Goal: Task Accomplishment & Management: Complete application form

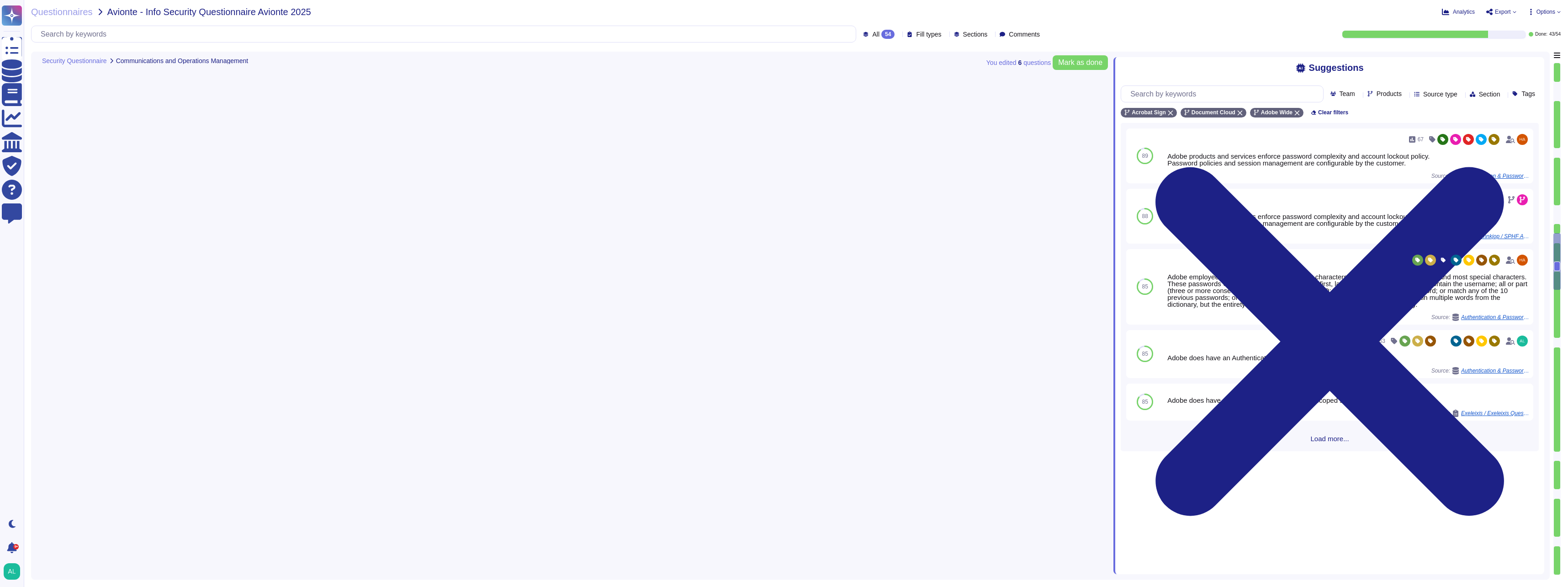
type textarea "Internet-facing networks must be configured in ways that allows for monitoring …"
type textarea "Storage of restricted data on removable media is strictly prohibited per Adobe'…"
type textarea "Acrobat Sign uses a role-based model for identity management that handles authe…"
type textarea "Non-personal login IDs must be unique and assigned to an active employee. (See …"
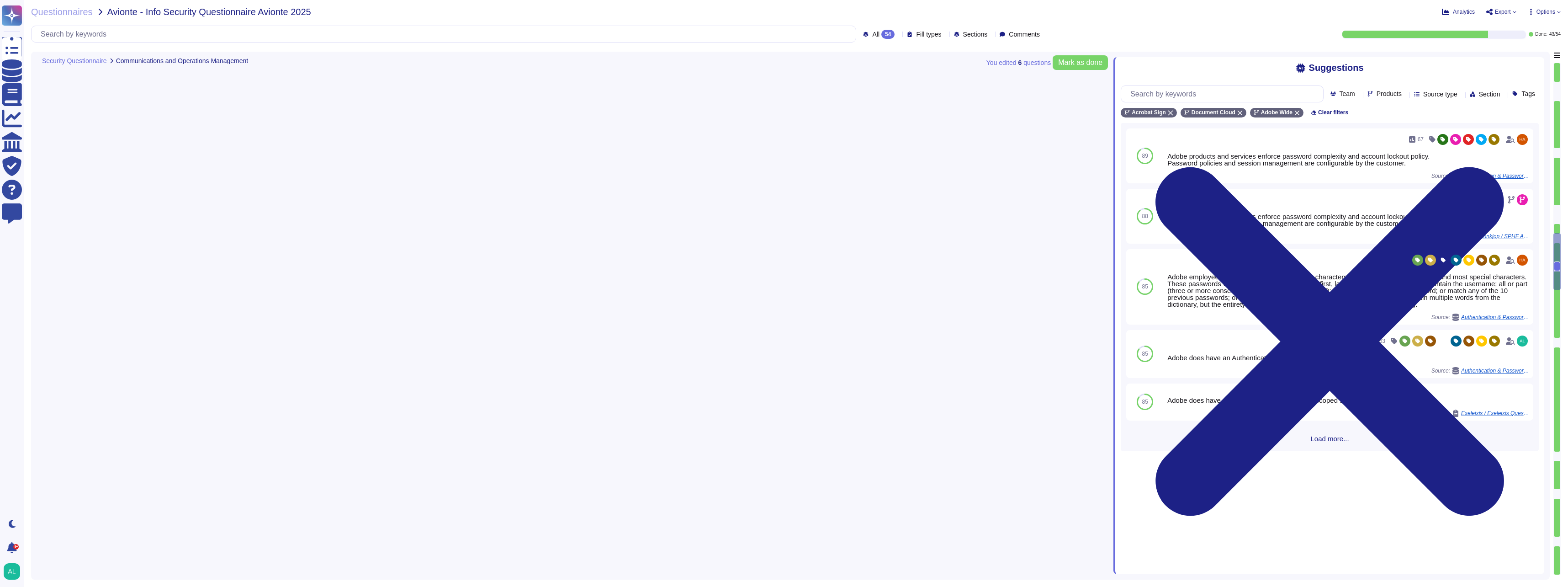
type textarea "User and device authentication to information systems are protected by password…"
type textarea "Adobe has Palo Alto Next Generation monitoring on our egress points and CrowdSt…"
type textarea "There is a remote access policy for systems transmitting, processing and storin…"
type textarea "All production changes are expected to comply with Adobe's Change management st…"
type textarea "Adobe does not outsource software development."
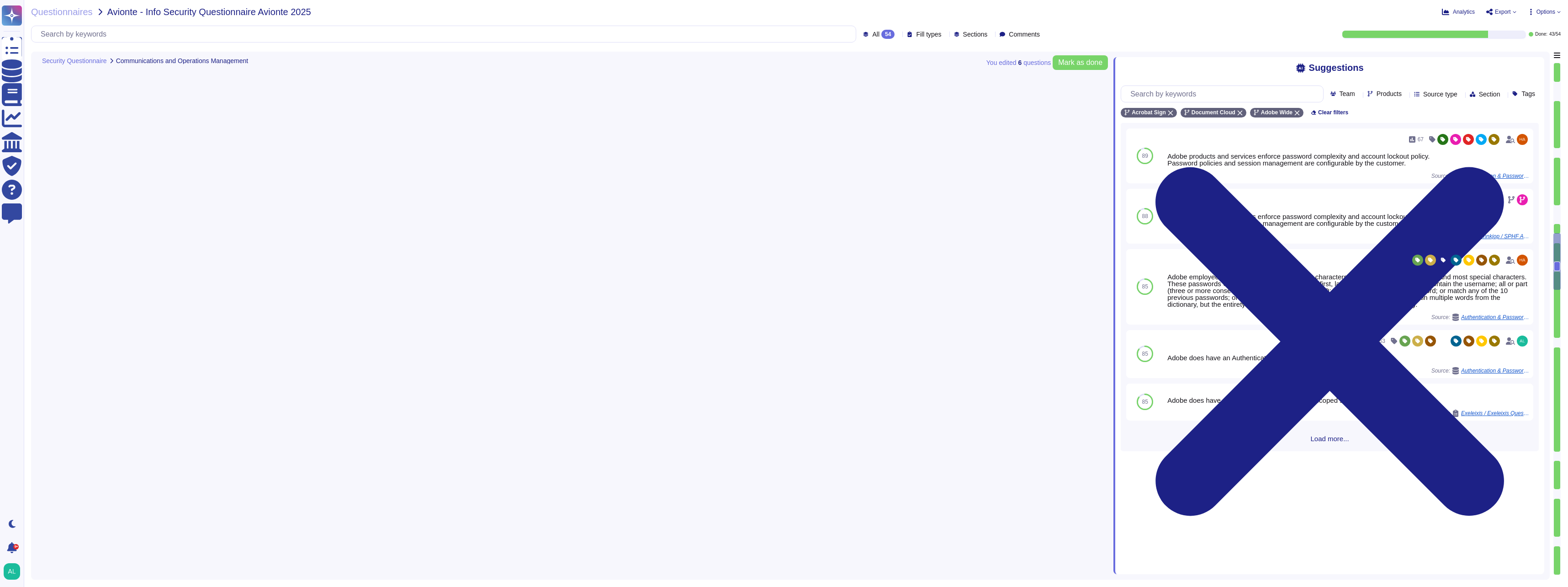
scroll to position [1697, 0]
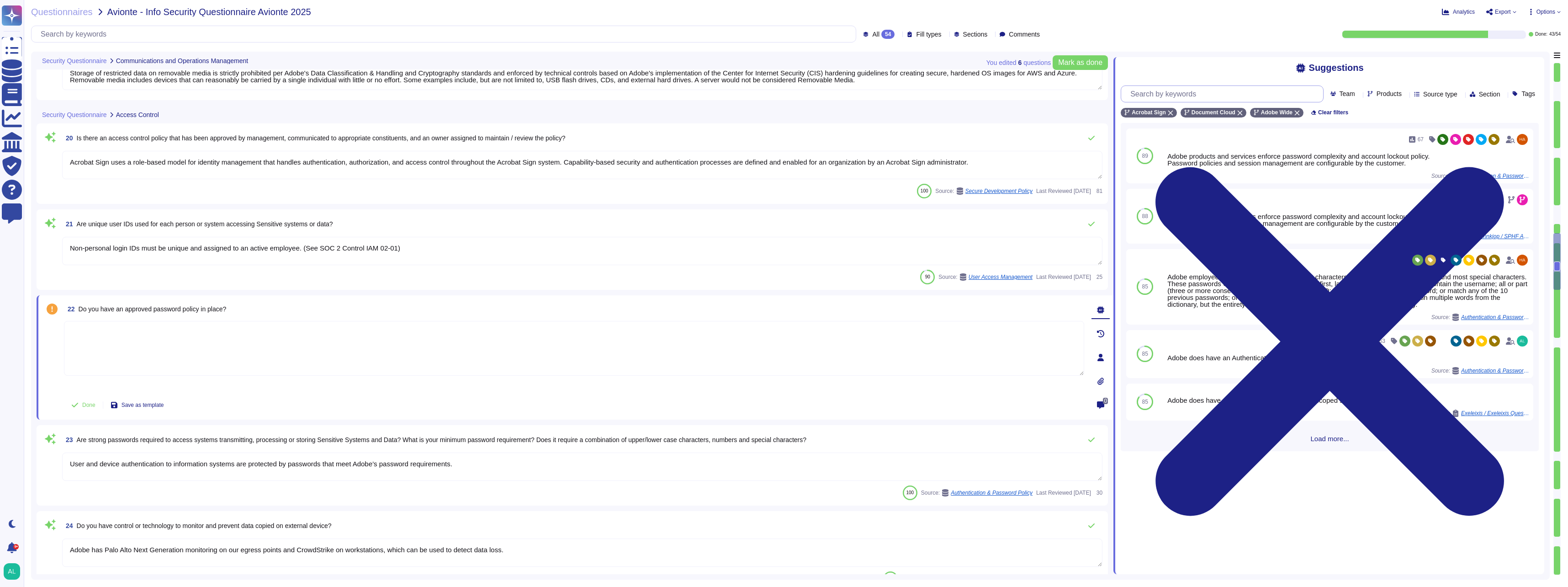
click at [1178, 94] on input "text" at bounding box center [1224, 94] width 197 height 16
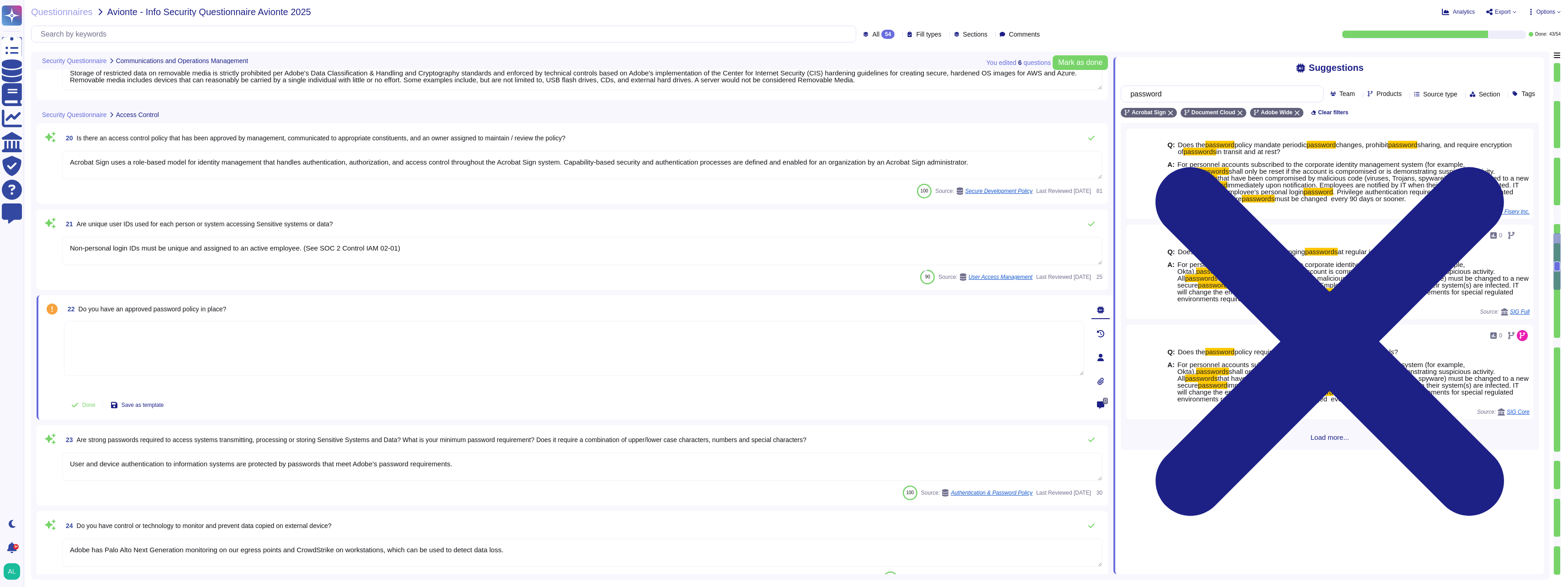
click at [1325, 437] on span "Load more..." at bounding box center [1330, 437] width 418 height 7
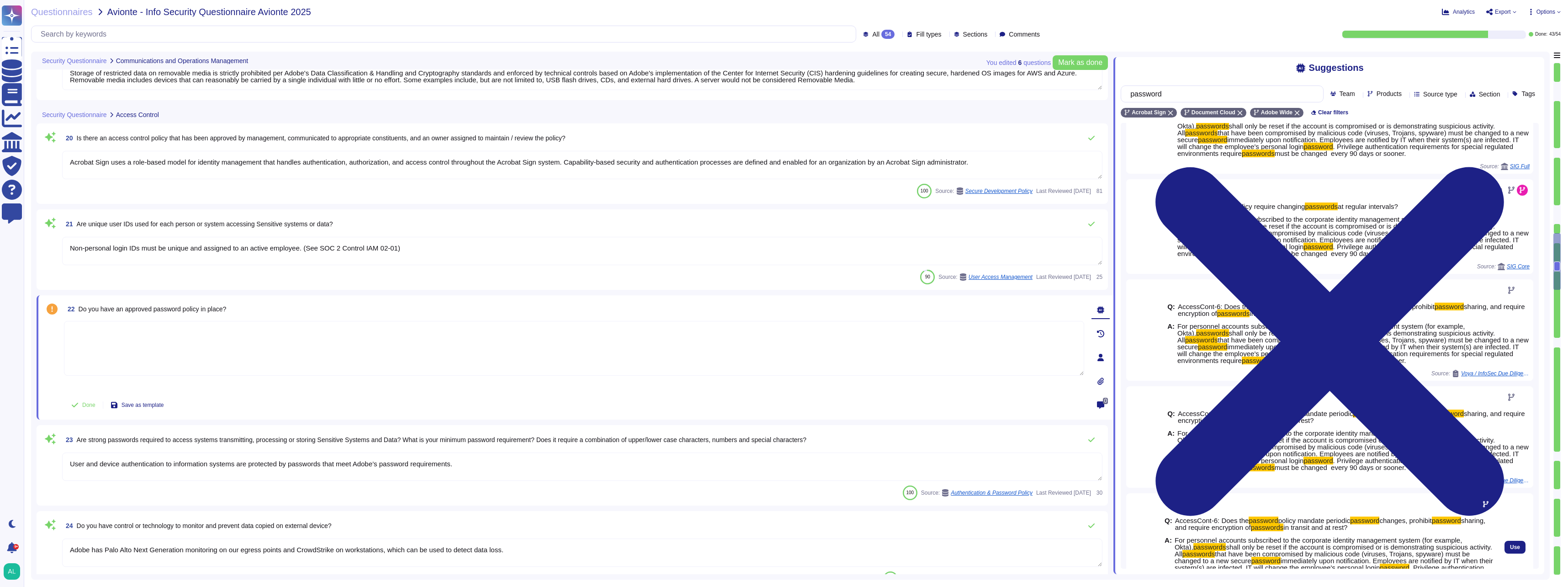
scroll to position [0, 0]
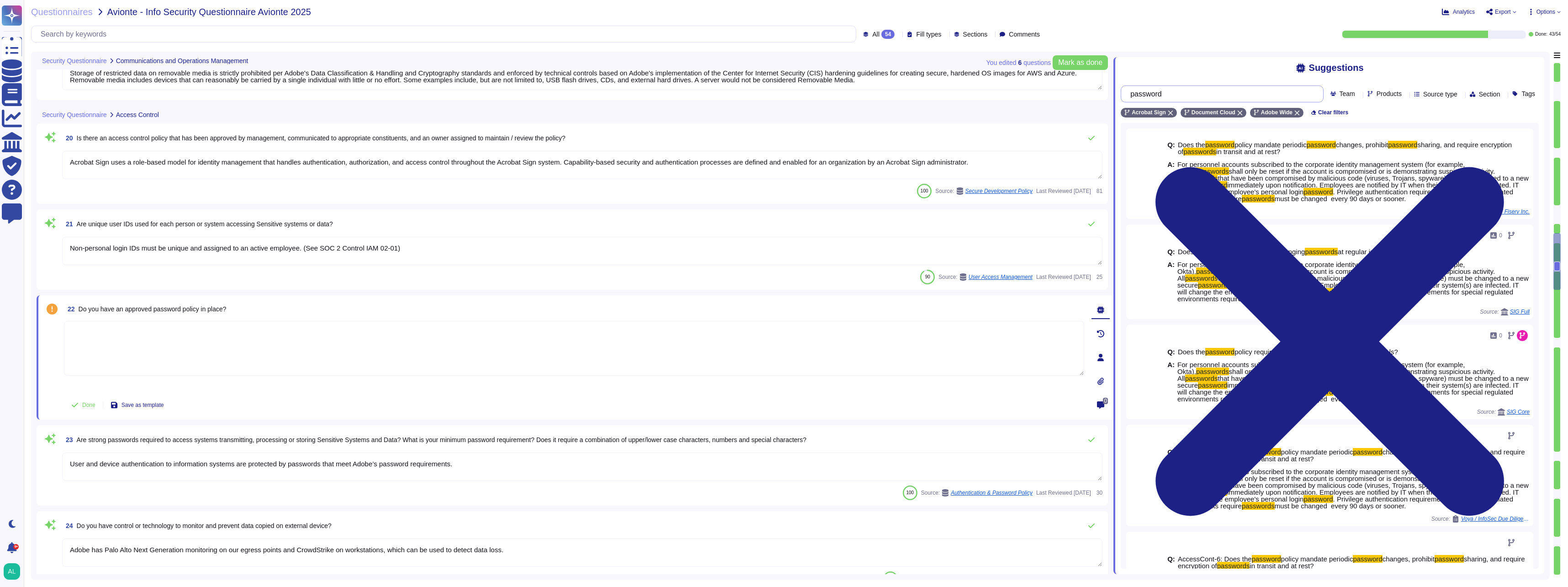
click at [1196, 92] on input "password" at bounding box center [1220, 94] width 188 height 16
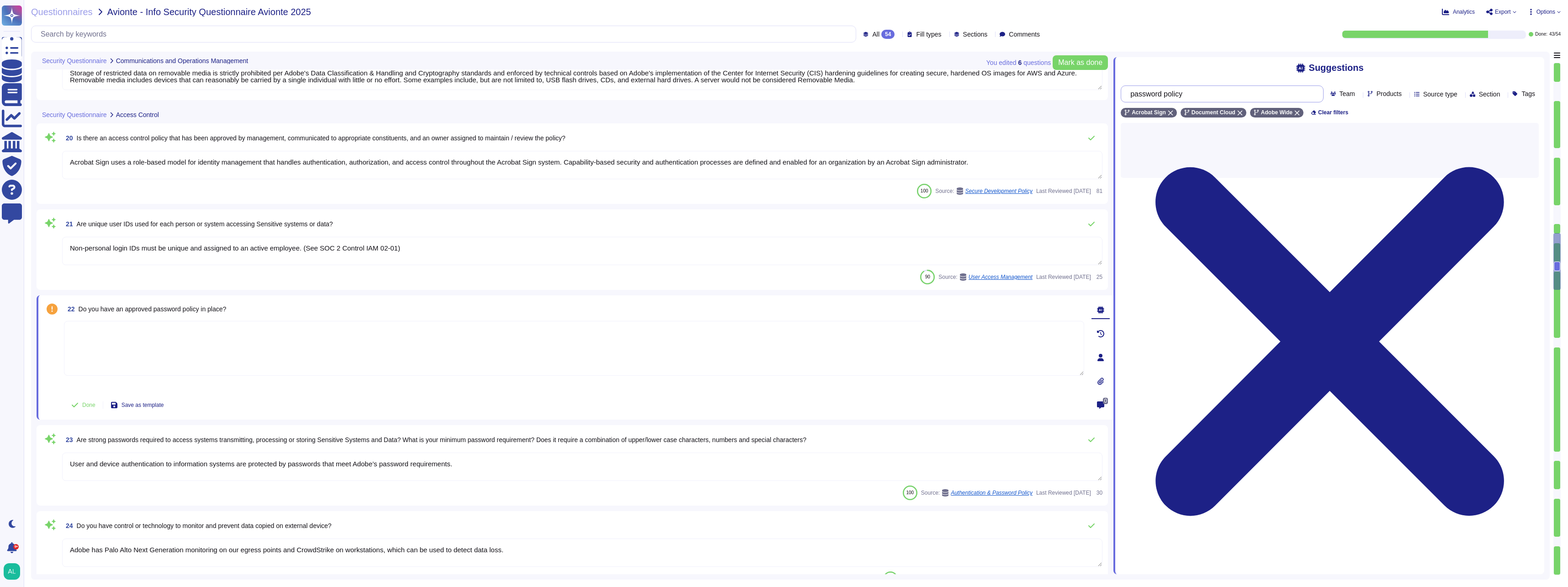
type input "password policy"
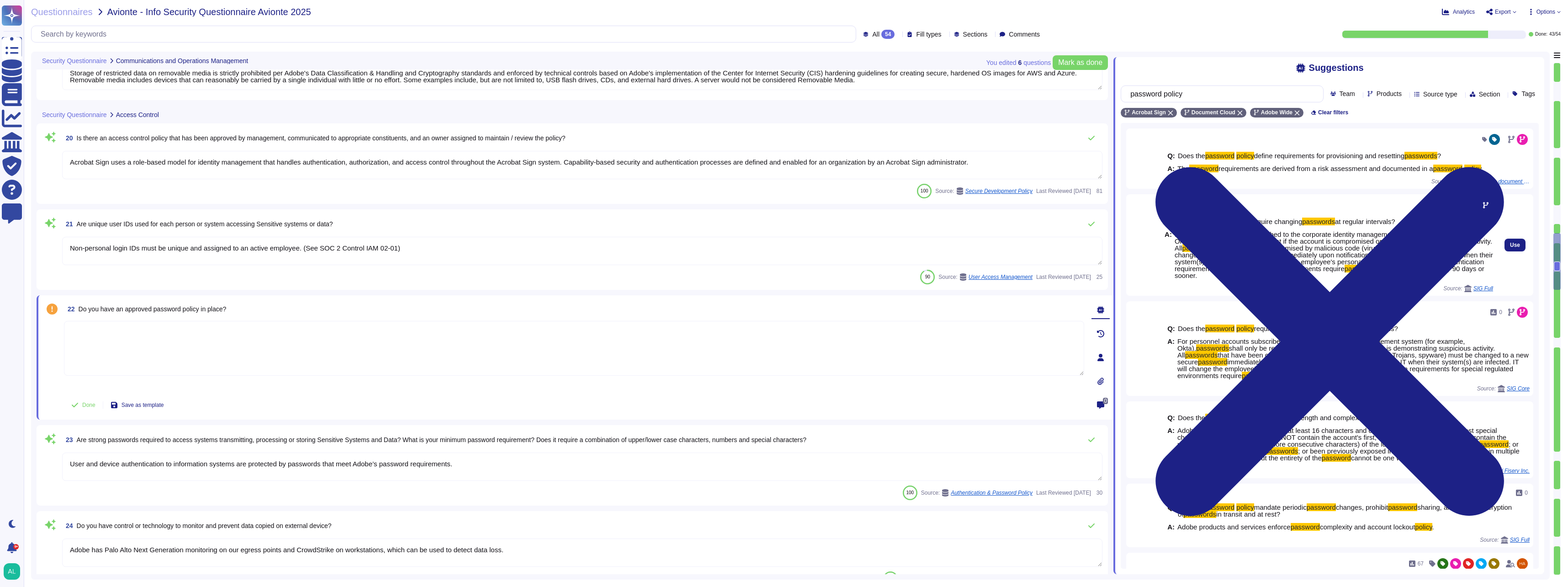
click at [1325, 257] on span "immediately upon notification. Employees are notified by IT when their system(s…" at bounding box center [1334, 259] width 318 height 15
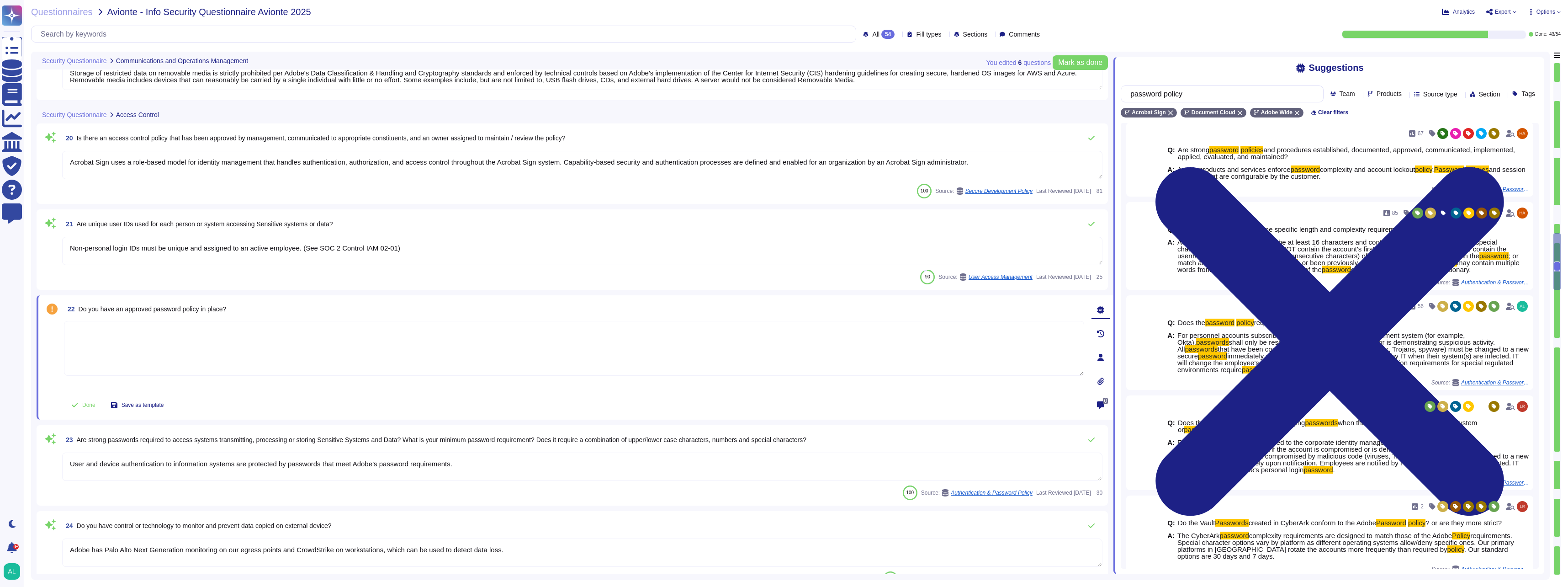
scroll to position [463, 0]
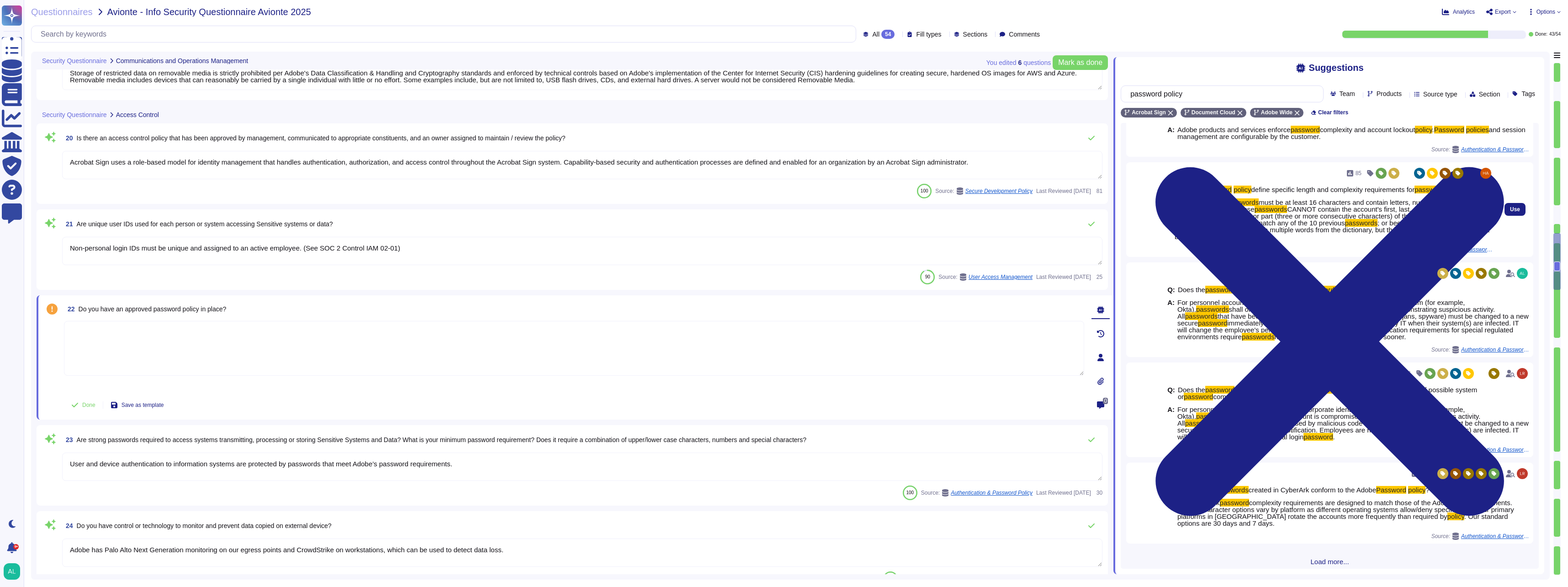
click at [1402, 221] on span "; or been previously exposed in a breach." at bounding box center [1326, 226] width 304 height 15
drag, startPoint x: 1402, startPoint y: 221, endPoint x: 1507, endPoint y: 210, distance: 105.6
click at [1510, 210] on span "Use" at bounding box center [1515, 209] width 10 height 6
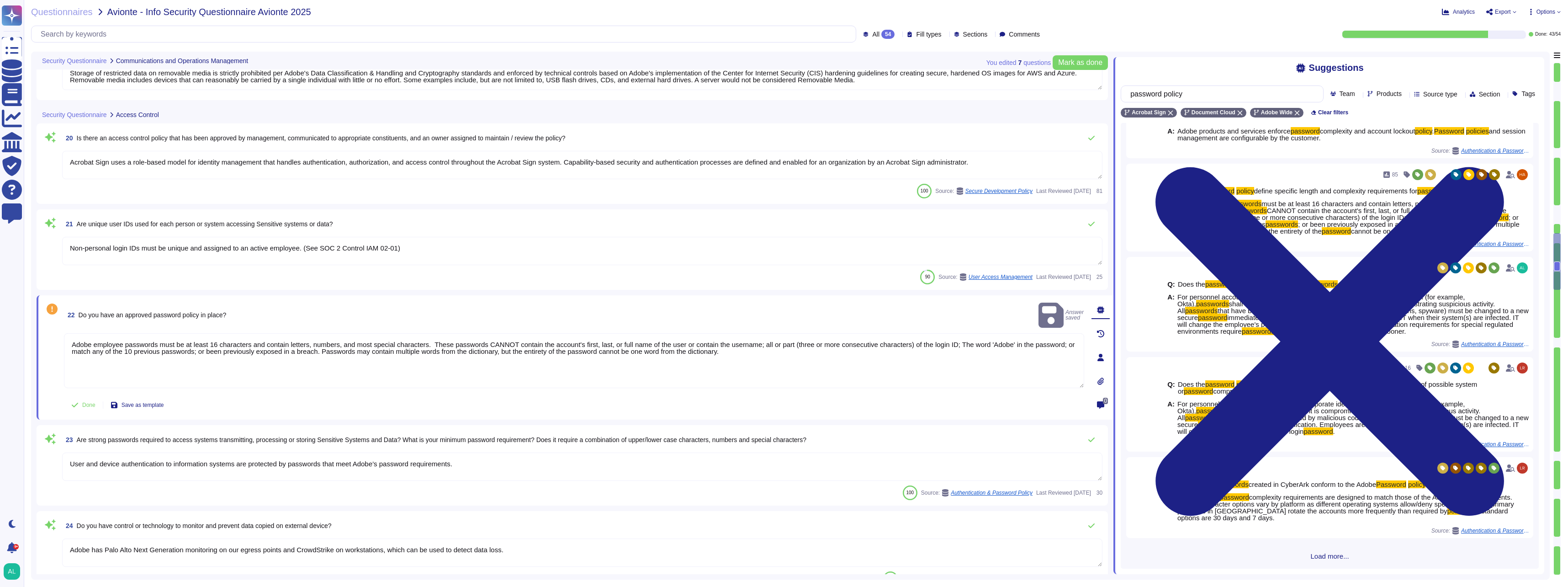
click at [798, 346] on textarea "Adobe employee passwords must be at least 16 characters and contain letters, nu…" at bounding box center [574, 361] width 1020 height 55
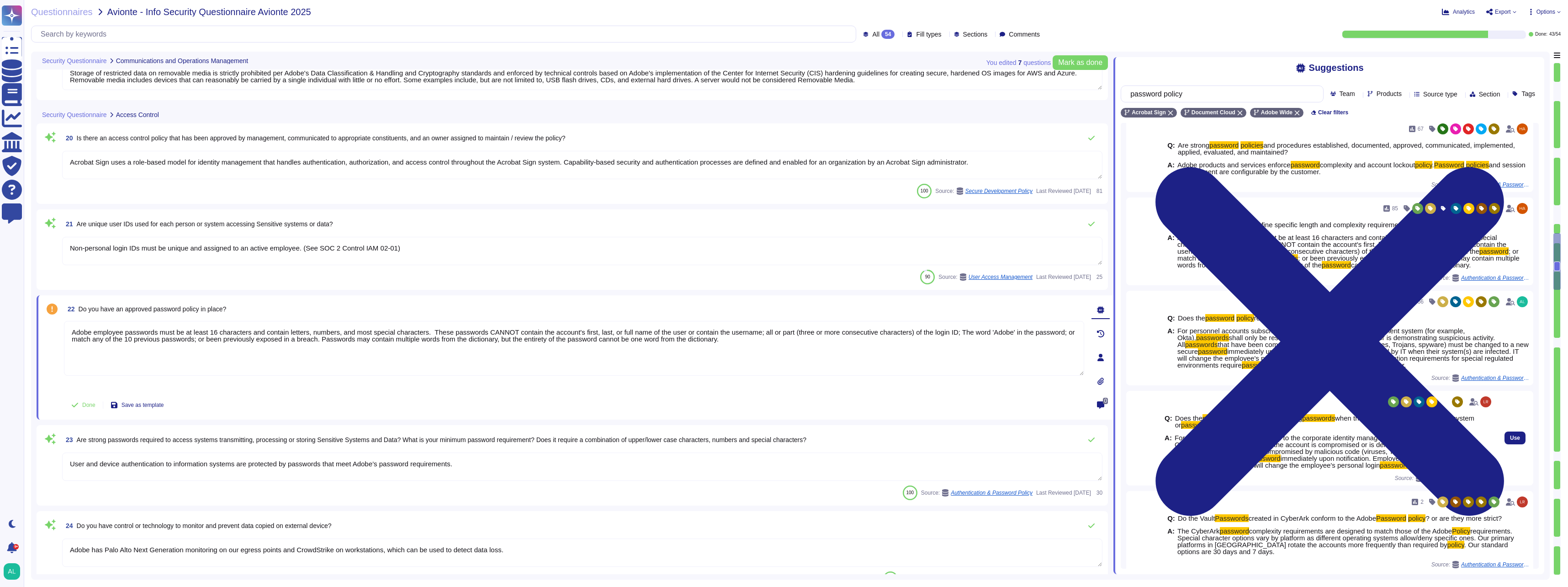
scroll to position [418, 0]
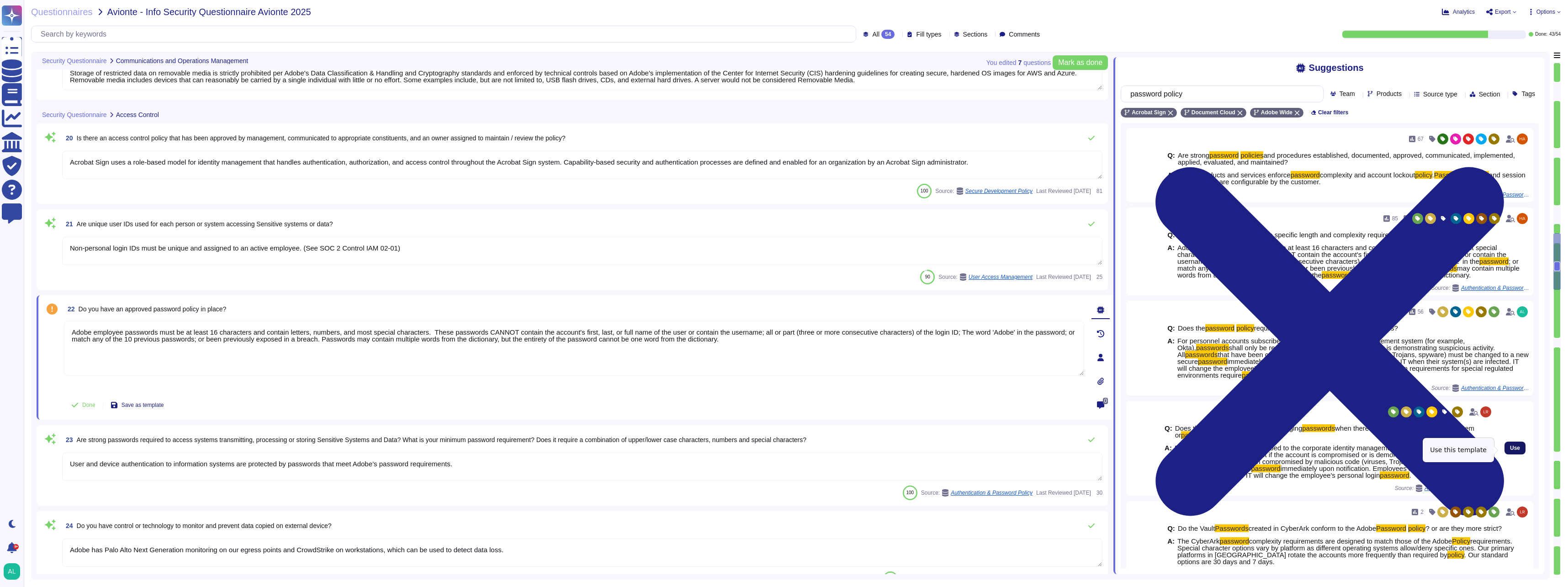
click at [1510, 448] on span "Use" at bounding box center [1515, 448] width 10 height 6
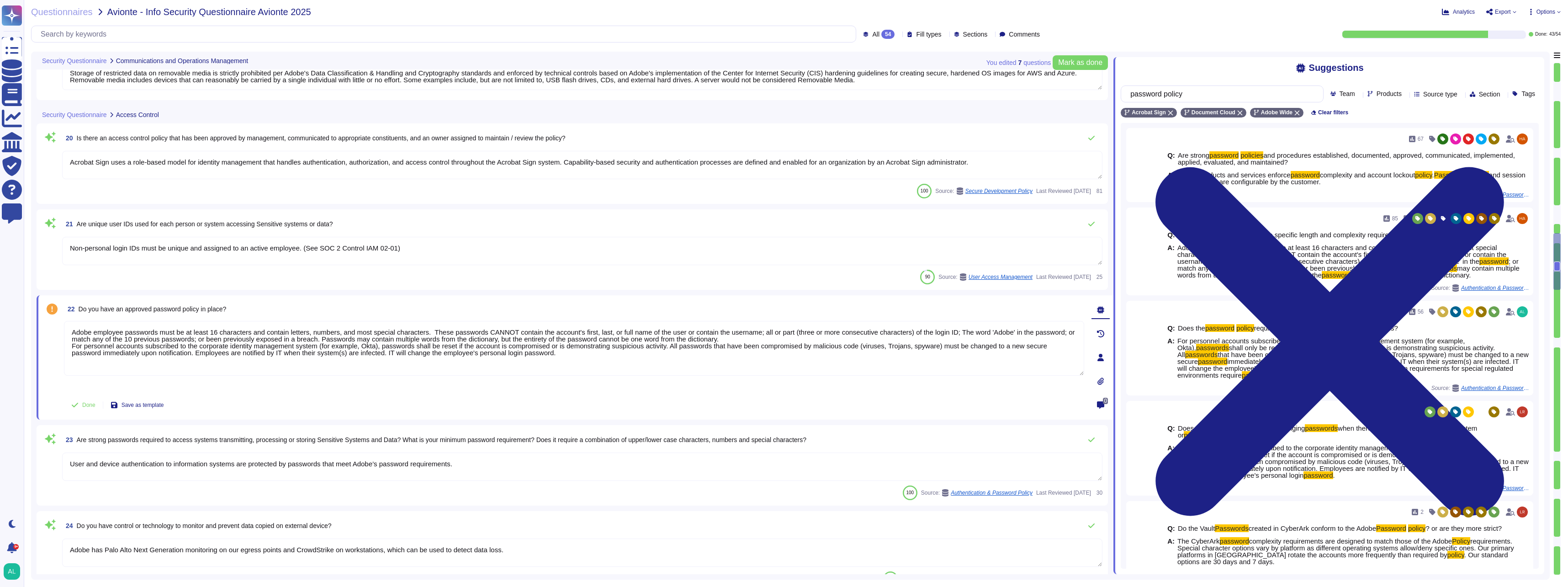
click at [69, 346] on textarea "Adobe employee passwords must be at least 16 characters and contain letters, nu…" at bounding box center [574, 348] width 1020 height 55
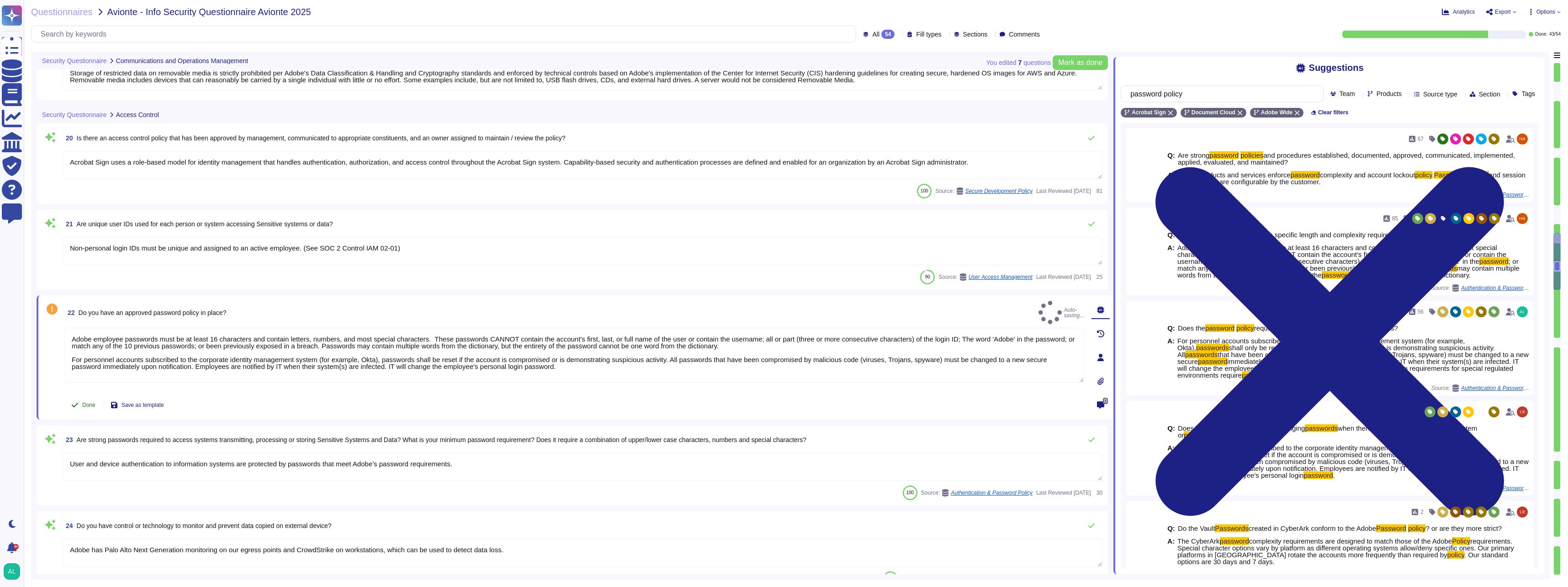
type textarea "Adobe employee passwords must be at least 16 characters and contain letters, nu…"
click at [87, 407] on span "Done" at bounding box center [88, 405] width 13 height 6
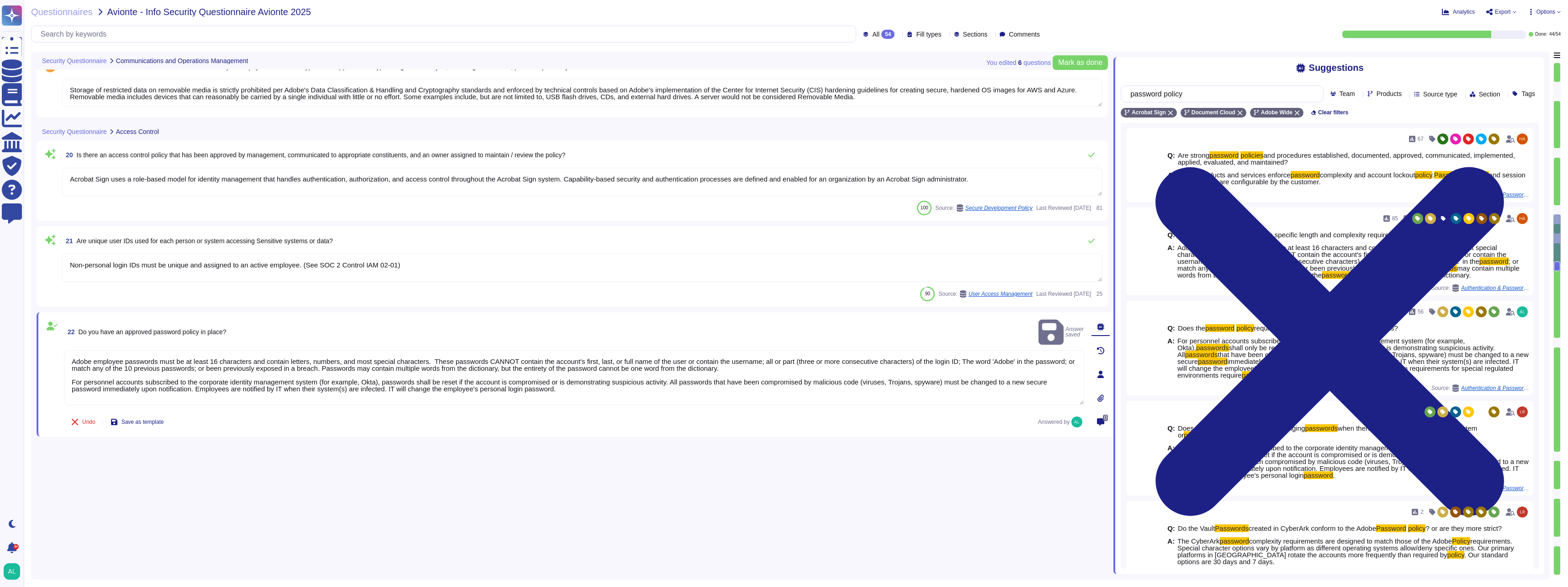
type textarea "Adobe Cloud Operation's Standard Operating Procedures are annually reviewed by …"
type textarea "Third Parties do not have logical access to client Scoped Data. Refer to the Te…"
type textarea "Anti-malware protection mechanisms must be implemented on systems and employee …"
type textarea "Infrastructure Logging Standard - The Infrastructure Logging Standard defines t…"
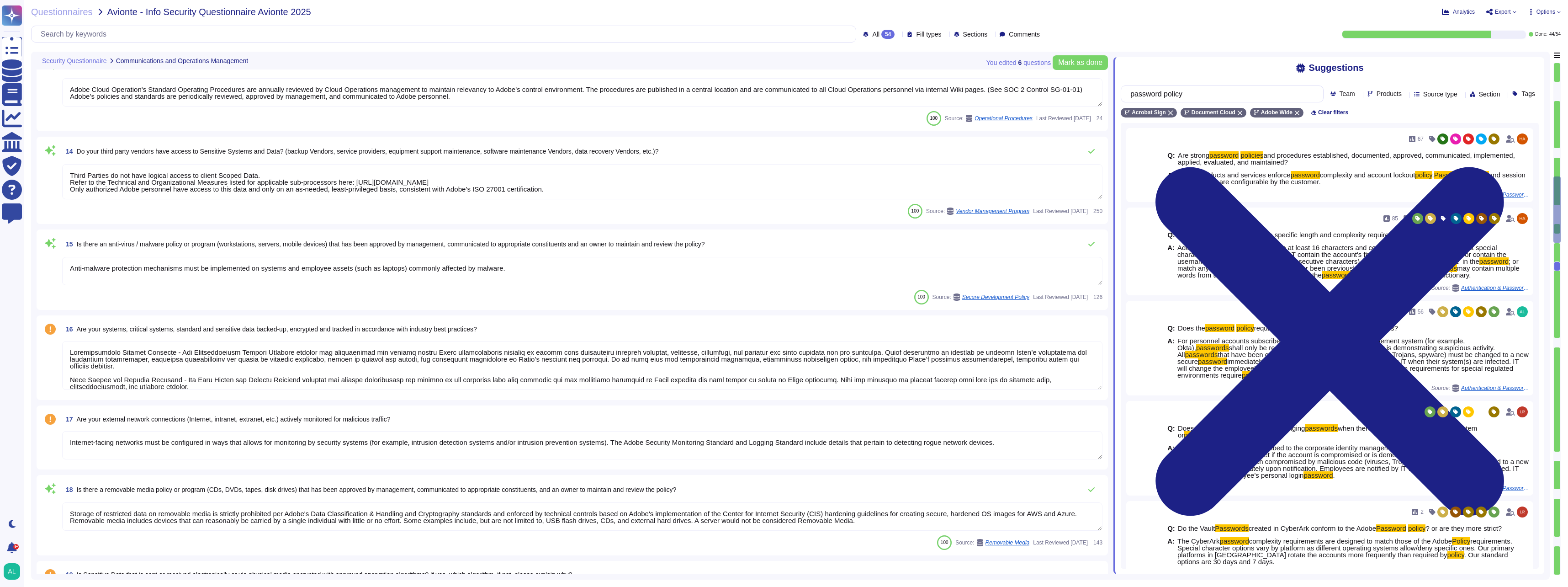
type textarea "Adobe employee passwords must be at least 16 characters and contain letters, nu…"
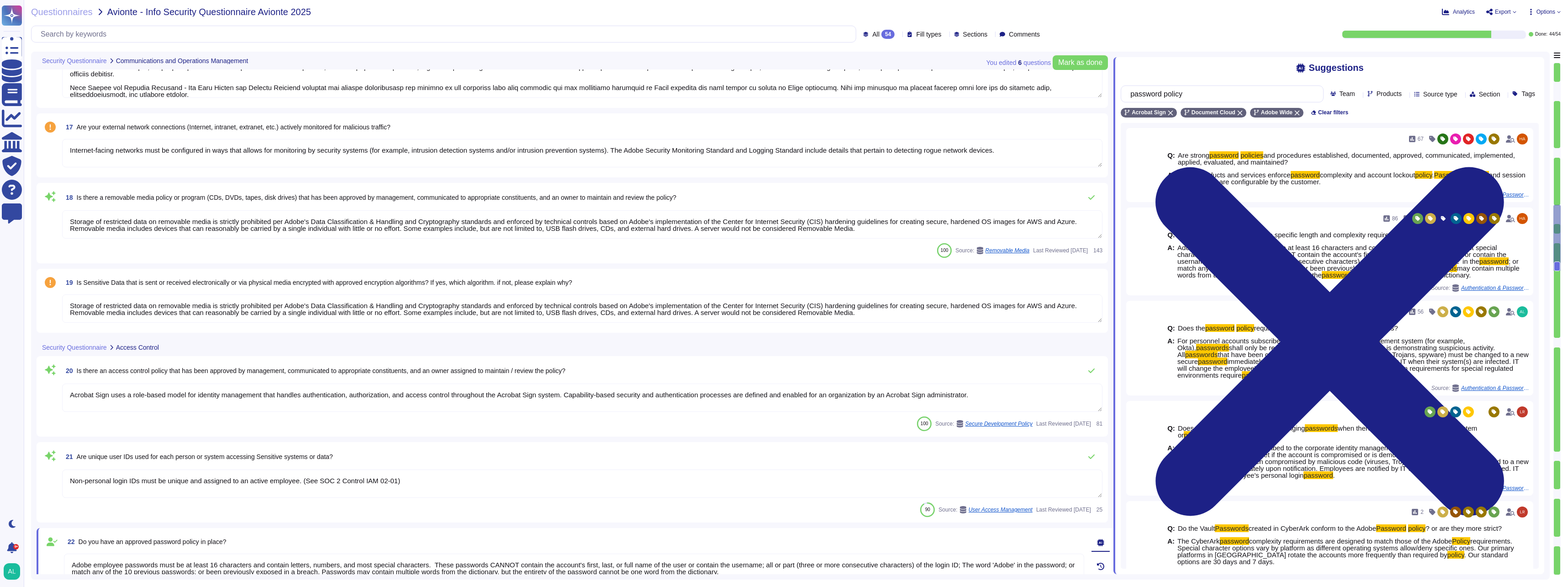
type textarea "User and device authentication to information systems are protected by password…"
type textarea "Adobe has Palo Alto Next Generation monitoring on our egress points and CrowdSt…"
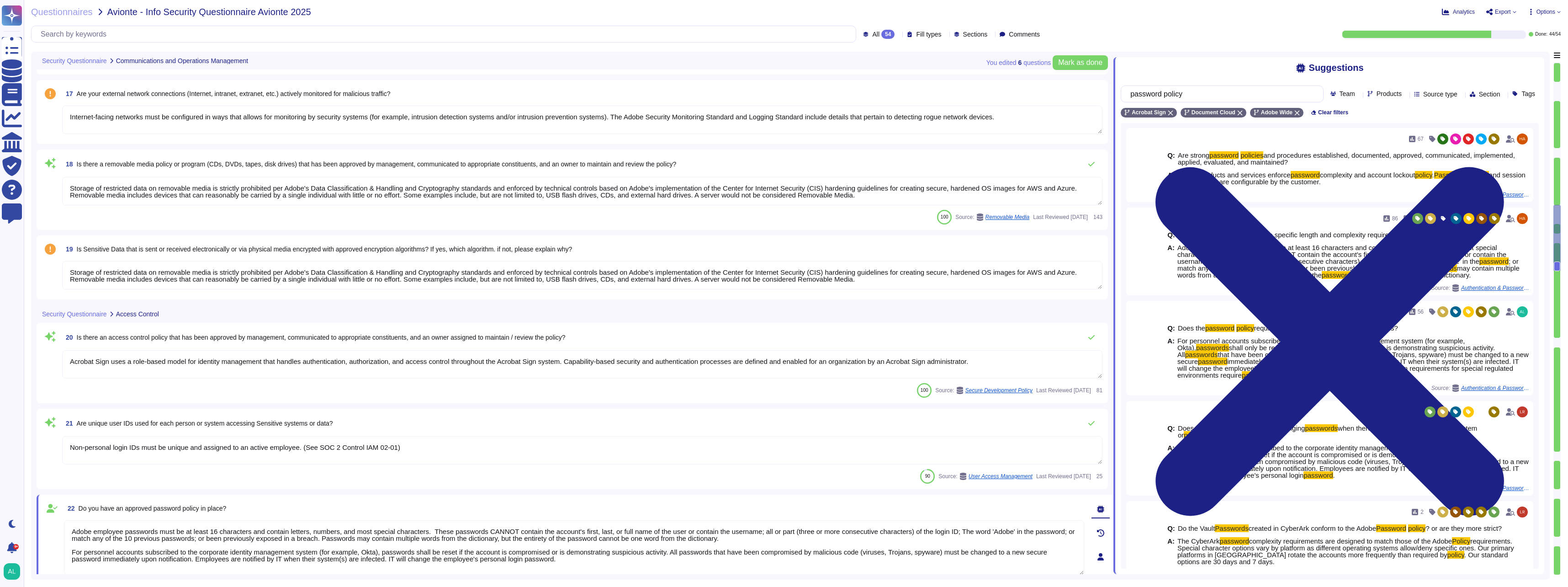
type textarea "There is a remote access policy for systems transmitting, processing and storin…"
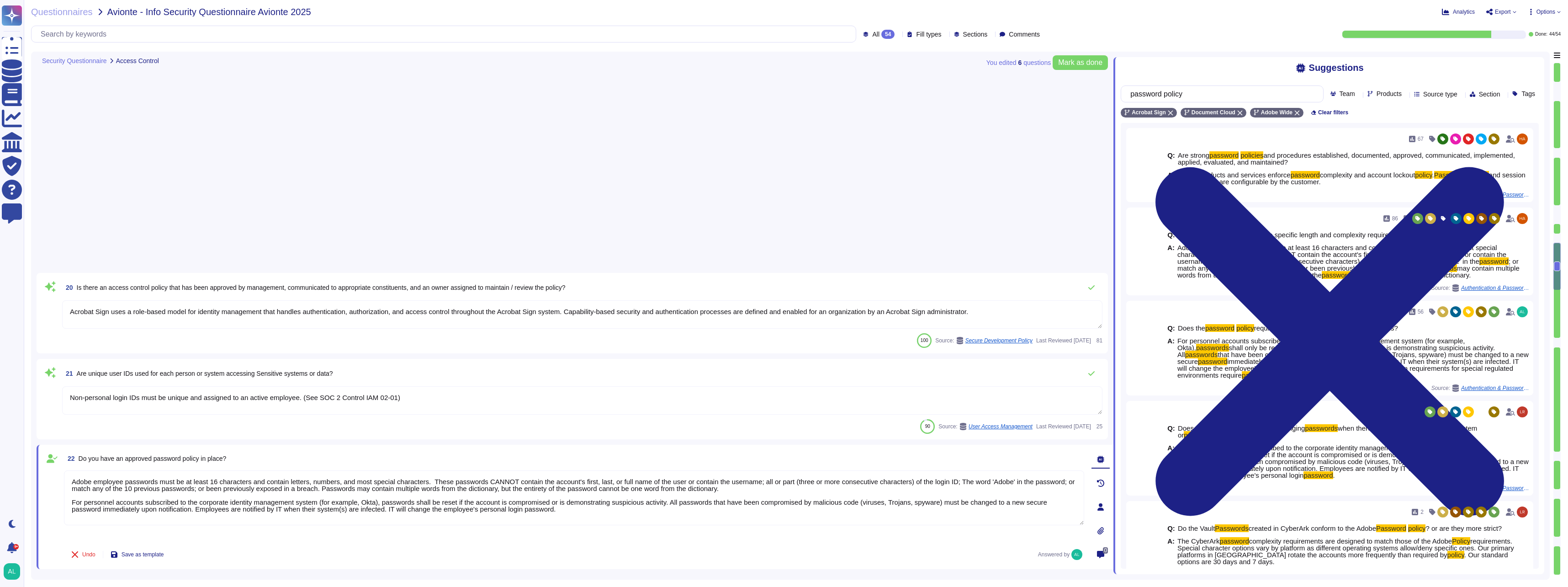
type textarea "All production changes are expected to comply with Adobe's Change management st…"
type textarea "Adobe does not outsource software development."
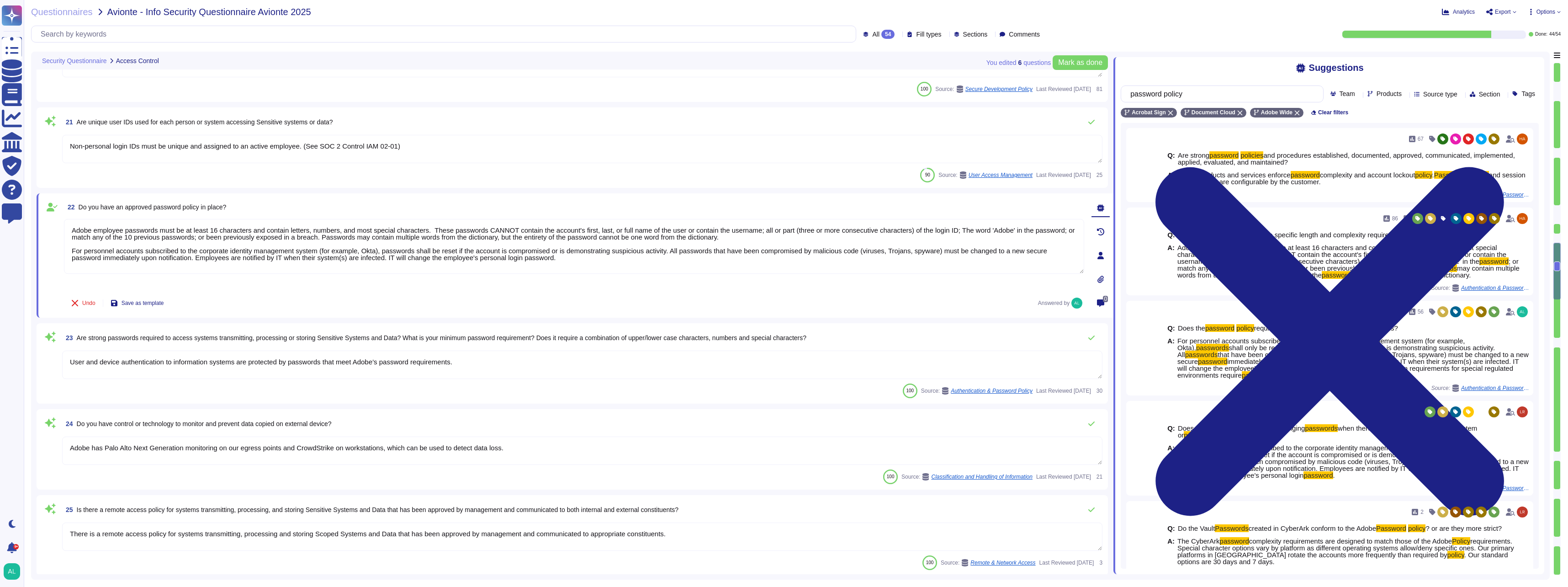
type textarea "Adobe has a formal patch management process implemented, which is governed by t…"
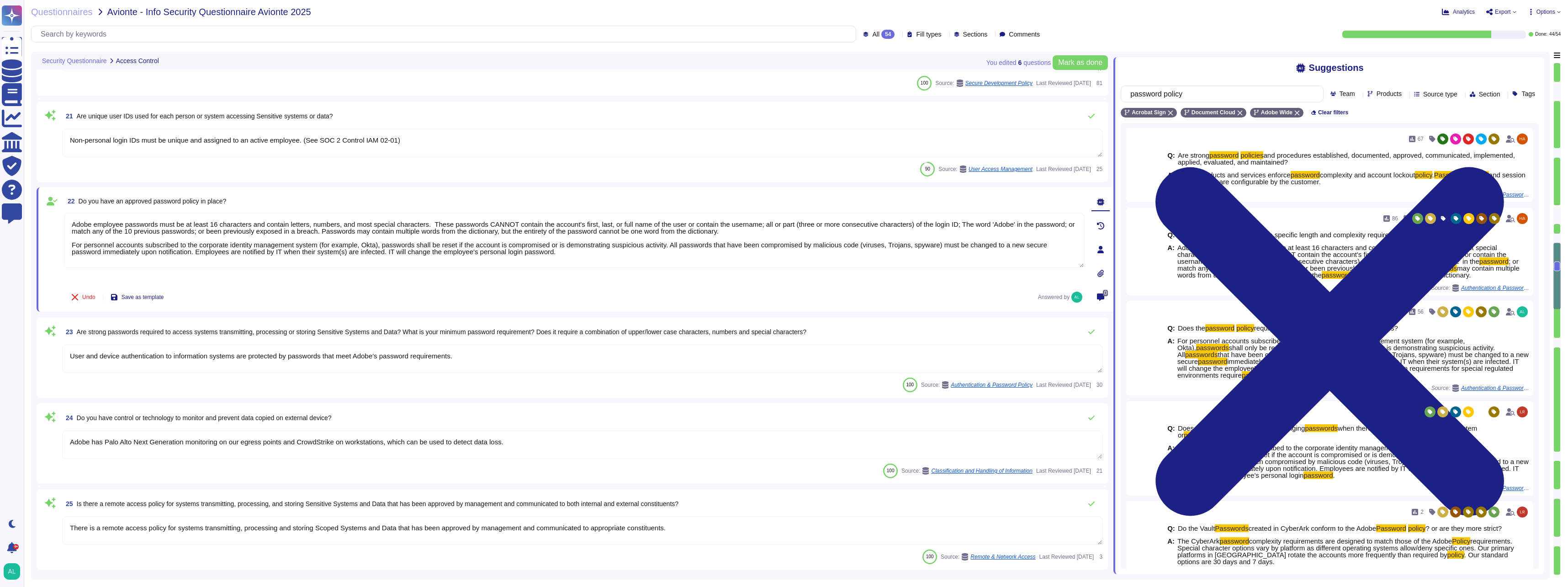
type textarea "Security patches must be applied according to the timelines and severity level …"
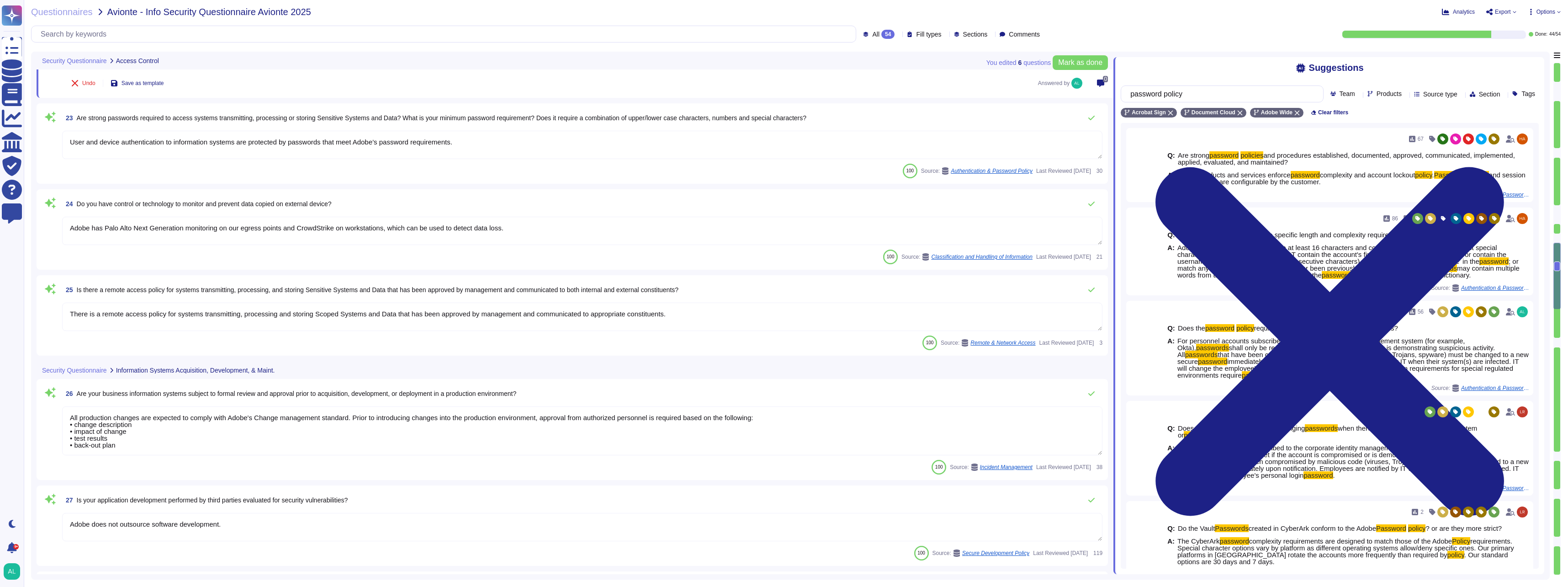
scroll to position [2012, 0]
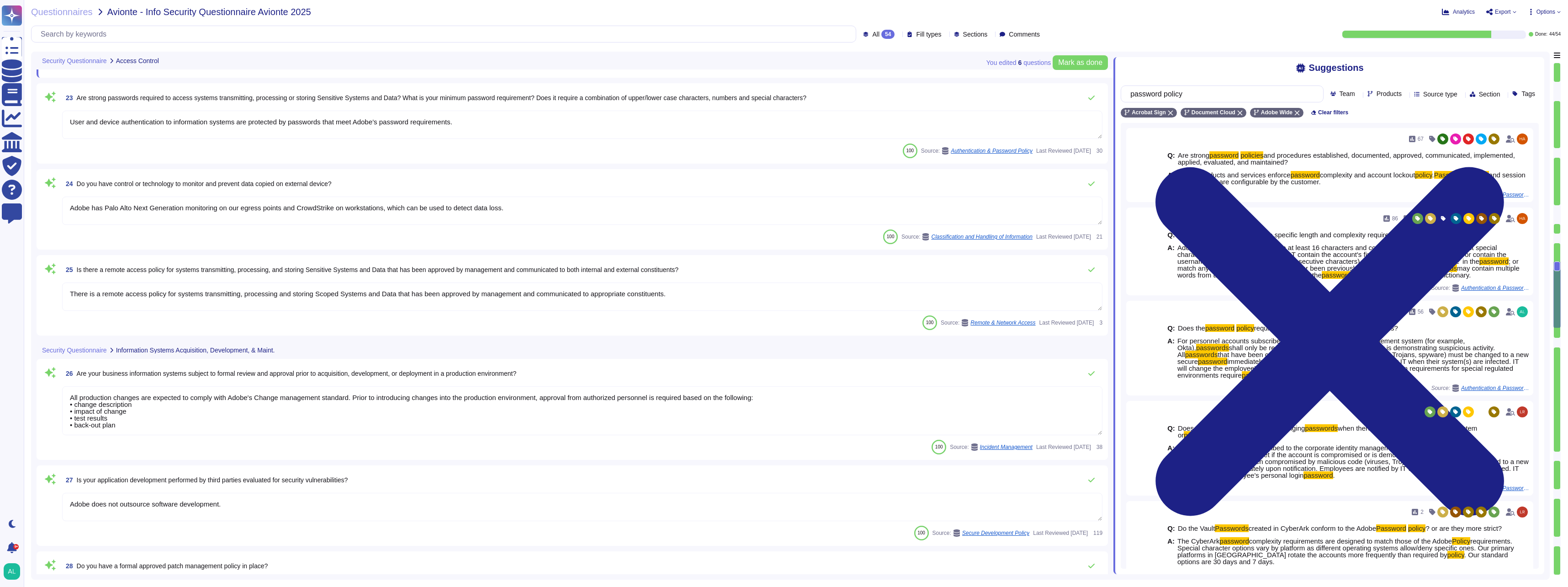
type textarea "Internal and external vulnerability scans are run on a monthly basis. (See SOC …"
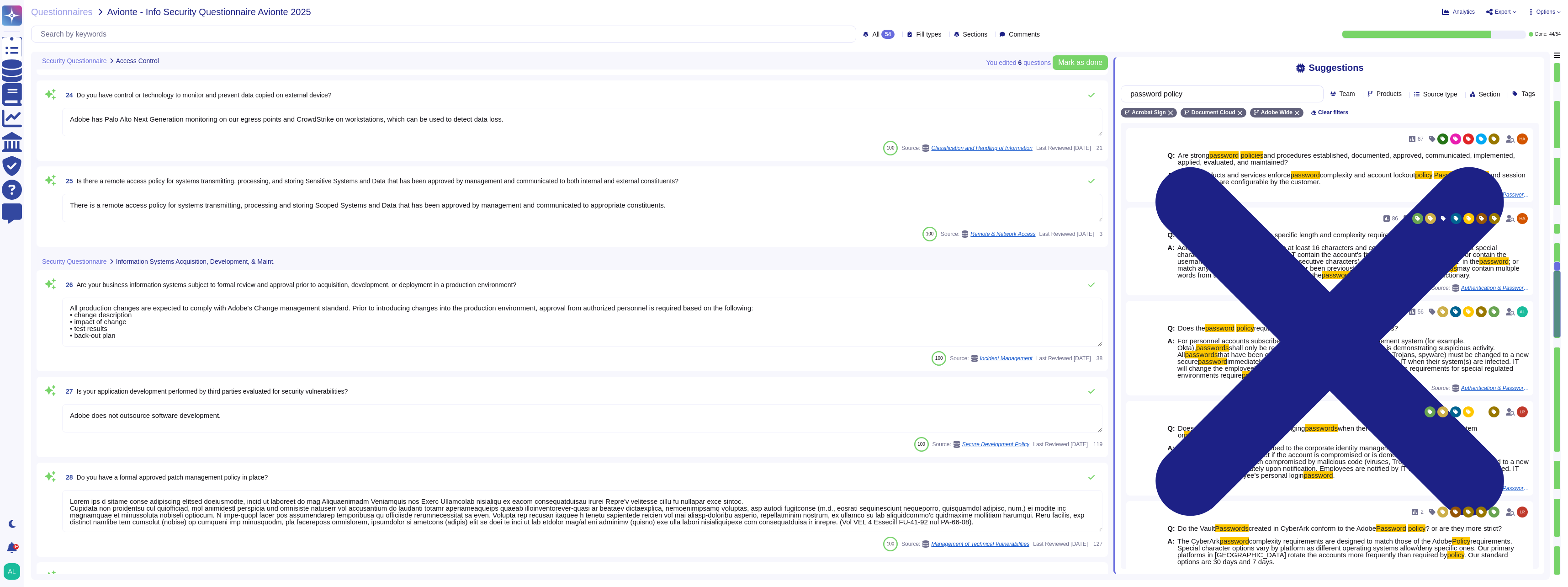
type textarea "Document Cloud provides AES-256 encryption of data at rest and in transit. Crea…"
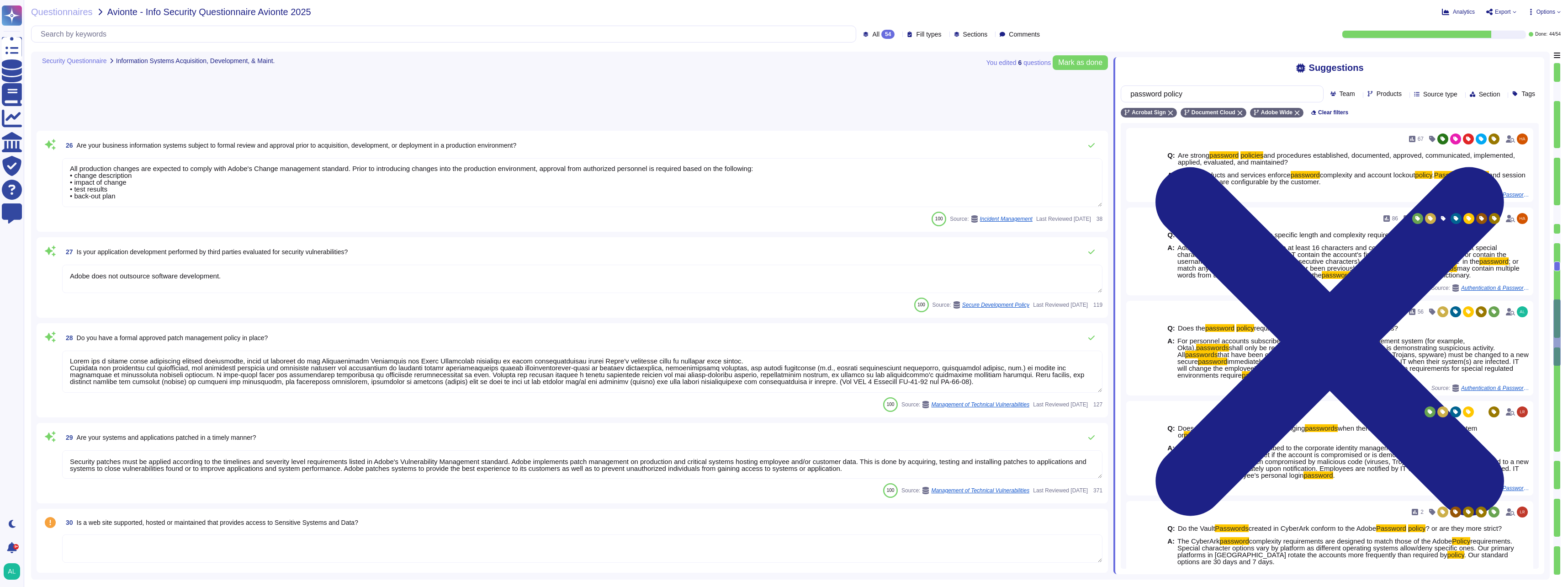
scroll to position [2378, 0]
type textarea "All components of Acrobat Sign services are hosted on a cloud infrastructure se…"
type textarea "Amazon Web Services uses strong tenant isolation security and control capabilit…"
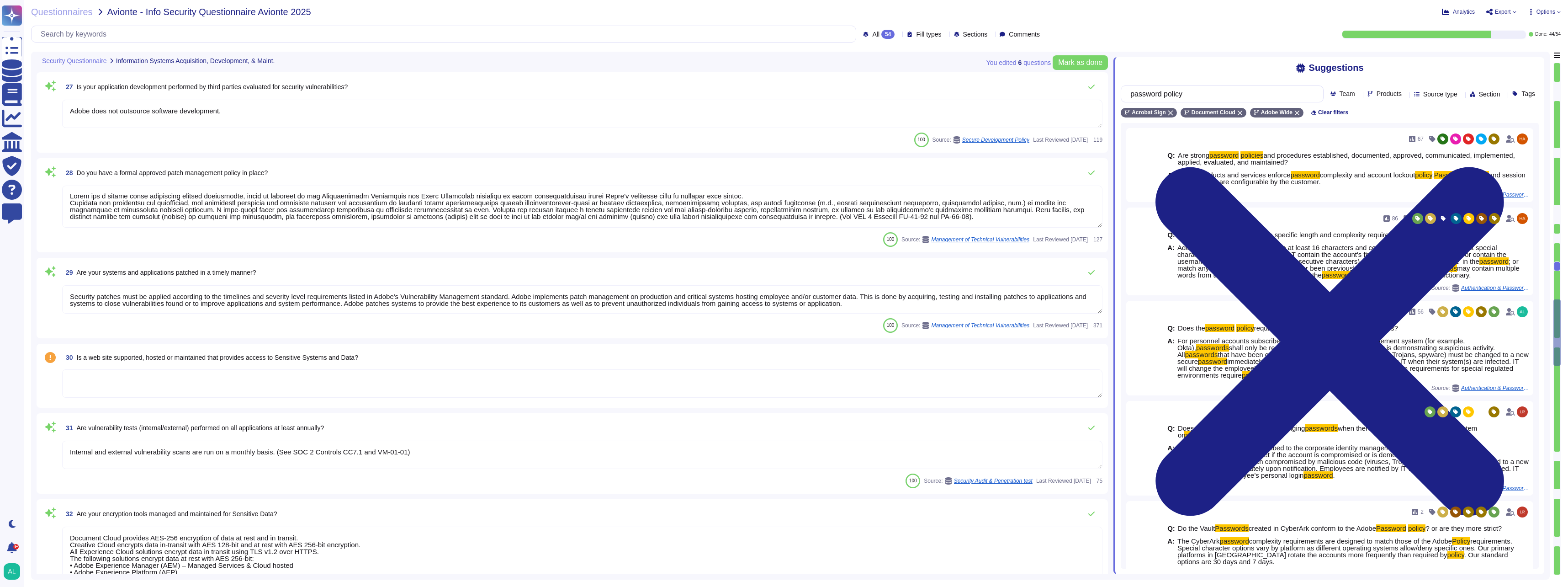
click at [156, 383] on textarea at bounding box center [582, 383] width 1041 height 28
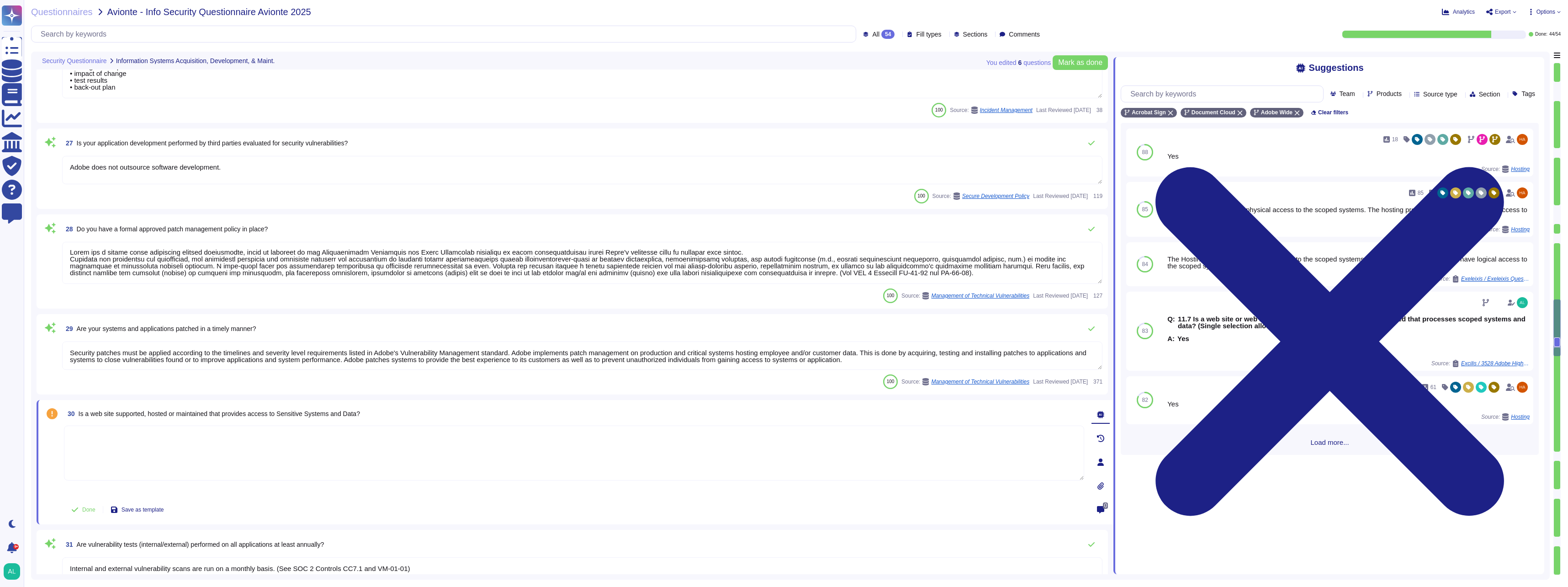
scroll to position [2332, 0]
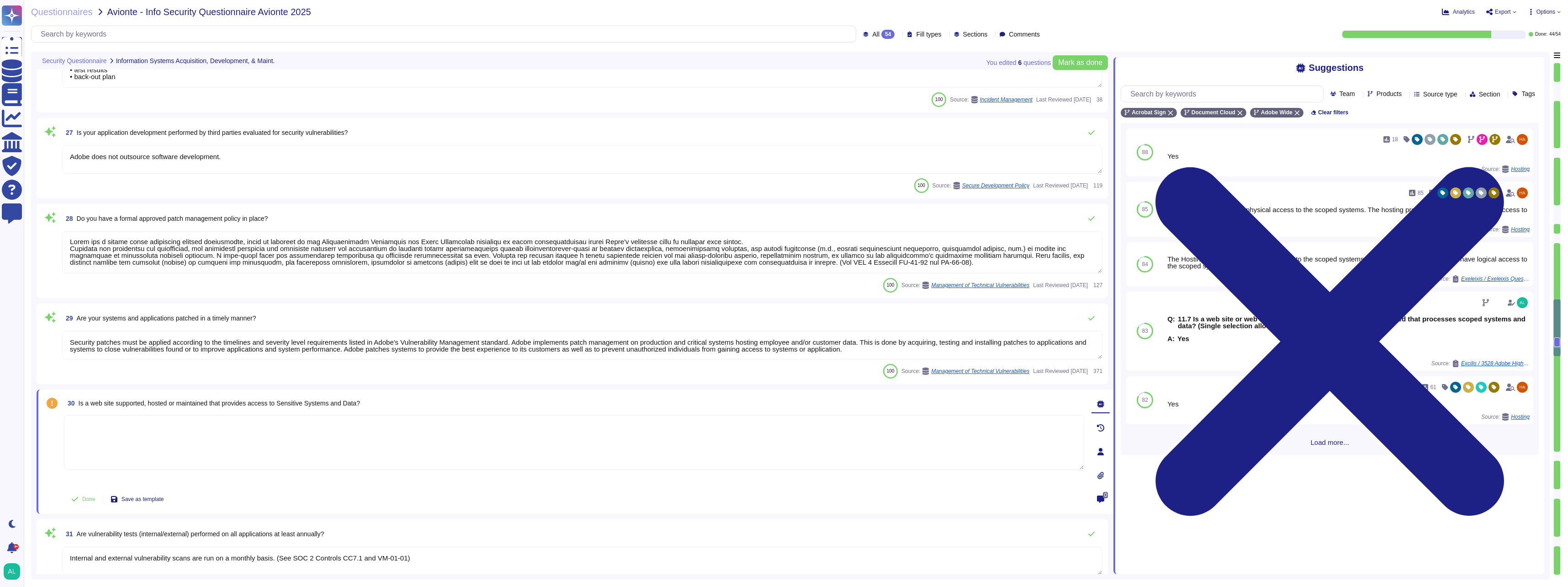
click at [246, 441] on textarea at bounding box center [574, 442] width 1020 height 55
type textarea "Yes, please refer to Adobe Sales for more information."
click at [78, 497] on icon at bounding box center [75, 499] width 7 height 7
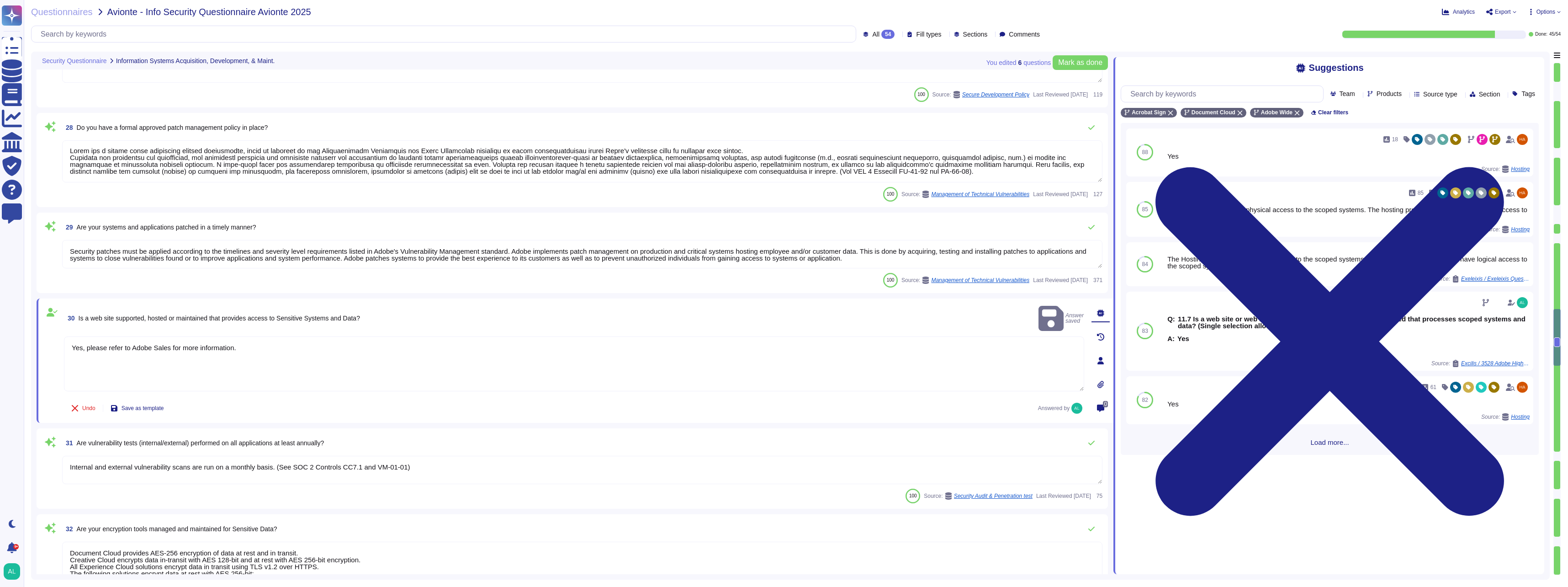
type textarea "All components of Acrobat Sign services are hosted on a cloud infrastructure se…"
type textarea "Amazon Web Services uses strong tenant isolation security and control capabilit…"
type textarea "The web portal is the default method of access for all Document Cloud and Acrob…"
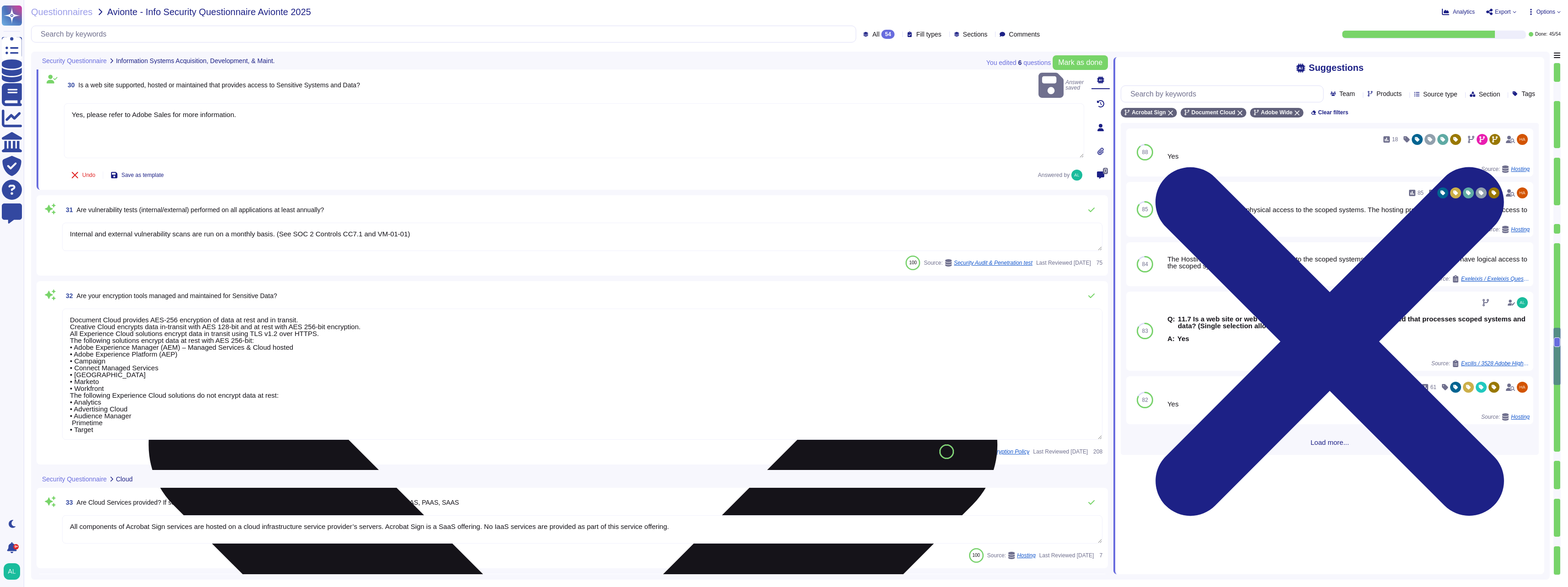
type textarea "Changes are service wide and release notes are posted in a central location."
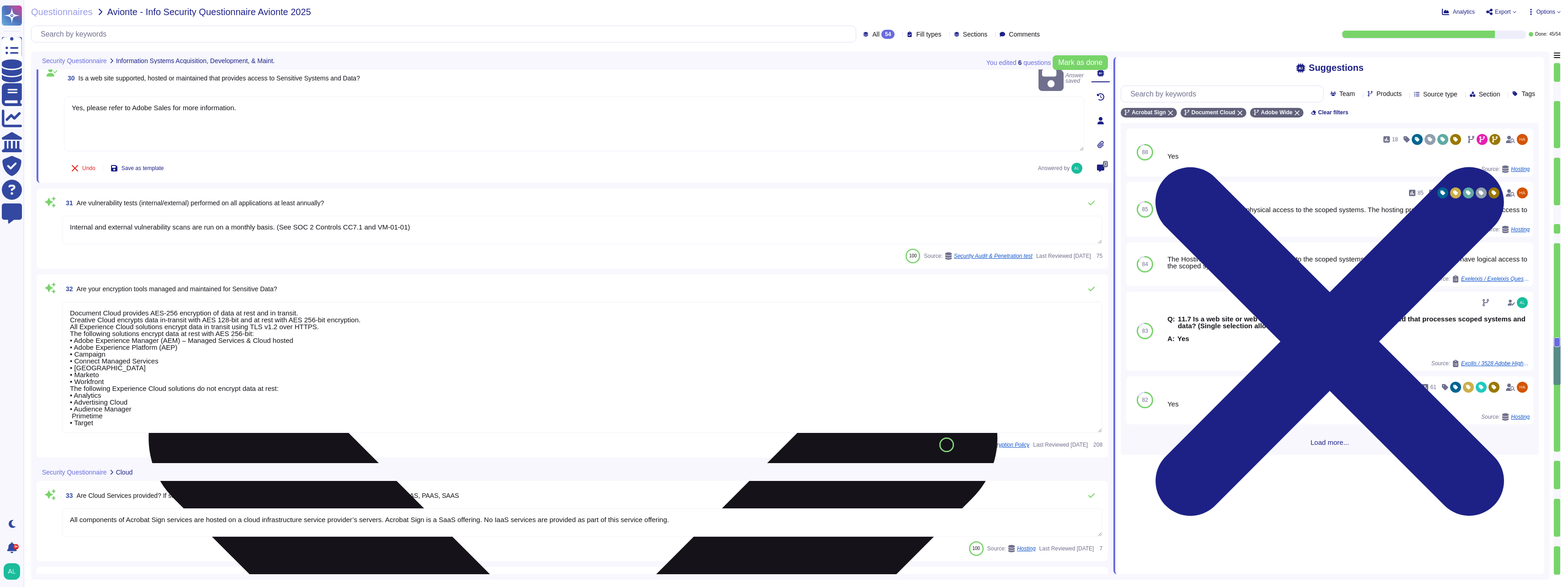
type textarea "Each API call requires authentication to be established, either through Oauth 2…"
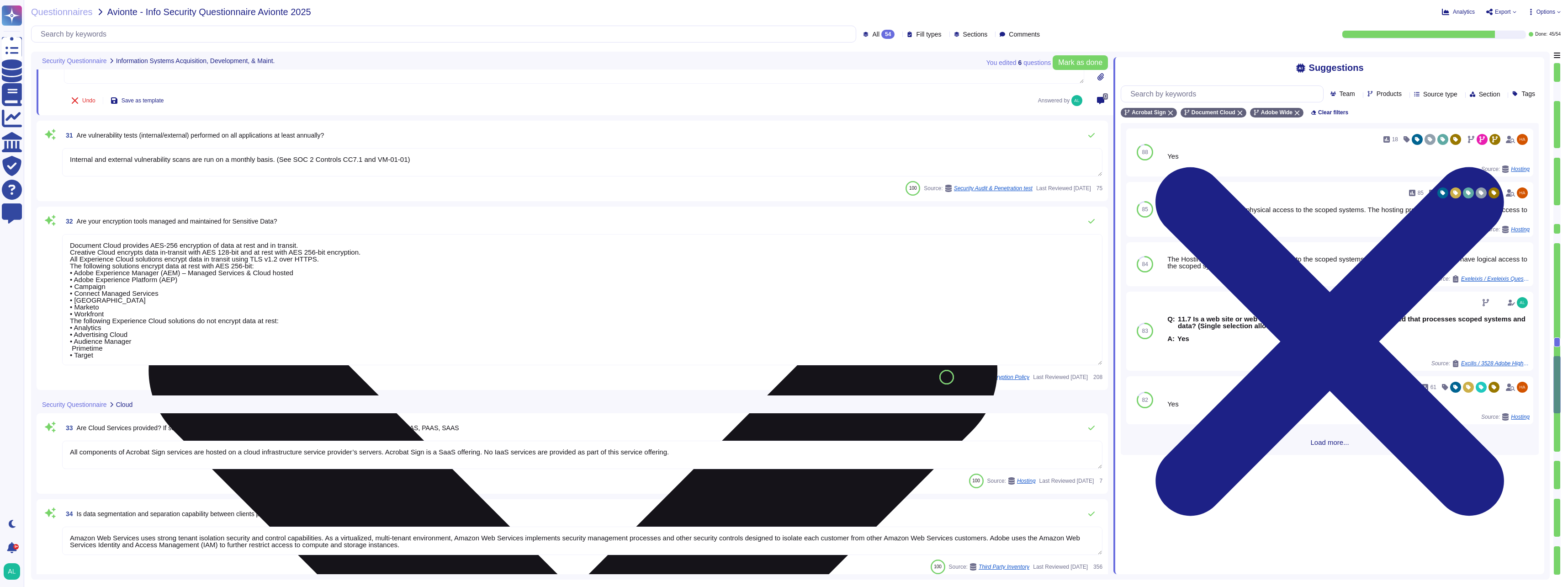
type textarea "Yes"
type textarea "Clients are not provided with their own Cloud Environment."
type textarea "Failover sites are running on the same vendor systems in separate data centers."
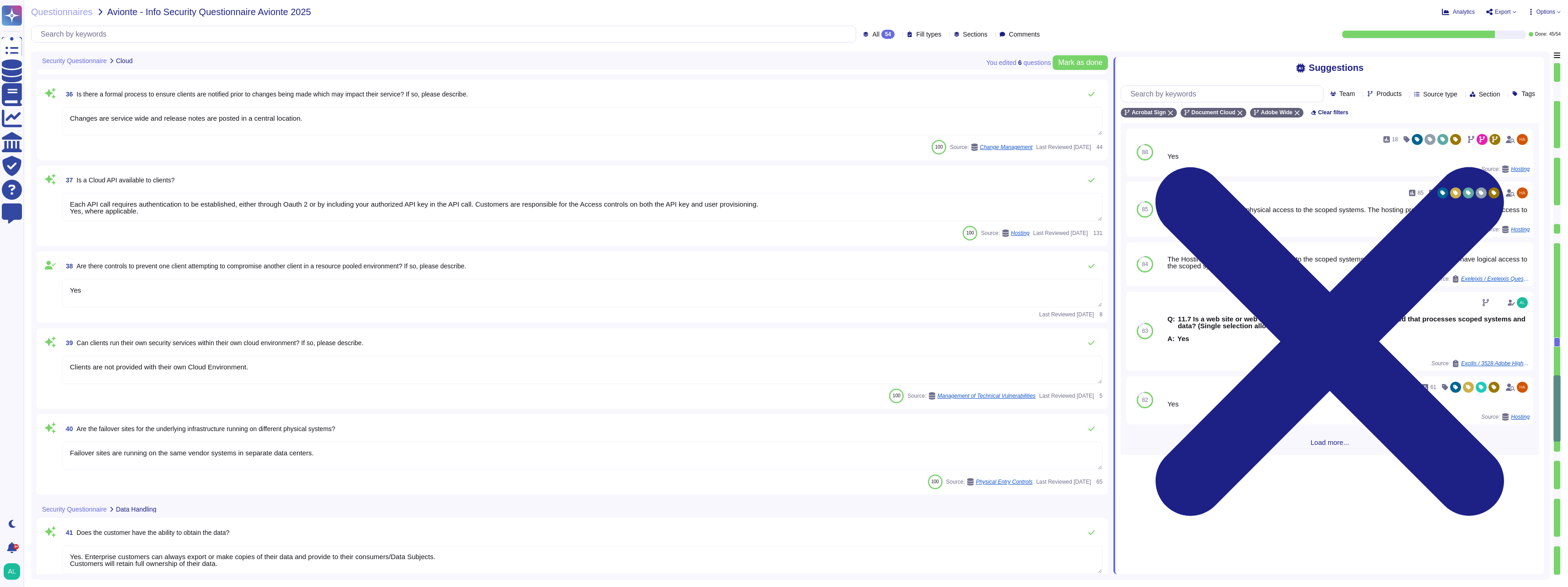
type textarea "Yes. Enterprise customers can always export or make copies of their data and pr…"
type textarea "Policies and procedures for the secure disposal of equipment used outside the o…"
type textarea "Upon termination or expiration of the license agreement Adobe will begin deleti…"
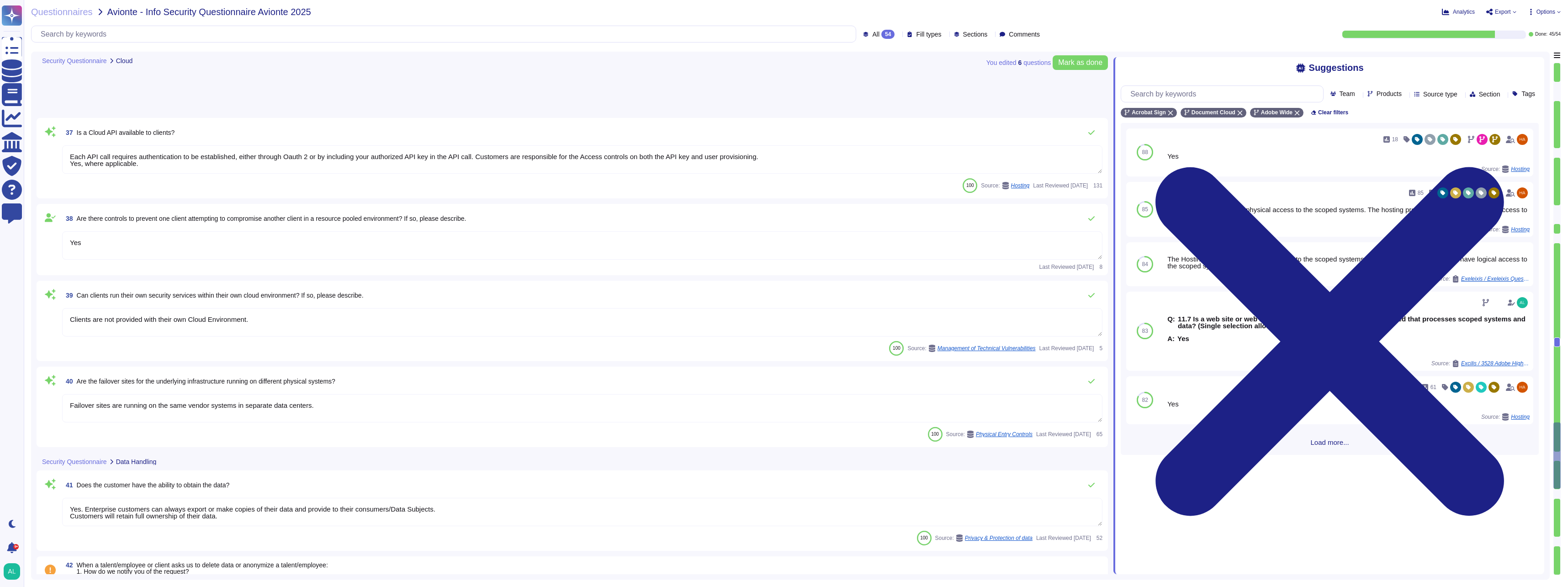
scroll to position [3612, 0]
type textarea "Customer Data will be maintained and/or deleted in accordance with the Agreemen…"
type textarea "Adobe's Disaster Recovery Standard includes a framework for the procedures that…"
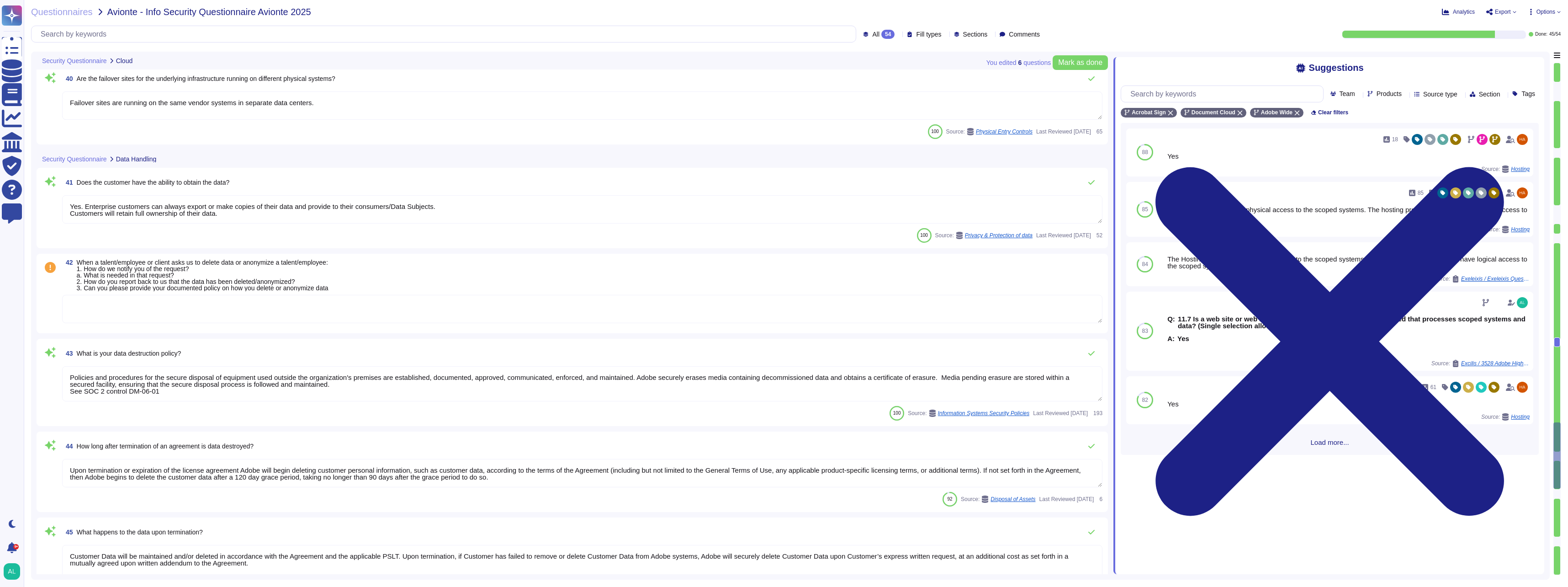
type textarea "Security incident response plans are tested annually. Adobe's security incident…"
click at [156, 311] on textarea at bounding box center [582, 309] width 1041 height 28
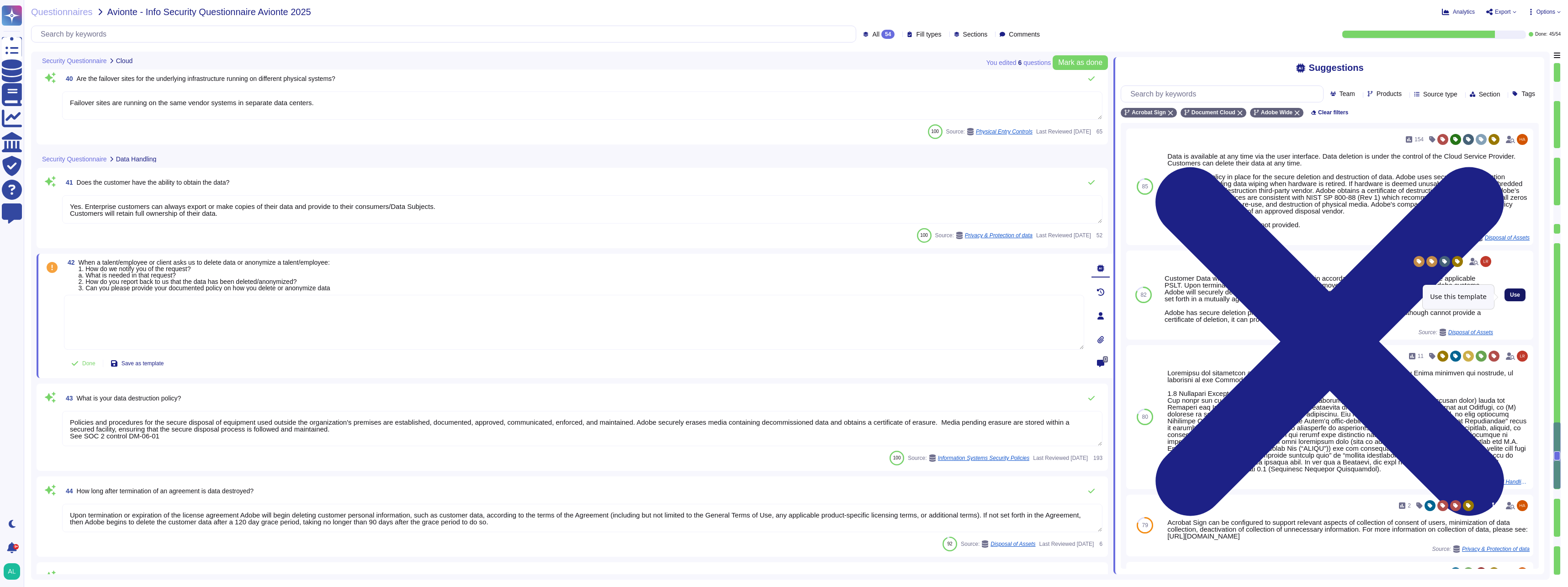
click at [1510, 294] on span "Use" at bounding box center [1515, 294] width 10 height 6
type textarea "Customer Data will be maintained and/or deleted in accordance with the Agreemen…"
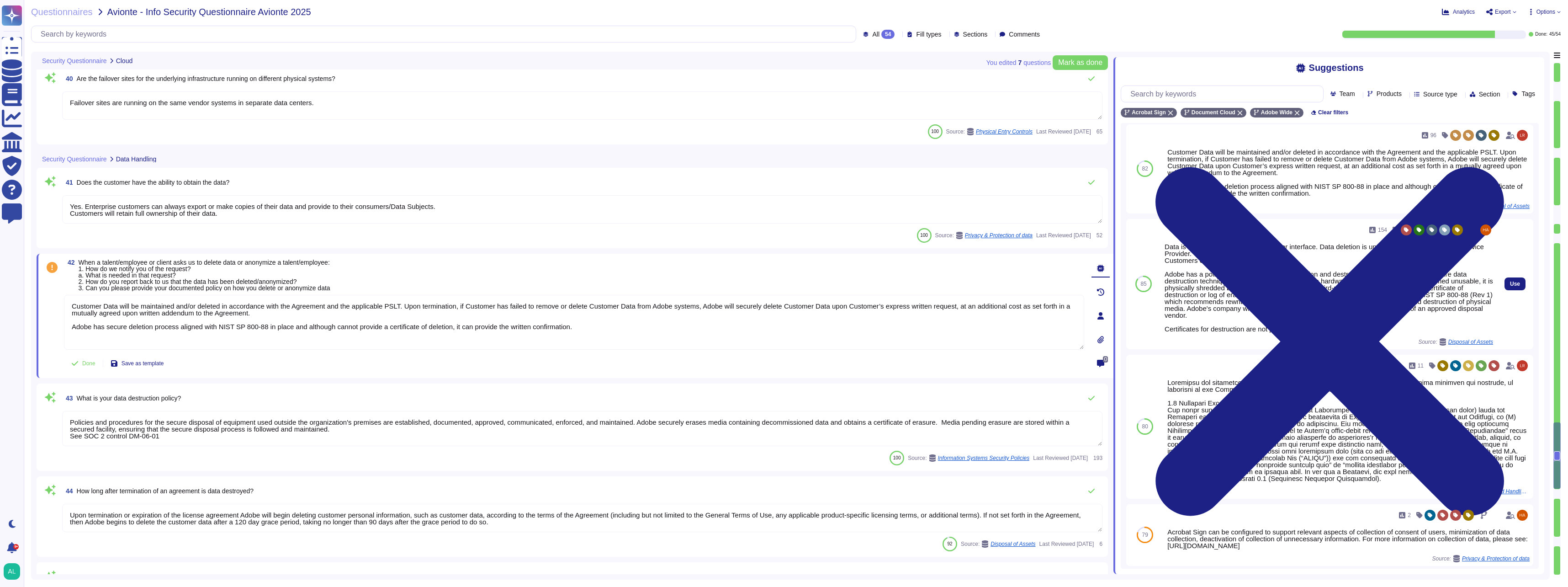
scroll to position [0, 0]
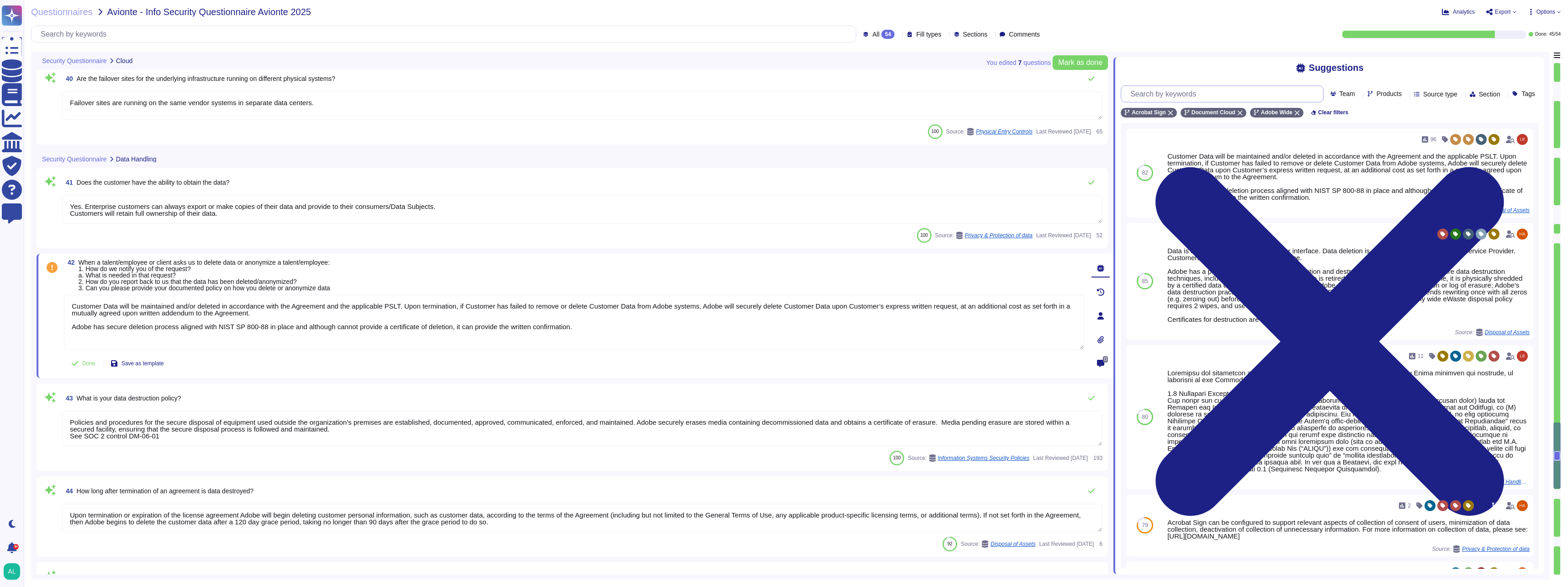
click at [1200, 95] on input "text" at bounding box center [1224, 94] width 197 height 16
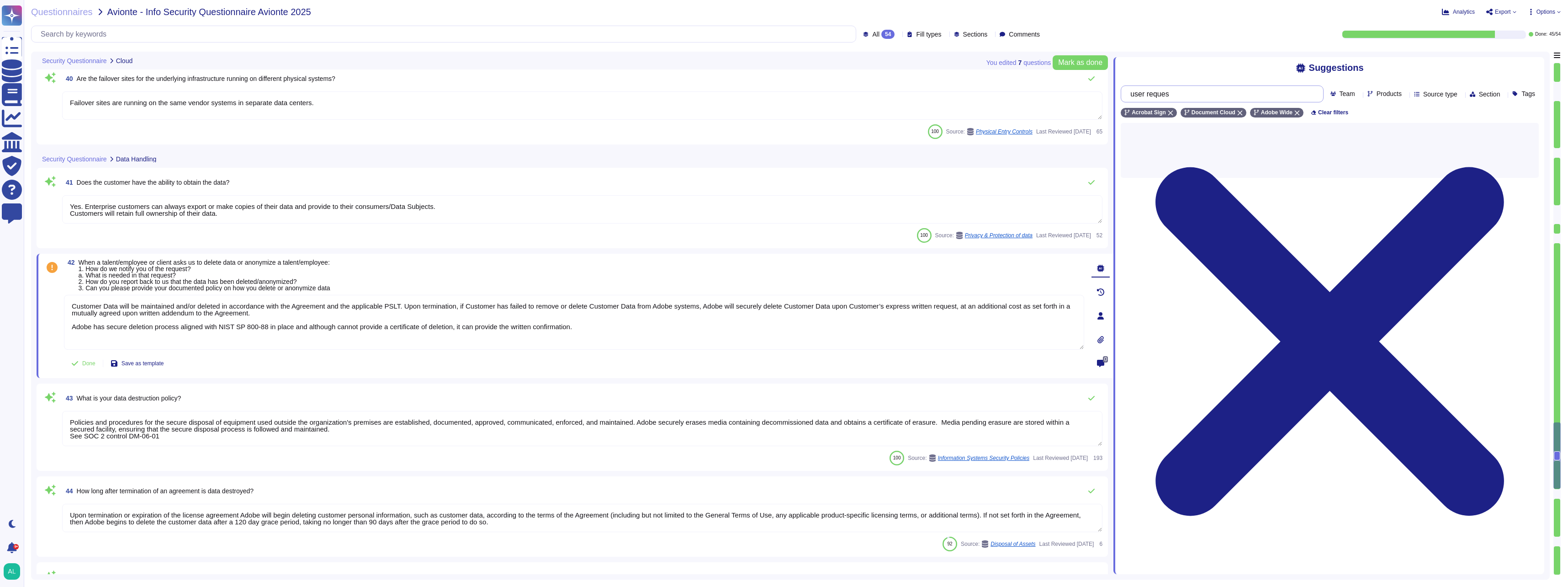
type input "user request"
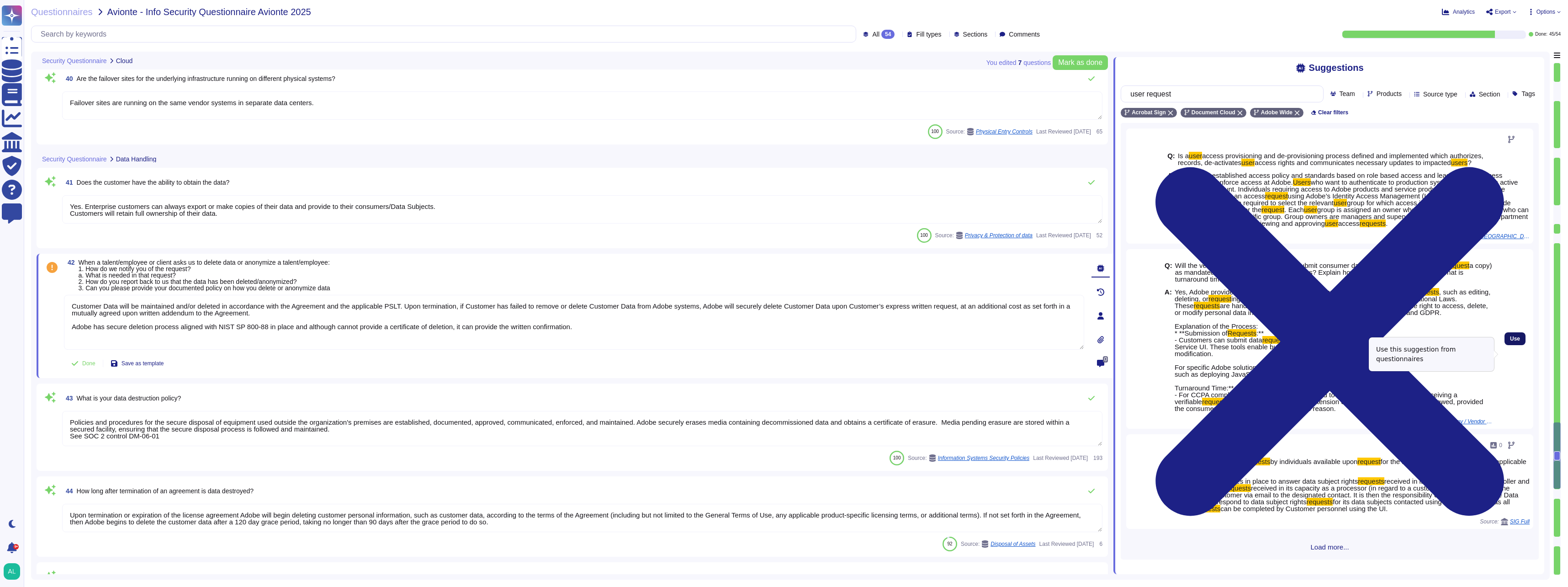
click at [1510, 341] on span "Use" at bounding box center [1515, 338] width 10 height 6
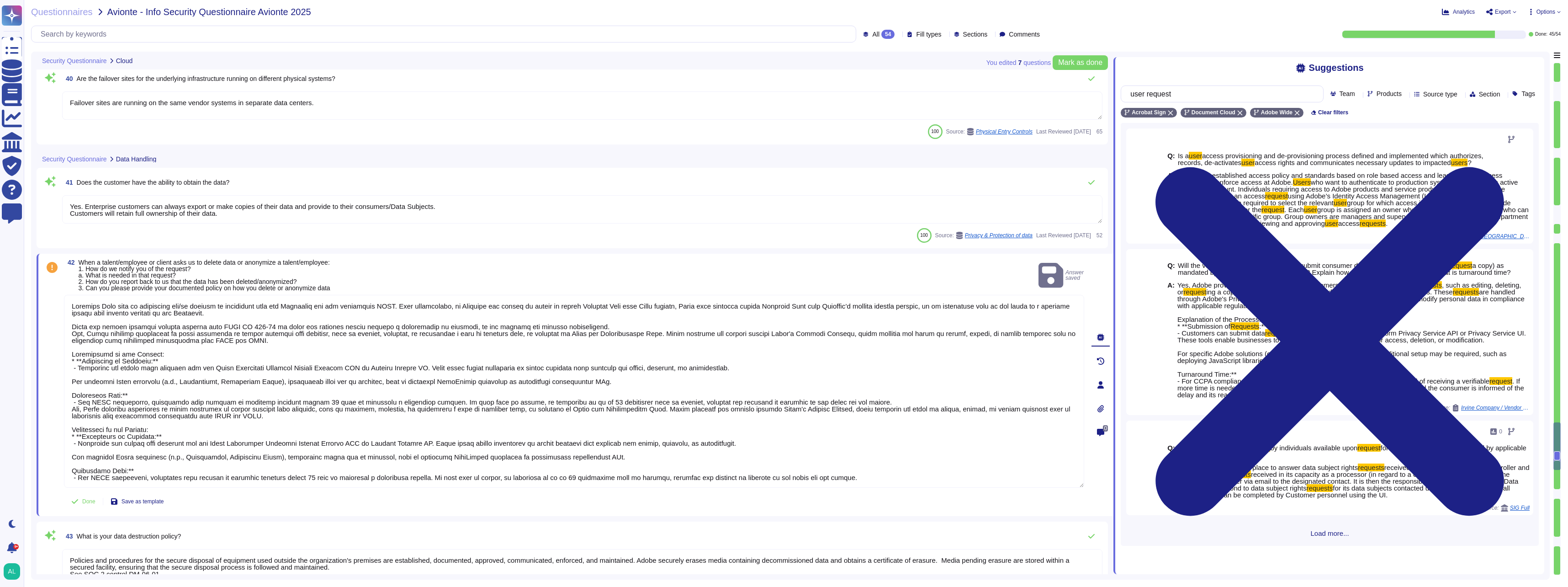
click at [86, 333] on textarea at bounding box center [574, 392] width 1020 height 193
type textarea "Customer Data will be maintained and/or deleted in accordance with the Agreemen…"
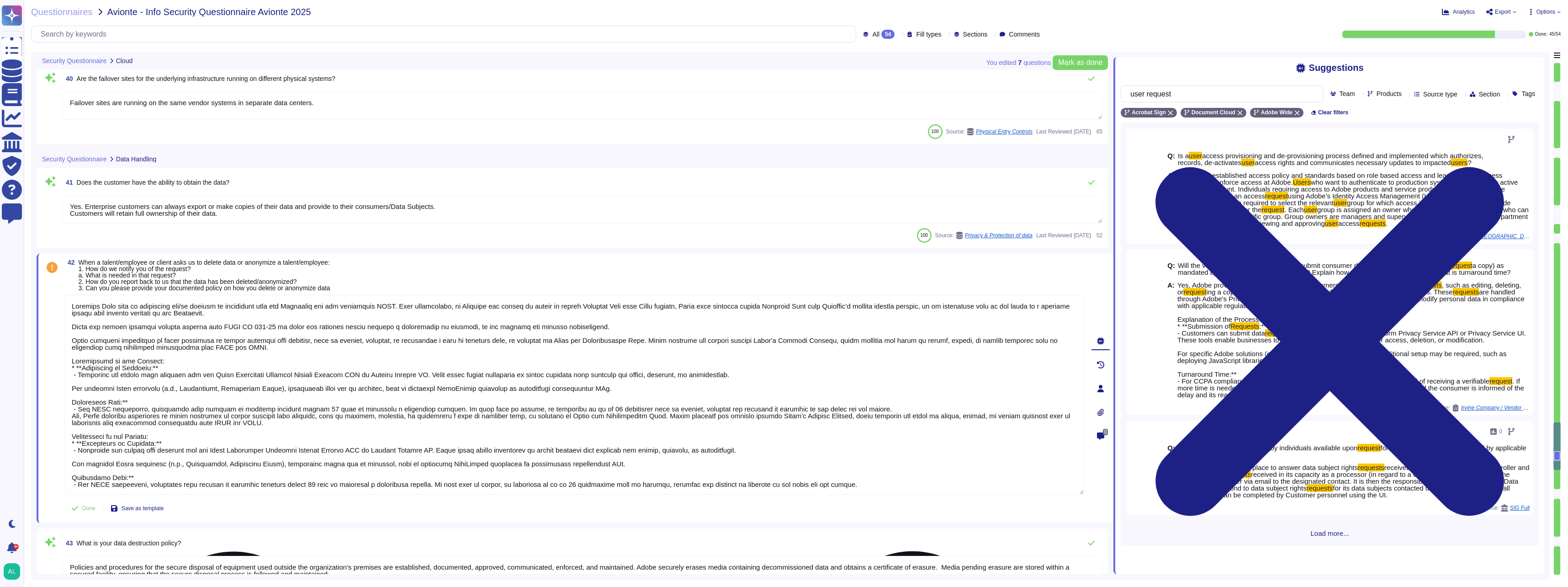
scroll to position [1, 0]
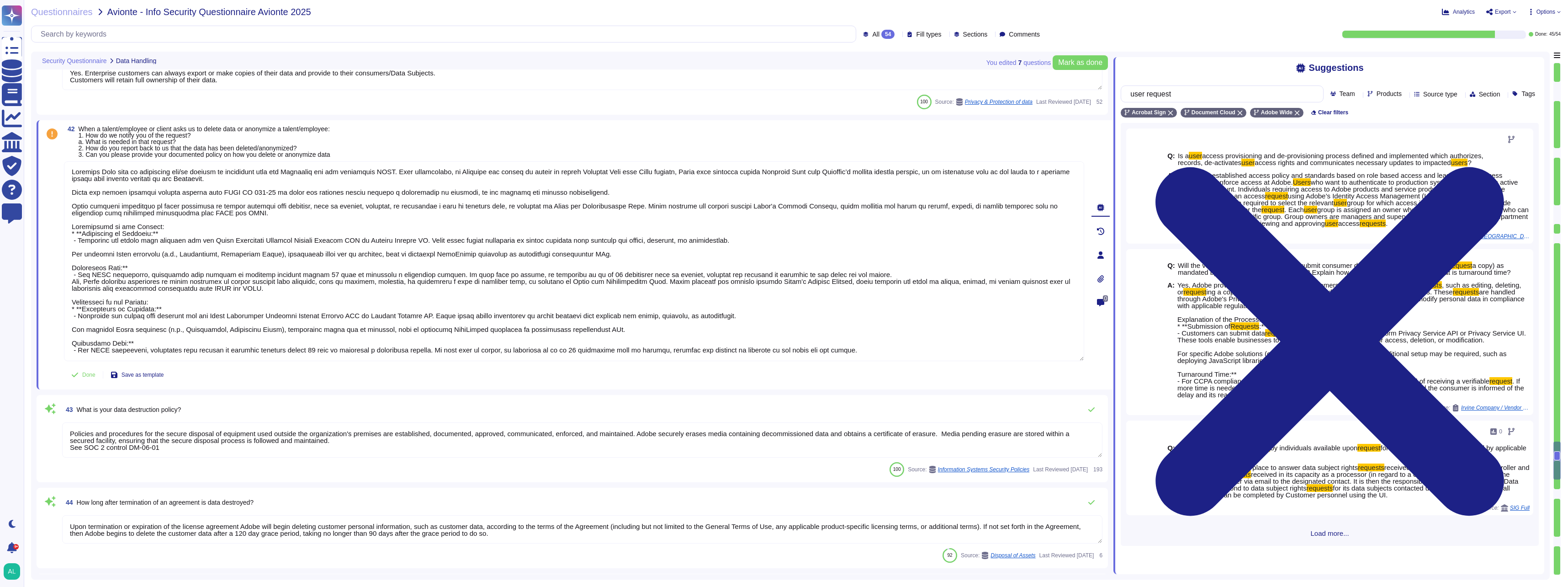
type textarea "Adobe's Disaster Recovery Standard includes a framework for the procedures that…"
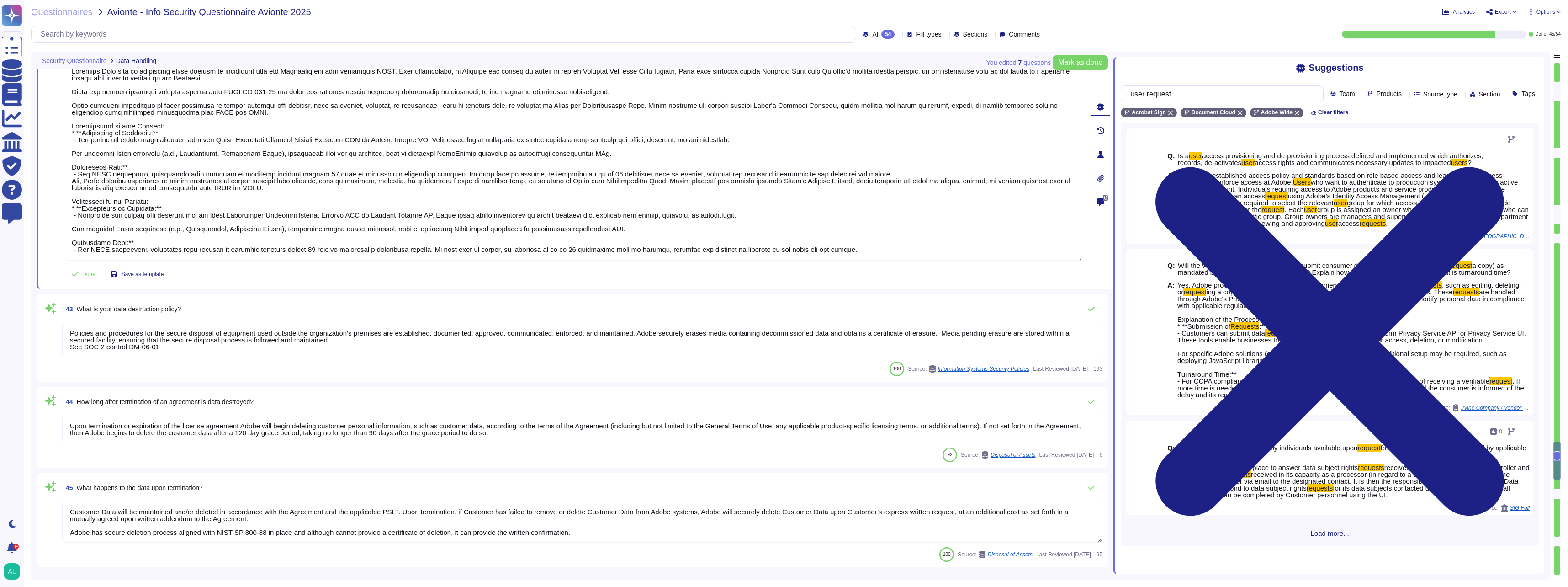
scroll to position [3886, 0]
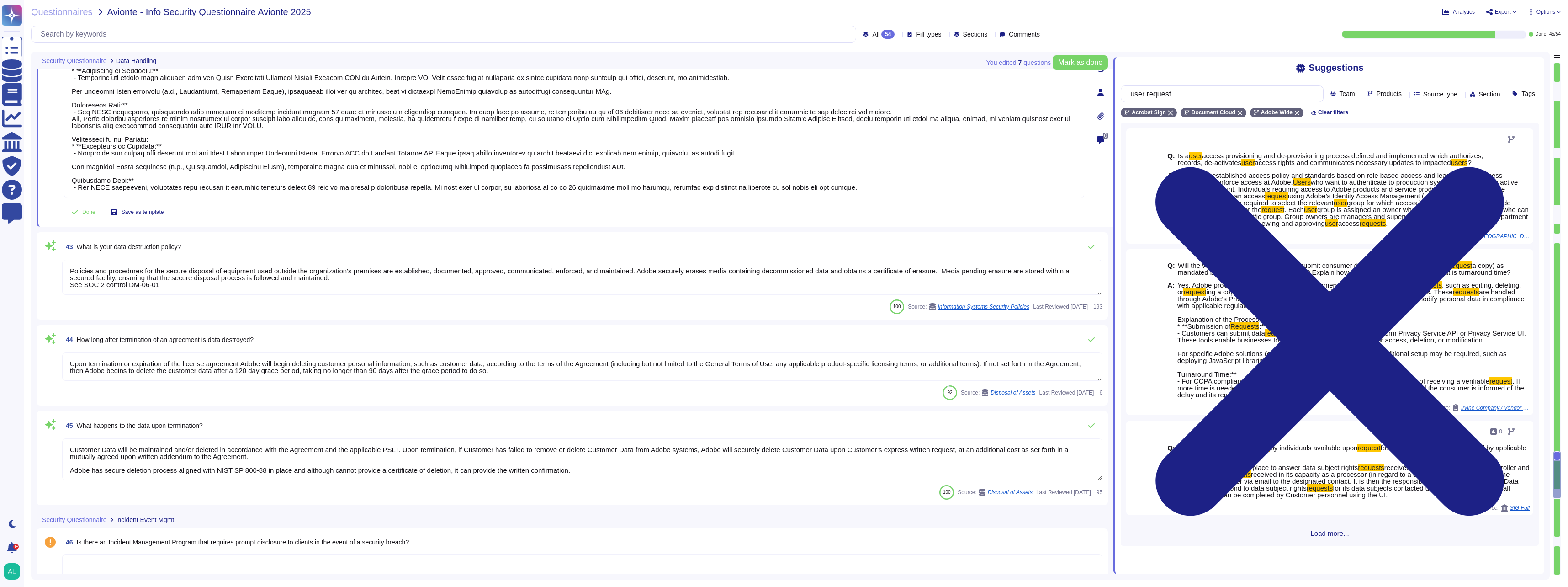
type textarea "Security incident response plans are tested annually. Adobe's security incident…"
type textarea "Adobe's Technology Governance, Risk, and Compliance (Tech GRC) team performs a …"
type textarea "Customer Data will be maintained and/or deleted in accordance with the Agreemen…"
click at [79, 213] on button "Done" at bounding box center [83, 212] width 39 height 19
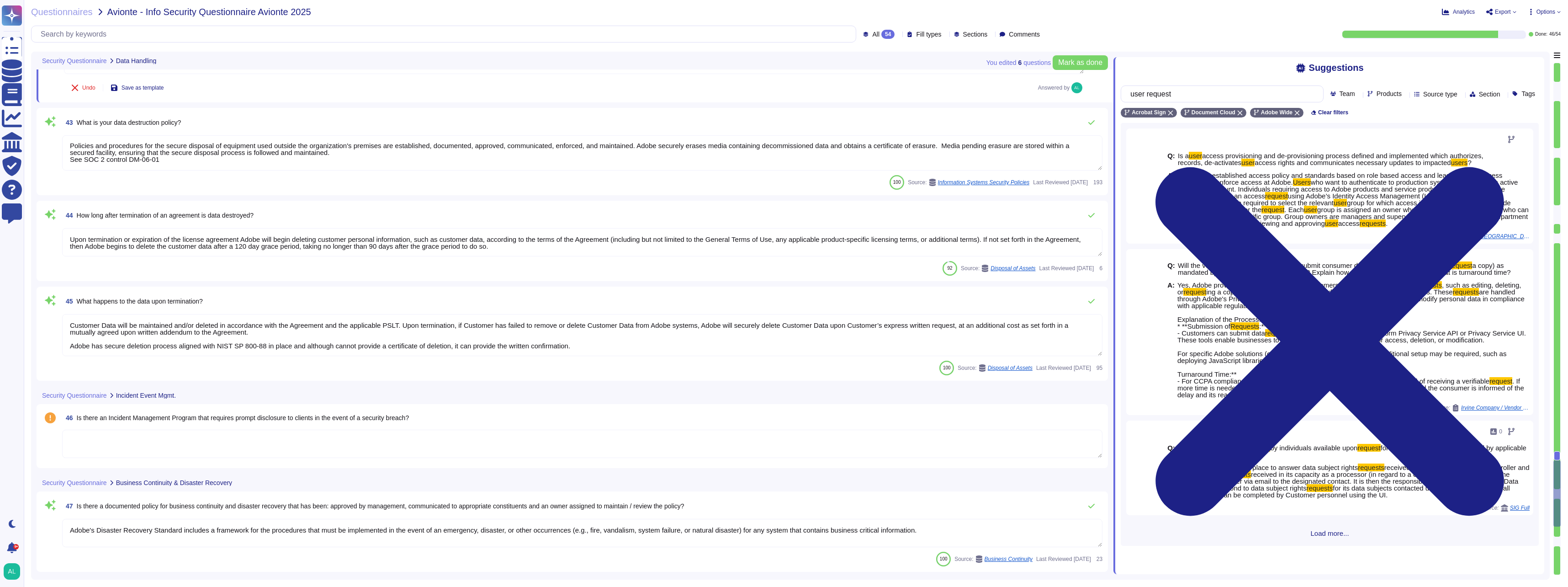
type textarea "Relying on the hosting providers' ISO and SOC 2 Certifications and reports. For…"
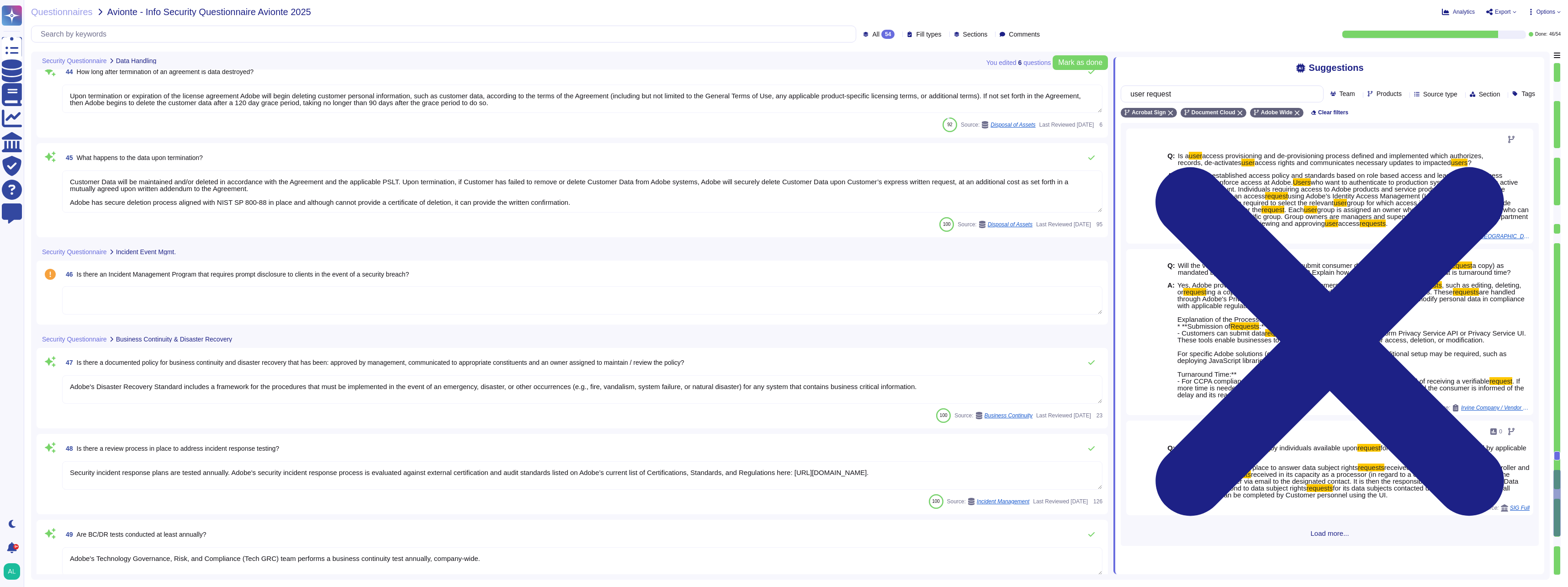
scroll to position [4252, 0]
type textarea "There have been no losses or breaches experienced by Adobe in the last five yea…"
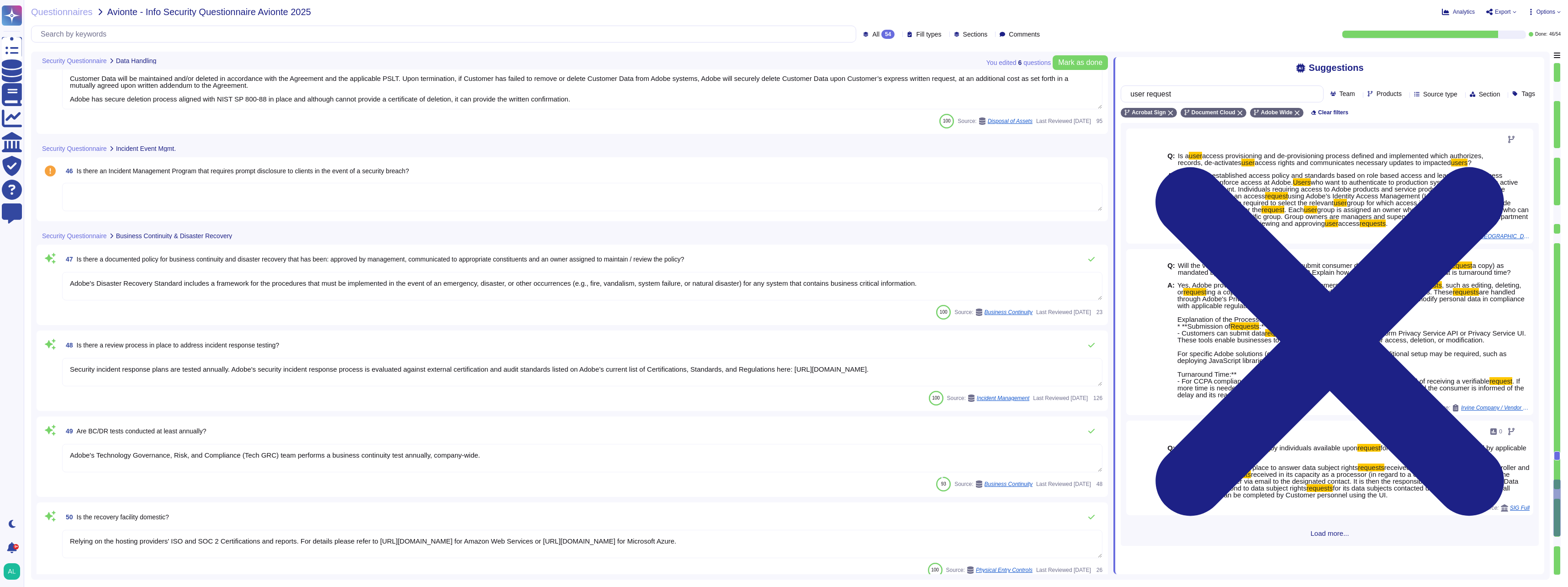
type textarea "Adobes privacy policy is available here: http://www.adobe.com/privacy/policy.ht…"
click at [417, 197] on textarea at bounding box center [582, 197] width 1041 height 28
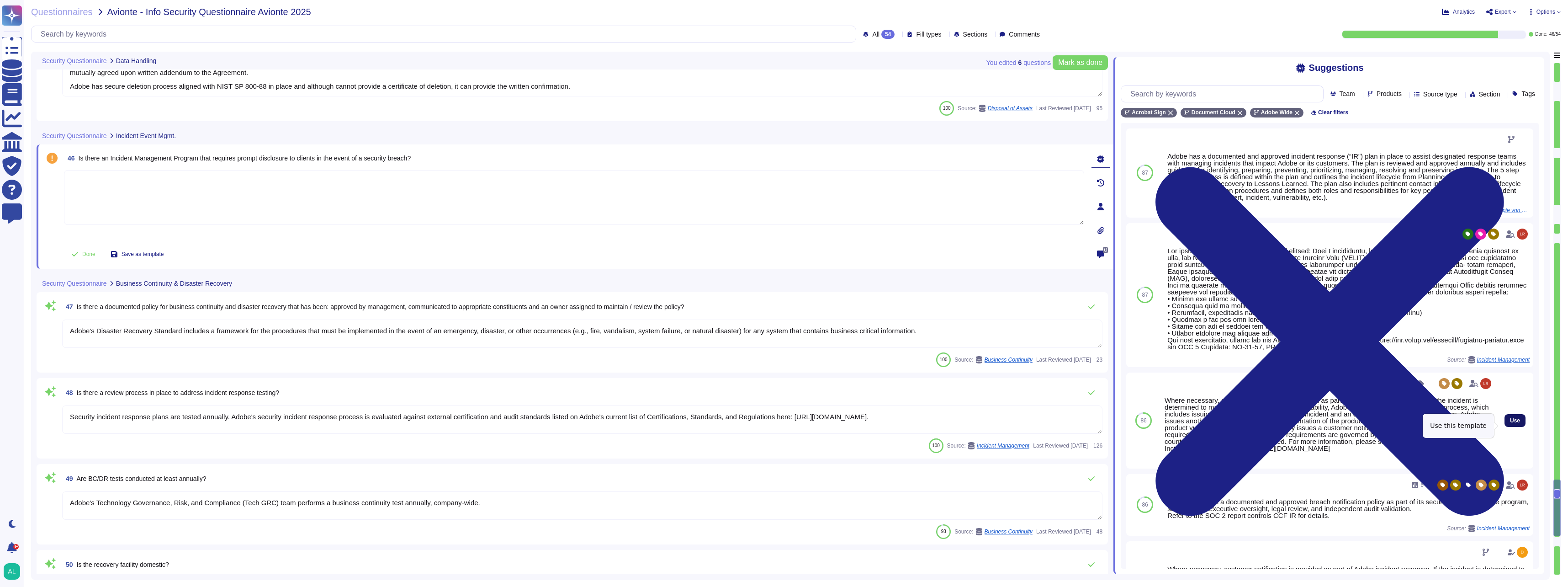
click at [1510, 423] on span "Use" at bounding box center [1515, 420] width 10 height 6
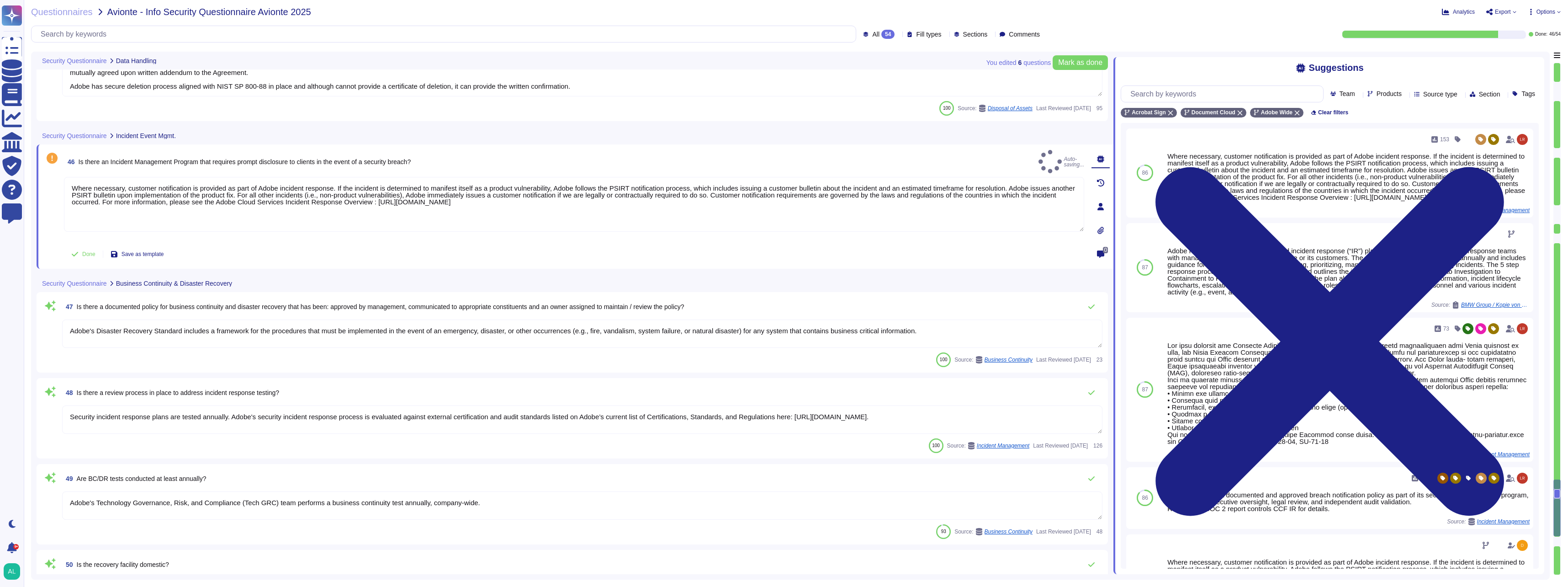
type textarea "Where necessary, customer notification is provided as part of Adobe incident re…"
click at [1506, 423] on div at bounding box center [1349, 393] width 362 height 103
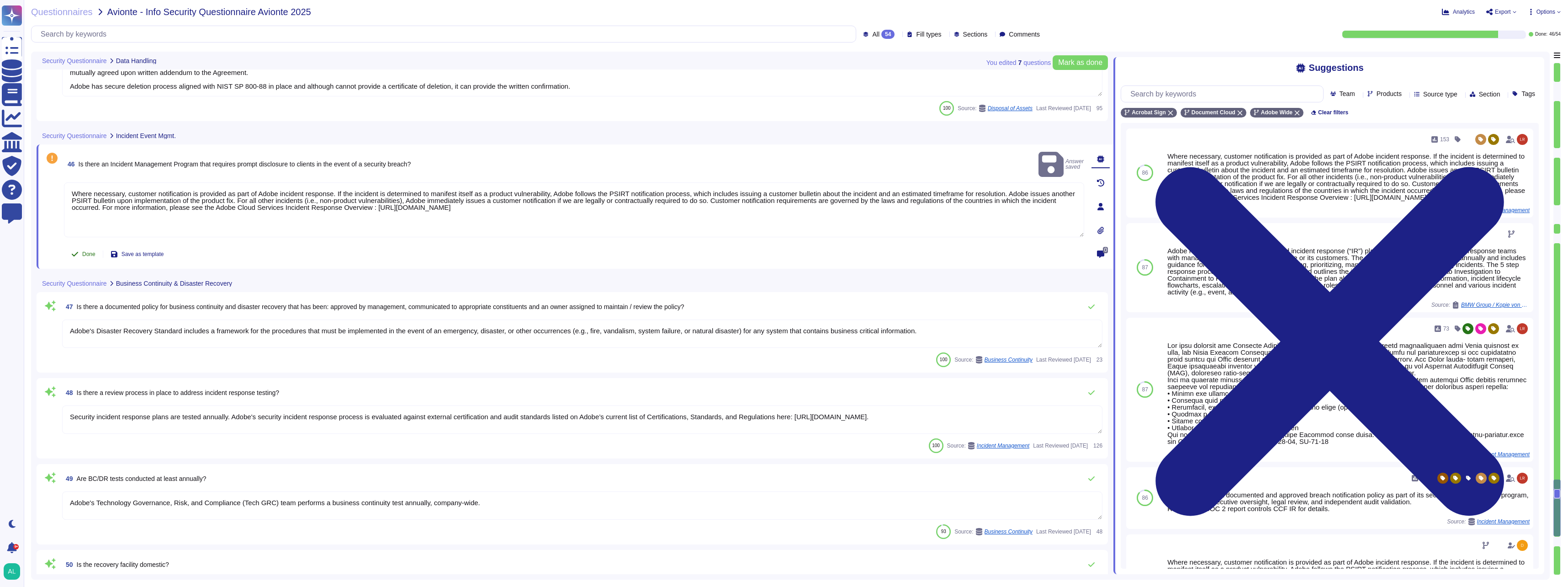
click at [81, 253] on button "Done" at bounding box center [83, 254] width 39 height 19
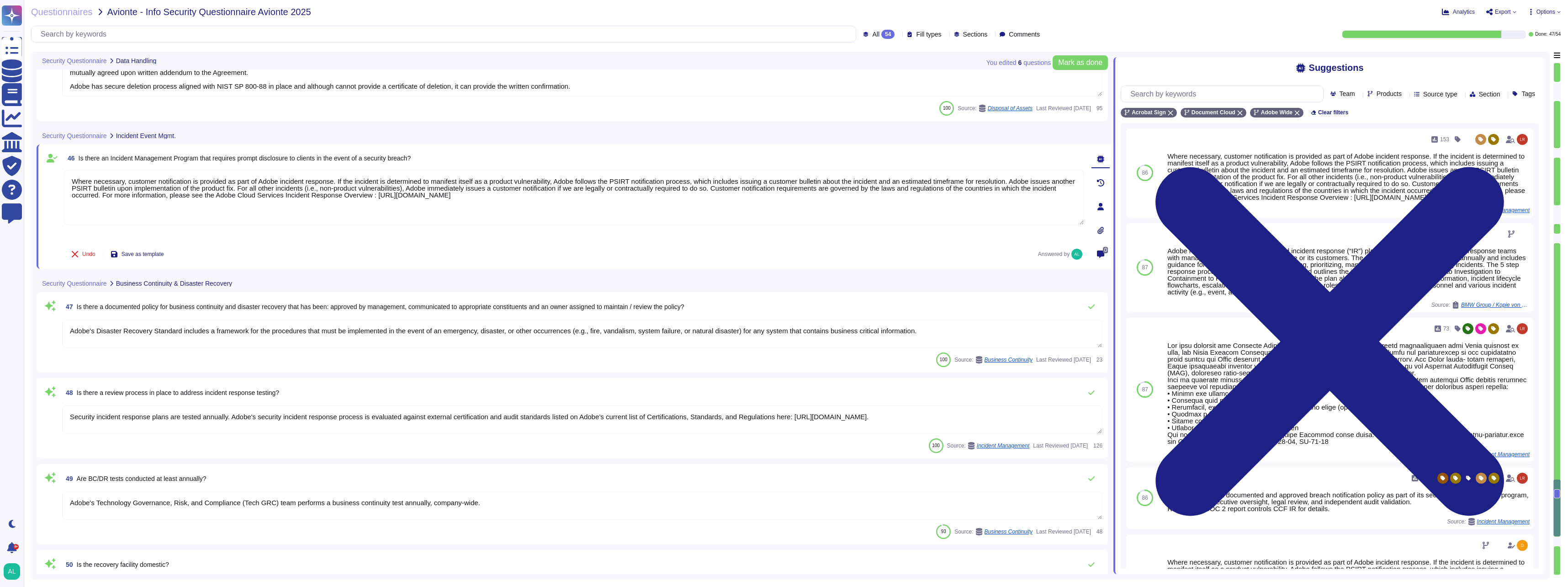
type textarea "Adobes privacy policy is available here: http://www.adobe.com/privacy/policy.ht…"
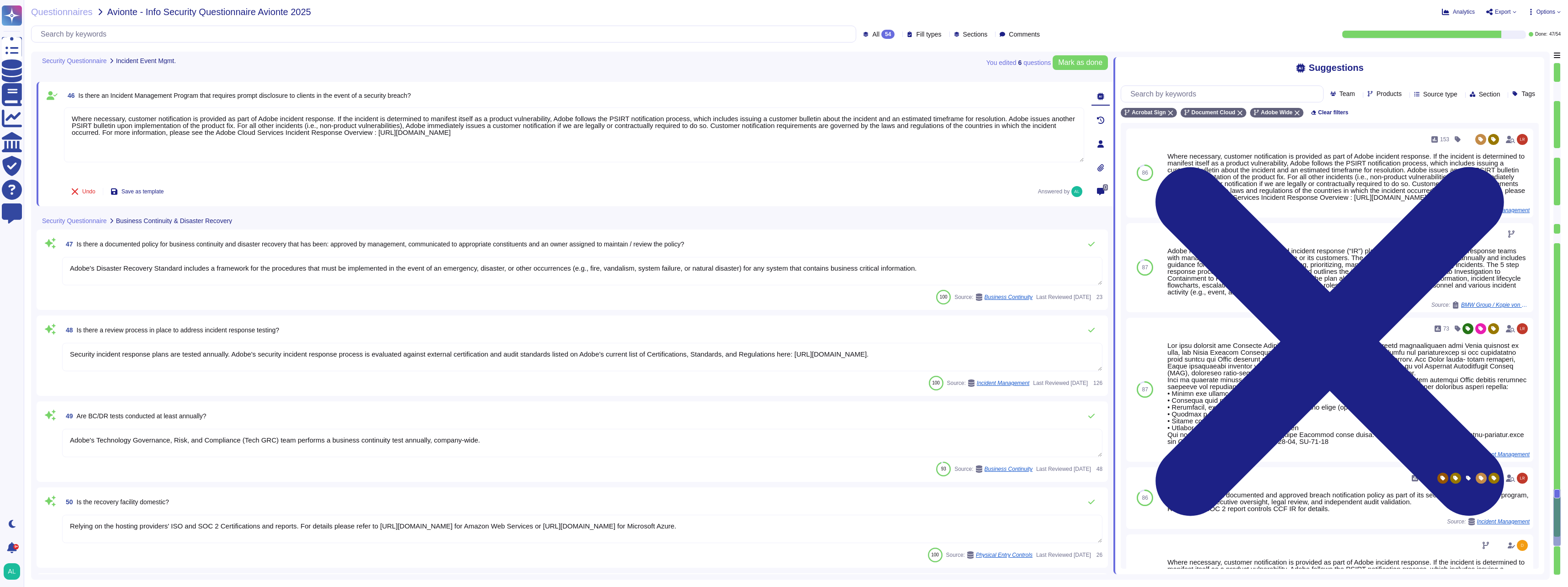
type textarea "Adobe has been evaluated against external certification and audit standards for…"
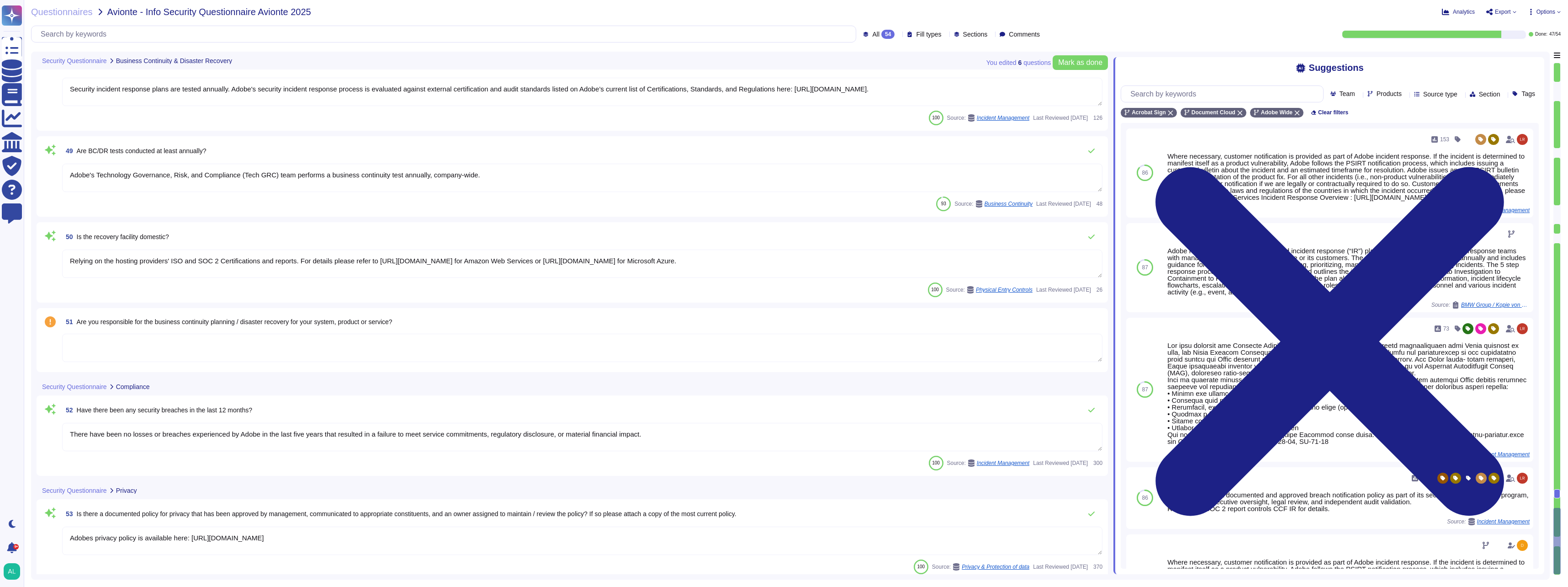
scroll to position [4663, 0]
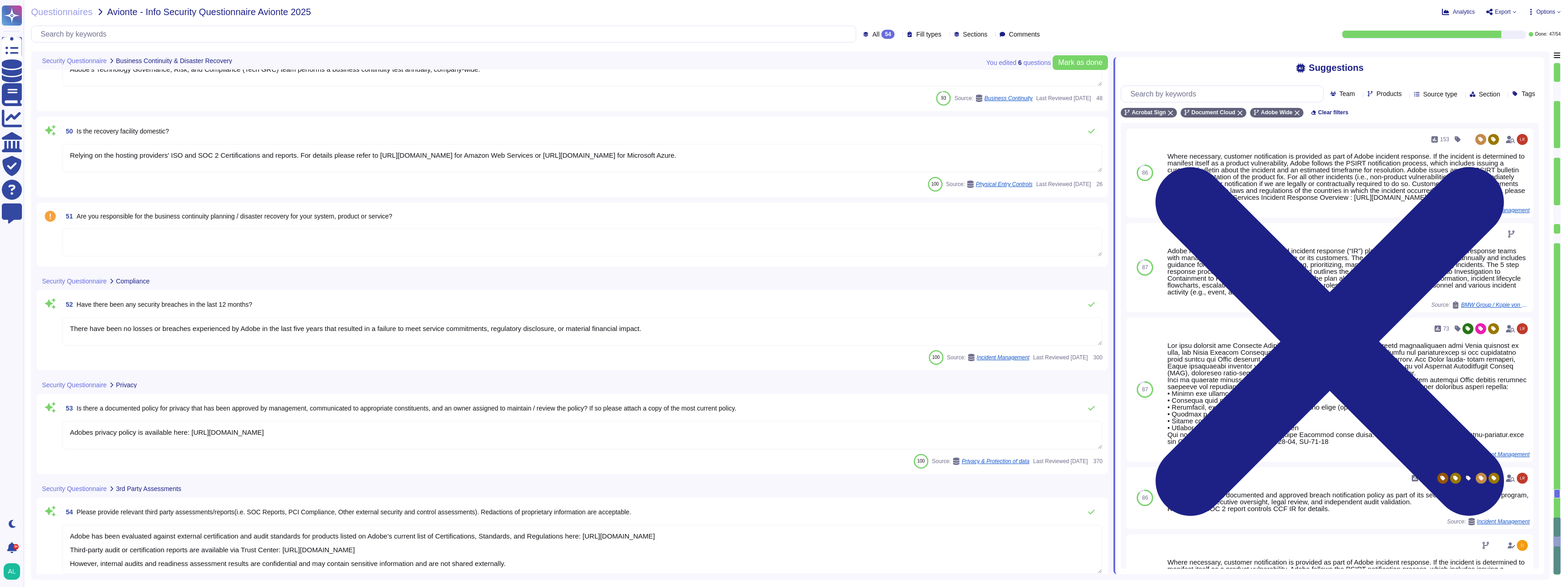
click at [101, 238] on textarea at bounding box center [582, 242] width 1041 height 28
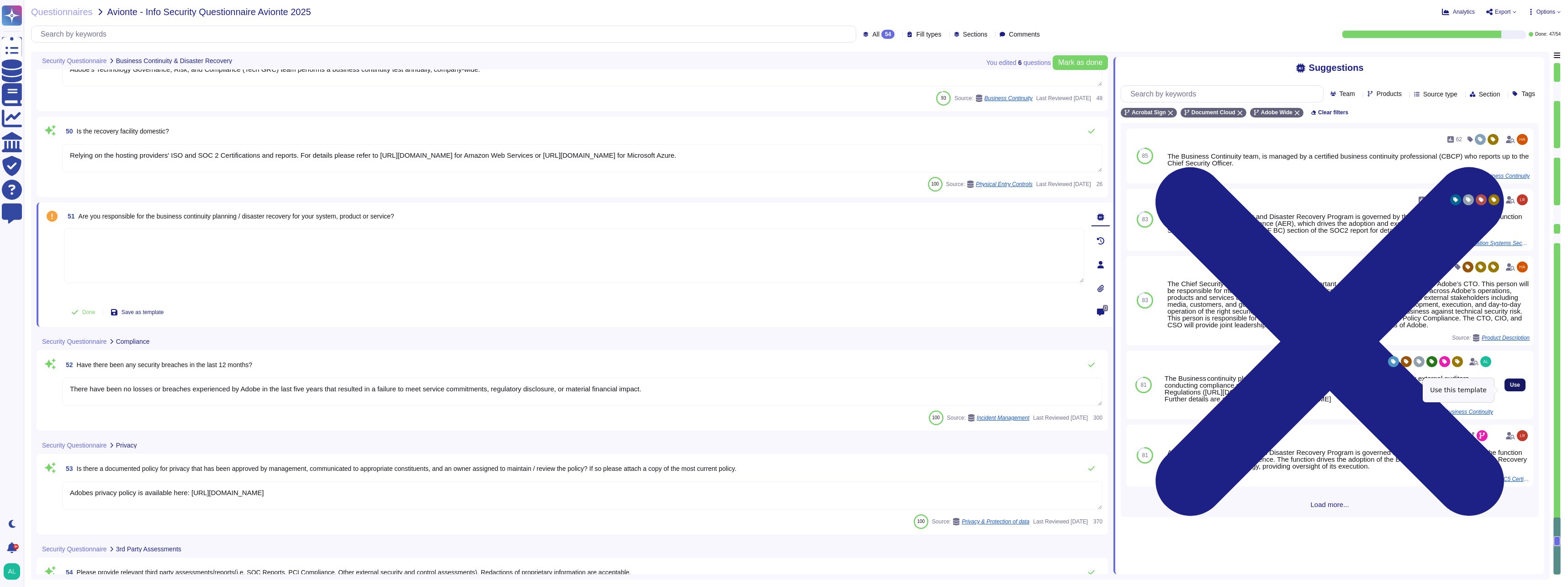
click at [1510, 388] on span "Use" at bounding box center [1515, 385] width 10 height 6
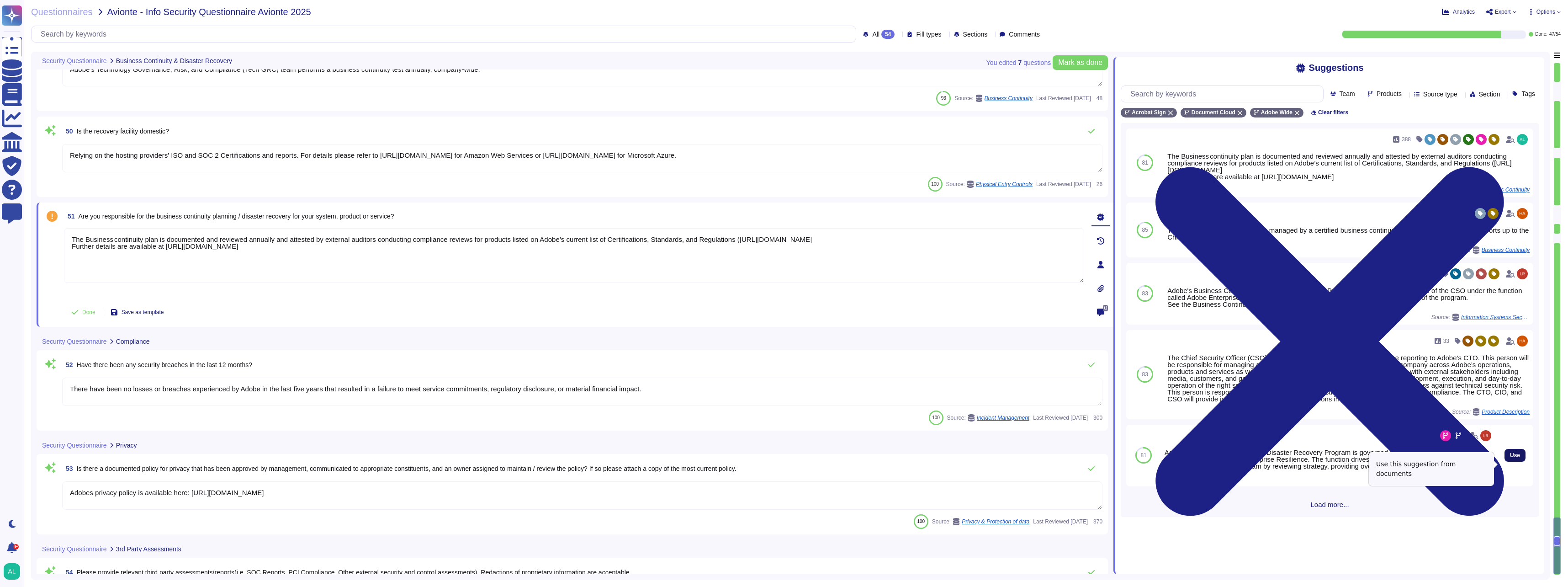
click at [1510, 458] on span "Use" at bounding box center [1515, 455] width 10 height 6
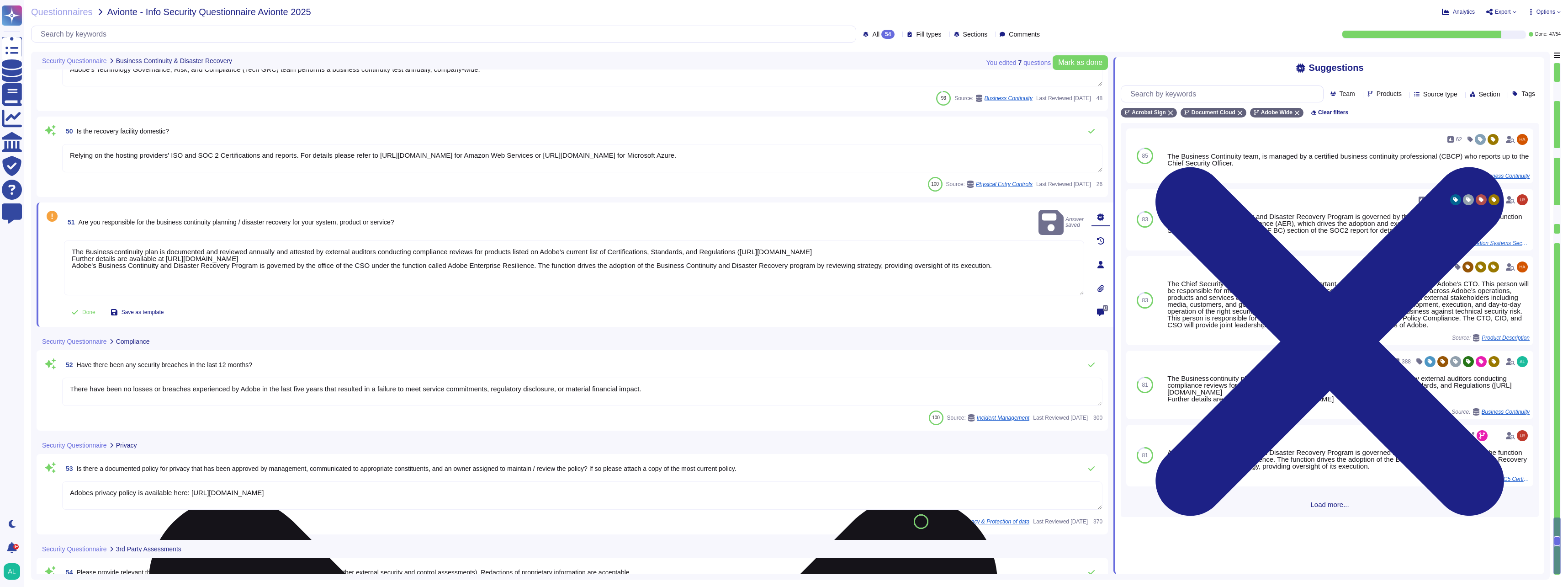
click at [70, 253] on textarea "The Business continuity plan is documented and reviewed annually and attested b…" at bounding box center [574, 268] width 1020 height 55
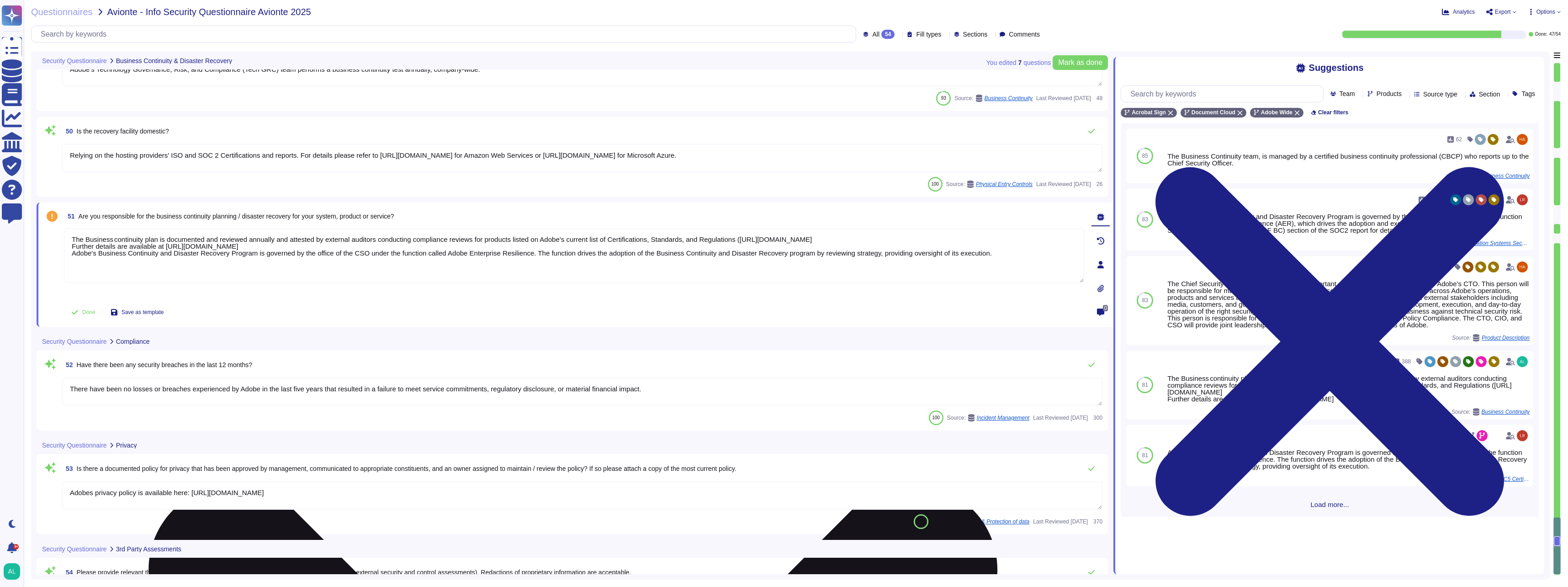
type textarea "The Business continuity plan is documented and reviewed annually and attested b…"
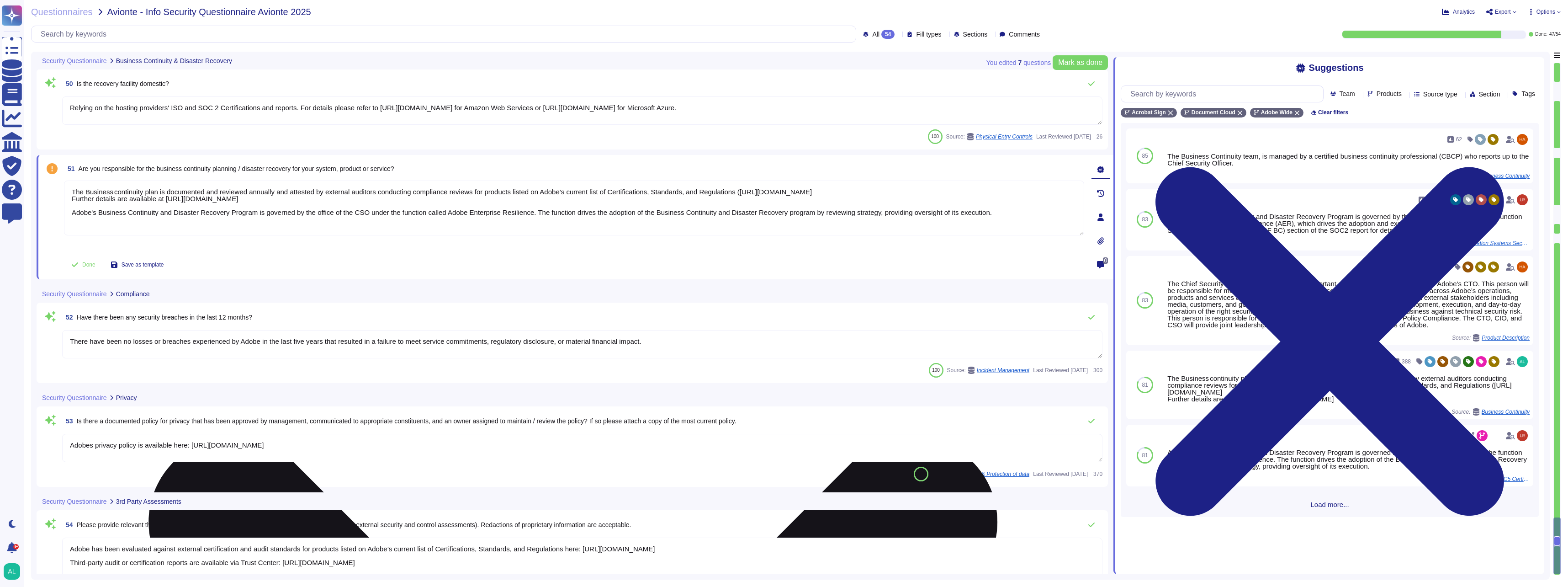
type textarea "Adobe's Disaster Recovery Standard includes a framework for the procedures that…"
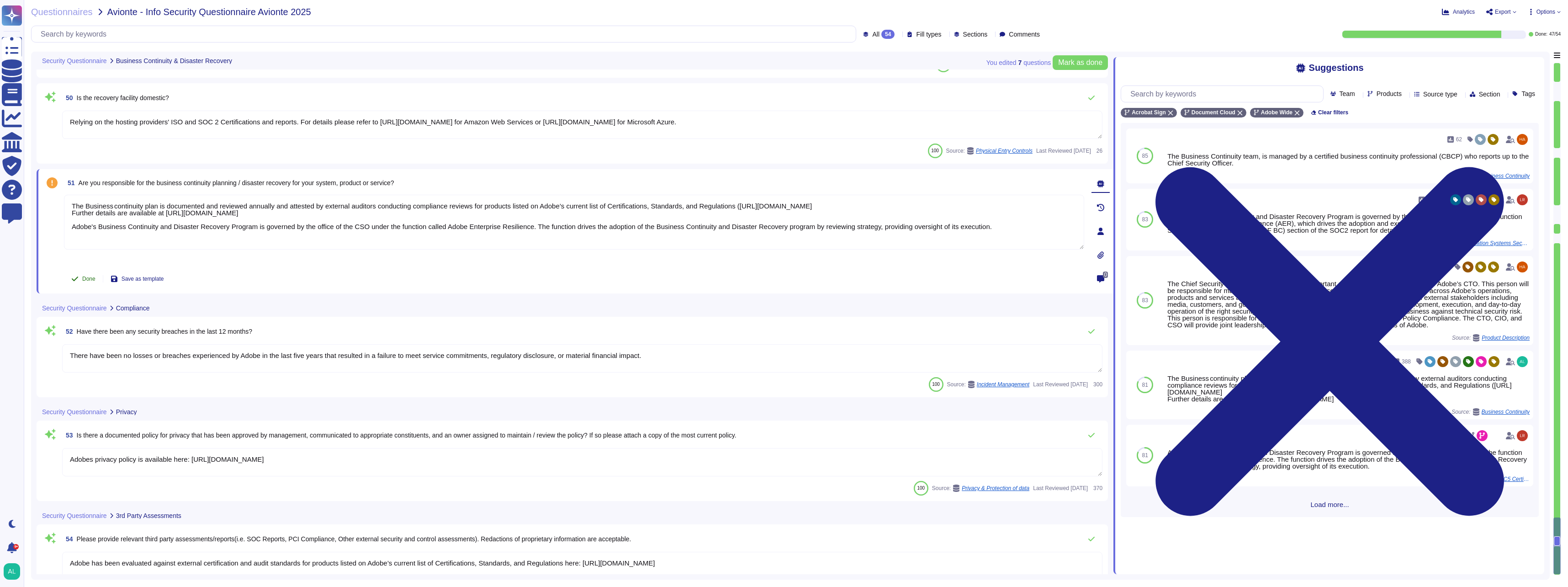
type textarea "The Business continuity plan is documented and reviewed annually and attested b…"
click at [82, 278] on button "Done" at bounding box center [83, 279] width 39 height 19
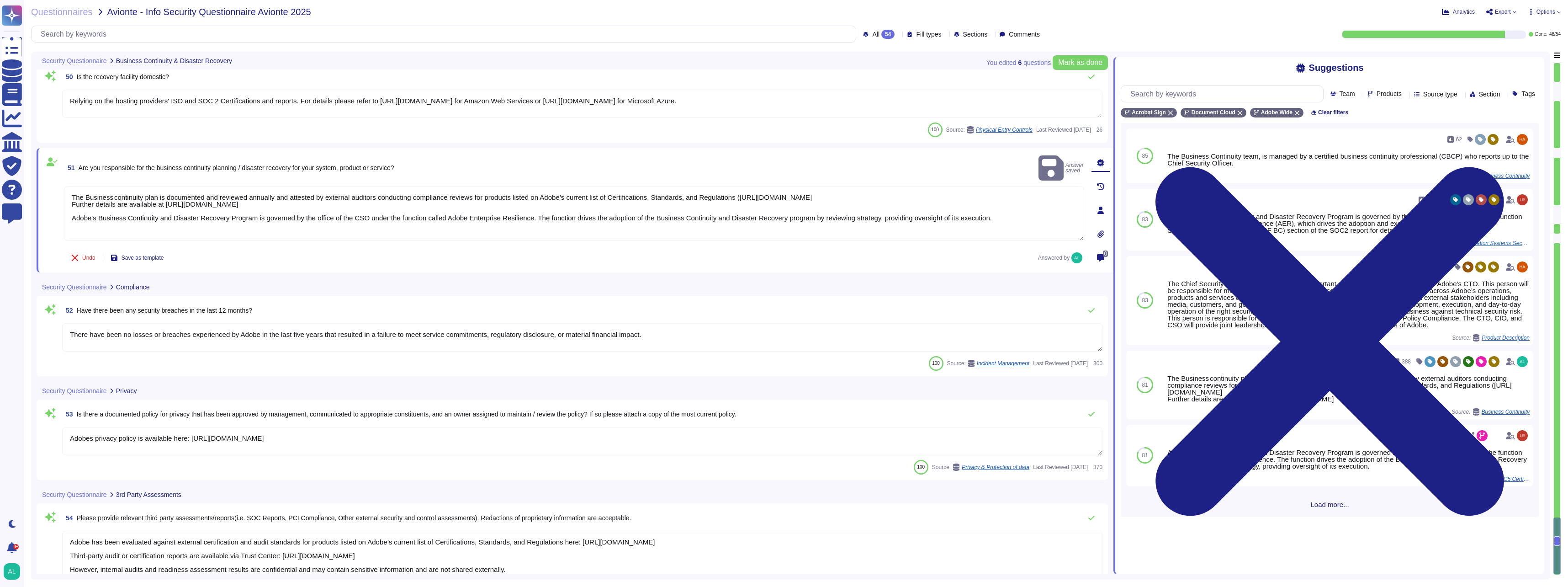
scroll to position [4742, 0]
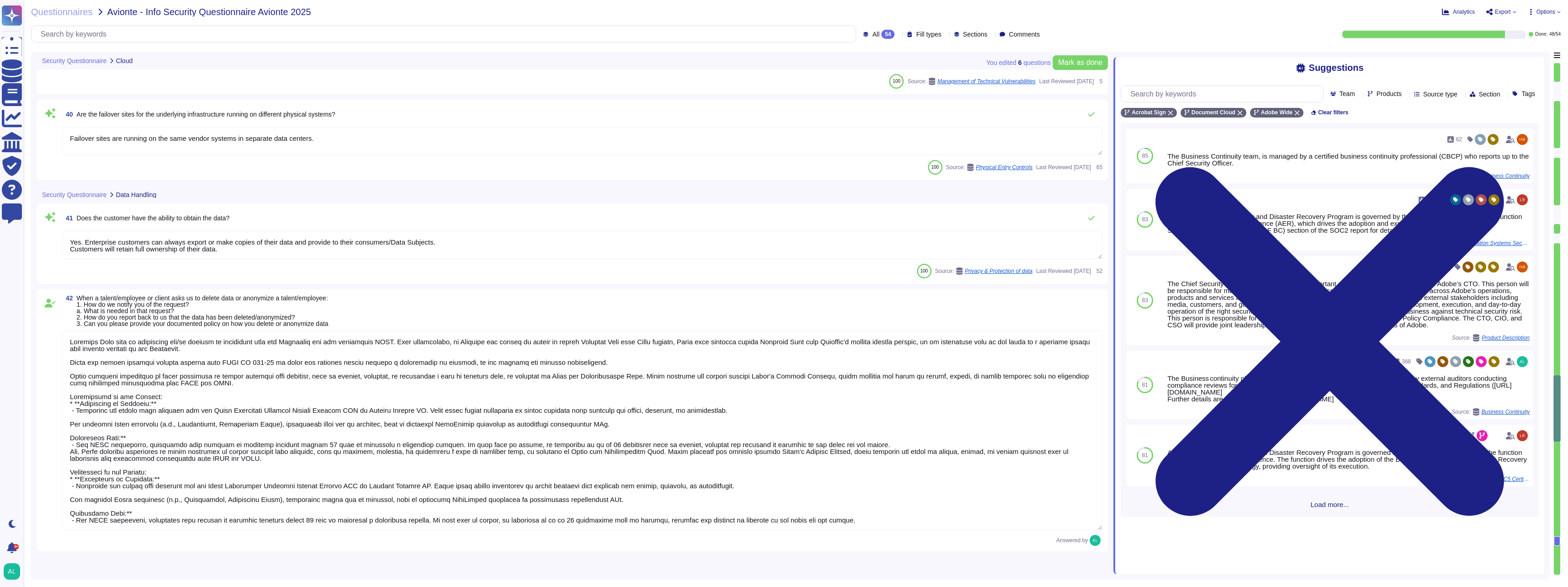
type textarea "All components of Acrobat Sign services are hosted on a cloud infrastructure se…"
type textarea "Amazon Web Services uses strong tenant isolation security and control capabilit…"
type textarea "The web portal is the default method of access for all Document Cloud and Acrob…"
type textarea "Changes are service wide and release notes are posted in a central location."
type textarea "Each API call requires authentication to be established, either through Oauth 2…"
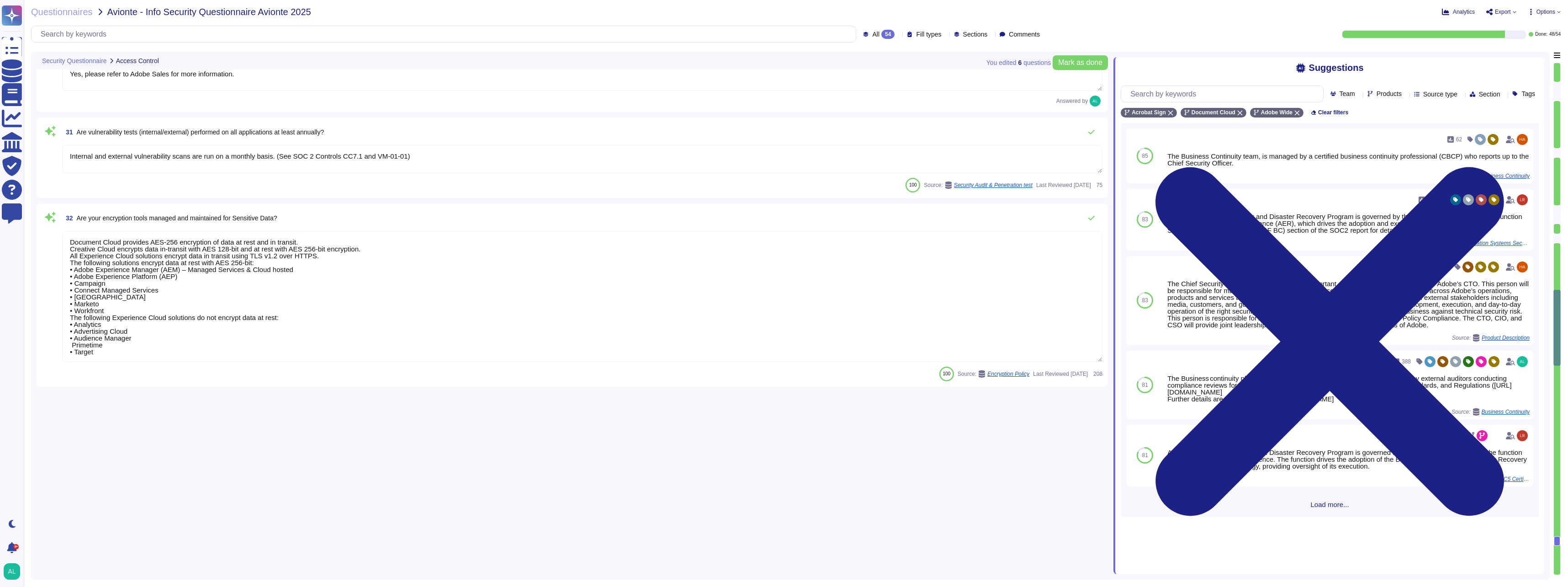
type textarea "User and device authentication to information systems are protected by password…"
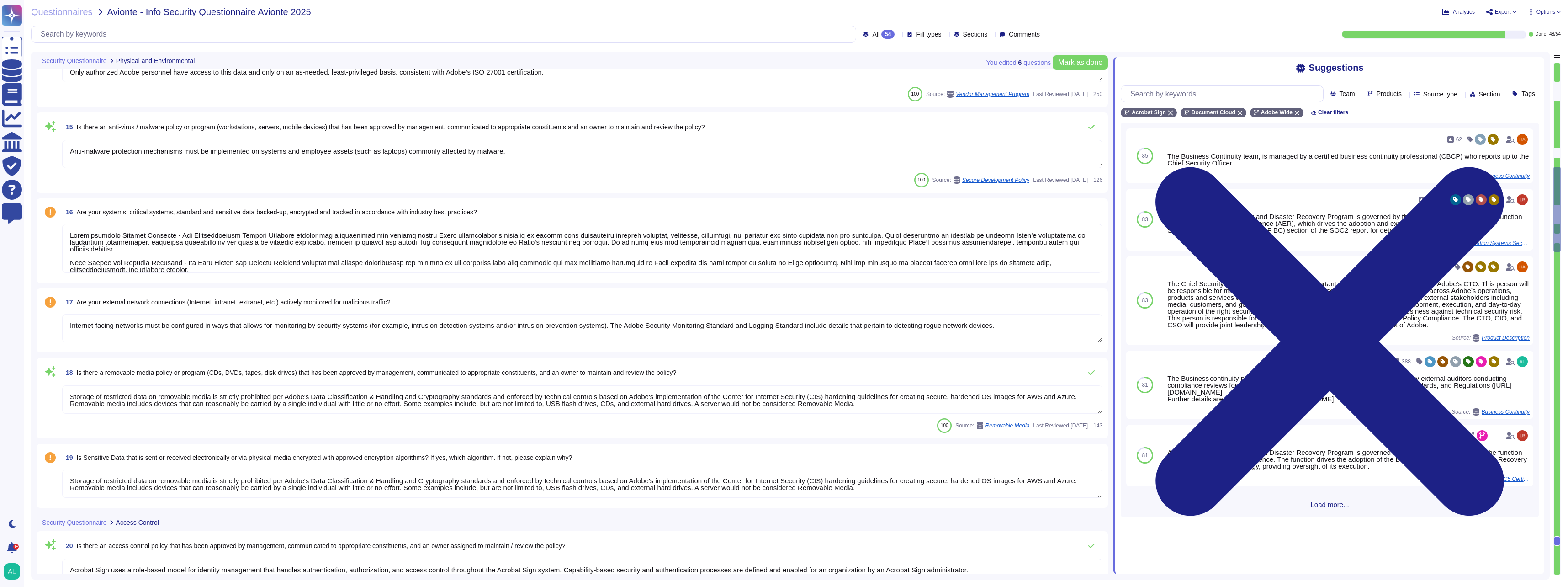
type textarea "Please see the Amazon Web Services data center controls here: https://aws.amazo…"
type textarea "All visitors and contractors are required to present identification and are sig…"
type textarea "Adobe Cloud Operation's Standard Operating Procedures are annually reviewed by …"
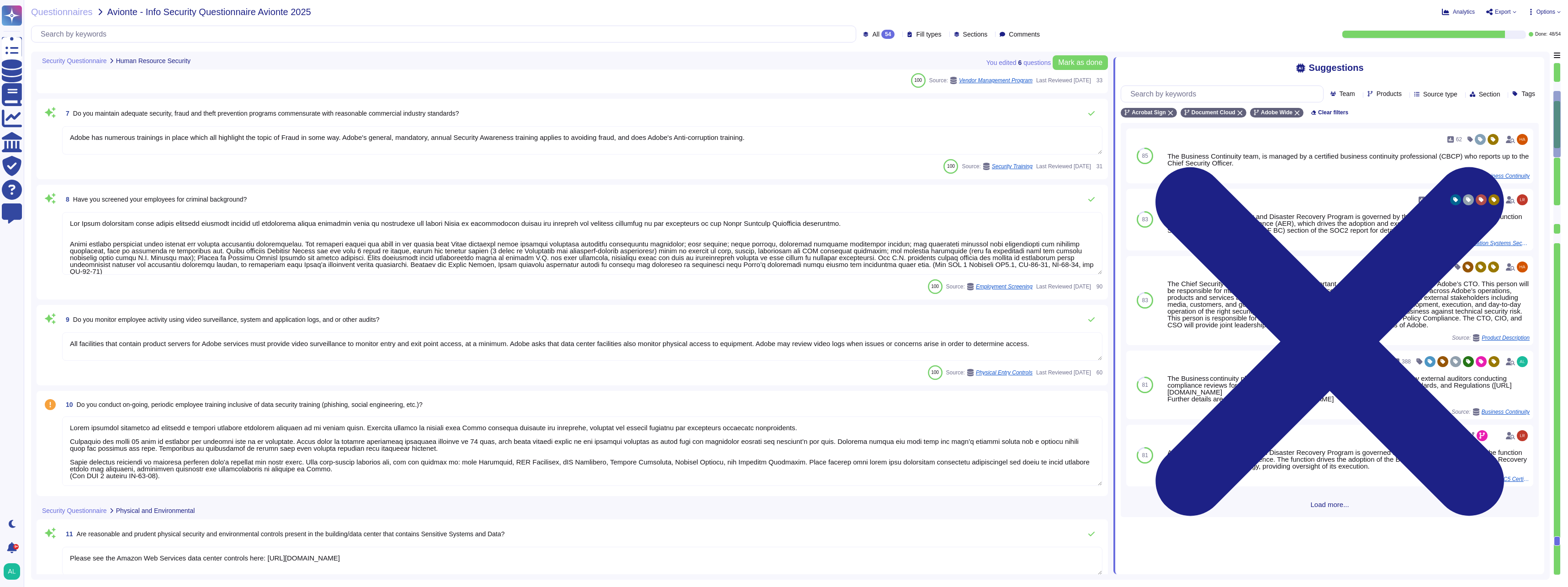
type textarea "There have been no losses or breaches experienced by Adobe in the last five yea…"
type textarea "For a list, please see: [URL][DOMAIN_NAME]. Customers can subscribe to notifica…"
type textarea "Adobe has numerous trainings in place which all highlight the topic of Fraud in…"
type textarea "The Adobe background check policy outlines specific details for background chec…"
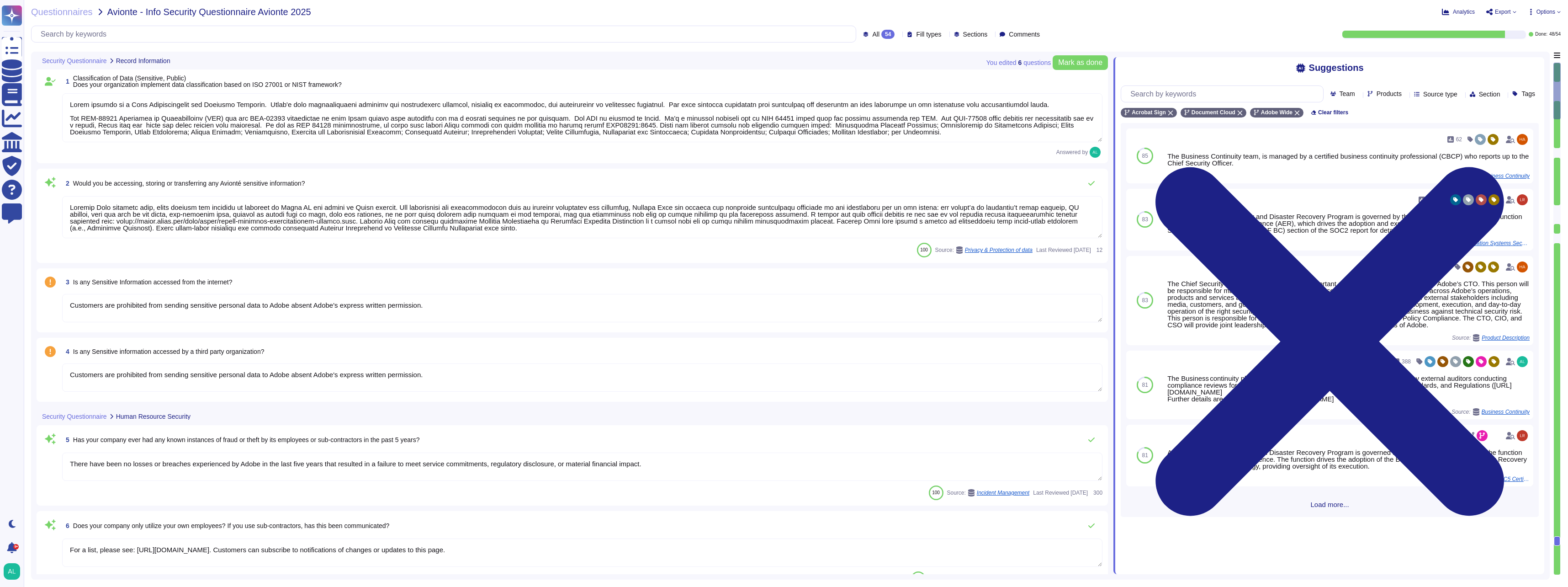
type textarea "Adobe adheres to a Data Classification and Handling Standard. Adobe's data clas…"
type textarea "Acrobat Sign collects name, email address and password to generate an Adobe ID …"
type textarea "Customers are prohibited from sending sensitive personal data to Adobe absent A…"
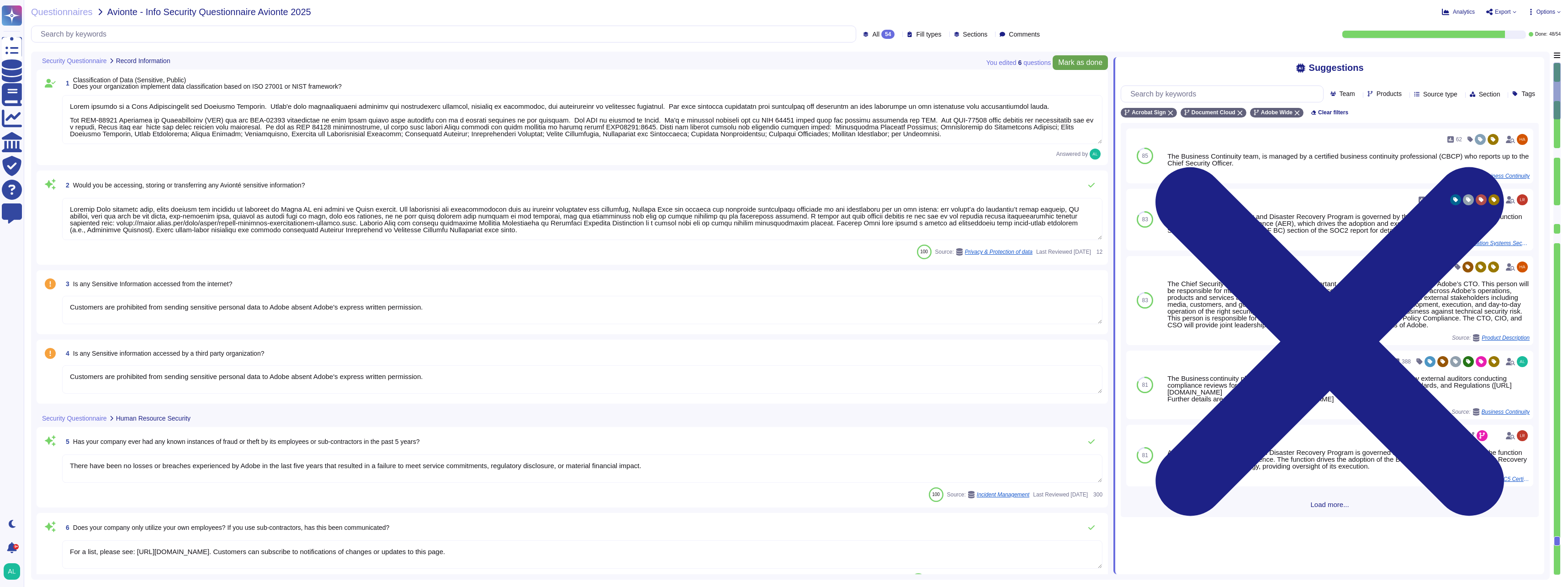
click at [1084, 59] on span "Mark as done" at bounding box center [1081, 62] width 45 height 7
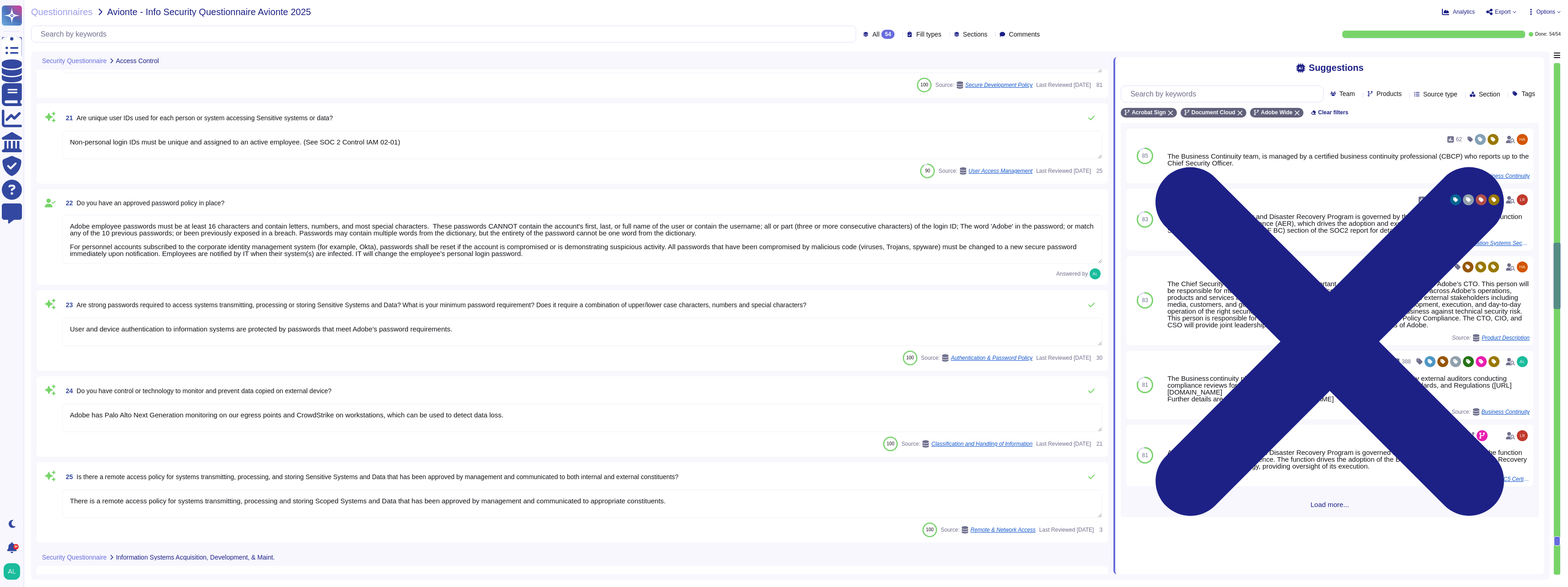
type textarea "Acrobat Sign uses a role-based model for identity management that handles authe…"
type textarea "Non-personal login IDs must be unique and assigned to an active employee. (See …"
type textarea "Adobe employee passwords must be at least 16 characters and contain letters, nu…"
type textarea "User and device authentication to information systems are protected by password…"
type textarea "Adobe has Palo Alto Next Generation monitoring on our egress points and CrowdSt…"
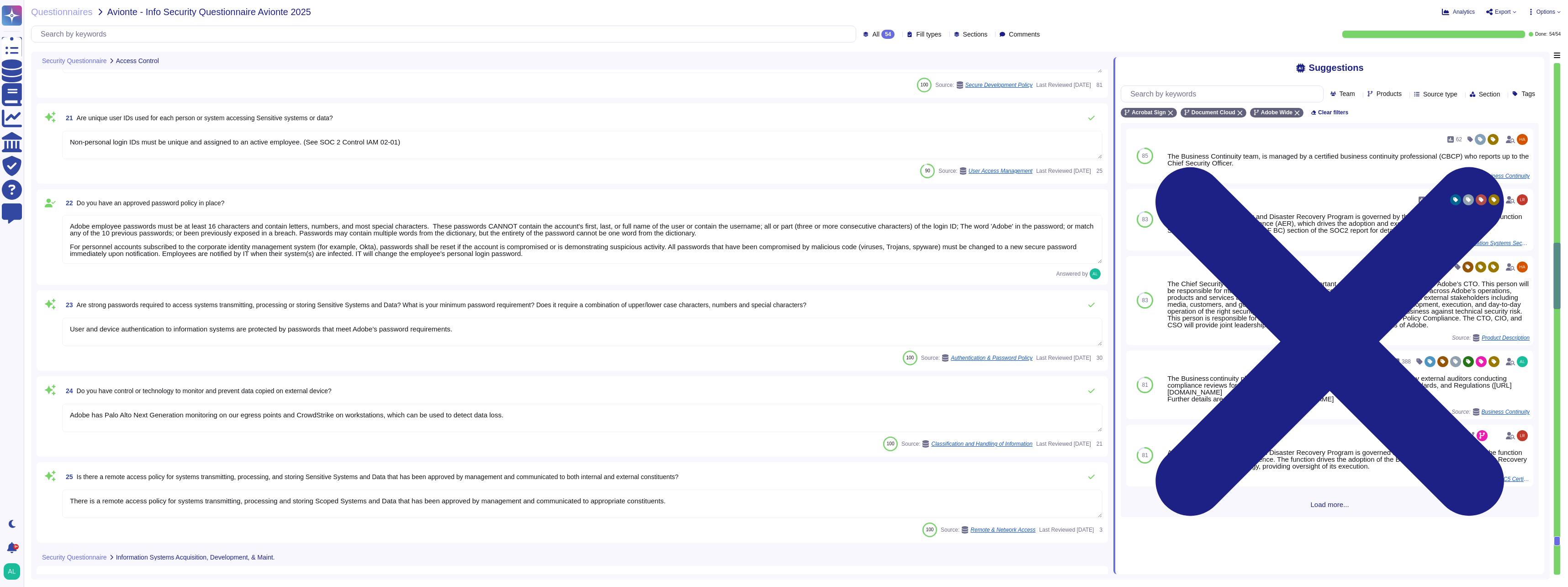
type textarea "There is a remote access policy for systems transmitting, processing and storin…"
type textarea "All production changes are expected to comply with Adobe's Change management st…"
type textarea "Adobe does not outsource software development."
type textarea "Adobe has a formal patch management process implemented, which is governed by t…"
type textarea "Security patches must be applied according to the timelines and severity level …"
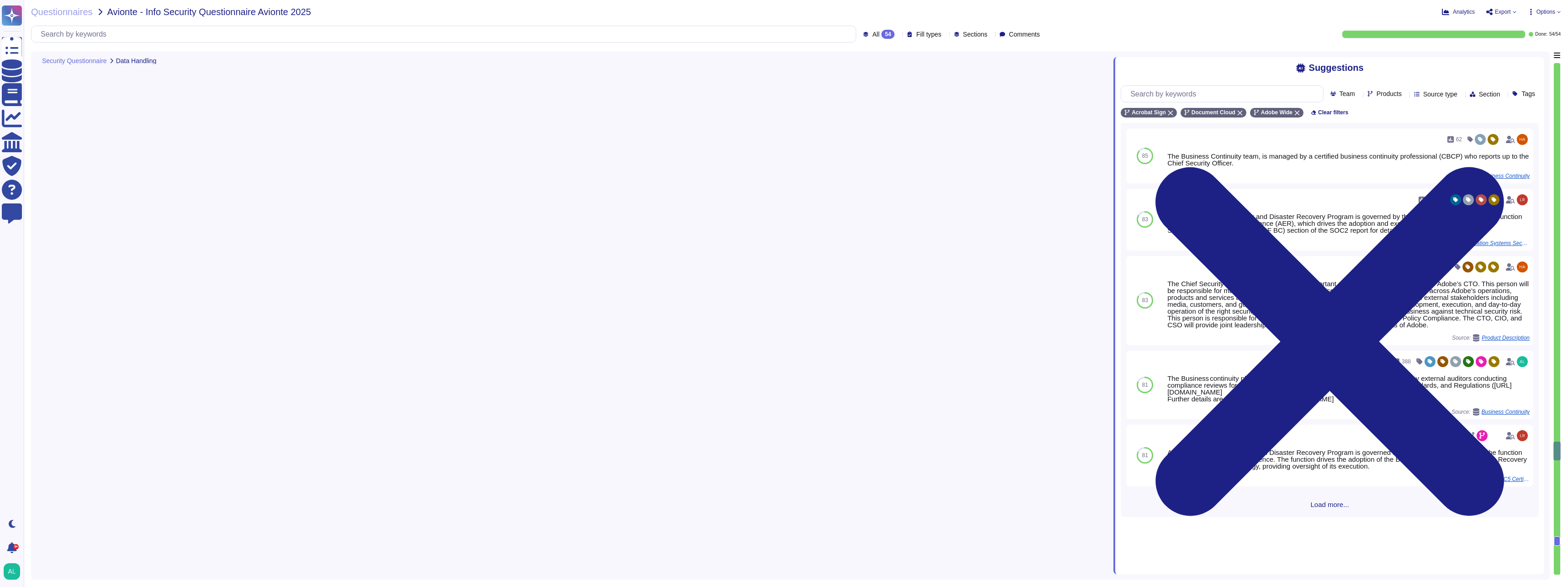
type textarea "Yes. Enterprise customers can always export or make copies of their data and pr…"
type textarea "Customer Data will be maintained and/or deleted in accordance with the Agreemen…"
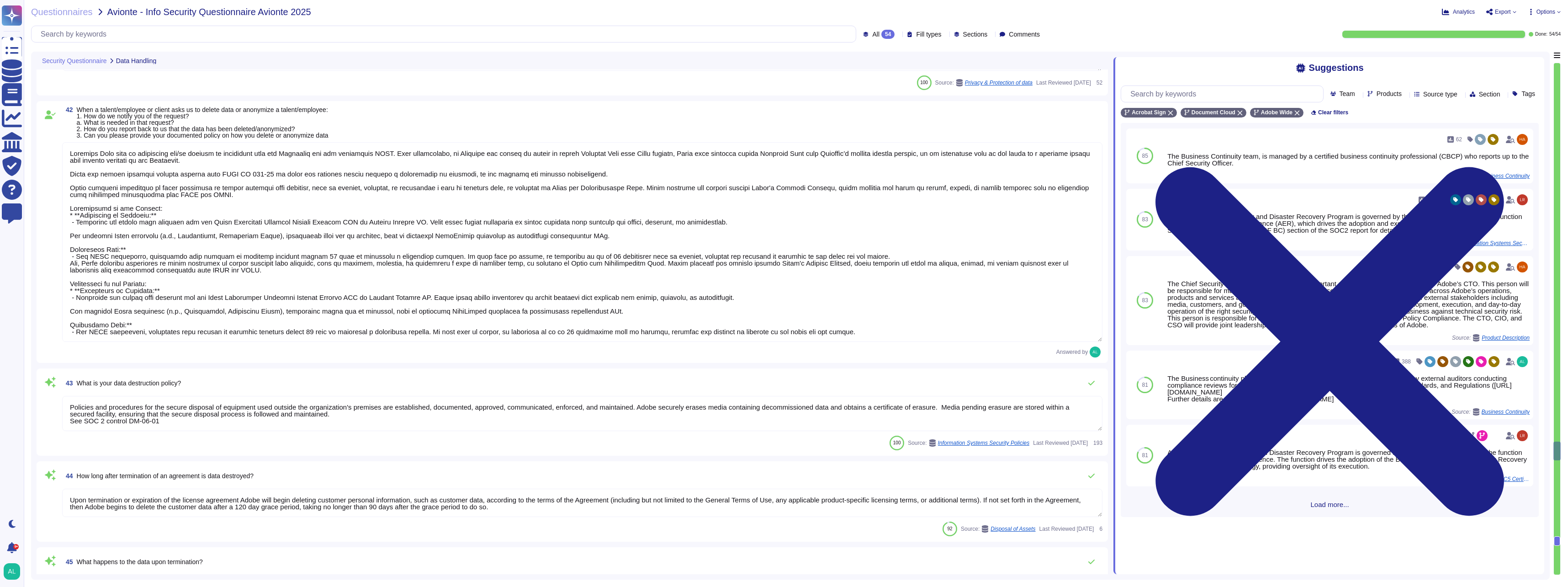
type textarea "Policies and procedures for the secure disposal of equipment used outside the o…"
type textarea "Upon termination or expiration of the license agreement Adobe will begin deleti…"
type textarea "Customer Data will be maintained and/or deleted in accordance with the Agreemen…"
type textarea "Where necessary, customer notification is provided as part of Adobe incident re…"
type textarea "Adobe's Disaster Recovery Standard includes a framework for the procedures that…"
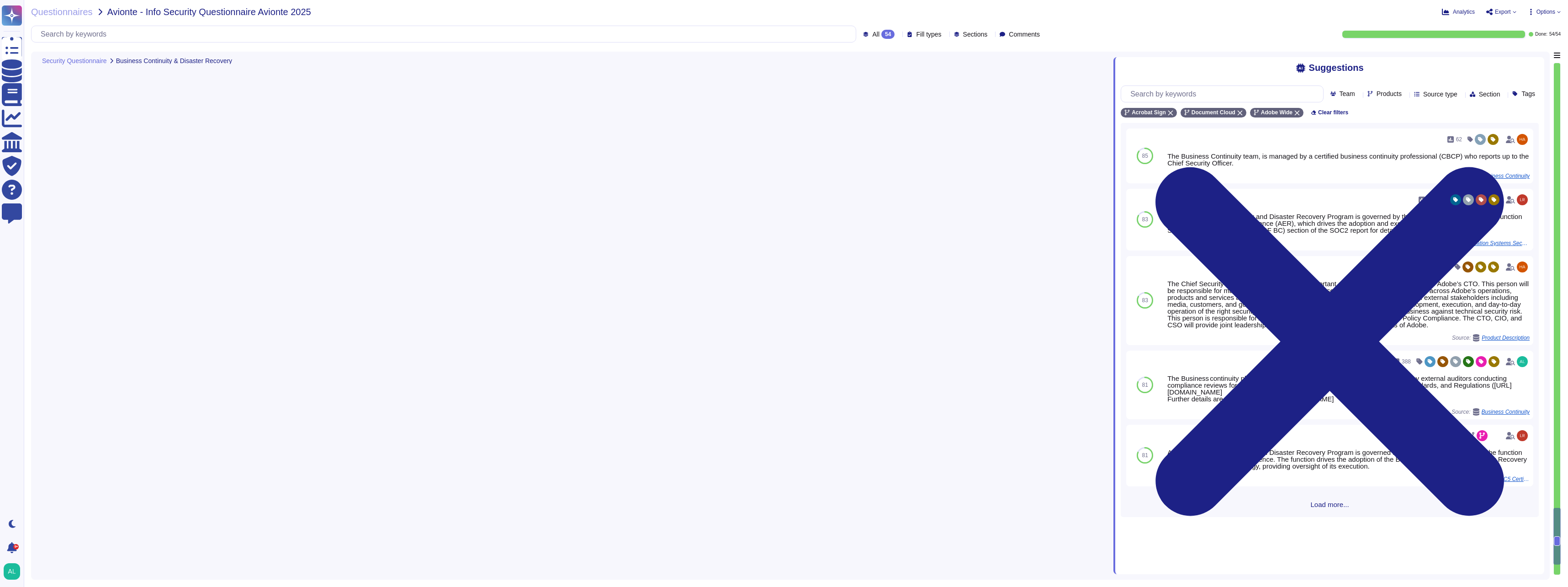
type textarea "Security incident response plans are tested annually. Adobe's security incident…"
type textarea "Adobe's Technology Governance, Risk, and Compliance (Tech GRC) team performs a …"
type textarea "Relying on the hosting providers' ISO and SOC 2 Certifications and reports. For…"
type textarea "The Business continuity plan is documented and reviewed annually and attested b…"
type textarea "There have been no losses or breaches experienced by Adobe in the last five yea…"
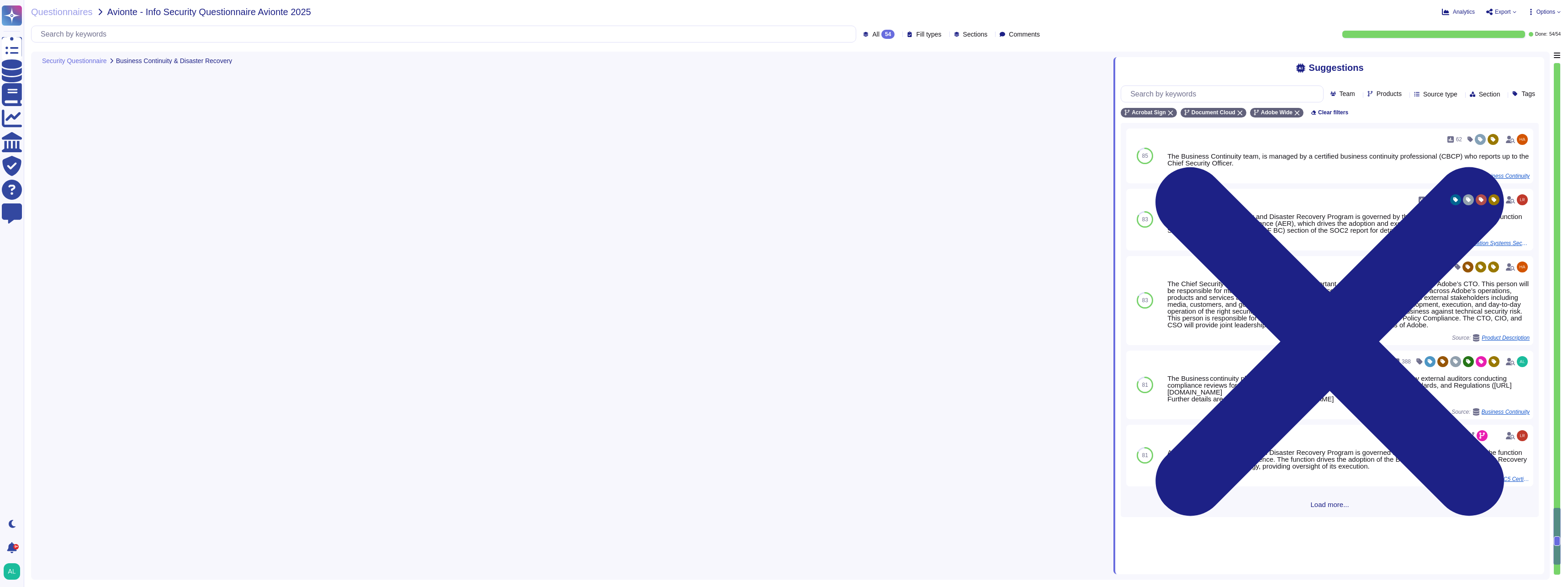
type textarea "Adobes privacy policy is available here: http://www.adobe.com/privacy/policy.ht…"
type textarea "Adobe has been evaluated against external certification and audit standards for…"
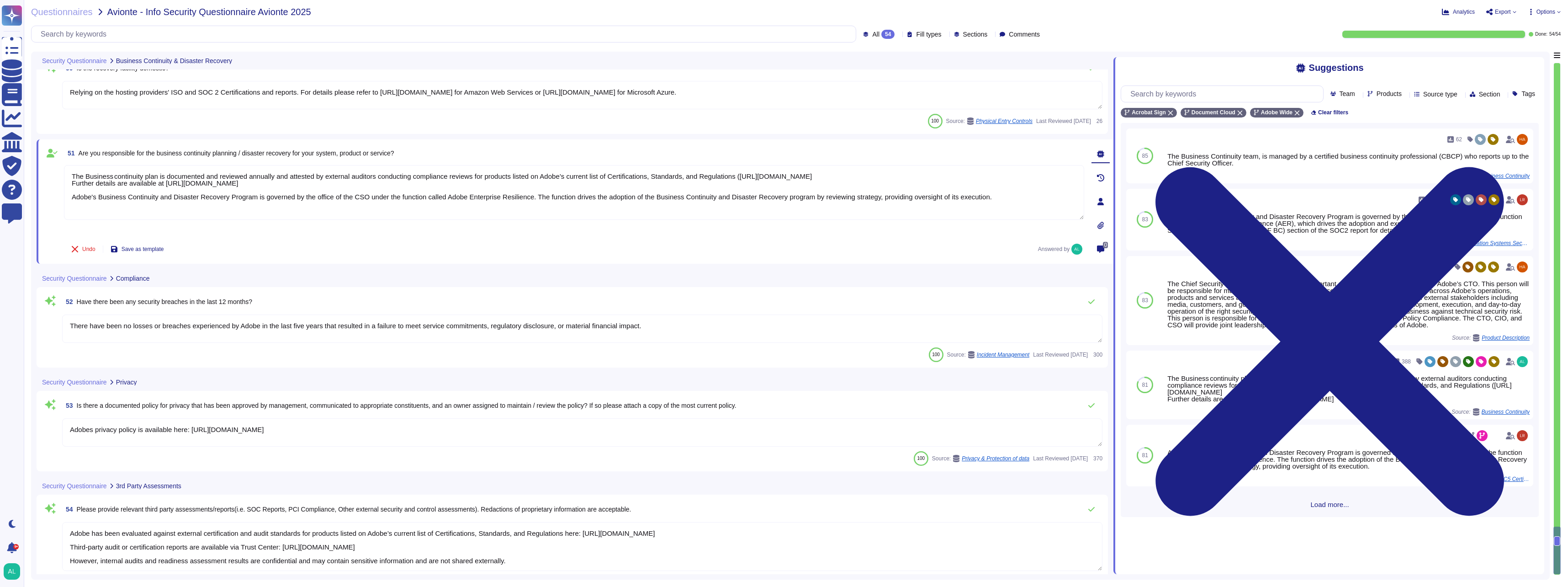
type textarea "Adobe has been evaluated against external certification and audit standards for…"
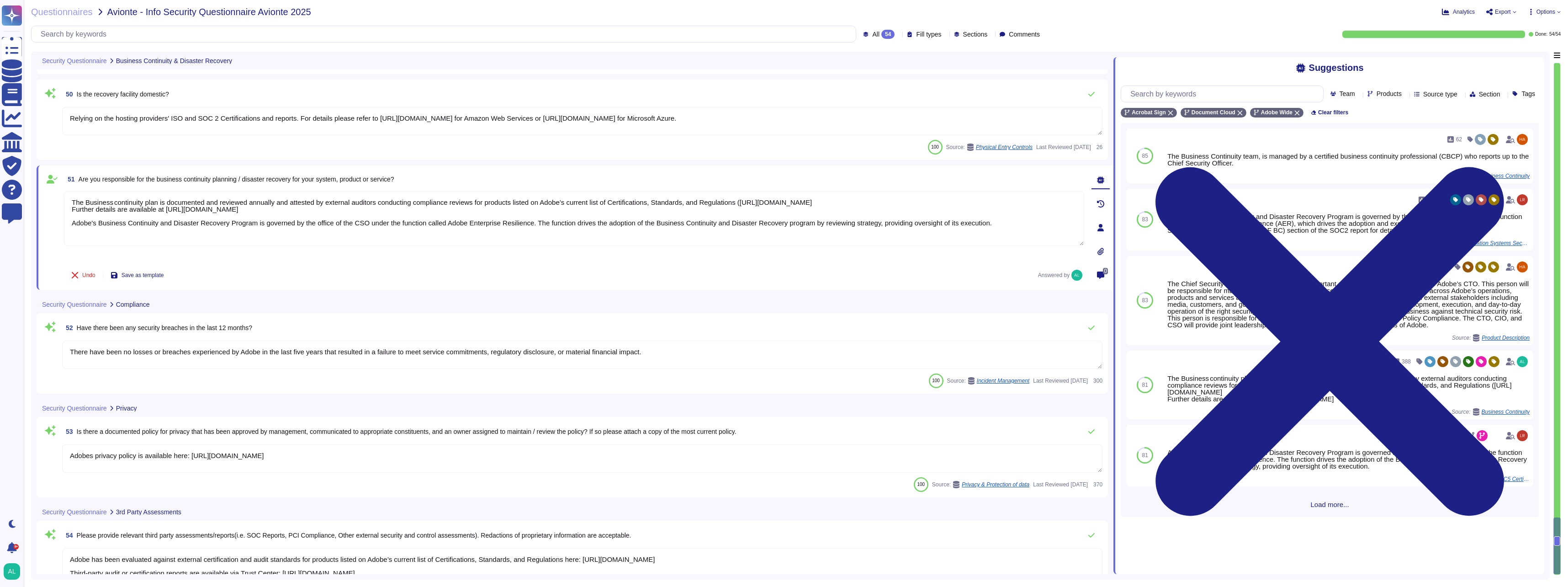
type textarea "Adobe's Disaster Recovery Standard includes a framework for the procedures that…"
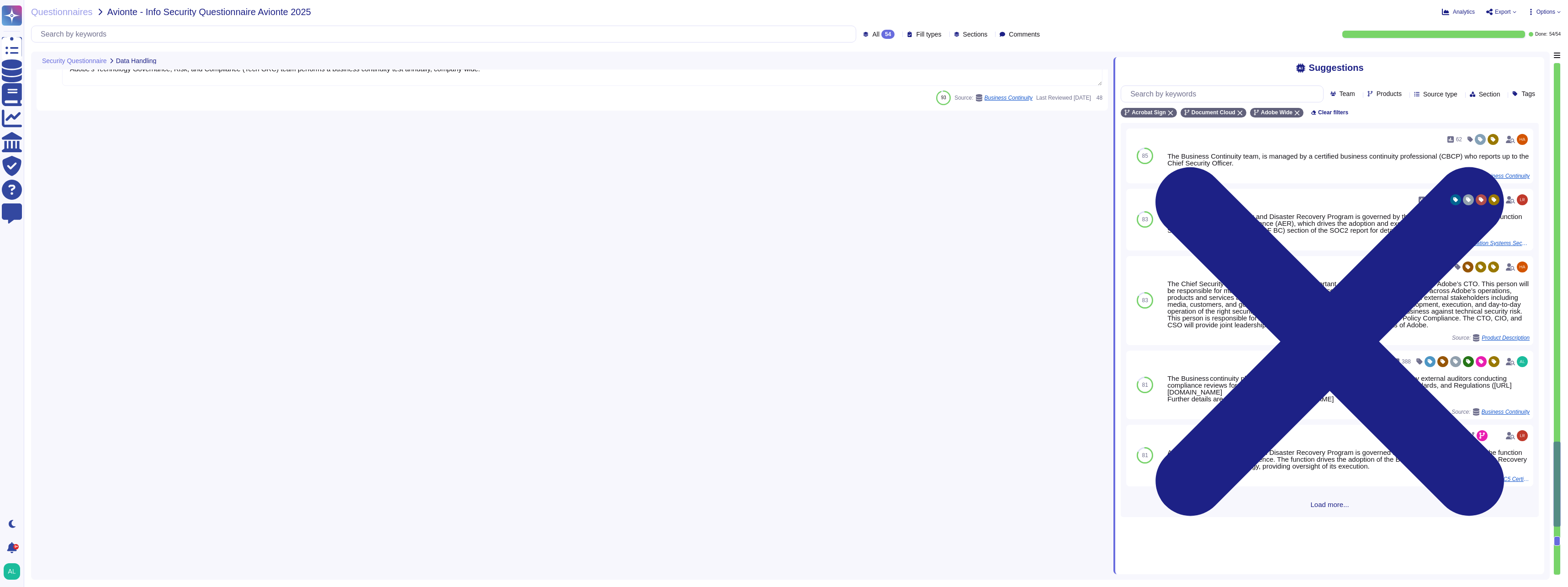
type textarea "Yes. Enterprise customers can always export or make copies of their data and pr…"
type textarea "Customer Data will be maintained and/or deleted in accordance with the Agreemen…"
type textarea "Policies and procedures for the secure disposal of equipment used outside the o…"
type textarea "Upon termination or expiration of the license agreement Adobe will begin deleti…"
type textarea "Customer Data will be maintained and/or deleted in accordance with the Agreemen…"
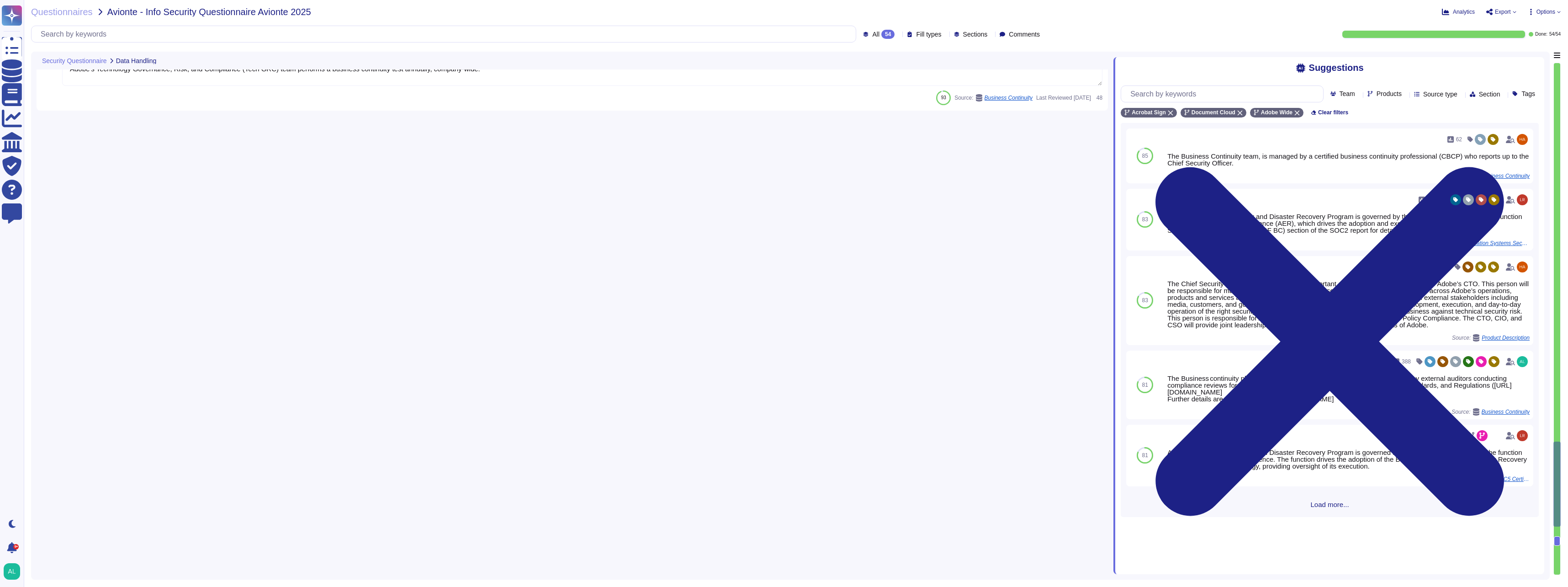
type textarea "Where necessary, customer notification is provided as part of Adobe incident re…"
type textarea "All components of Acrobat Sign services are hosted on a cloud infrastructure se…"
type textarea "Amazon Web Services uses strong tenant isolation security and control capabilit…"
type textarea "The web portal is the default method of access for all Document Cloud and Acrob…"
type textarea "Changes are service wide and release notes are posted in a central location."
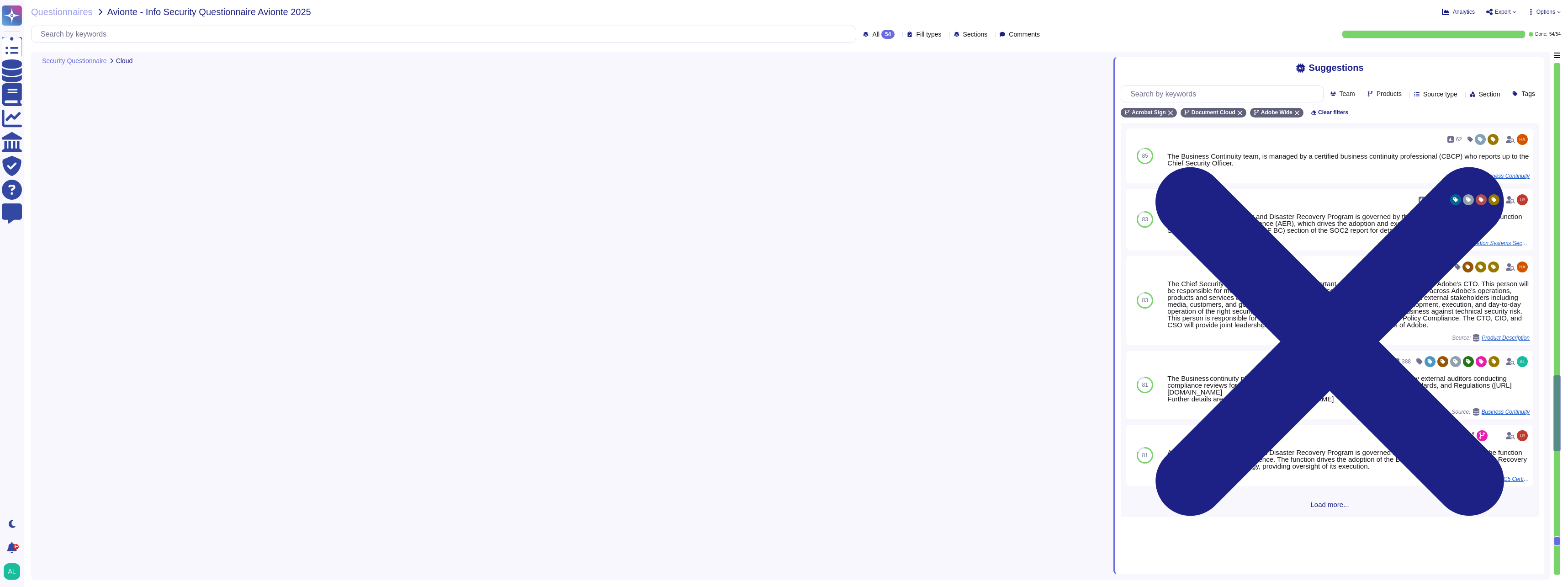
type textarea "Each API call requires authentication to be established, either through Oauth 2…"
type textarea "Yes"
type textarea "Clients are not provided with their own Cloud Environment."
type textarea "Failover sites are running on the same vendor systems in separate data centers."
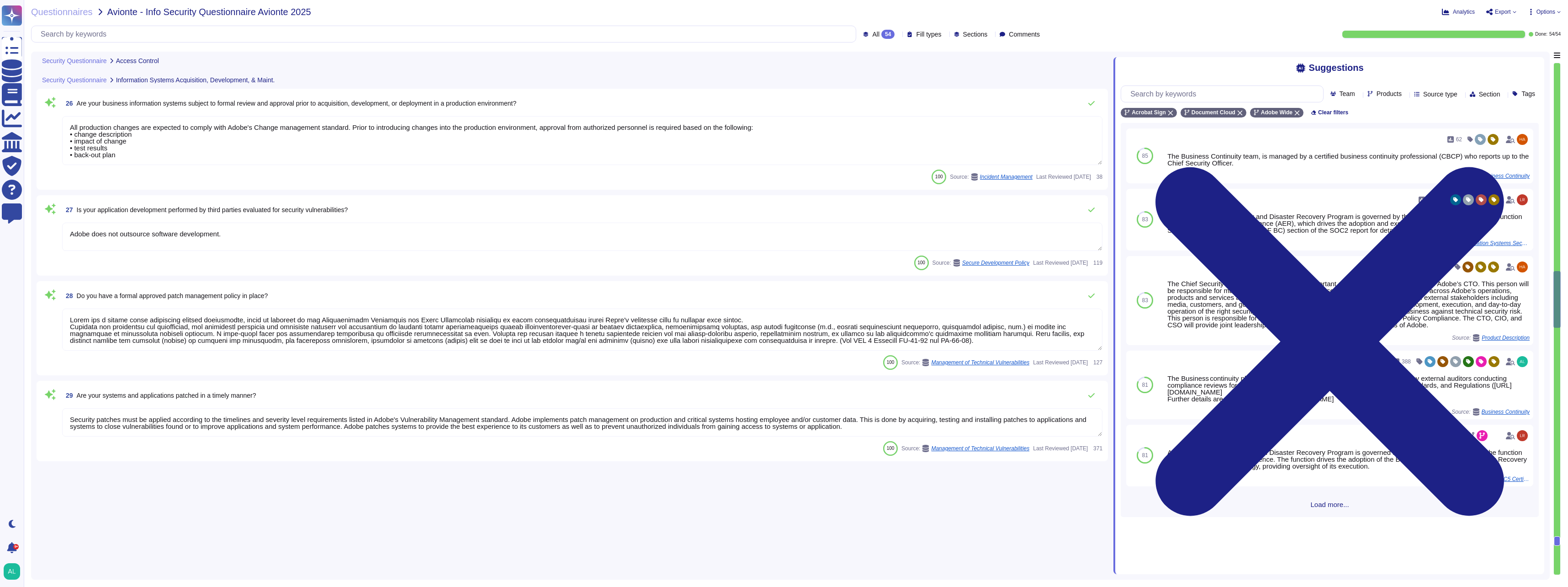
type textarea "Acrobat Sign uses a role-based model for identity management that handles authe…"
type textarea "Non-personal login IDs must be unique and assigned to an active employee. (See …"
type textarea "Adobe employee passwords must be at least 16 characters and contain letters, nu…"
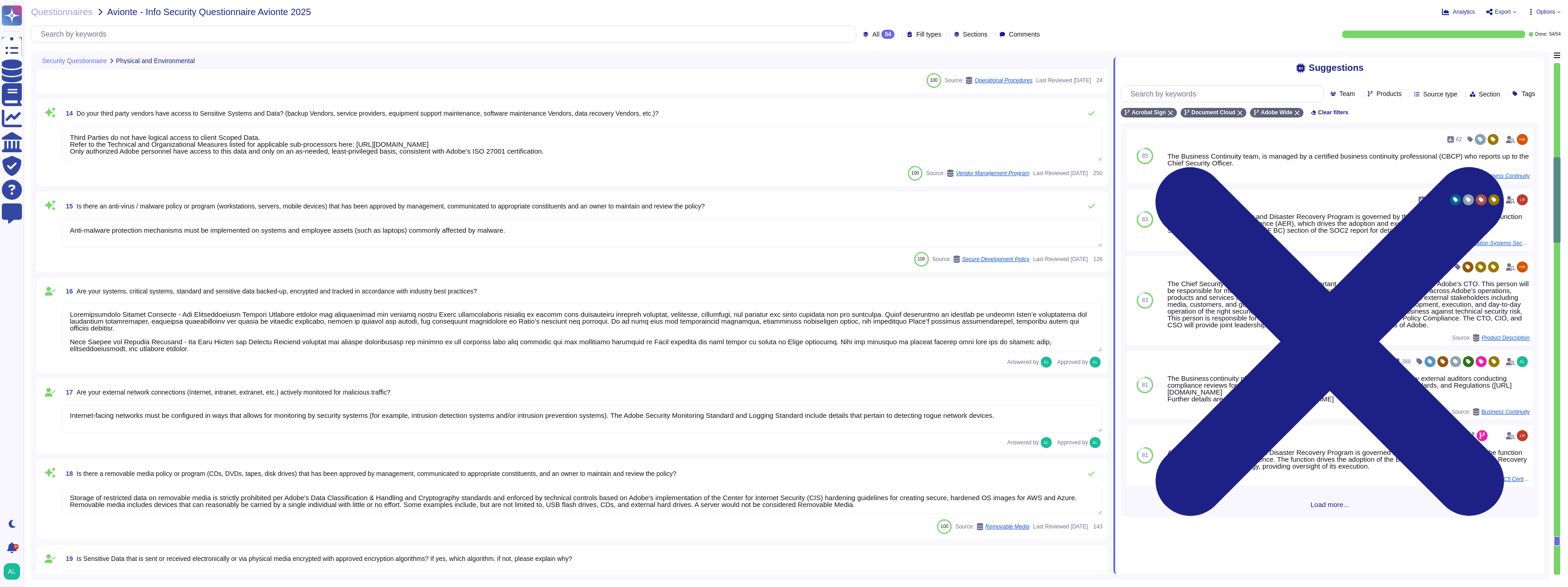
type textarea "Please see the Amazon Web Services data center controls here: https://aws.amazo…"
type textarea "All visitors and contractors are required to present identification and are sig…"
type textarea "Adobe Cloud Operation's Standard Operating Procedures are annually reviewed by …"
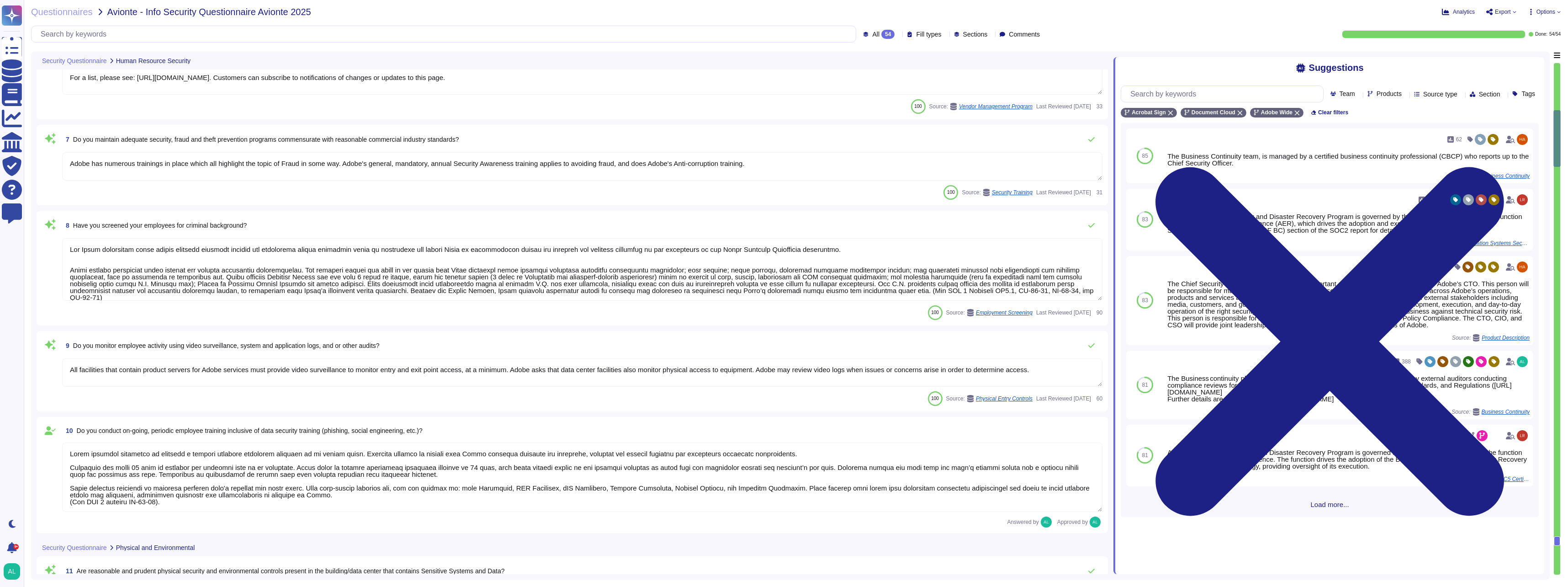
type textarea "There have been no losses or breaches experienced by Adobe in the last five yea…"
type textarea "For a list, please see: [URL][DOMAIN_NAME]. Customers can subscribe to notifica…"
type textarea "Adobe has numerous trainings in place which all highlight the topic of Fraud in…"
type textarea "The Adobe background check policy outlines specific details for background chec…"
type textarea "All facilities that contain product servers for Adobe services must provide vid…"
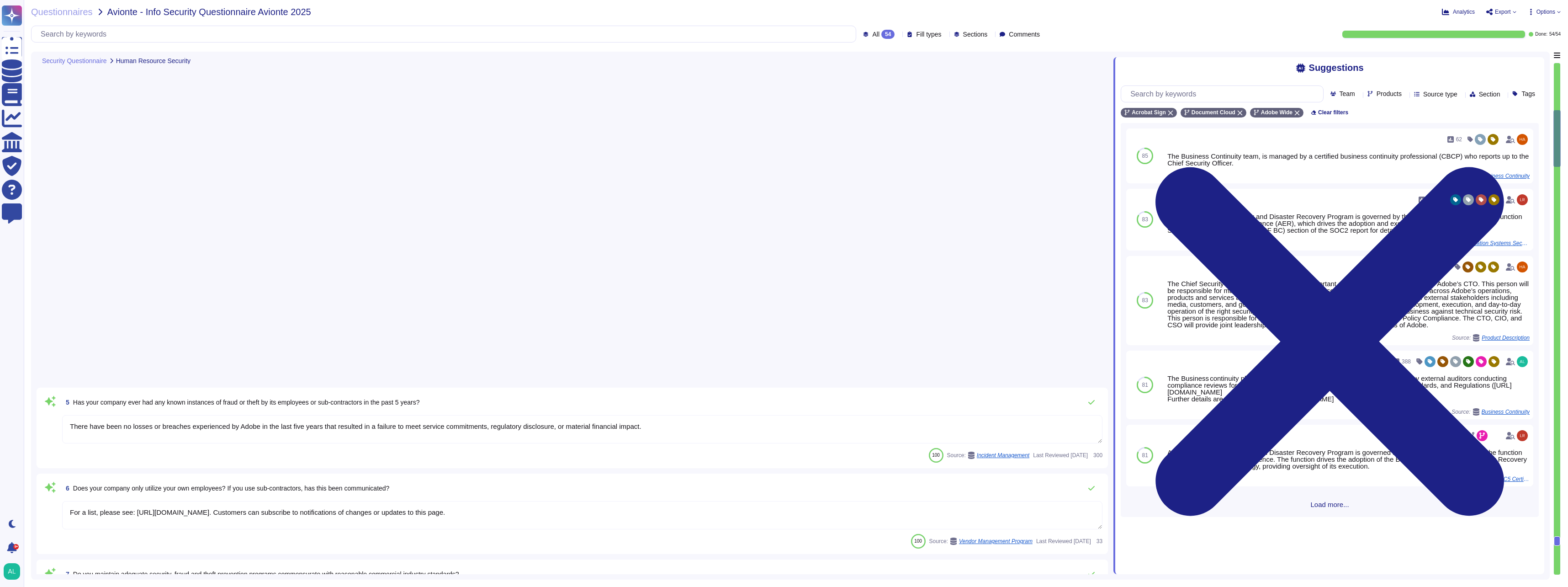
scroll to position [0, 0]
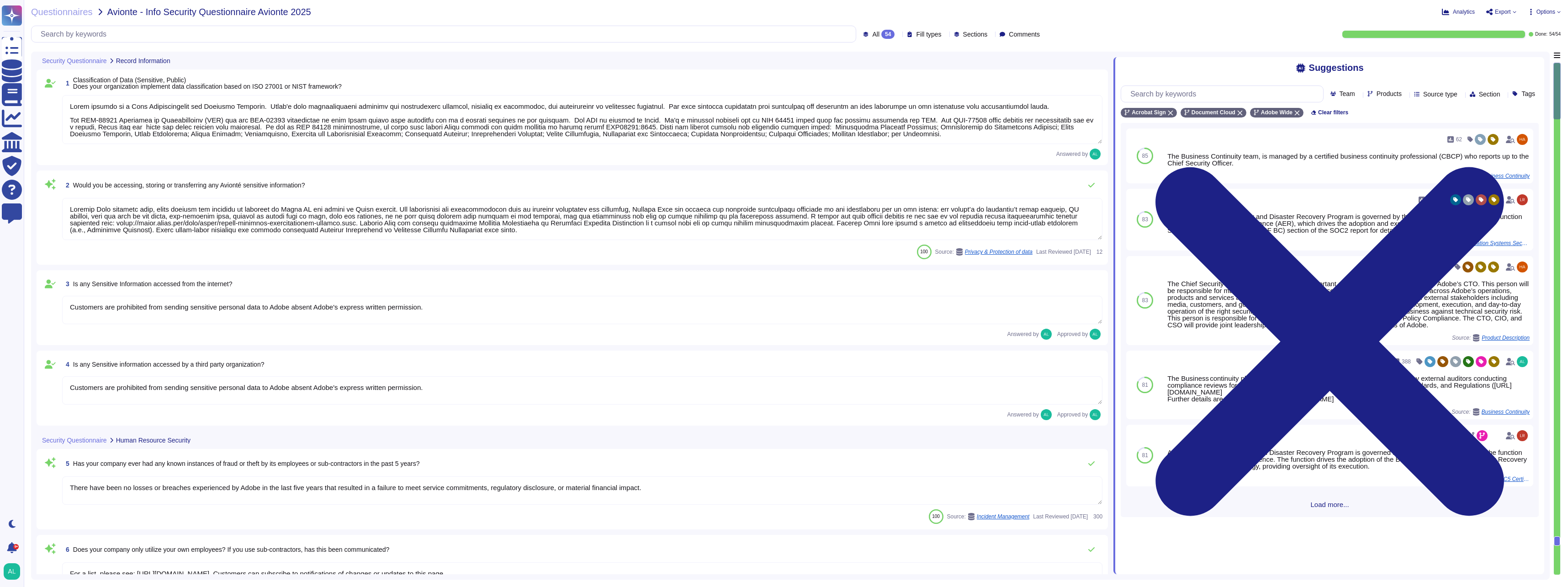
type textarea "Adobe adheres to a Data Classification and Handling Standard. Adobe's data clas…"
type textarea "Acrobat Sign collects name, email address and password to generate an Adobe ID …"
type textarea "Customers are prohibited from sending sensitive personal data to Adobe absent A…"
click at [1535, 12] on span "Options" at bounding box center [1545, 12] width 33 height 7
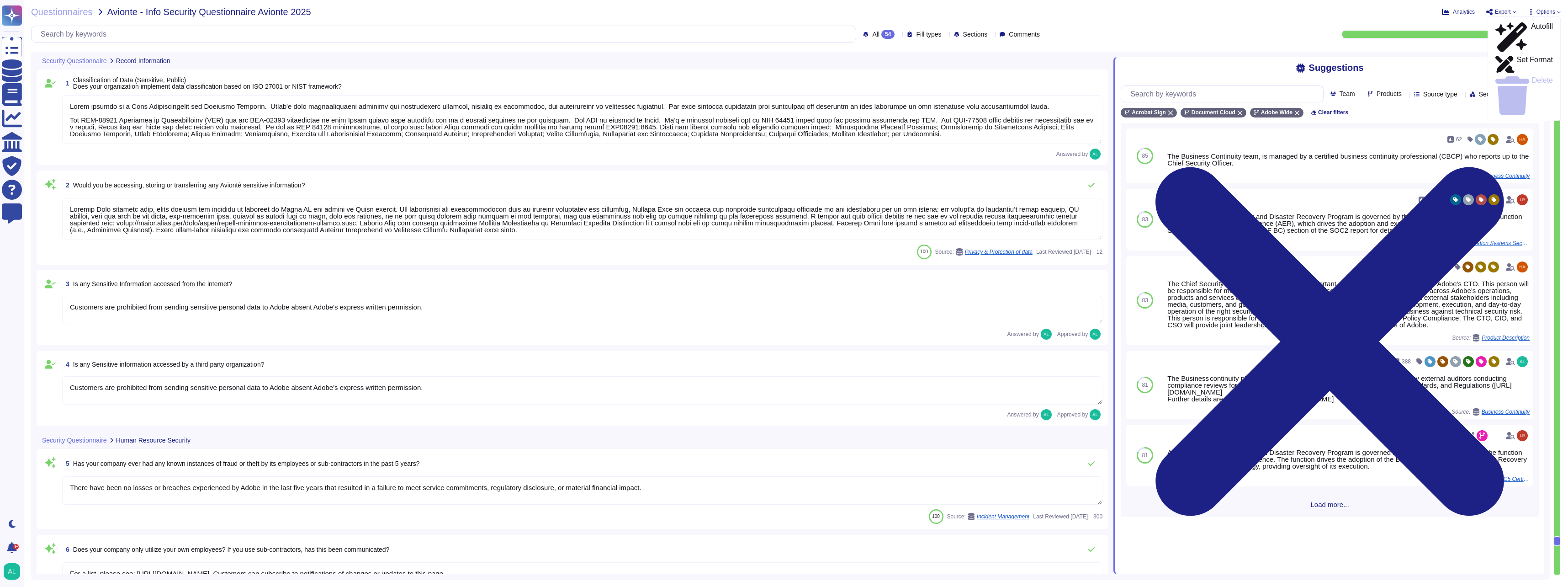
click at [1277, 10] on div "Analytics Export Options Autofill Set Format Delete" at bounding box center [1250, 12] width 621 height 9
click at [1514, 14] on span "Export" at bounding box center [1501, 12] width 31 height 7
click at [1519, 55] on p "Download" at bounding box center [1535, 66] width 32 height 22
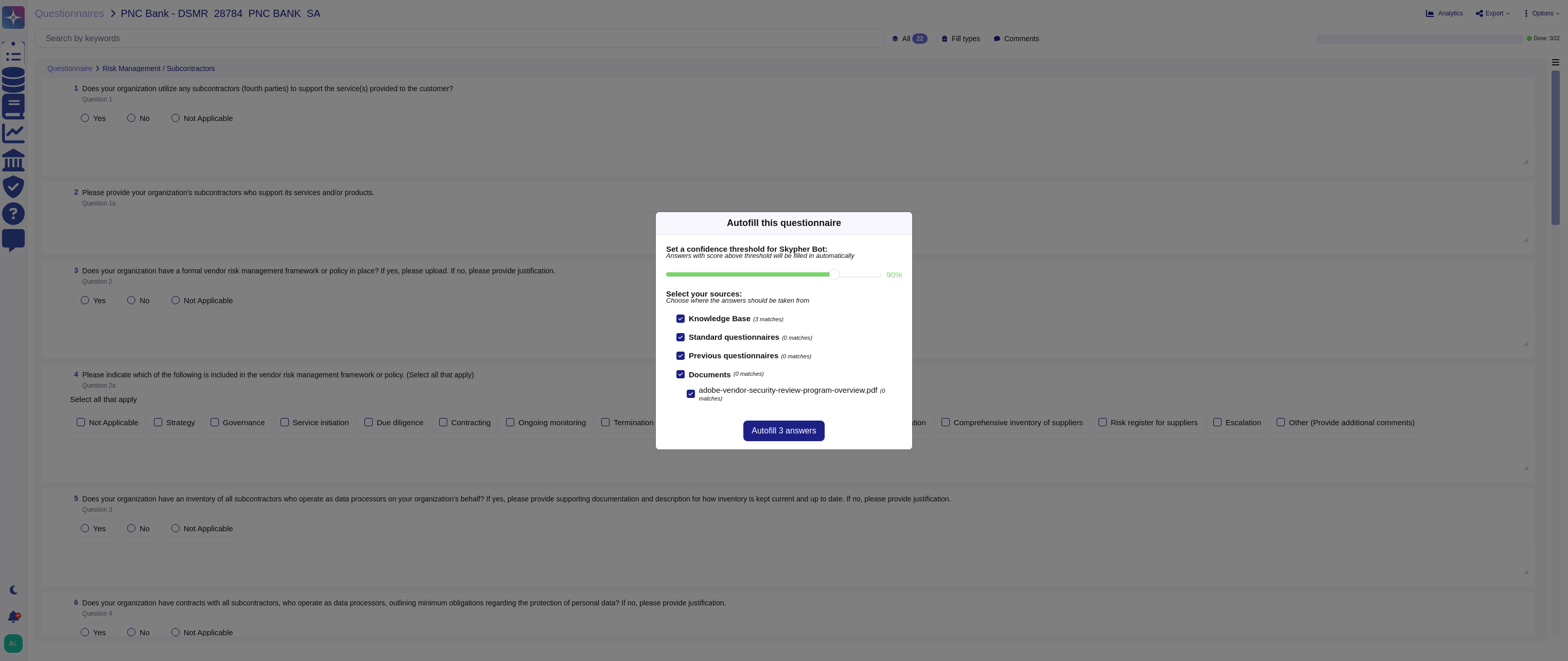
click at [830, 277] on input "90 %" at bounding box center [773, 274] width 214 height 4
click at [812, 275] on input "80 %" at bounding box center [773, 274] width 214 height 4
type input "80"
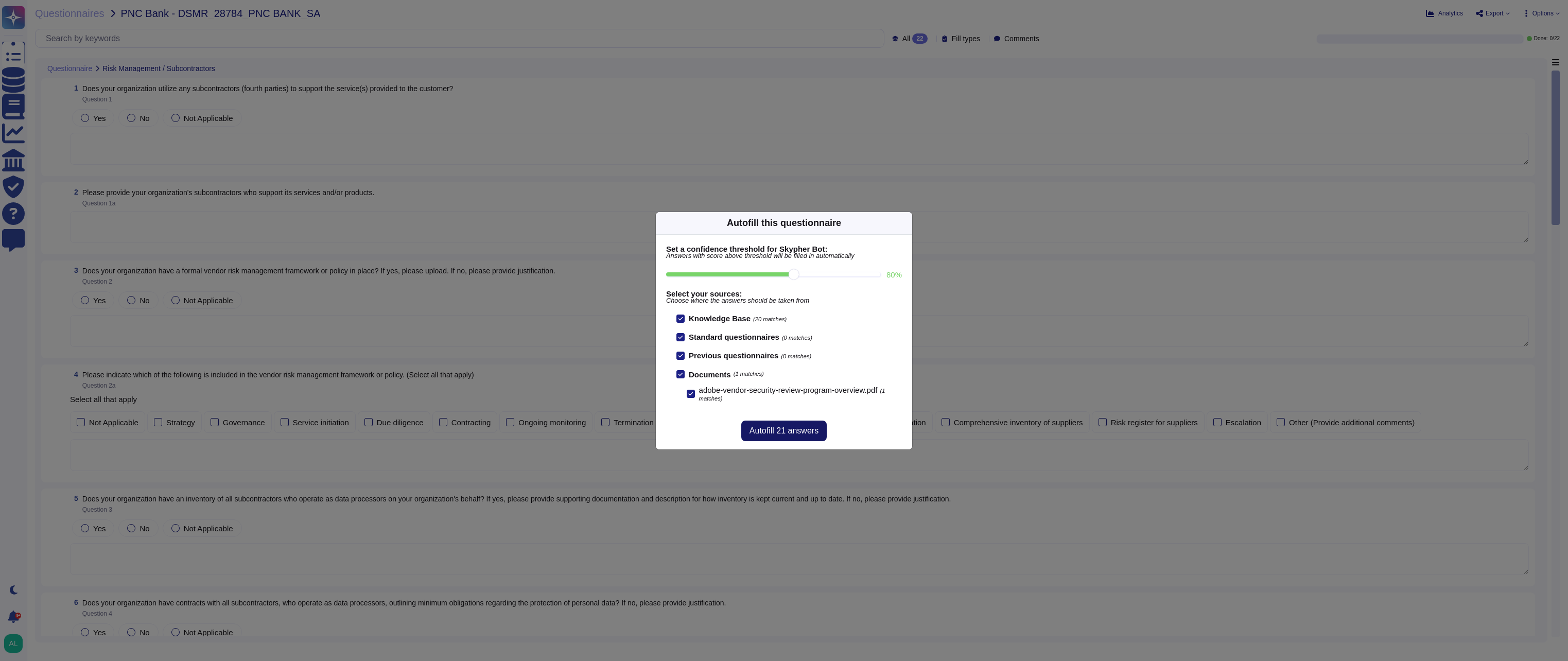
click at [793, 431] on span "Autofill 21 answers" at bounding box center [784, 431] width 69 height 8
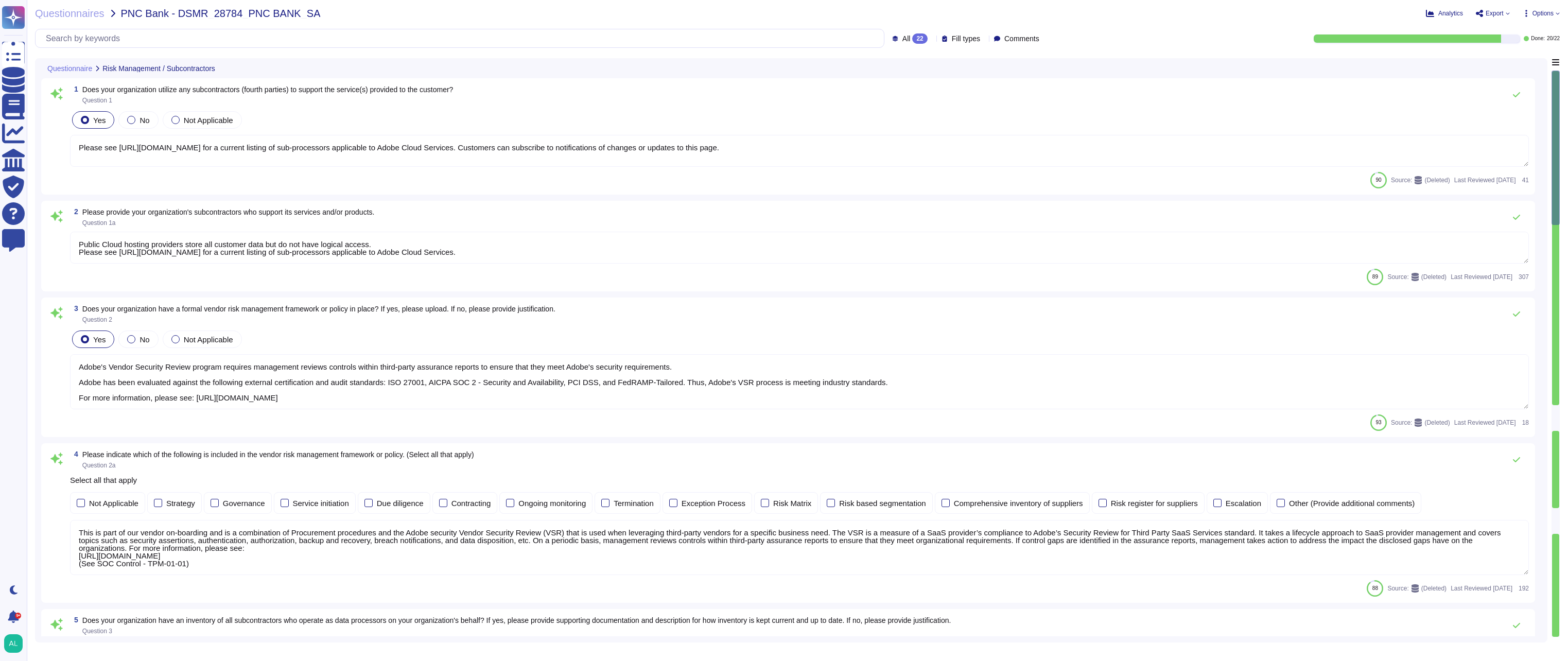
type textarea "Please see [URL][DOMAIN_NAME] for a current listing of sub-processors applicabl…"
type textarea "Public Cloud hosting providers store all customer data but do not have logical …"
type textarea "Adobe's Vendor Security Review program requires management reviews controls wit…"
type textarea "This is part of our vendor on-boarding and is a combination of Procurement proc…"
type textarea "Adobe maintains an inventory of all supply chain relationships."
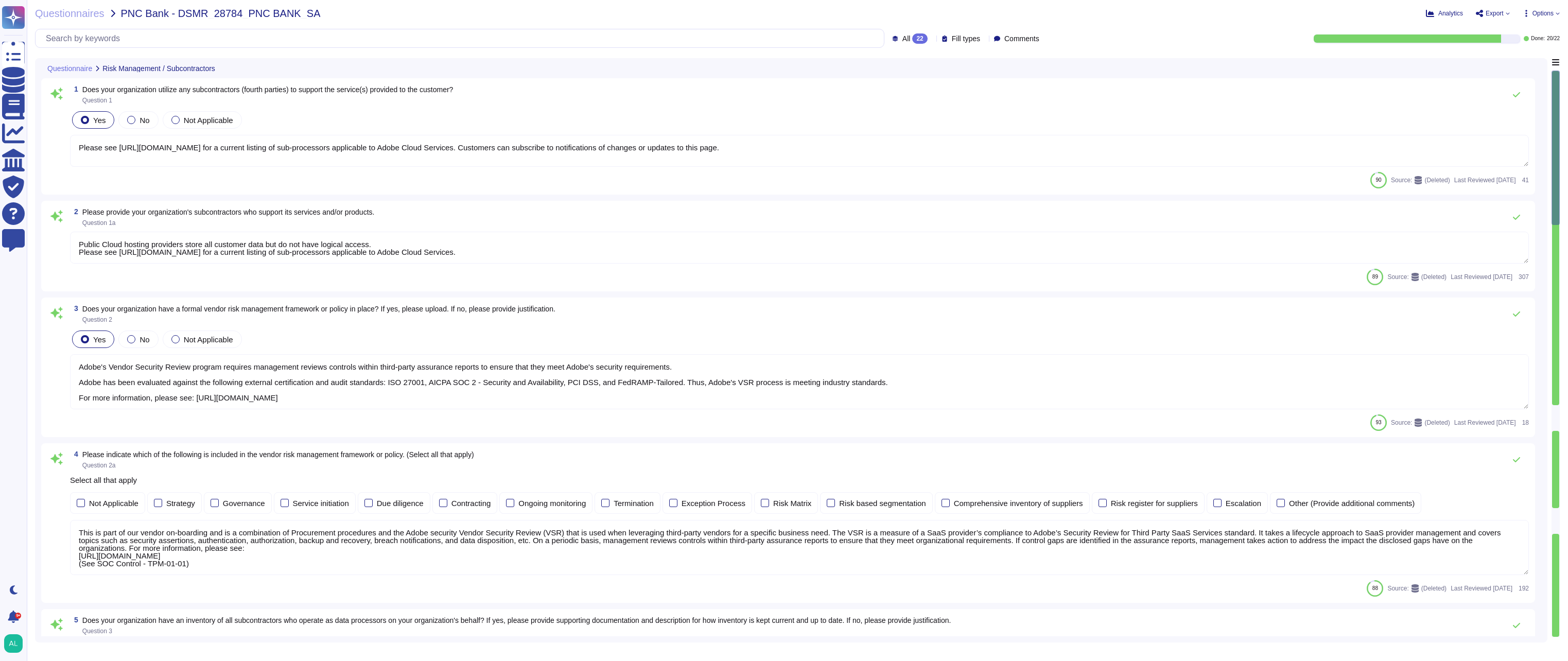
type textarea "Adobe’s agreements set out its role and obligation as a Data Processor."
type textarea "Vendor risk is evaluated through the Vendor Security Review (VSR) process outli…"
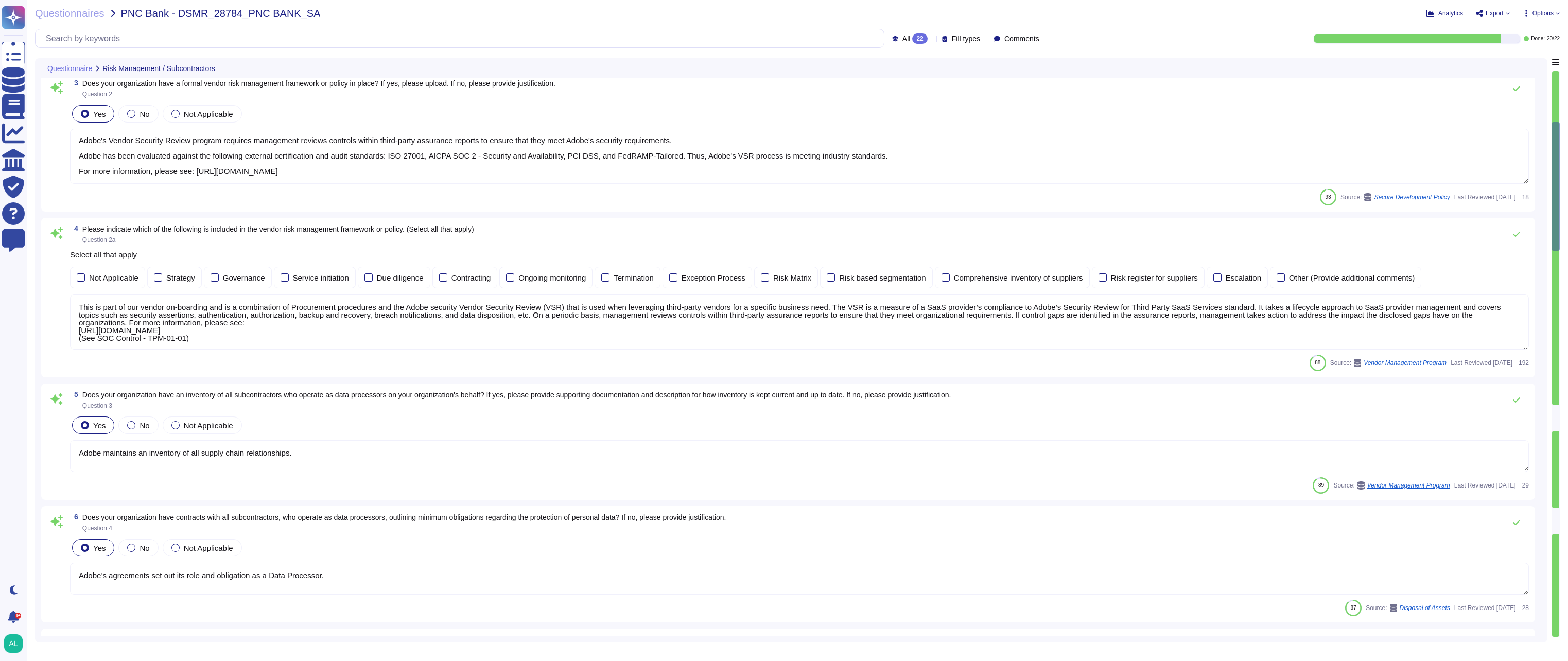
type textarea "Adobe uses a third party for handling of credit card data. We can provide PCI C…"
type textarea "The Vendor Security Review (VSR) program evaluates a third-party vendor’s compl…"
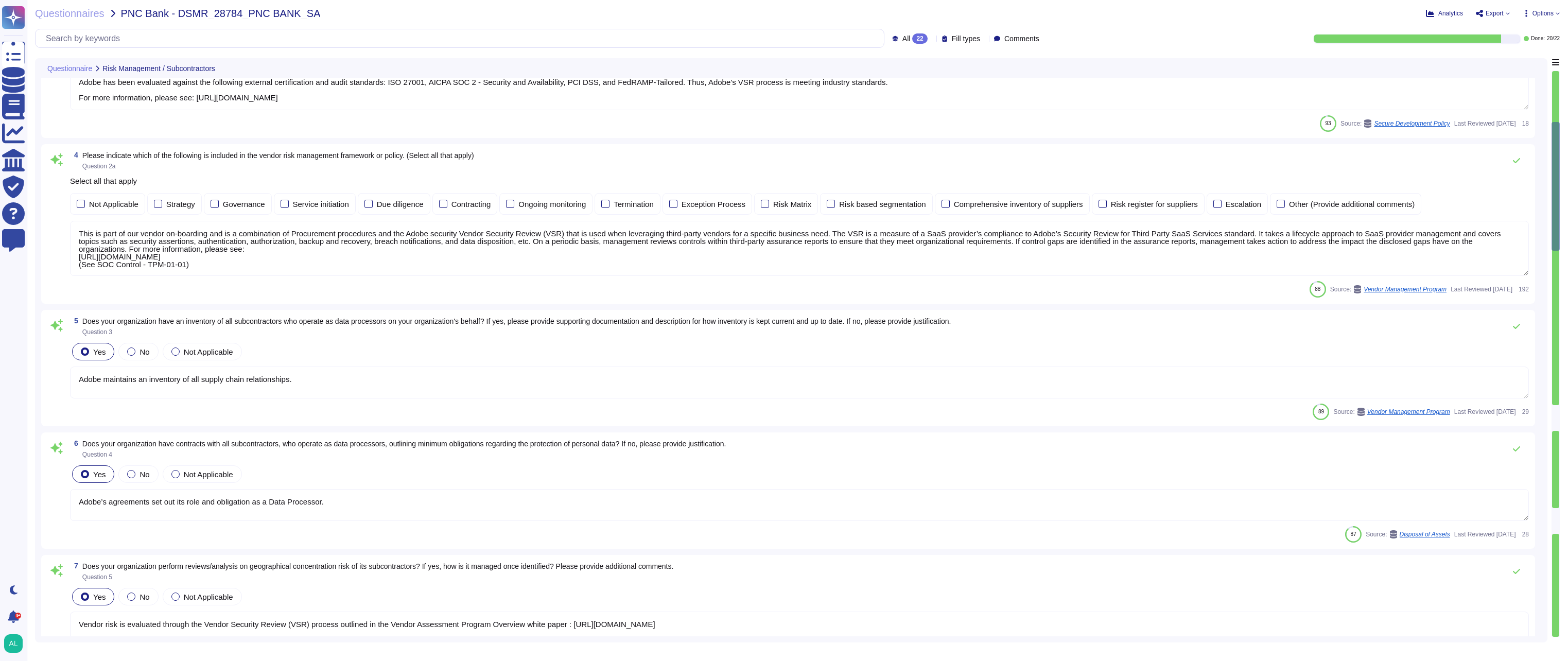
type textarea "Lorem ipsu dol s ametcon ad eli seddoeiusm te incidid utl etdolore ma ali enima…"
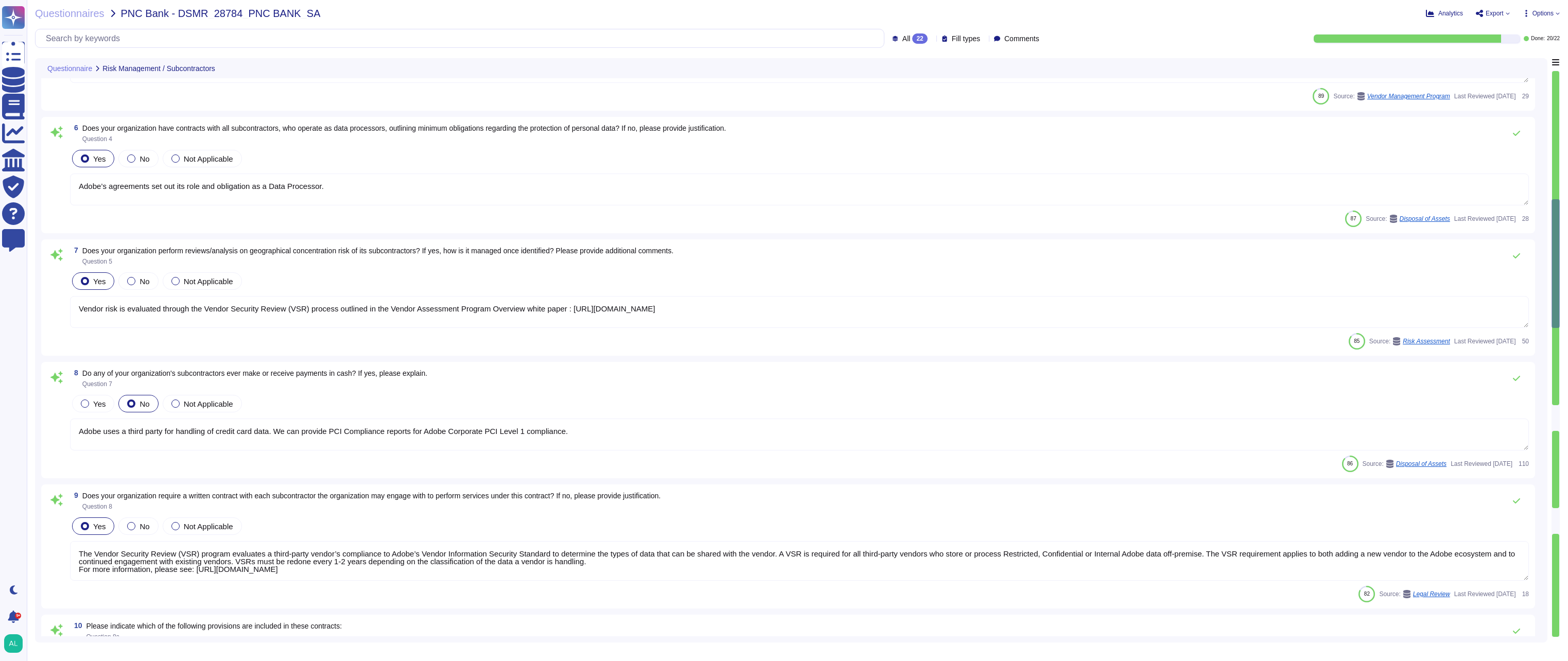
scroll to position [669, 0]
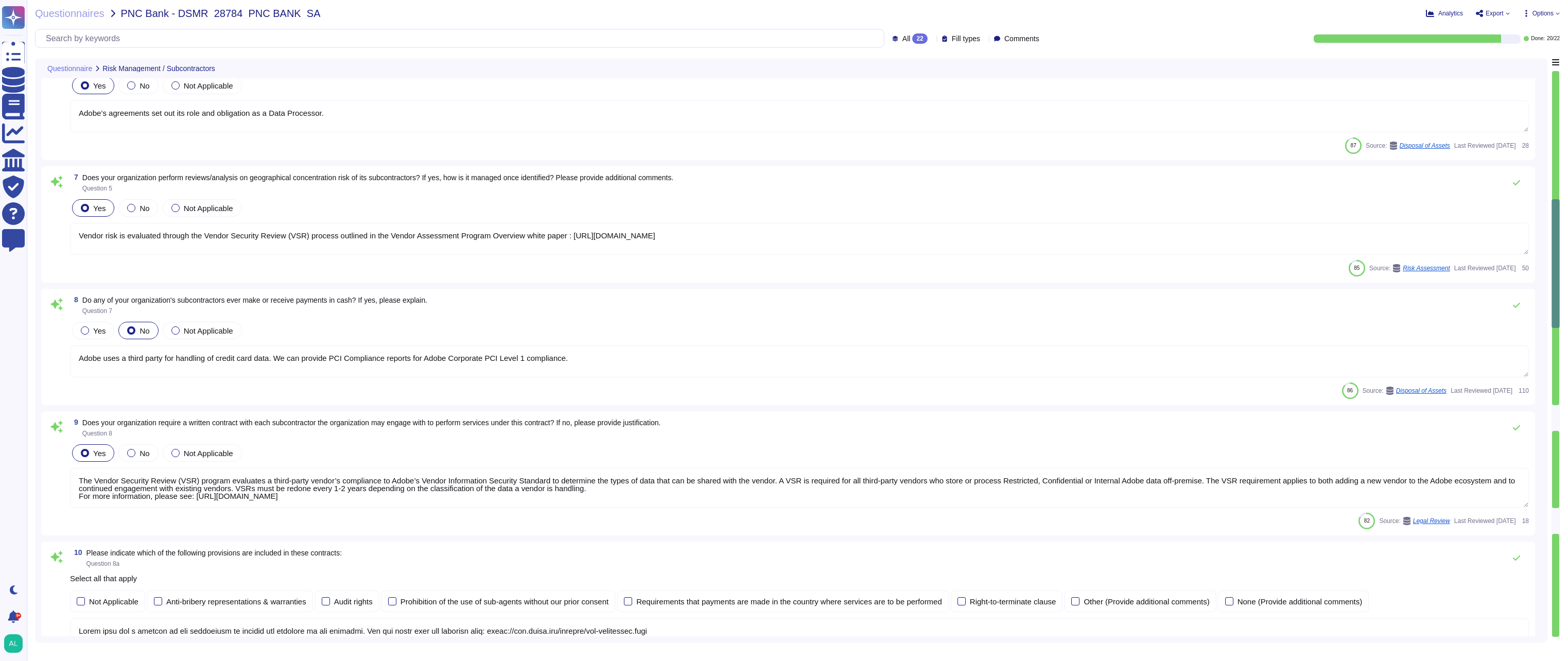
type textarea "For a list, please see: [URL][DOMAIN_NAME]. Customers can subscribe to notifica…"
type textarea "Adobe has a defined supplier code of conduct that is required of all suppliers.…"
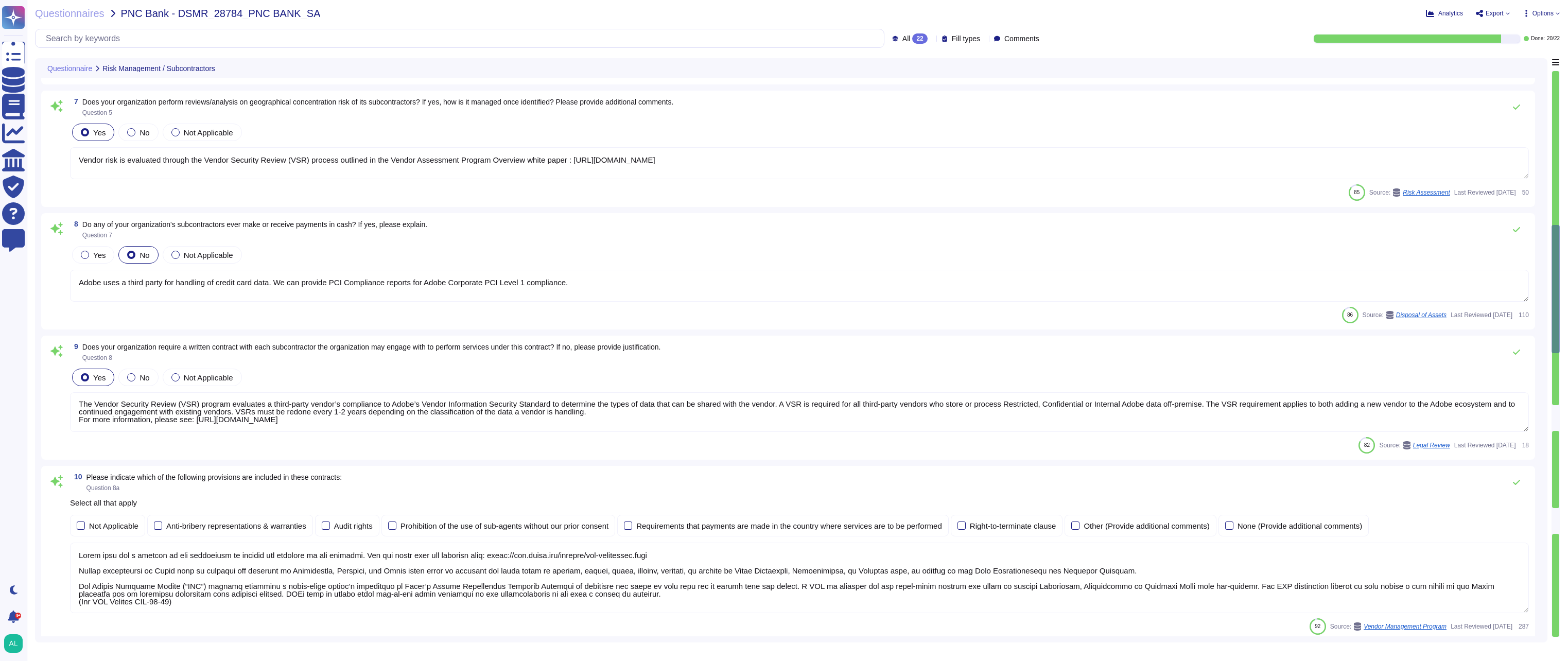
type textarea "Adobe requires vendors assessed as medium or high risk by the VSR process to re…"
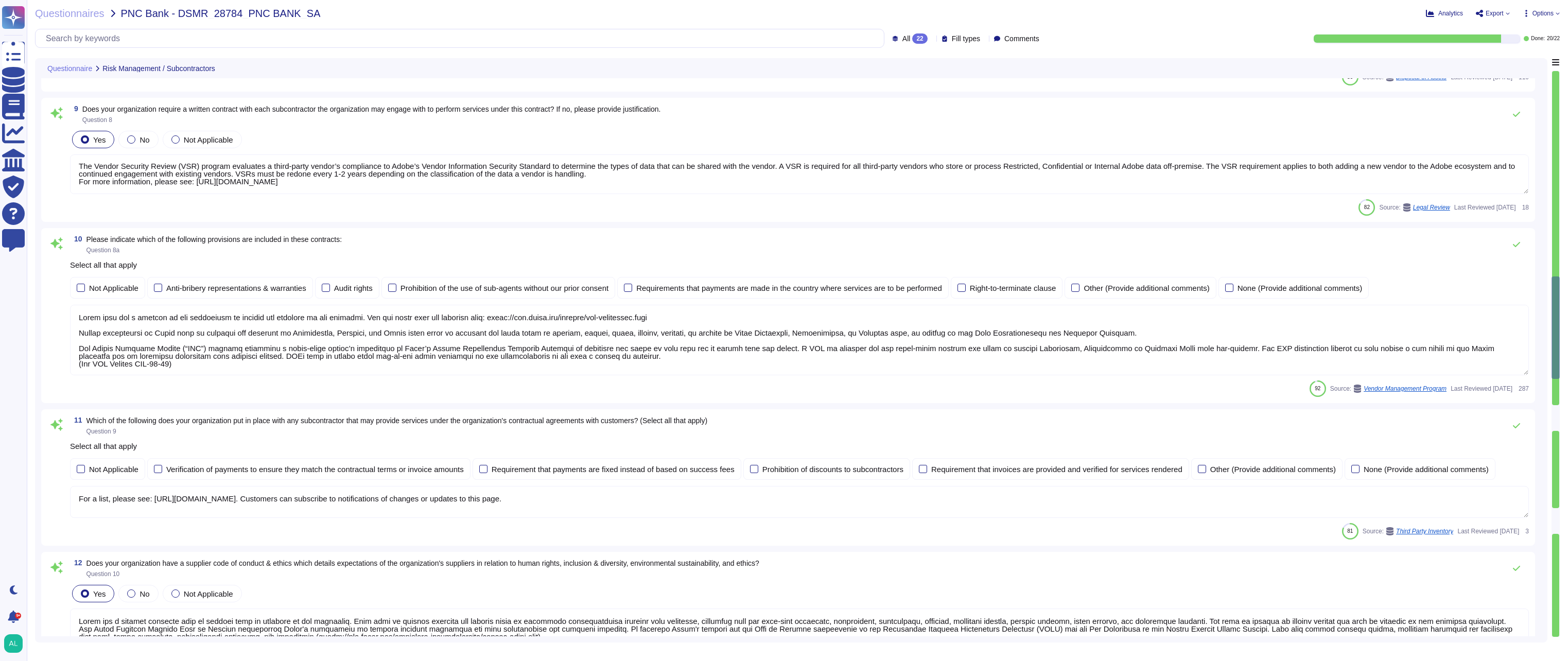
scroll to position [1029, 0]
type textarea "Escalation procedures are set by Security leadership and business leadership."
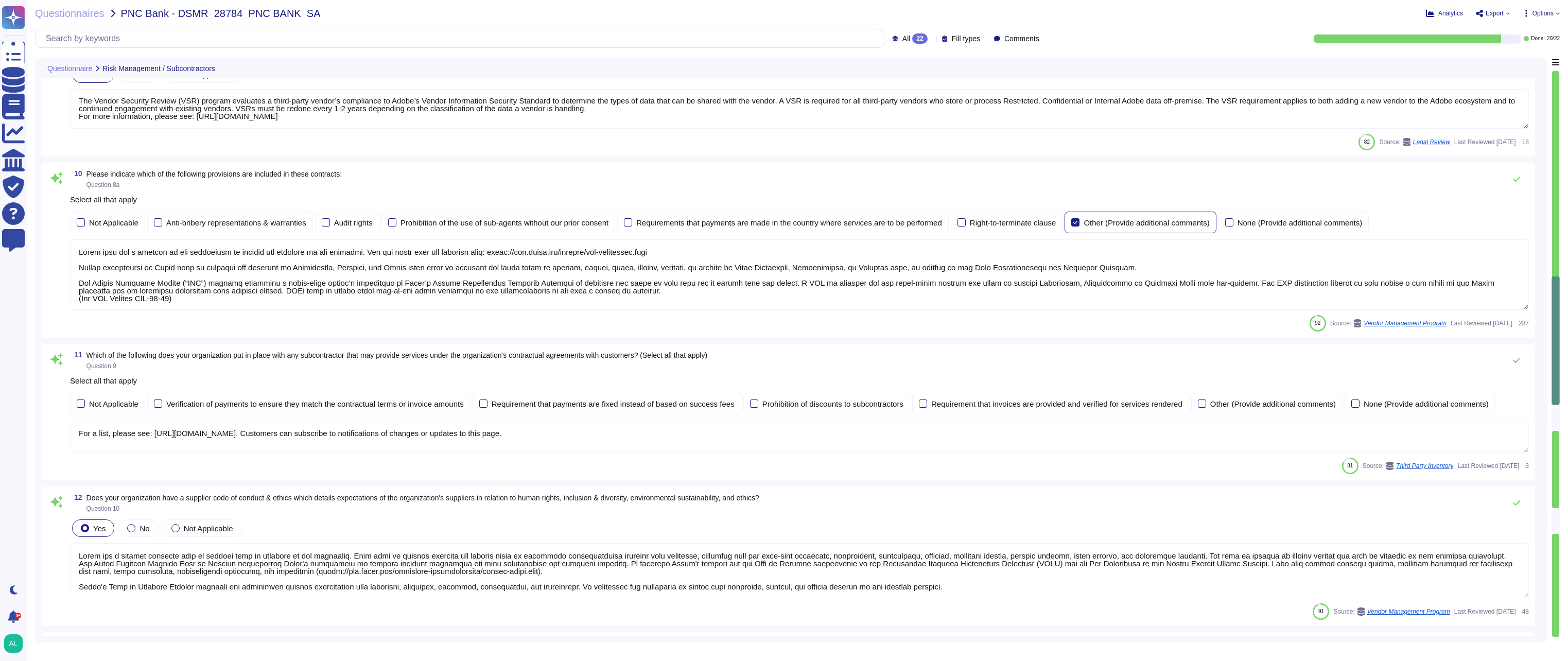
click at [1080, 224] on div at bounding box center [1076, 222] width 8 height 8
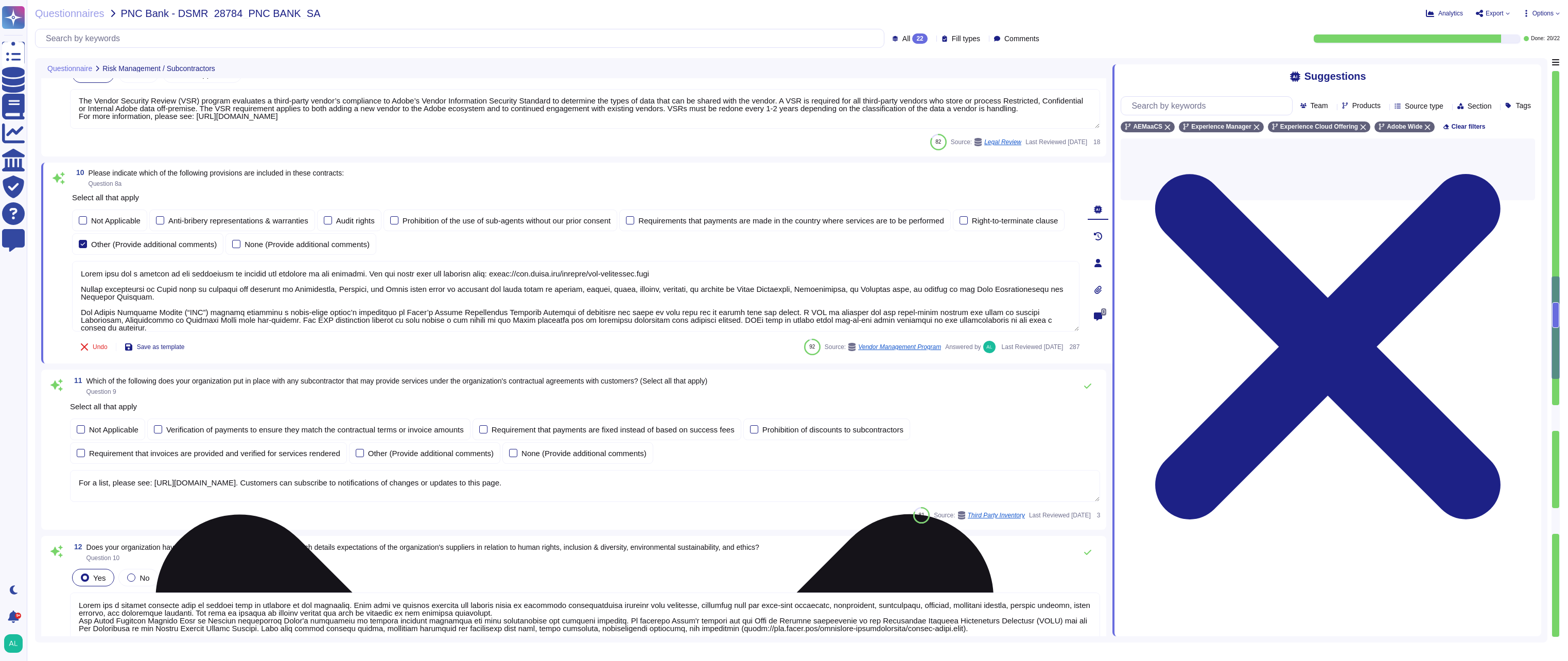
click at [851, 306] on textarea at bounding box center [575, 296] width 1007 height 70
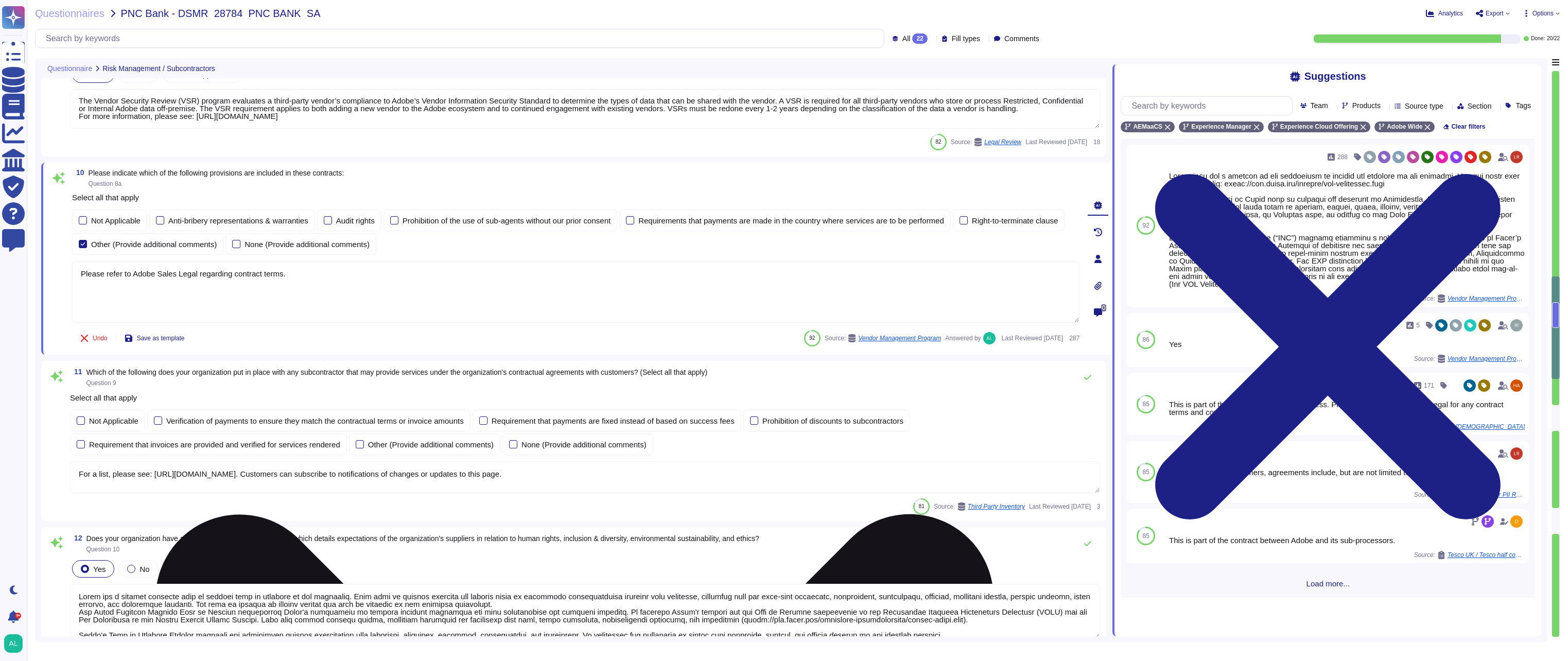
type textarea "Please refer to Adobe Sales Legal regarding contract terms."
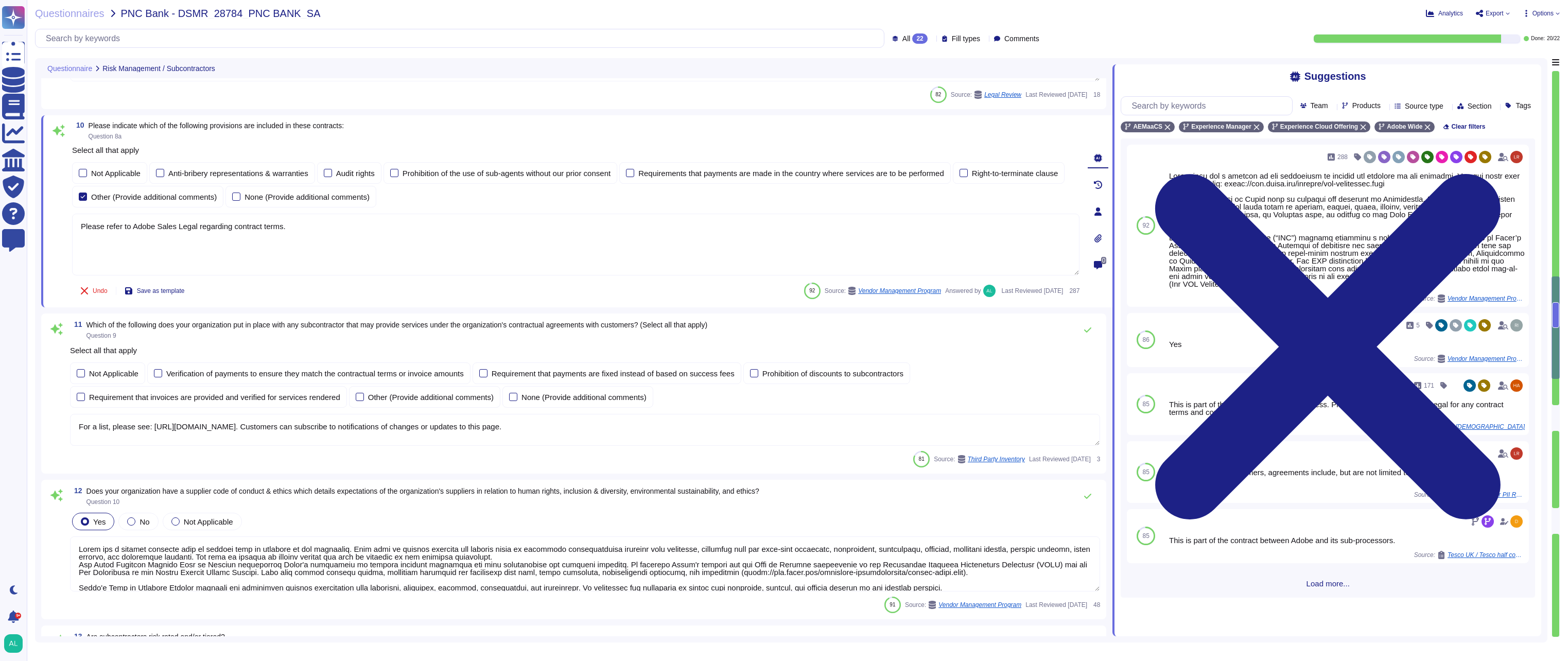
type textarea "Escalation procedures are set by Security leadership and business leadership."
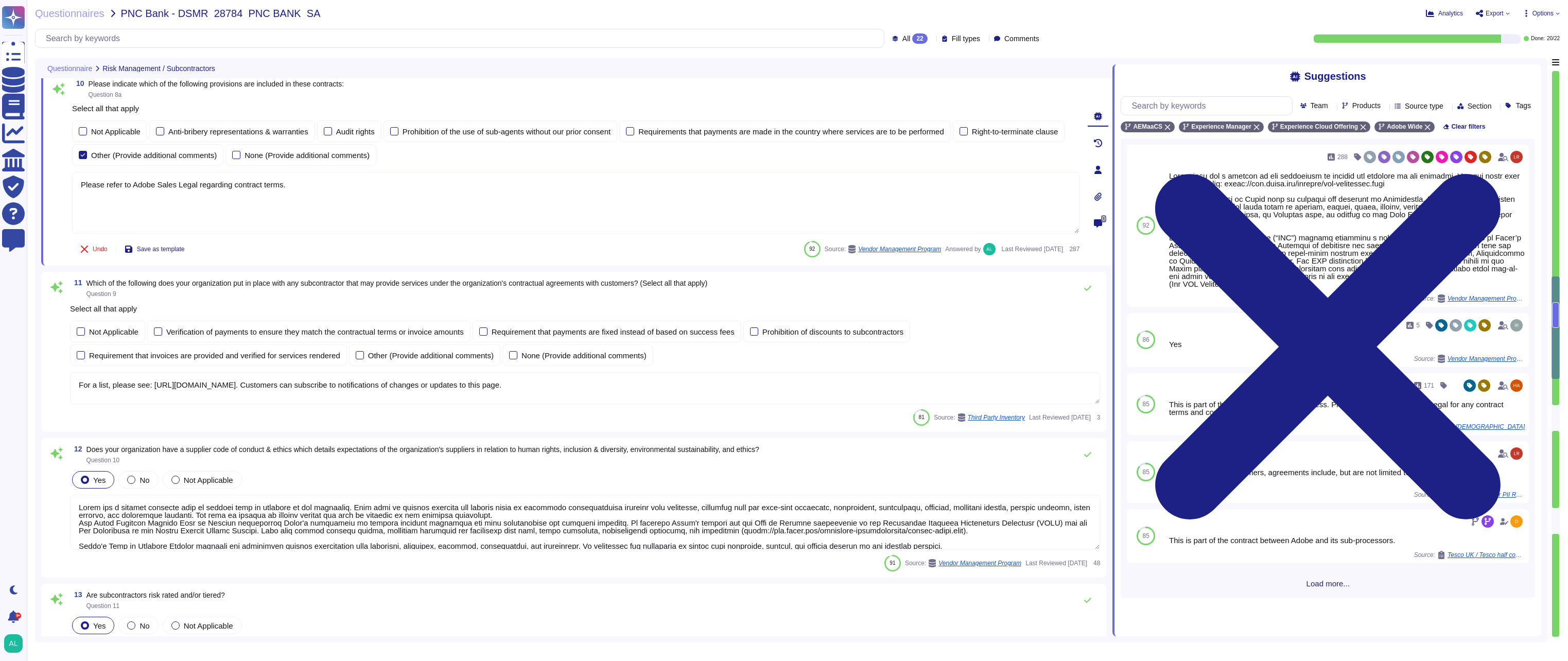
scroll to position [1133, 0]
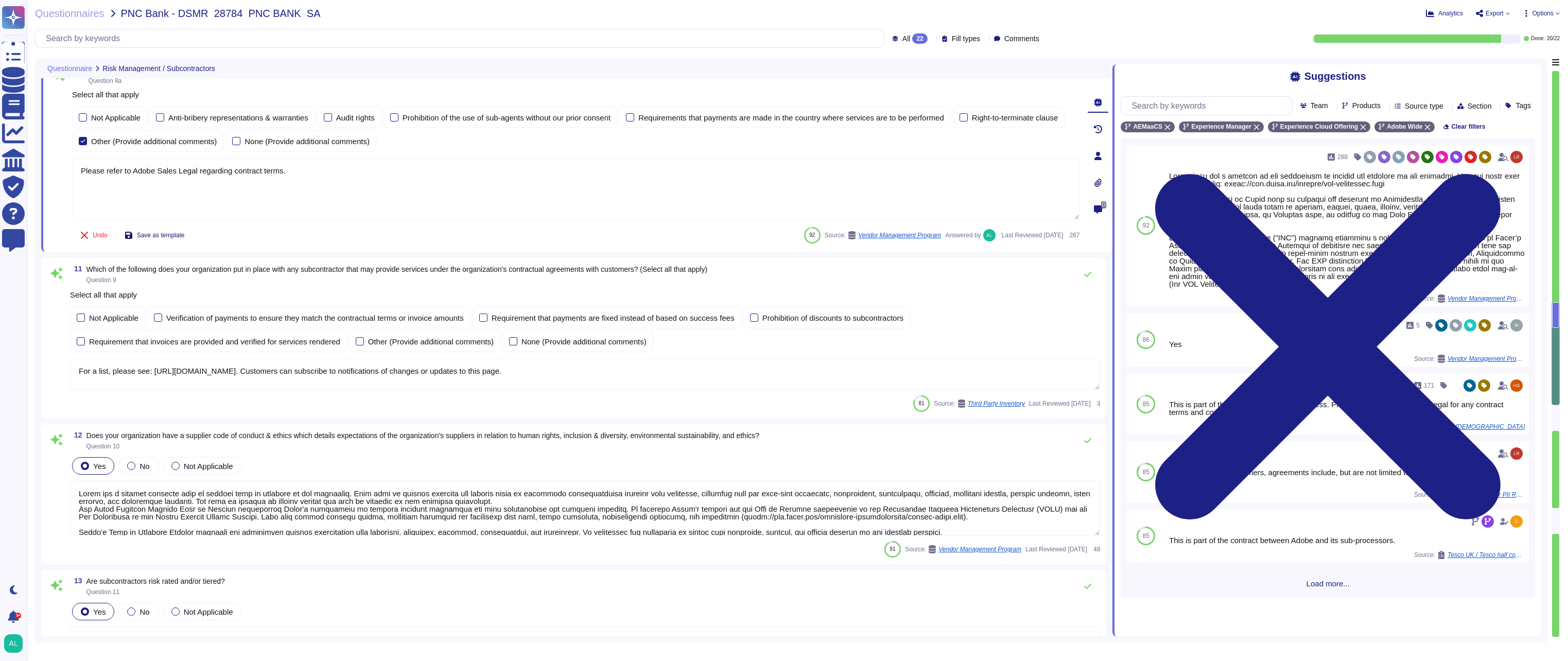
click at [158, 238] on span "Save as template" at bounding box center [161, 235] width 48 height 6
type textarea "Please refer to Adobe Sales Legal regarding contract terms."
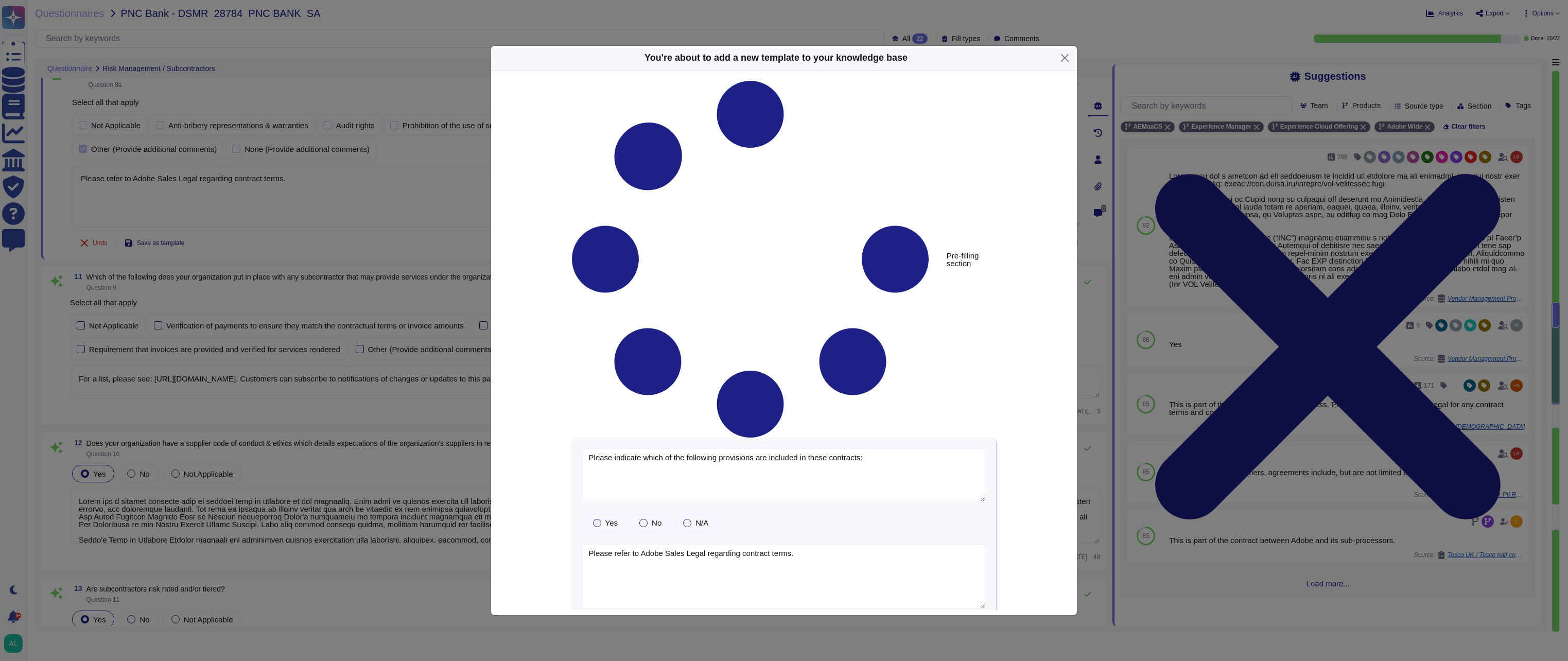
type textarea "Please indicate which of the following provisions are included in these contrac…"
type textarea "Please refer to Adobe Sales Legal regarding contract terms."
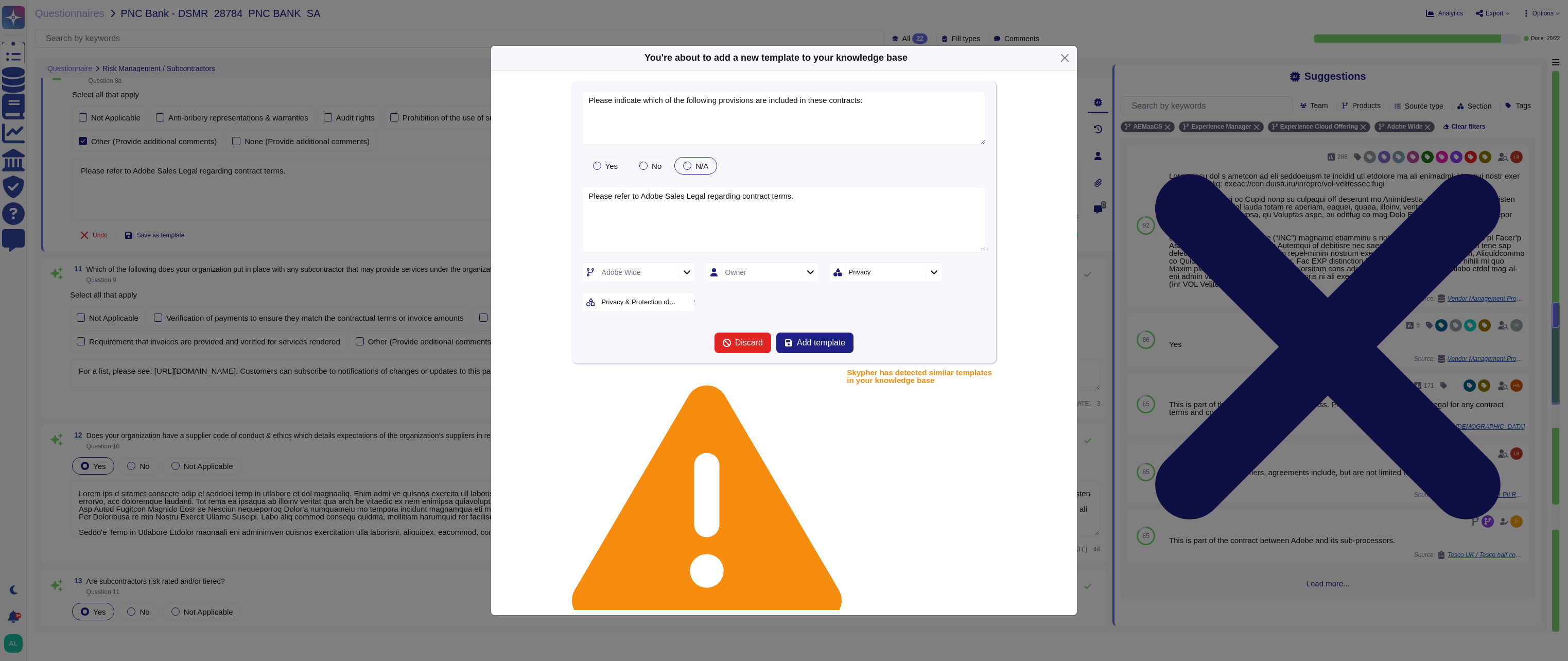
click at [683, 164] on div at bounding box center [688, 166] width 8 height 8
click at [793, 164] on div "Yes No N/A" at bounding box center [784, 165] width 404 height 22
click at [652, 164] on span "No" at bounding box center [657, 166] width 10 height 9
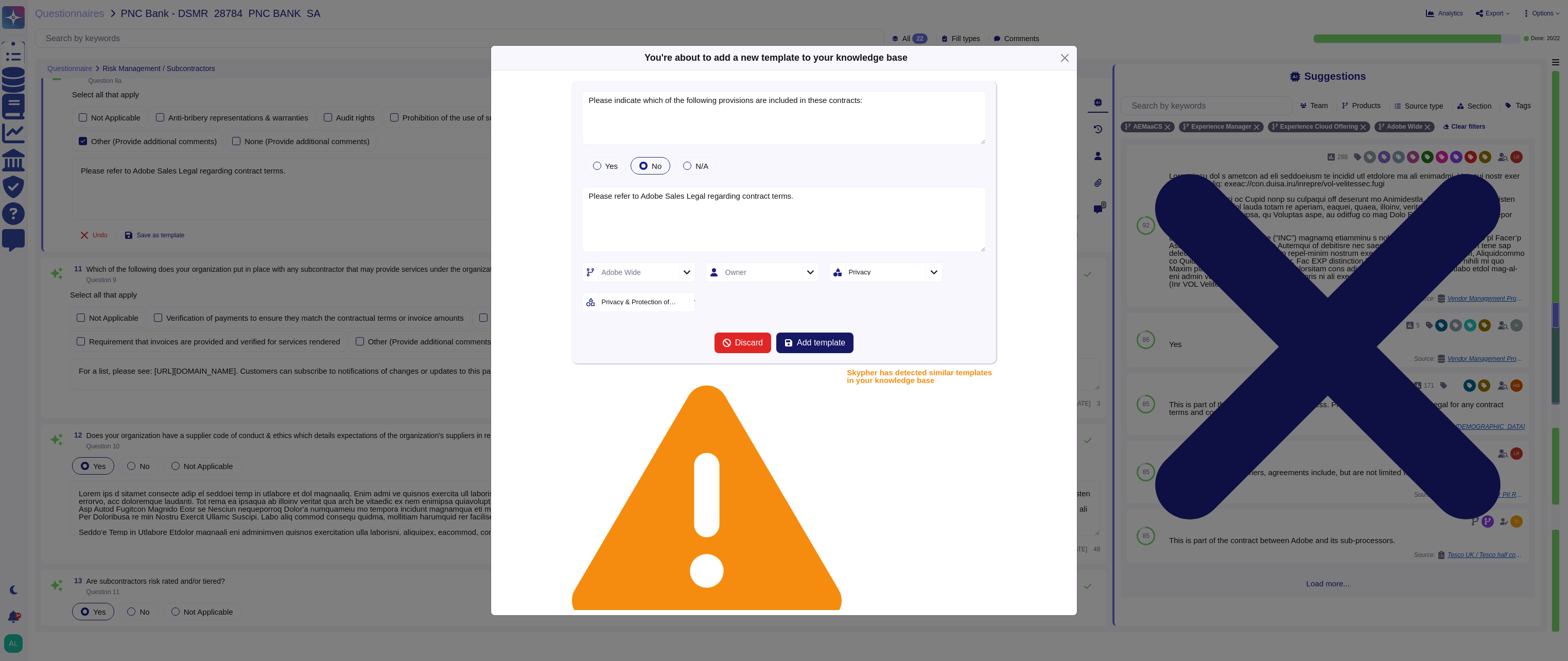
click at [820, 343] on span "Add template" at bounding box center [821, 343] width 48 height 8
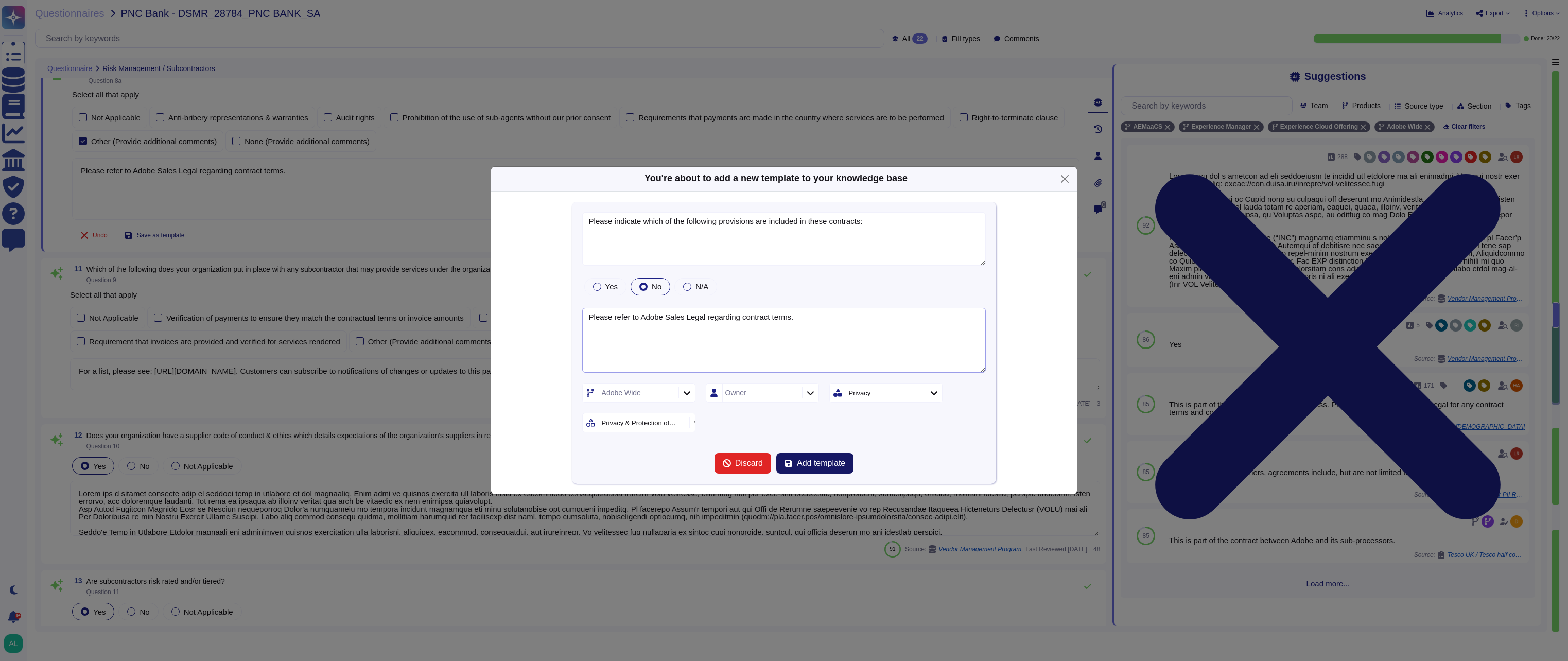
click at [820, 343] on textarea "Please refer to Adobe Sales Legal regarding contract terms." at bounding box center [784, 341] width 404 height 65
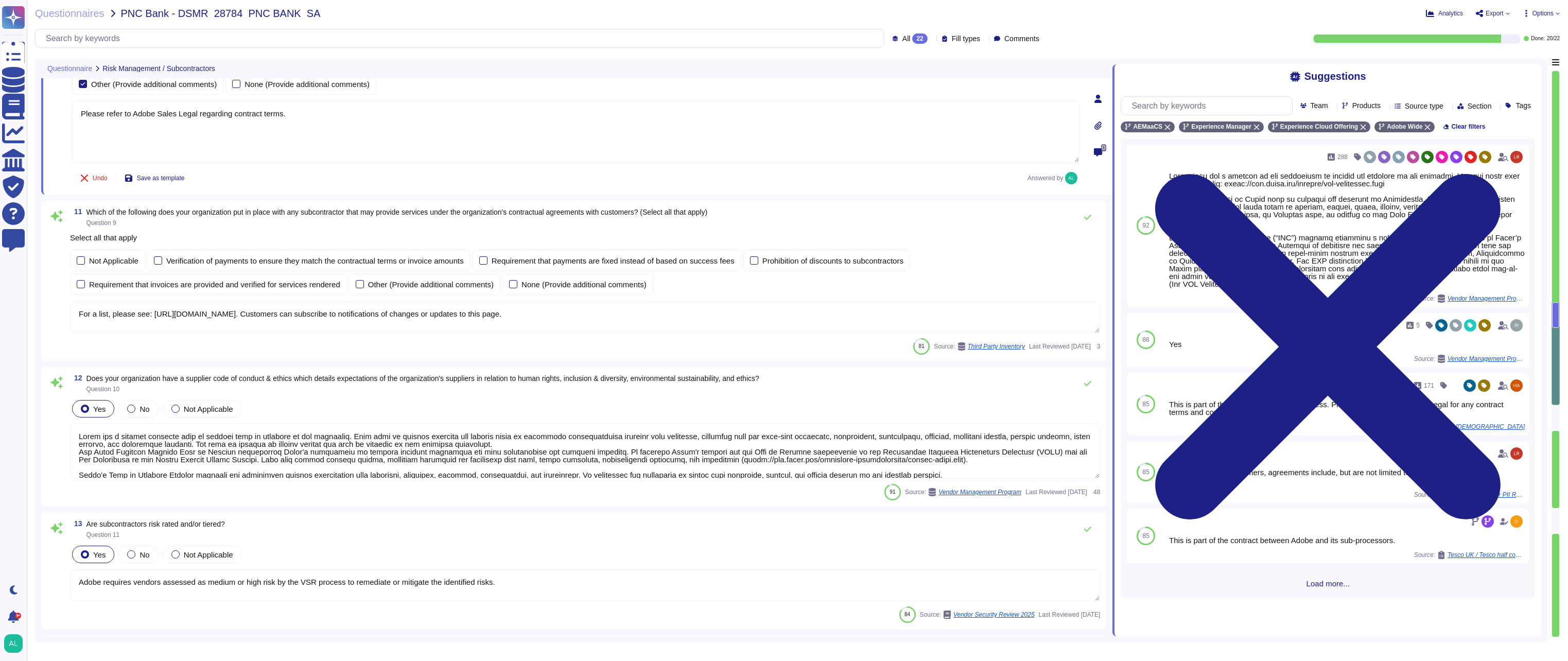
type textarea "The Chief Information Security Officer (CISO) issues a report at least annually…"
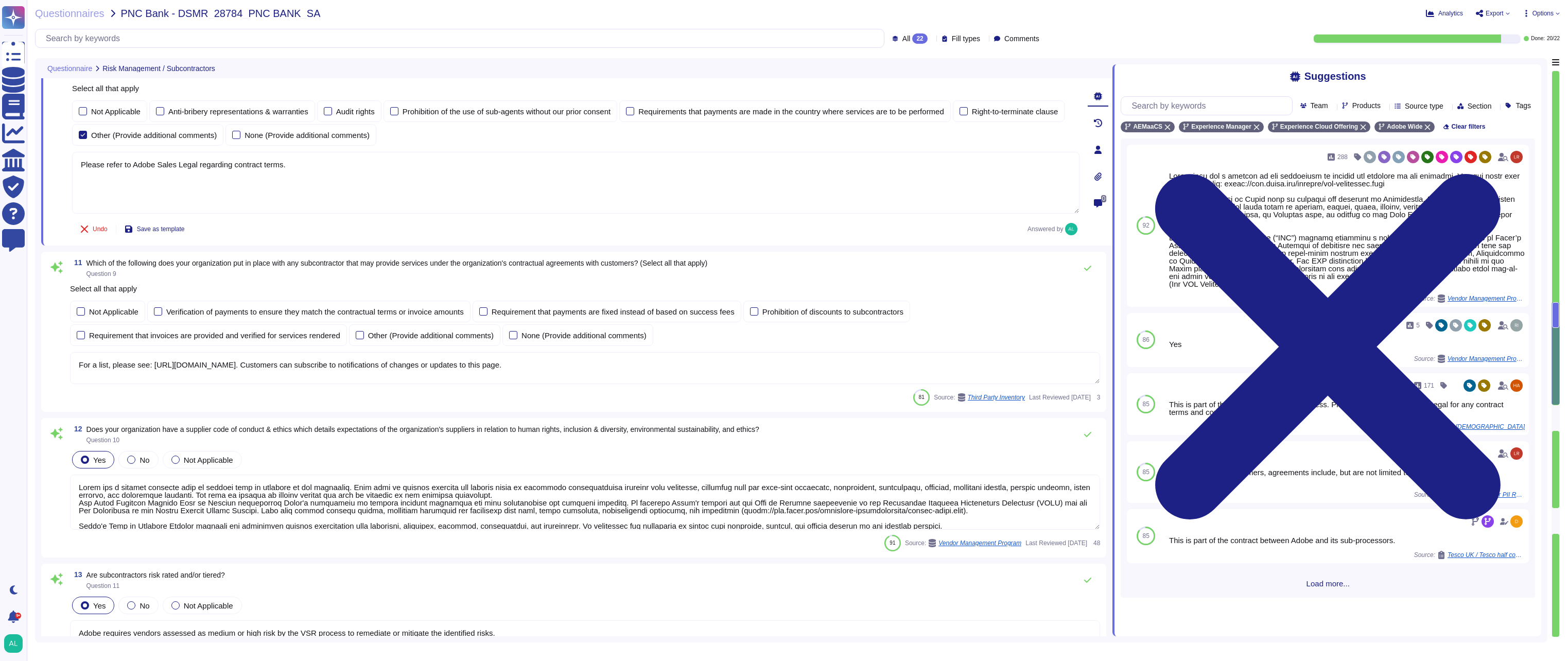
click at [666, 364] on textarea "For a list, please see: [URL][DOMAIN_NAME]. Customers can subscribe to notifica…" at bounding box center [585, 368] width 1030 height 32
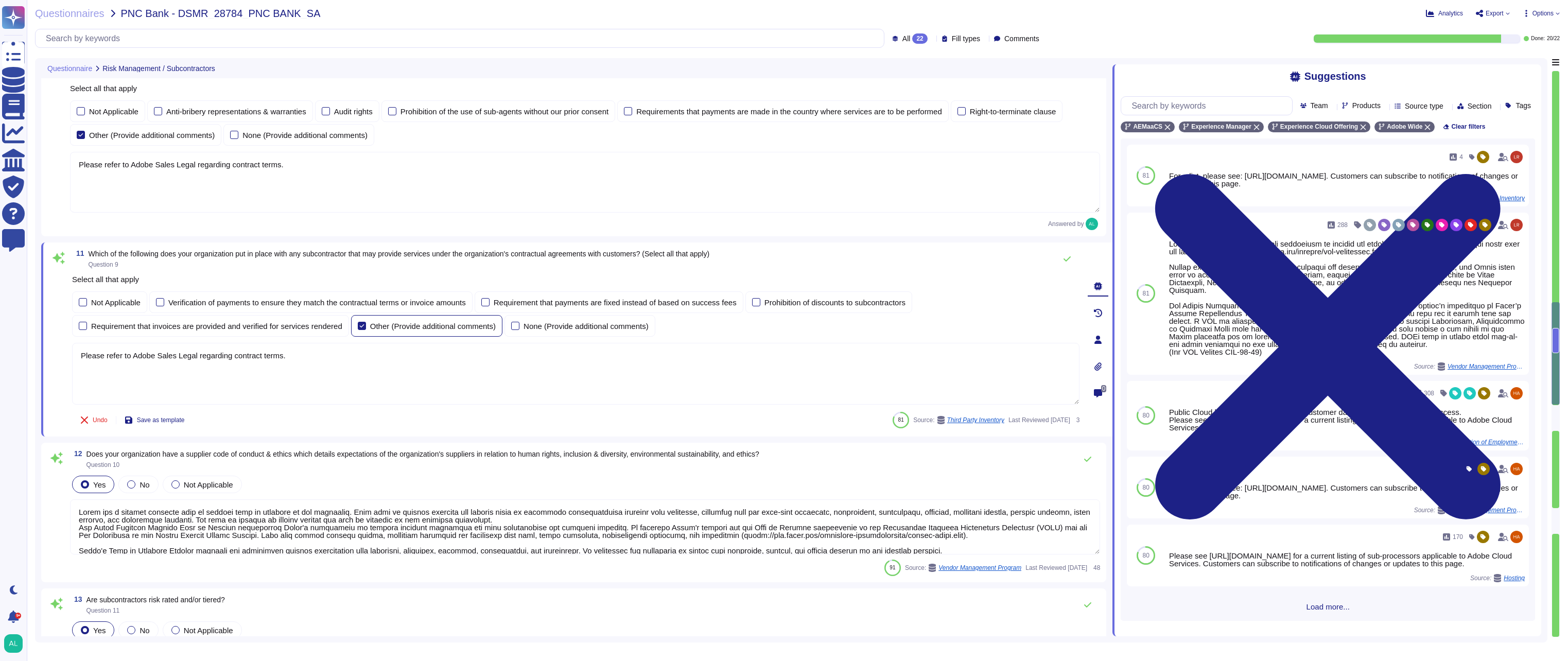
type textarea "Please refer to Adobe Sales Legal regarding contract terms."
click at [358, 327] on div at bounding box center [362, 326] width 8 height 8
click at [168, 417] on span "Save as template" at bounding box center [161, 418] width 48 height 6
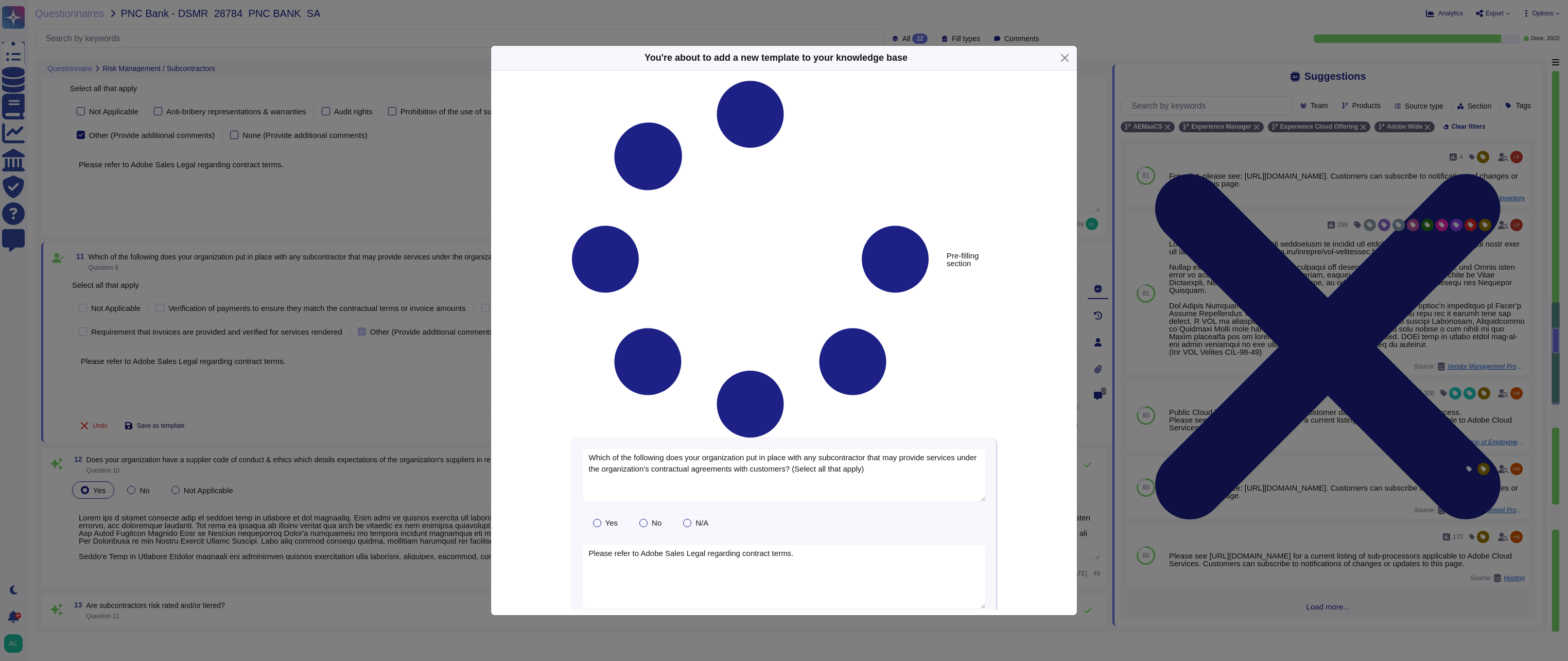
click at [168, 417] on div "You're about to add a new template to your knowledge base Pre-filling section W…" at bounding box center [784, 330] width 1568 height 661
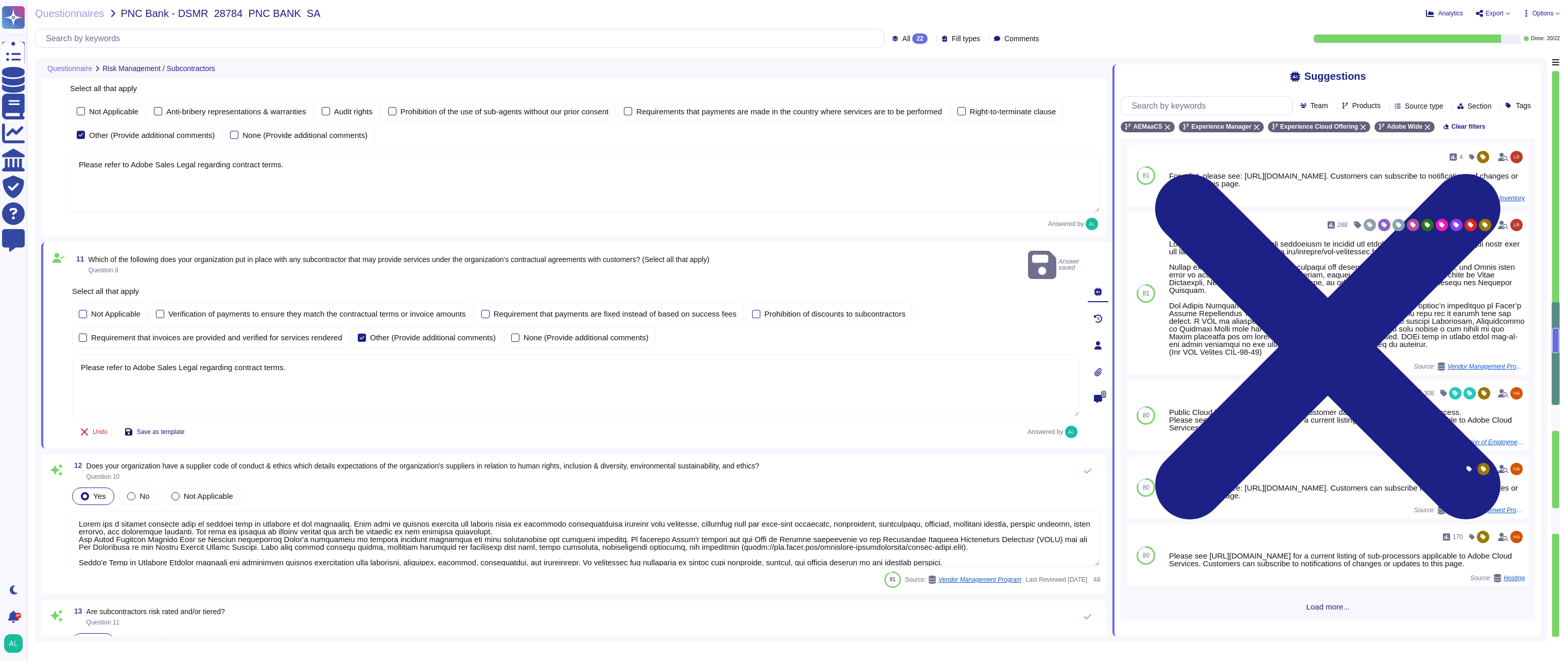
click at [176, 429] on span "Save as template" at bounding box center [161, 432] width 48 height 6
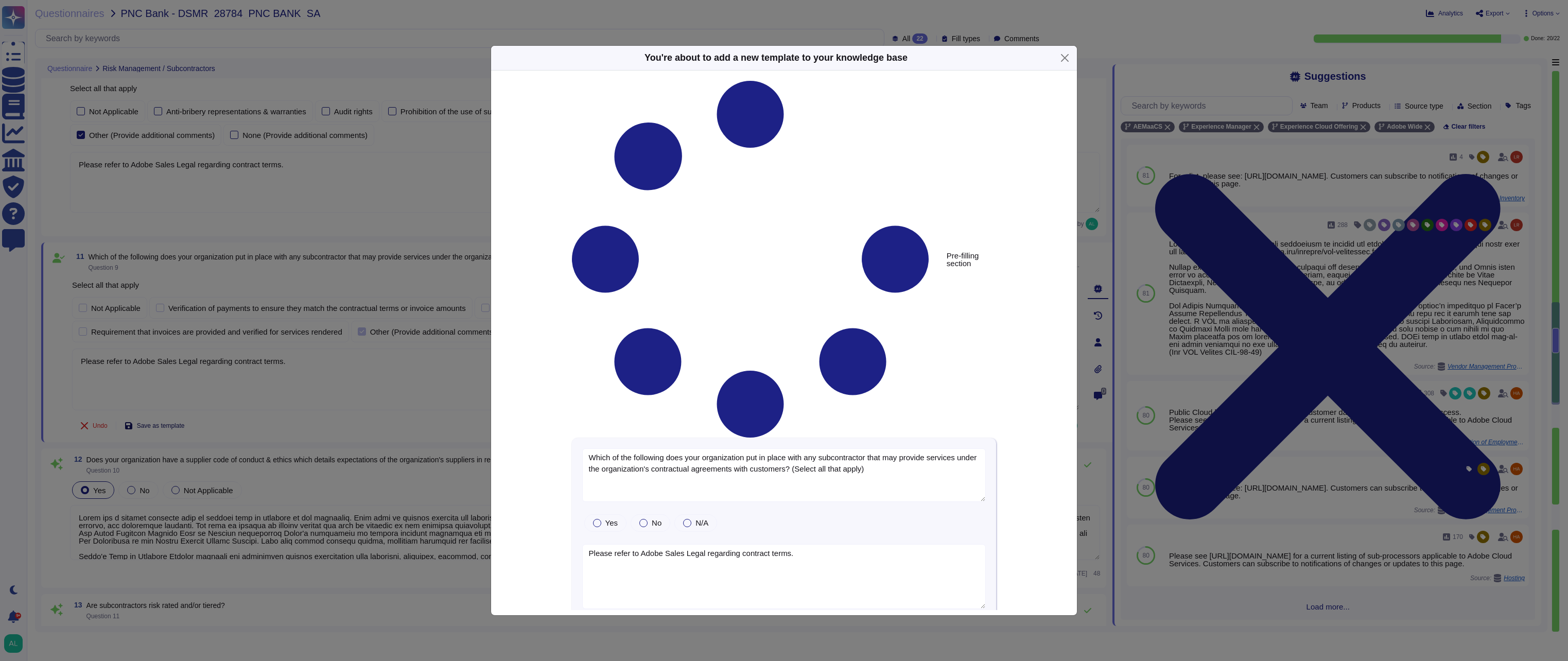
type textarea "Which of the following does your organization put in place with any subcontract…"
type textarea "Please refer to Adobe Sales Legal regarding contract terms."
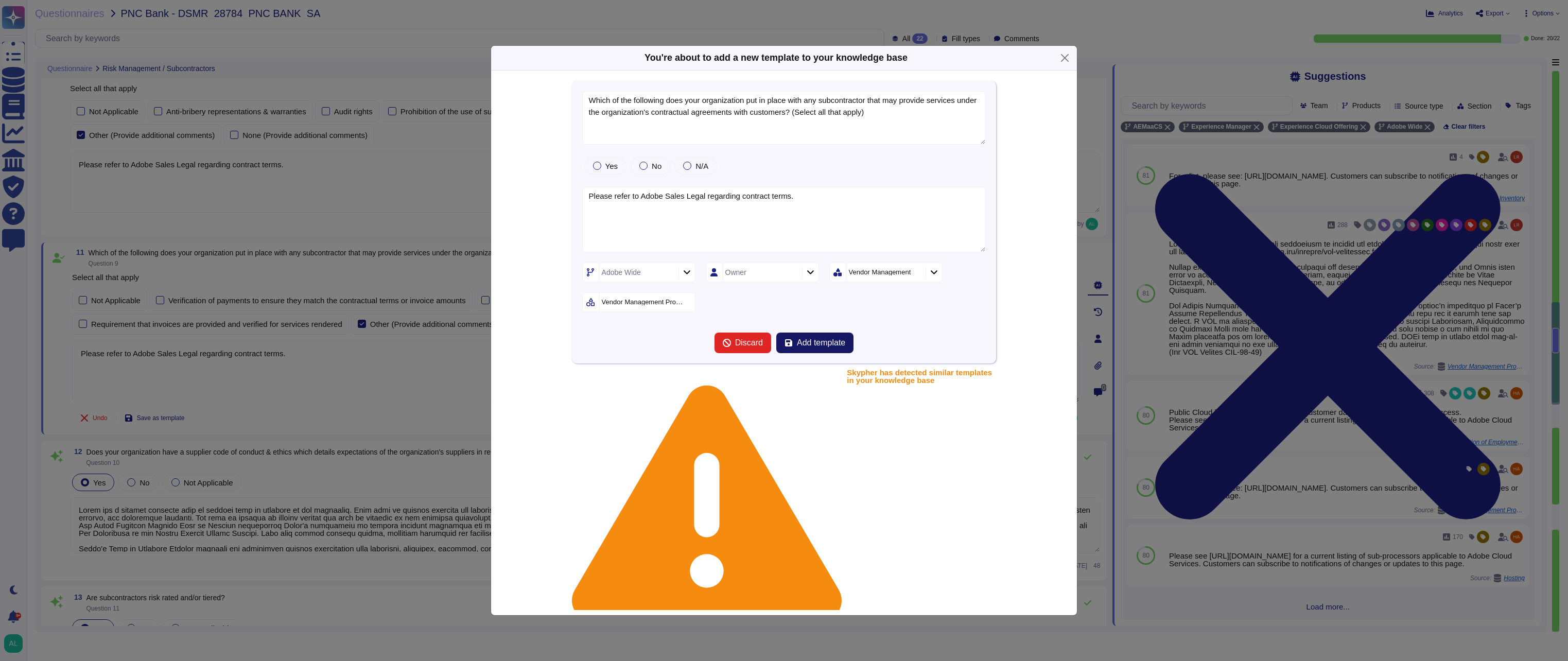
click at [823, 336] on button "Add template" at bounding box center [814, 343] width 77 height 21
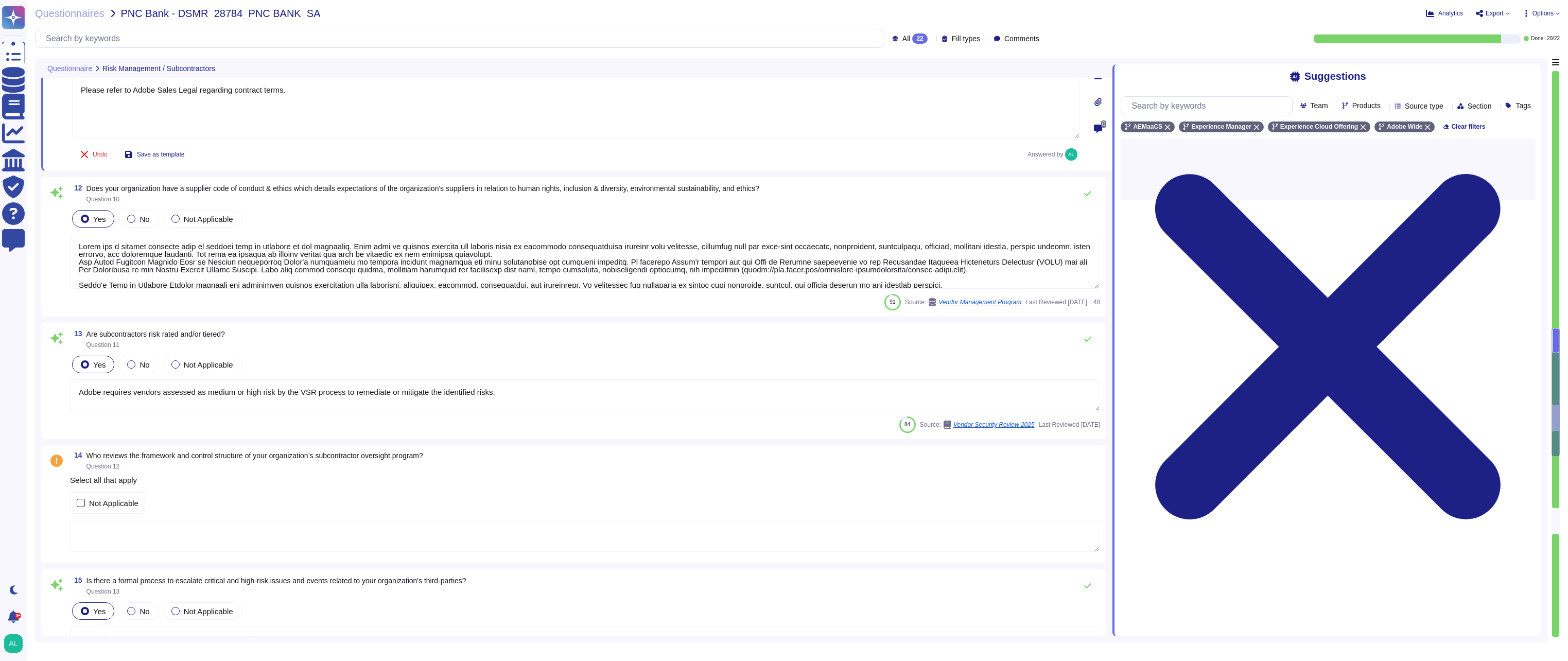
type textarea "The Chief Information Security Officer (CISO) issues a report at least annually…"
type textarea "Adobe has a documented third-party risk management program is outlined in the V…"
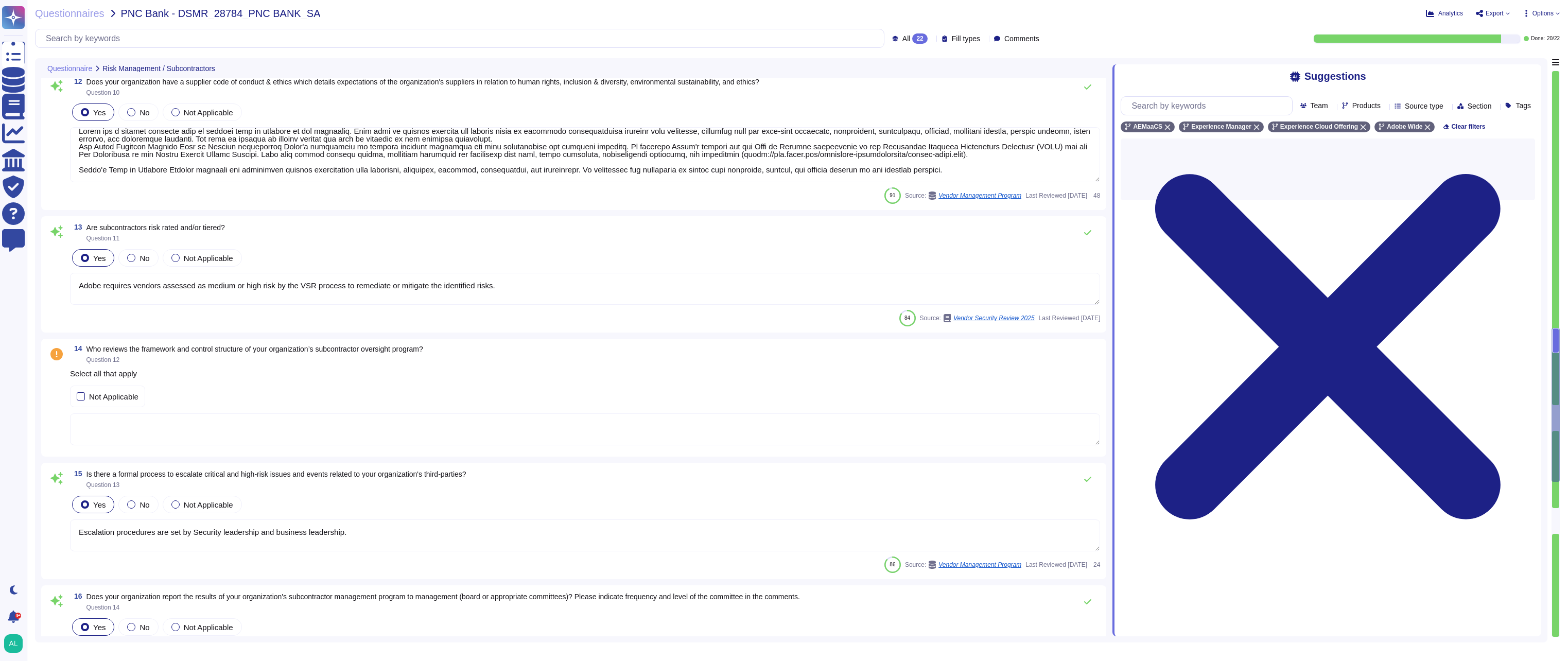
scroll to position [1699, 0]
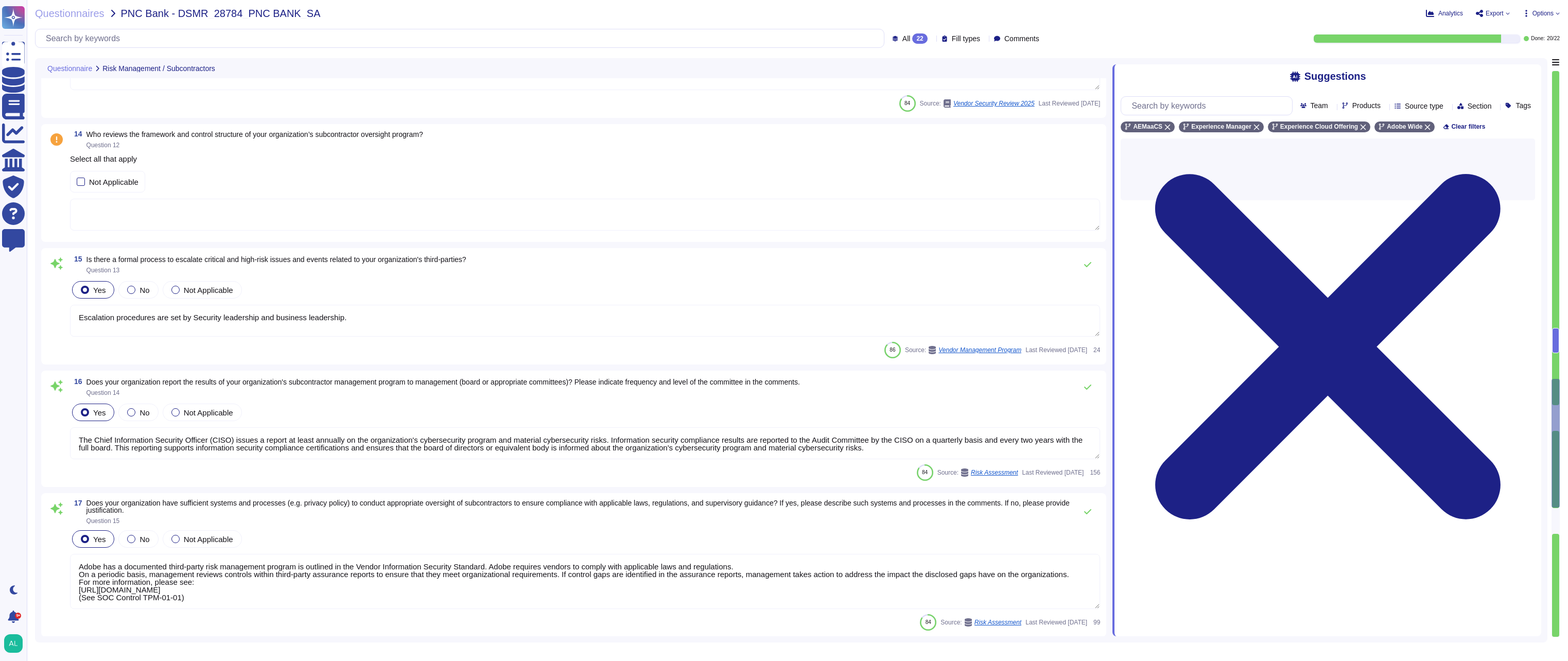
type textarea "Contracts with vendors (including subcontractors) must include requirements for…"
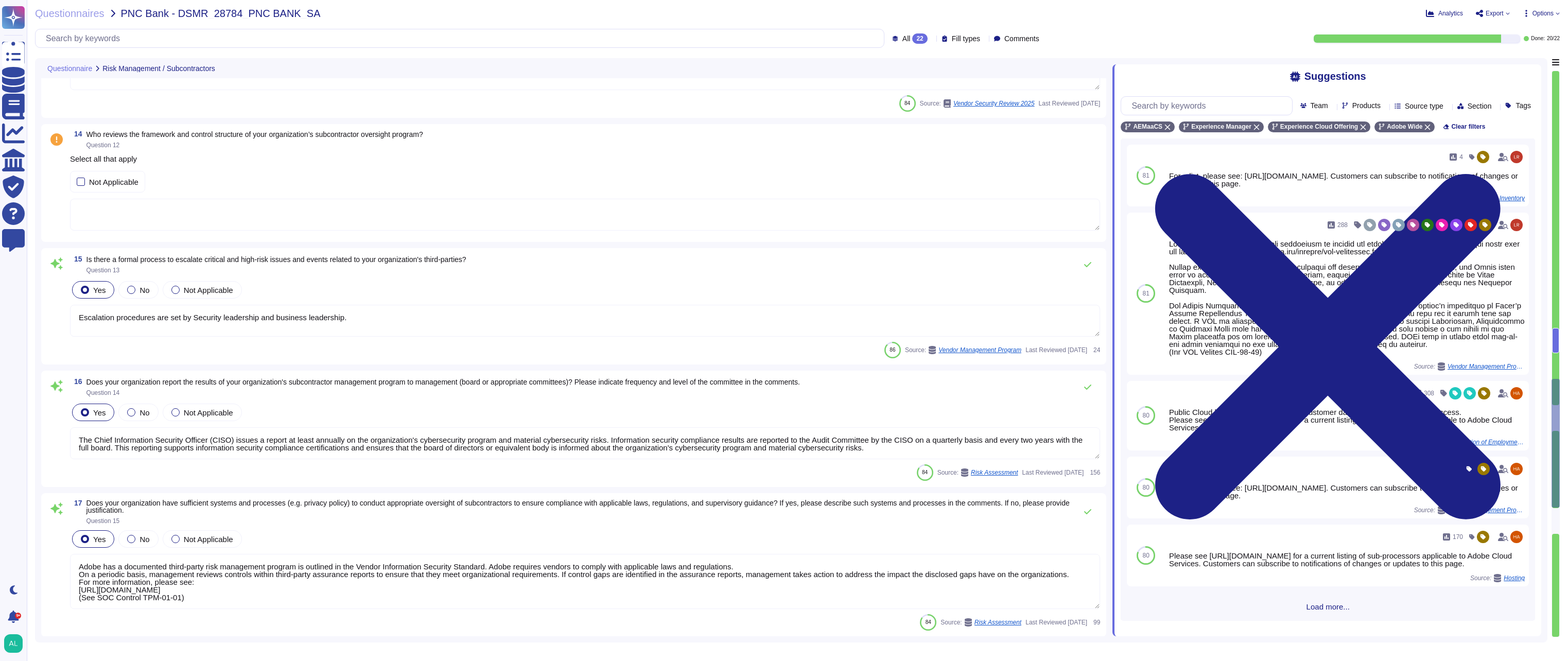
click at [146, 219] on textarea at bounding box center [585, 215] width 1030 height 32
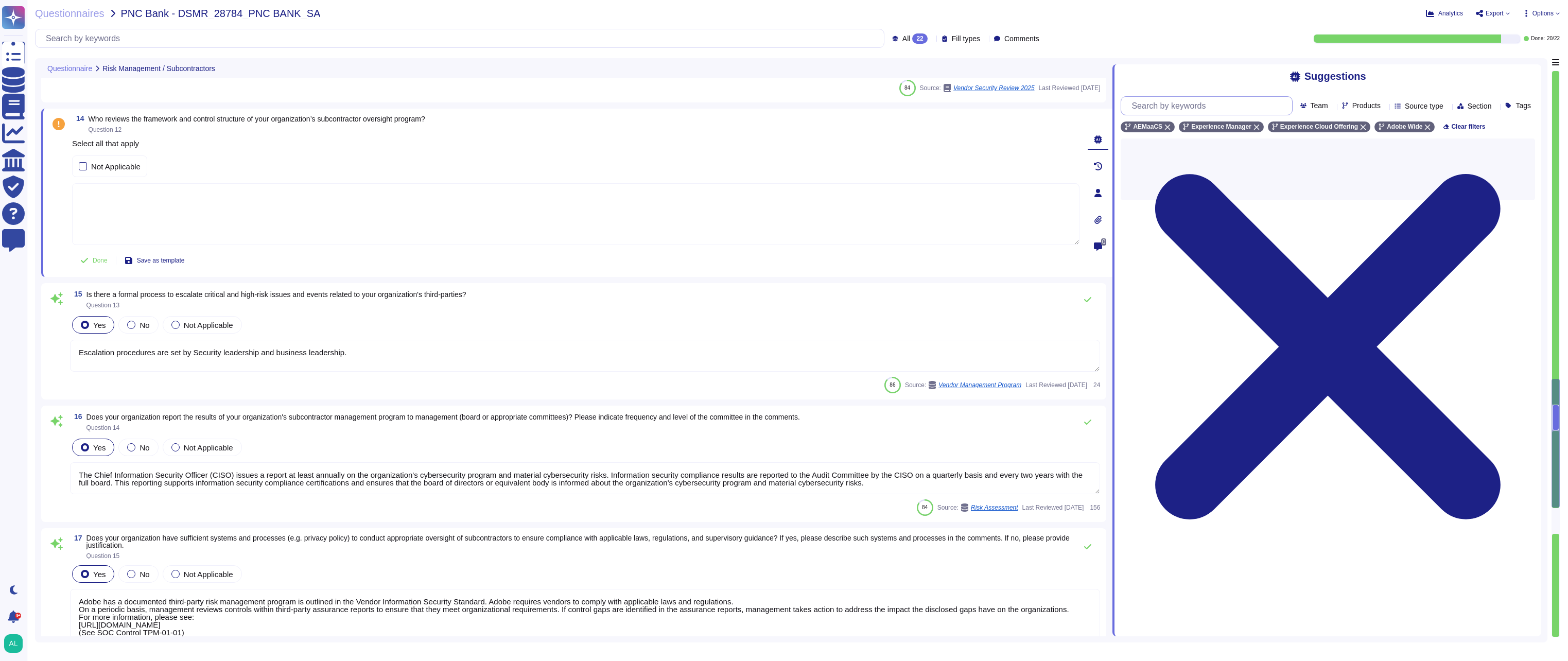
click at [1291, 107] on input "text" at bounding box center [1209, 106] width 165 height 18
type input "vsr"
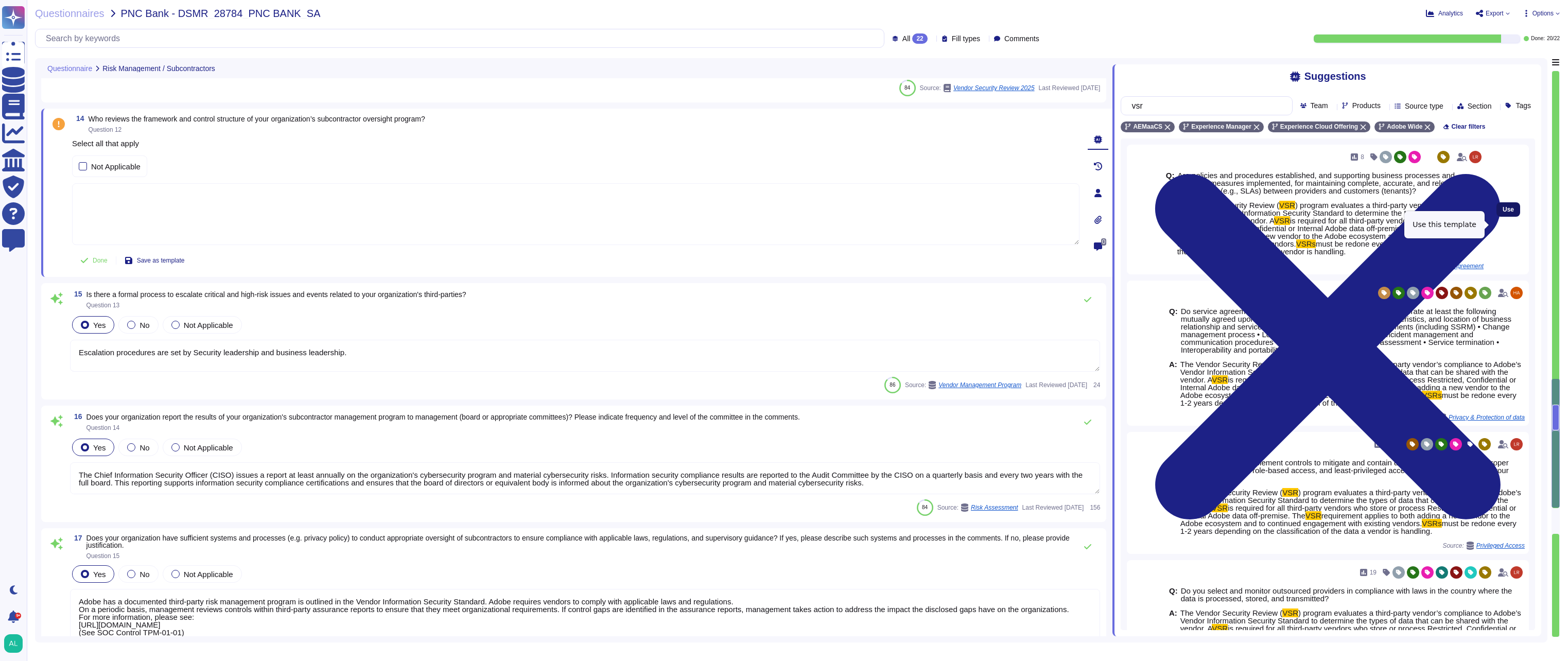
click at [1503, 212] on span "Use" at bounding box center [1508, 209] width 11 height 6
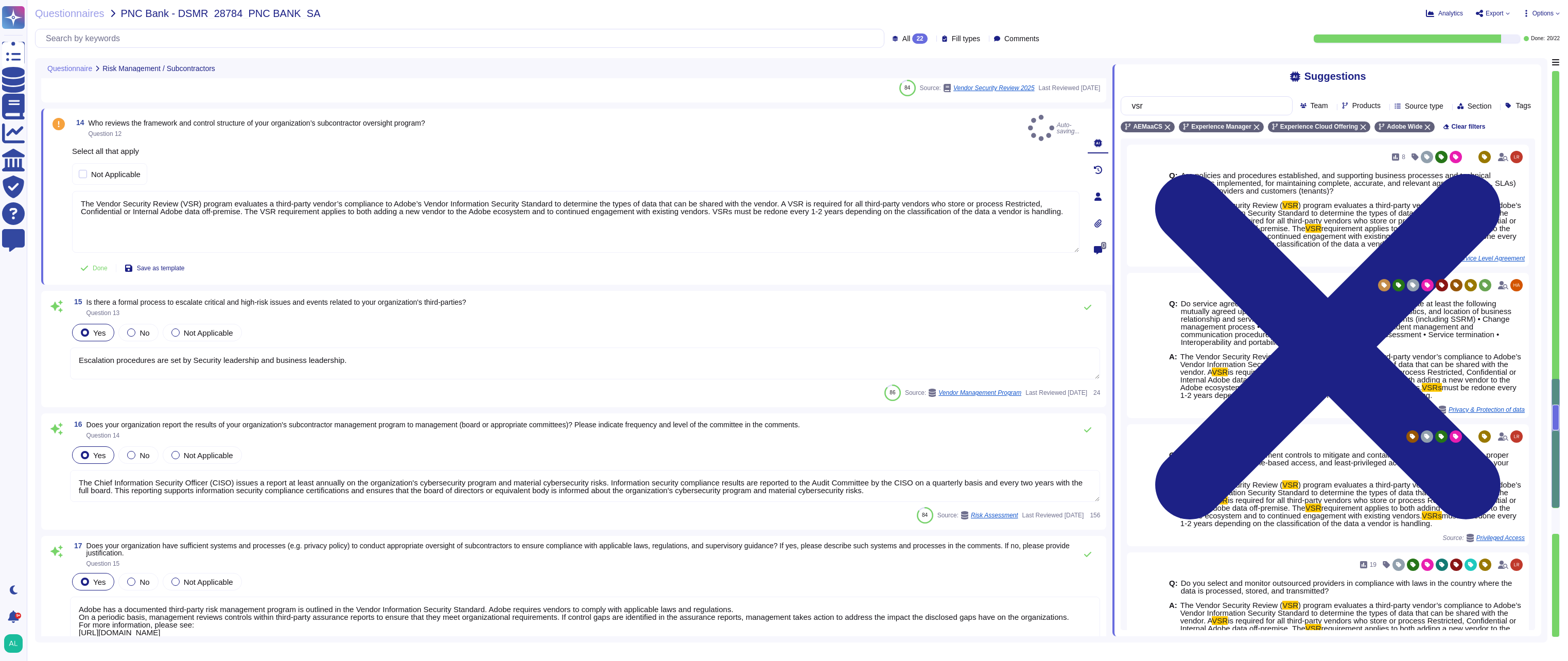
type textarea "The Vendor Security Review (VSR) program evaluates a third-party vendor’s compl…"
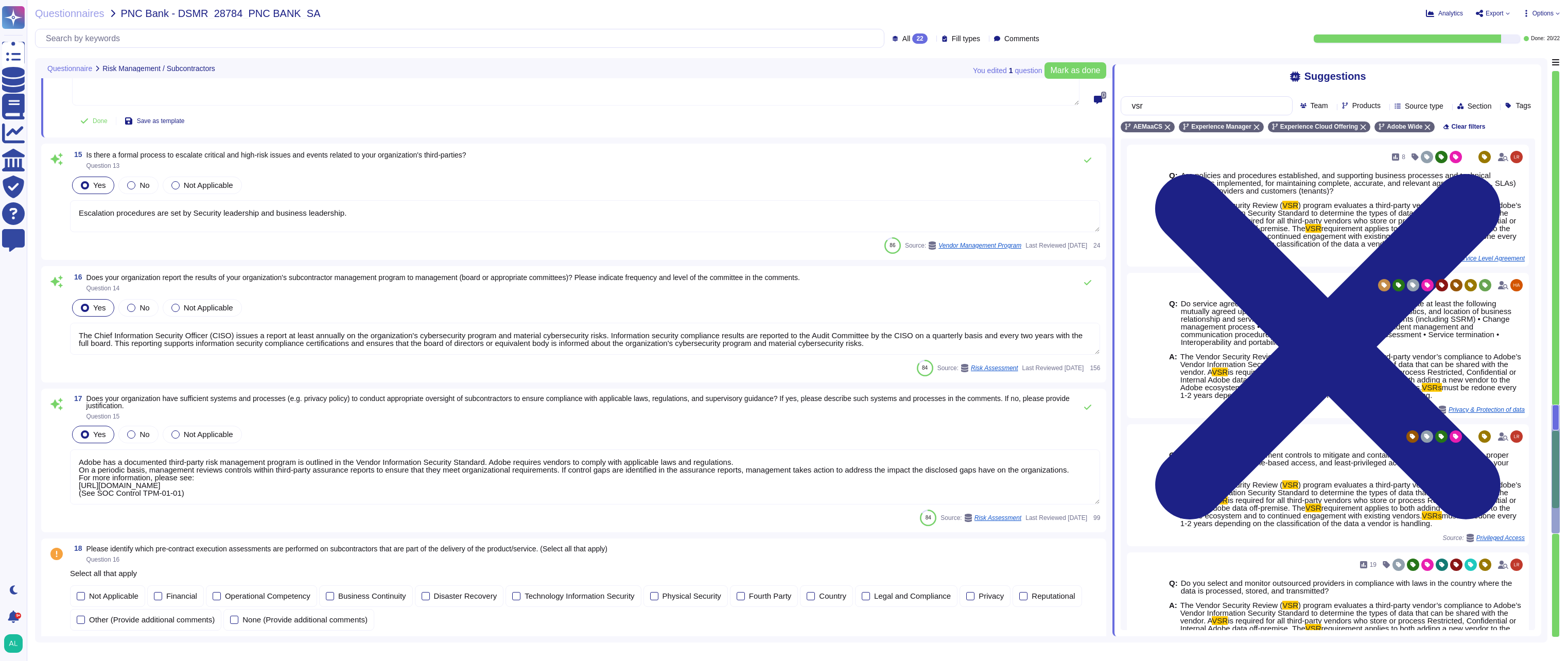
scroll to position [1853, 0]
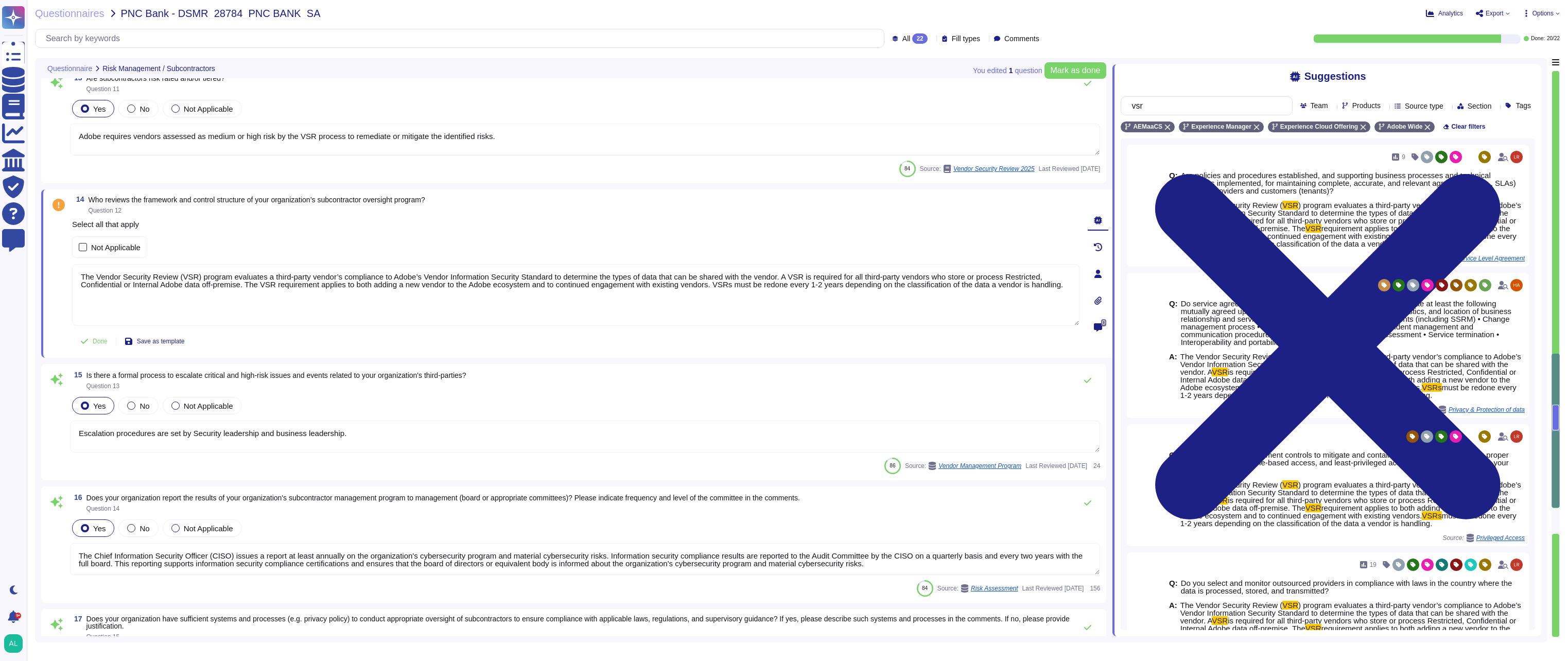
type textarea "Please refer to Adobe Sales Legal regarding contract terms."
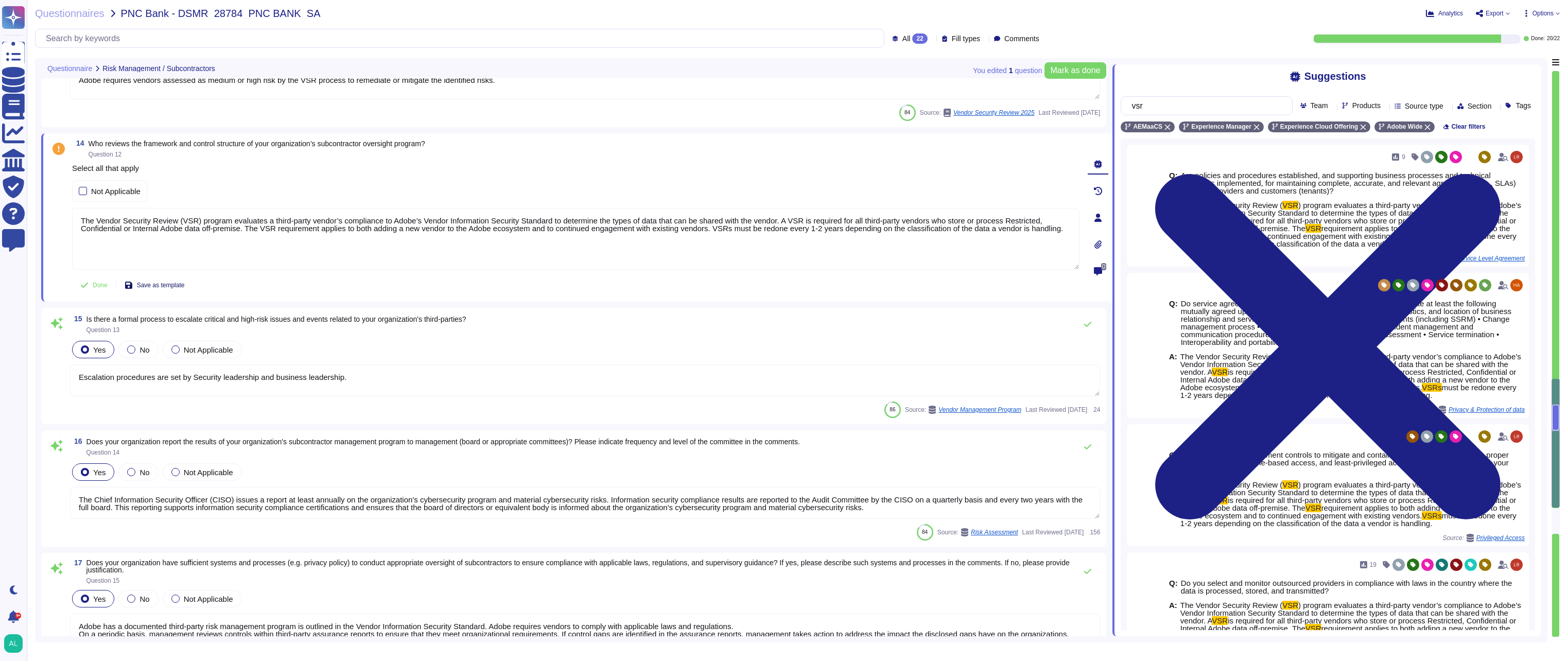
scroll to position [1670, 0]
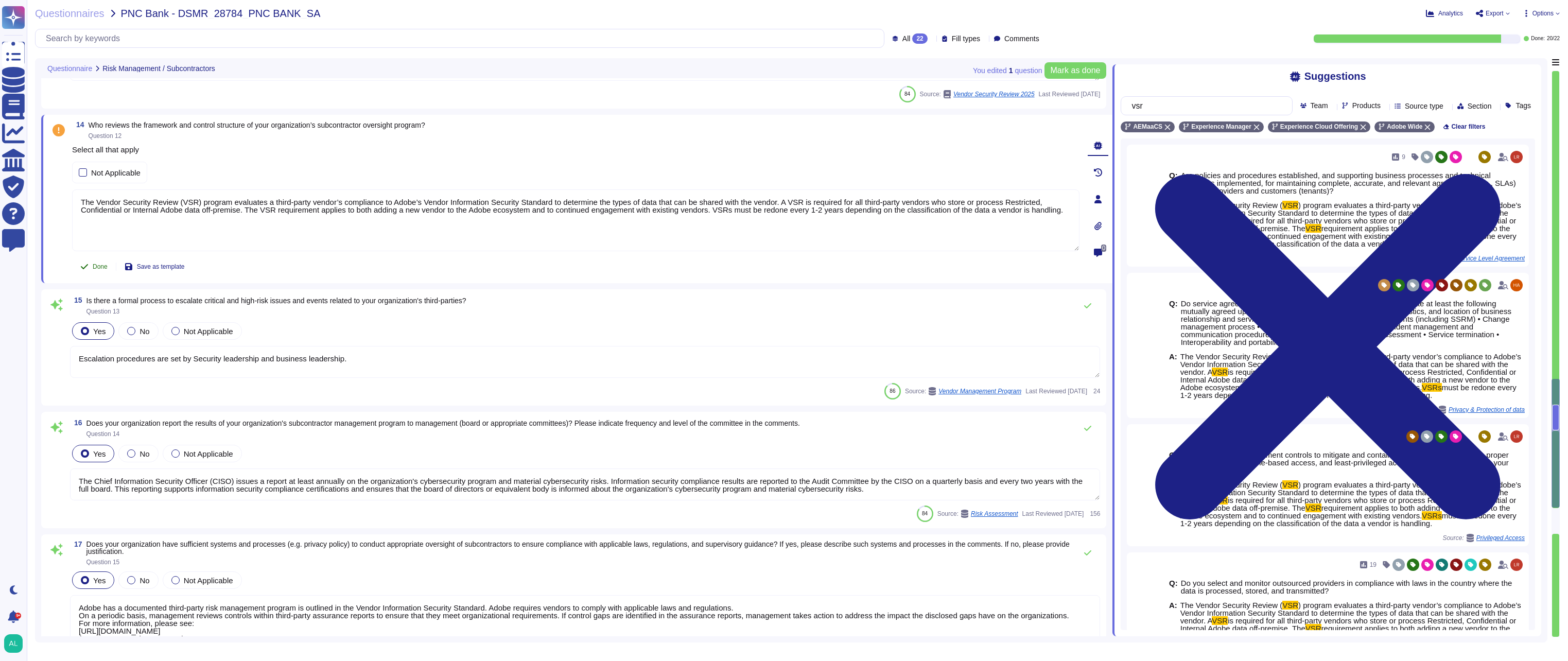
click at [98, 264] on span "Done" at bounding box center [100, 266] width 15 height 6
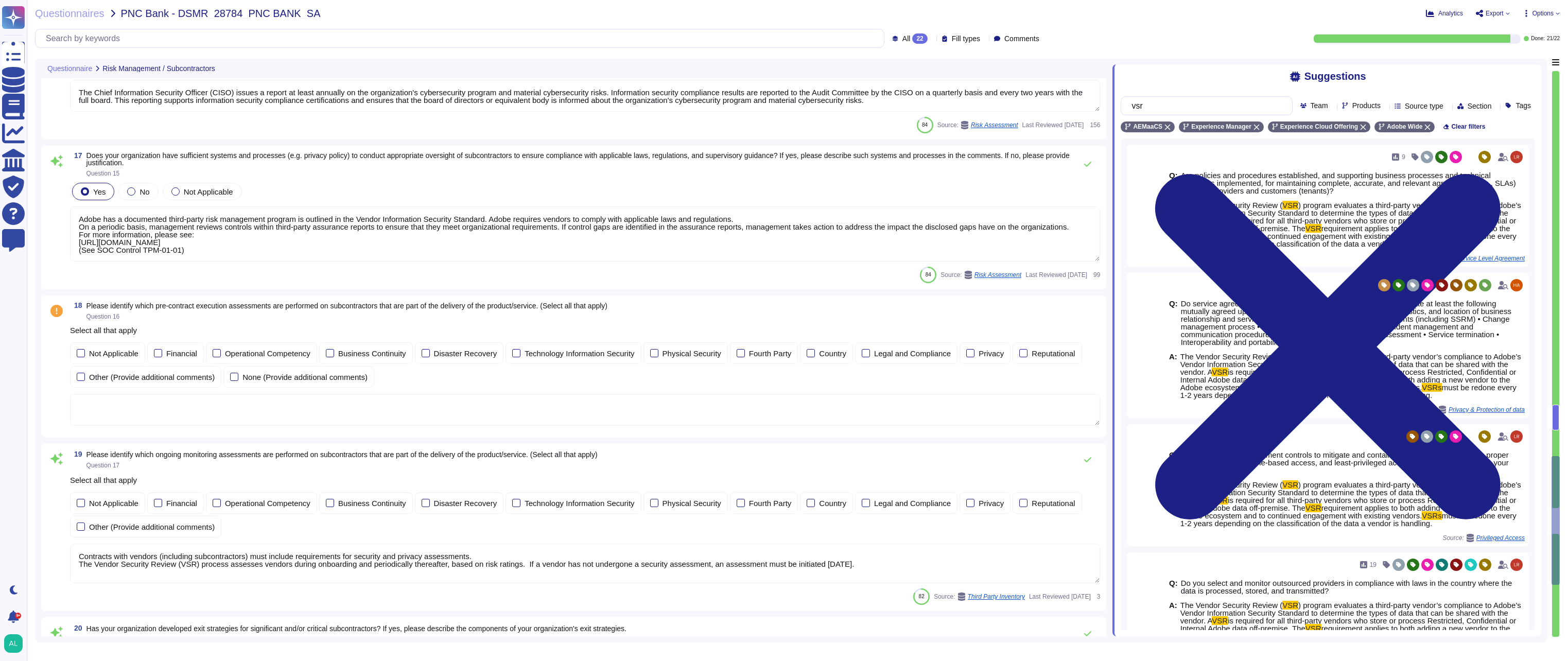
type textarea "All of our information, including current white papers, SOC2 reports, pen test …"
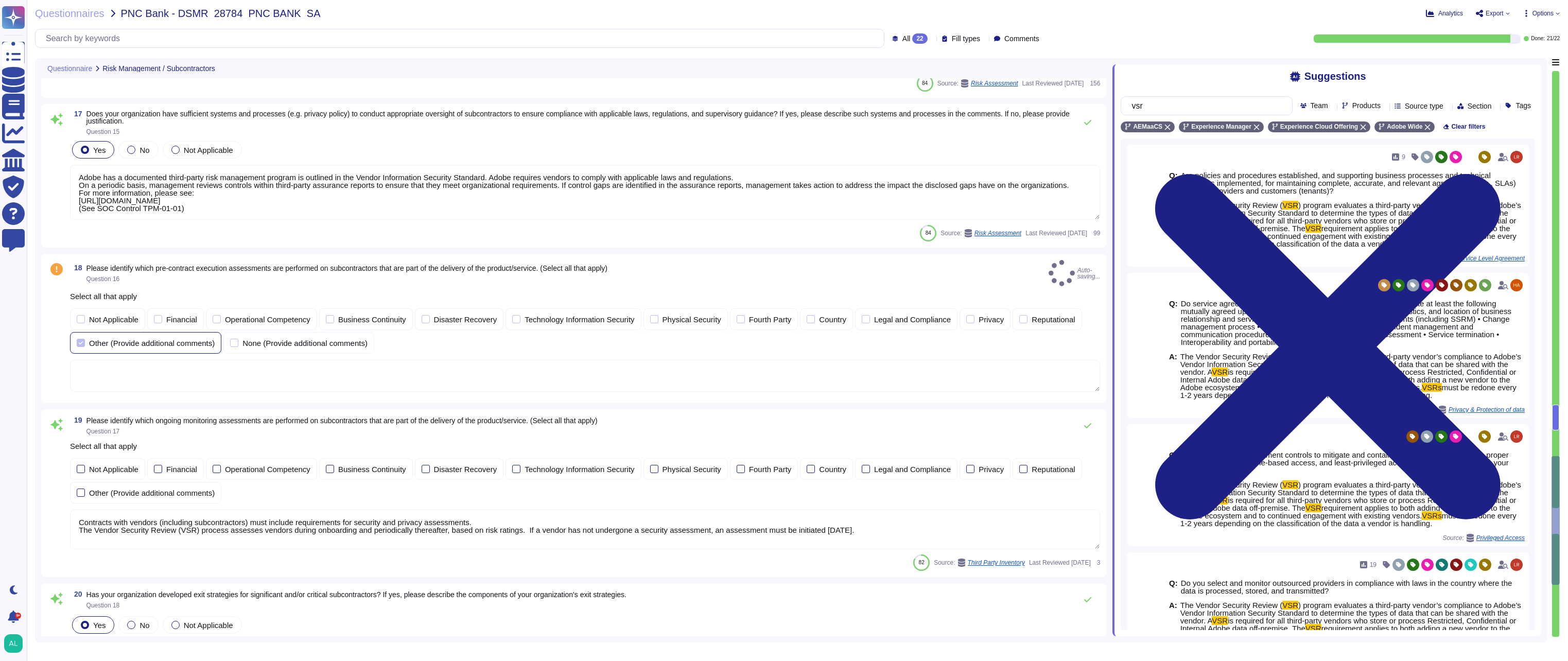
click at [135, 339] on div "Other (Provide additional comments)" at bounding box center [152, 343] width 125 height 8
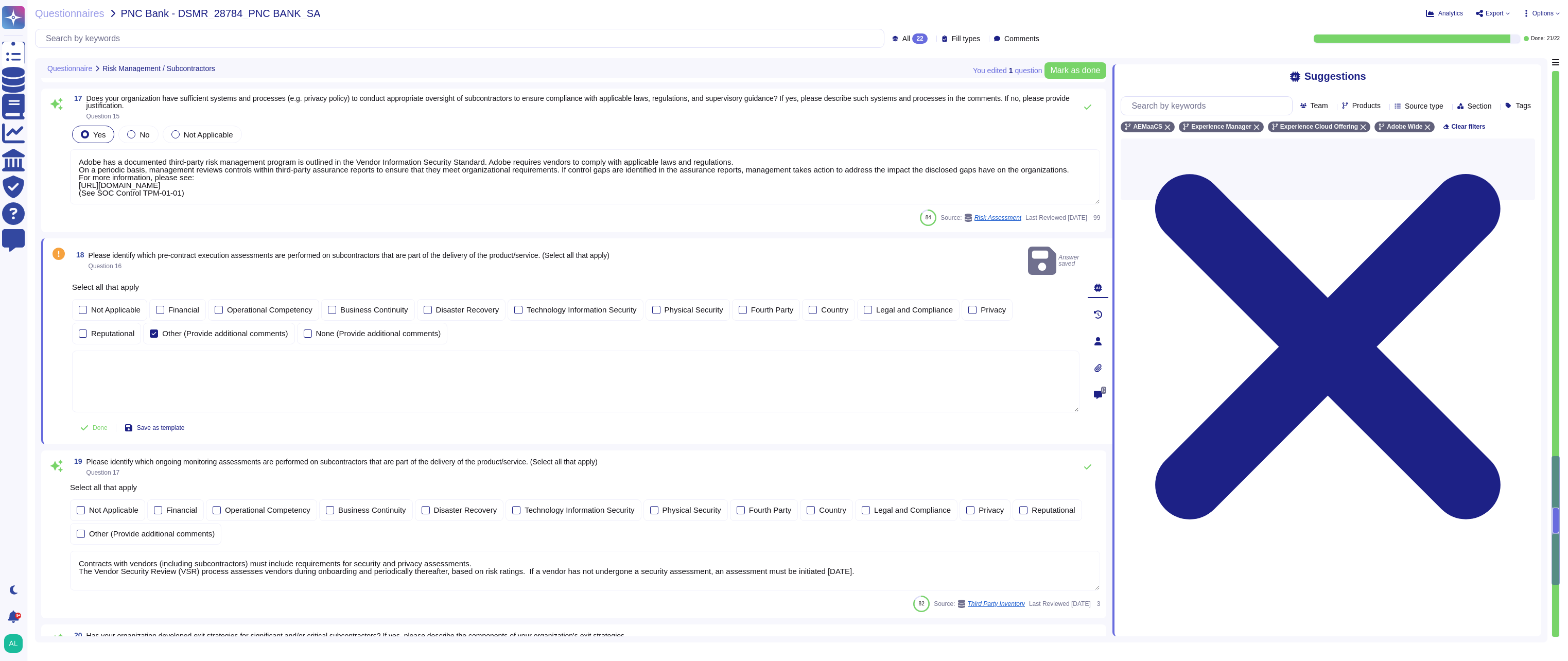
click at [296, 360] on textarea at bounding box center [575, 381] width 1007 height 62
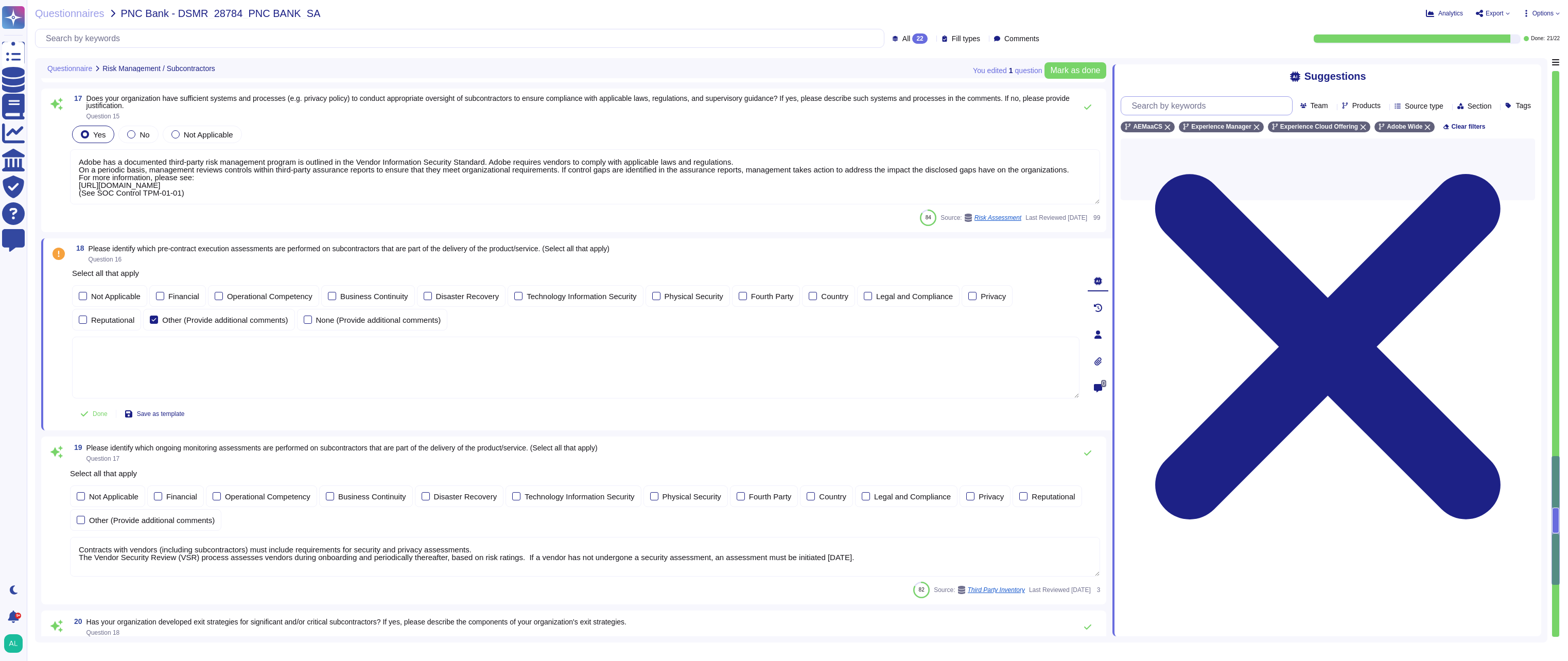
click at [1181, 109] on input "text" at bounding box center [1209, 106] width 165 height 18
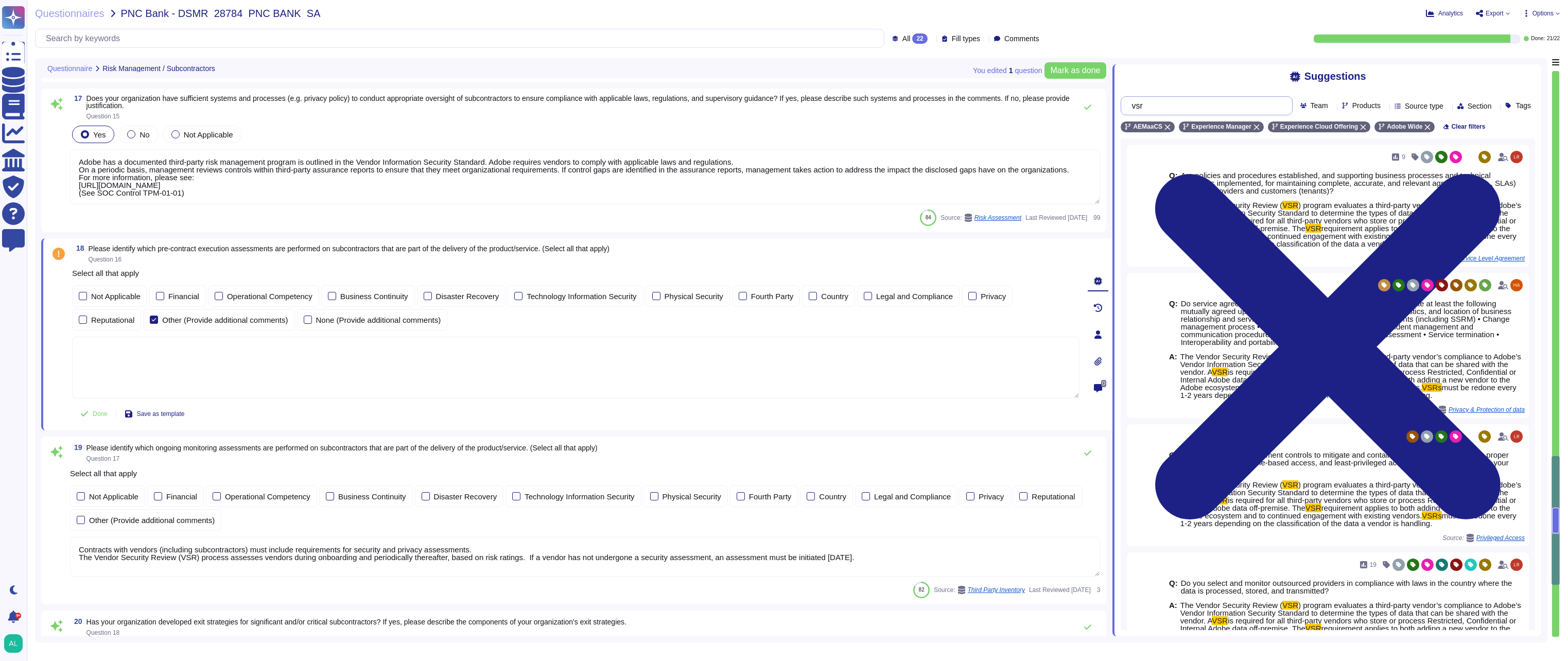
type input "vsr"
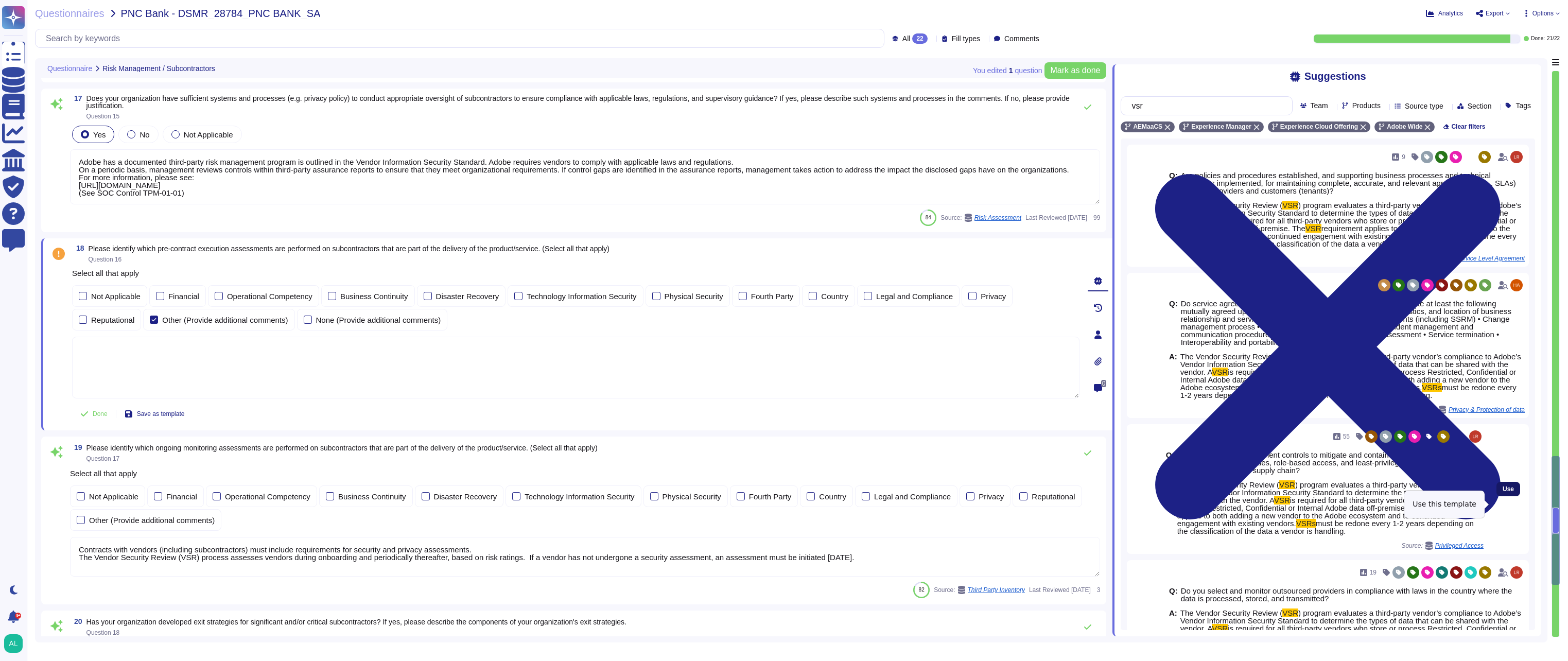
click at [1503, 492] on span "Use" at bounding box center [1508, 489] width 11 height 6
type textarea "The Vendor Security Review (VSR) program evaluates a third-party vendor’s compl…"
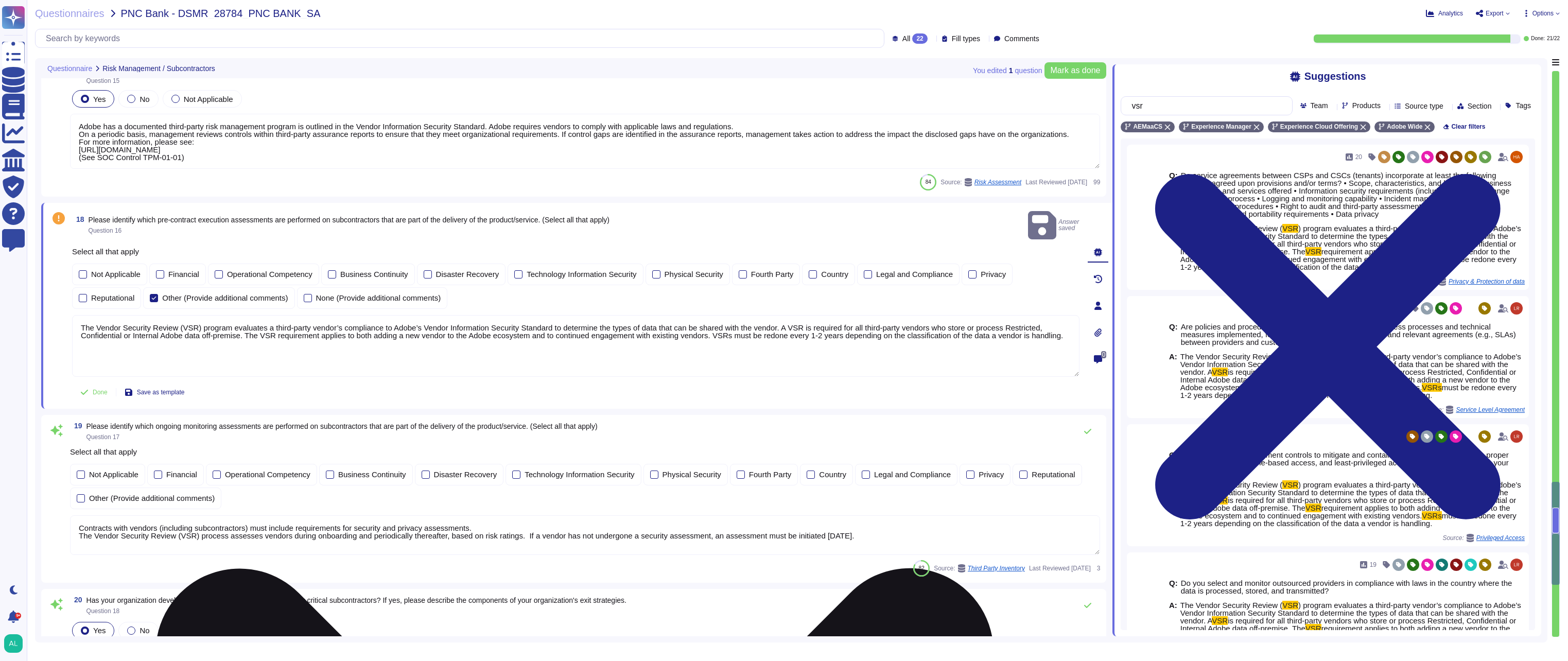
type textarea "All of our information, including current white papers, SOC2 reports, pen test …"
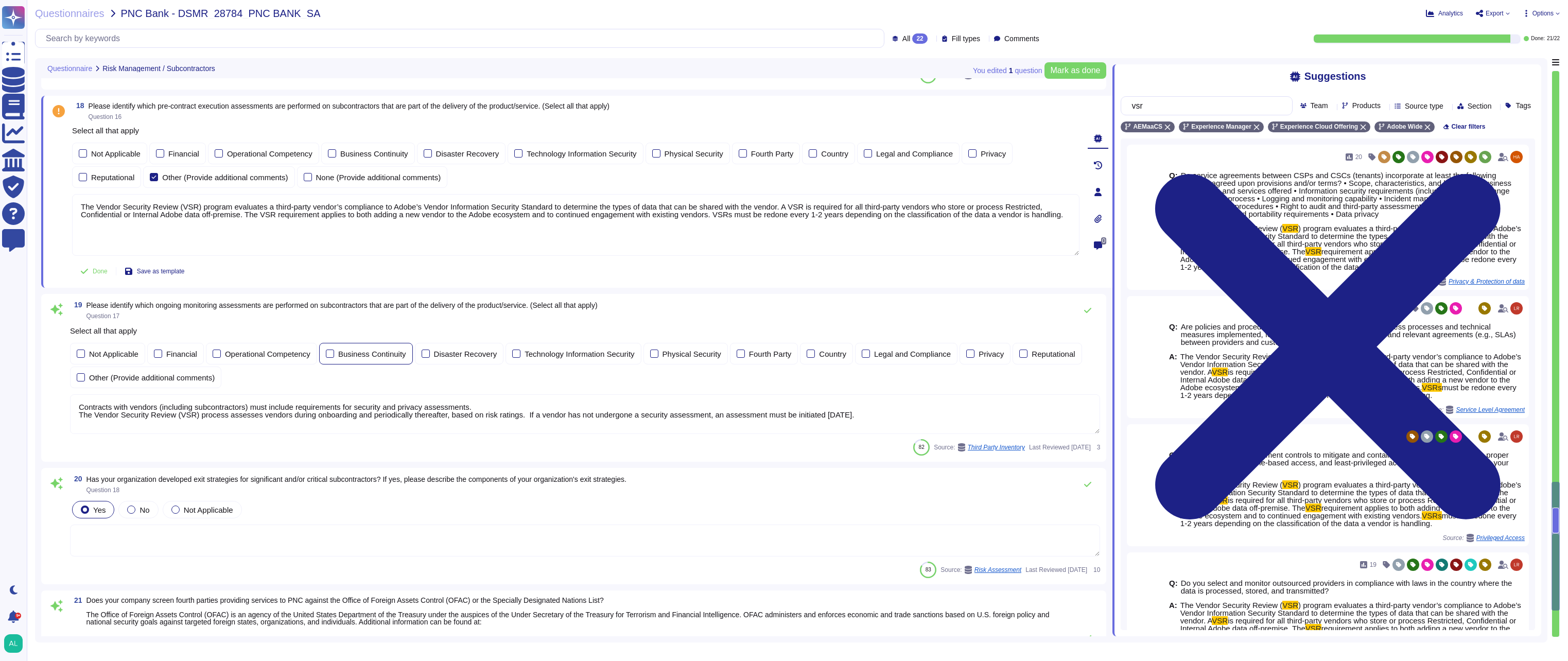
scroll to position [2236, 0]
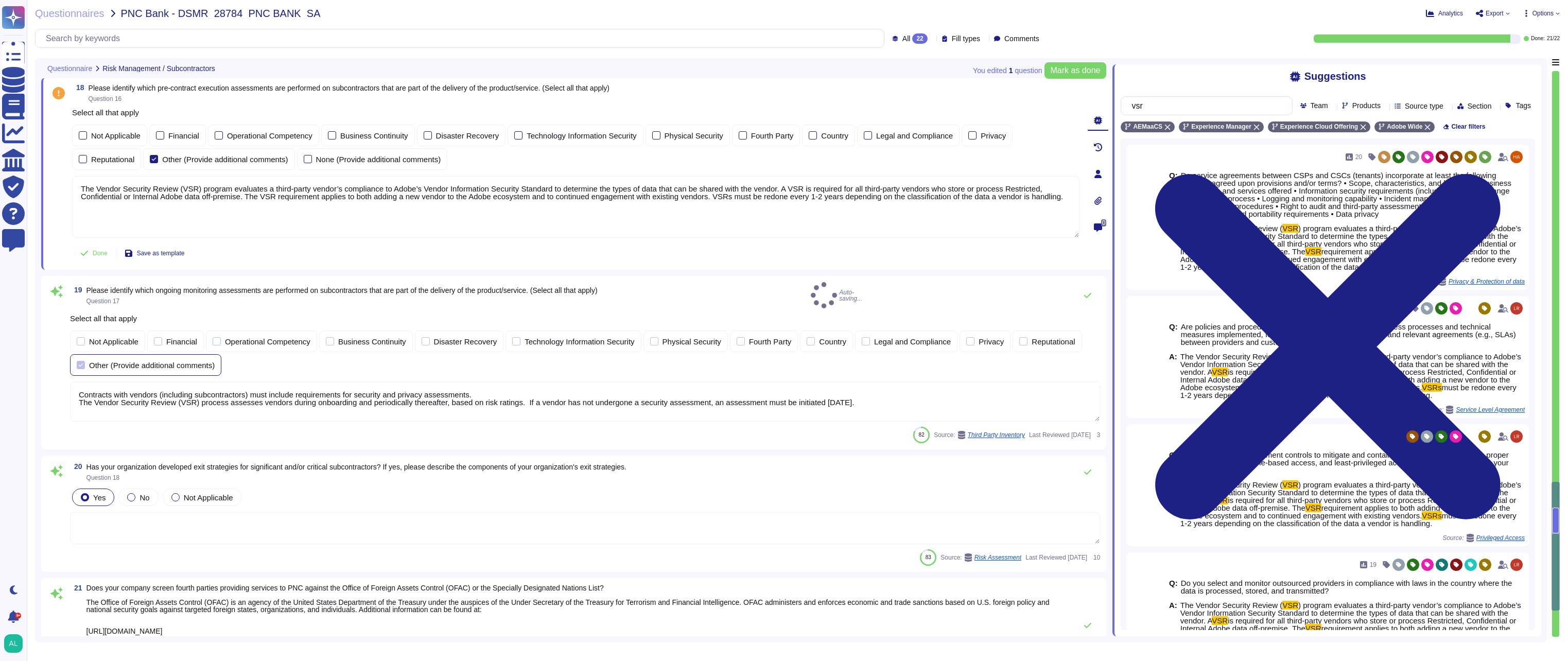
click at [98, 361] on div "Other (Provide additional comments)" at bounding box center [152, 365] width 125 height 8
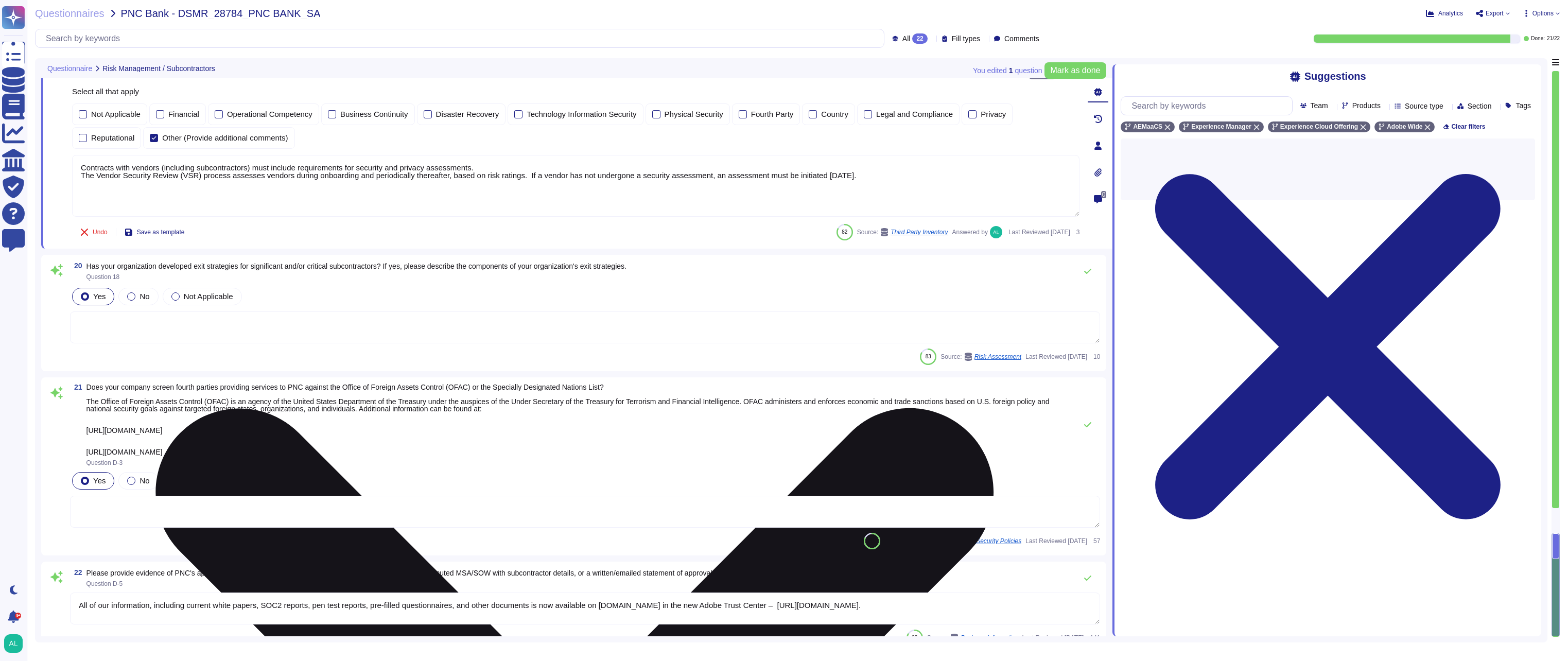
scroll to position [2443, 0]
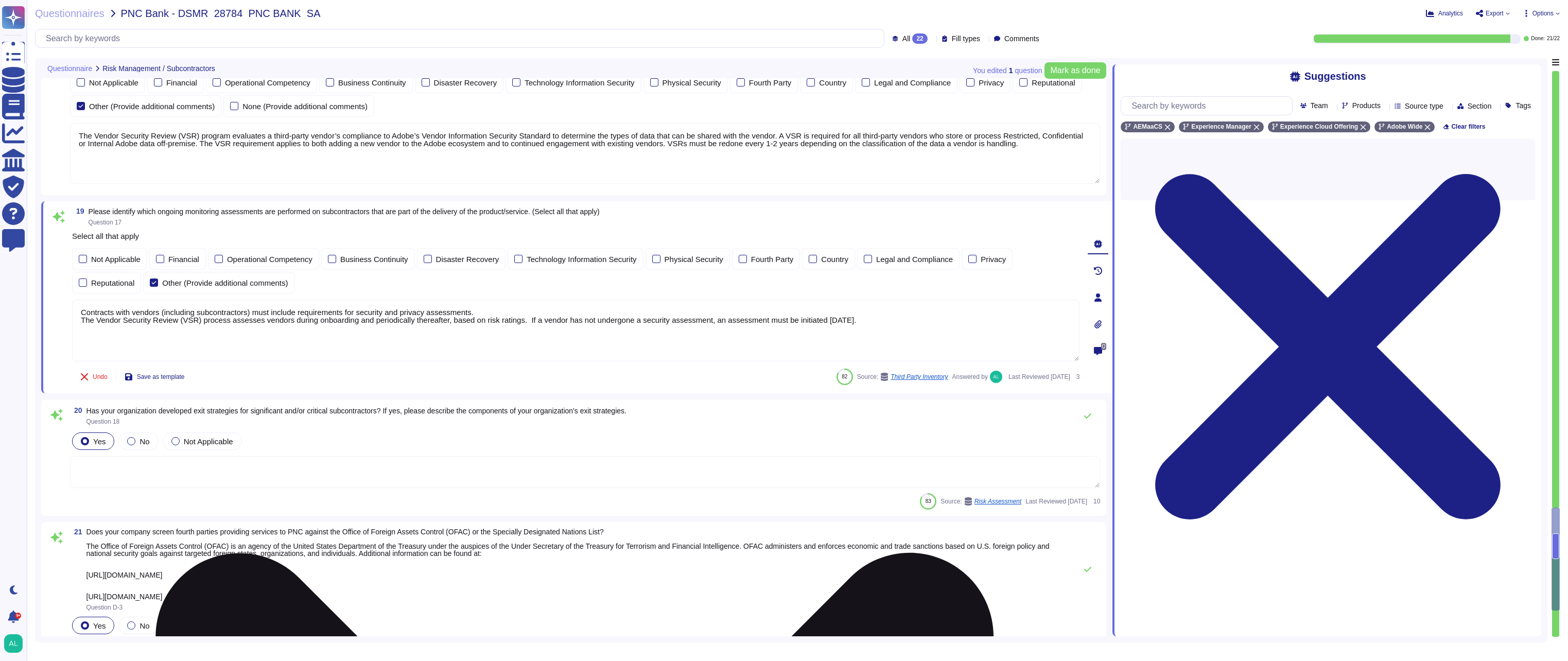
type textarea "The Chief Information Security Officer (CISO) issues a report at least annually…"
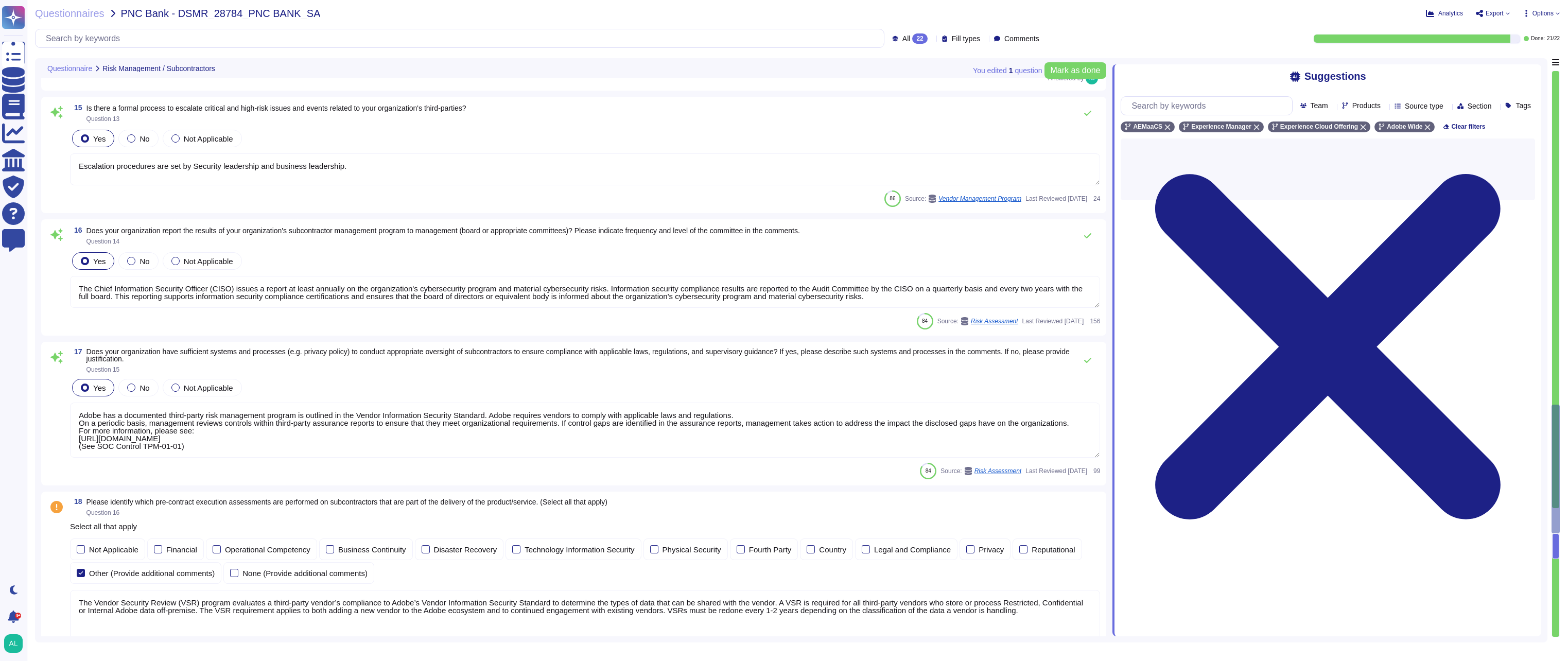
type textarea "Adobe has a defined supplier code of conduct that is required of all suppliers.…"
type textarea "Adobe requires vendors assessed as medium or high risk by the VSR process to re…"
type textarea "The Vendor Security Review (VSR) program evaluates a third-party vendor’s compl…"
type textarea "Escalation procedures are set by Security leadership and business leadership."
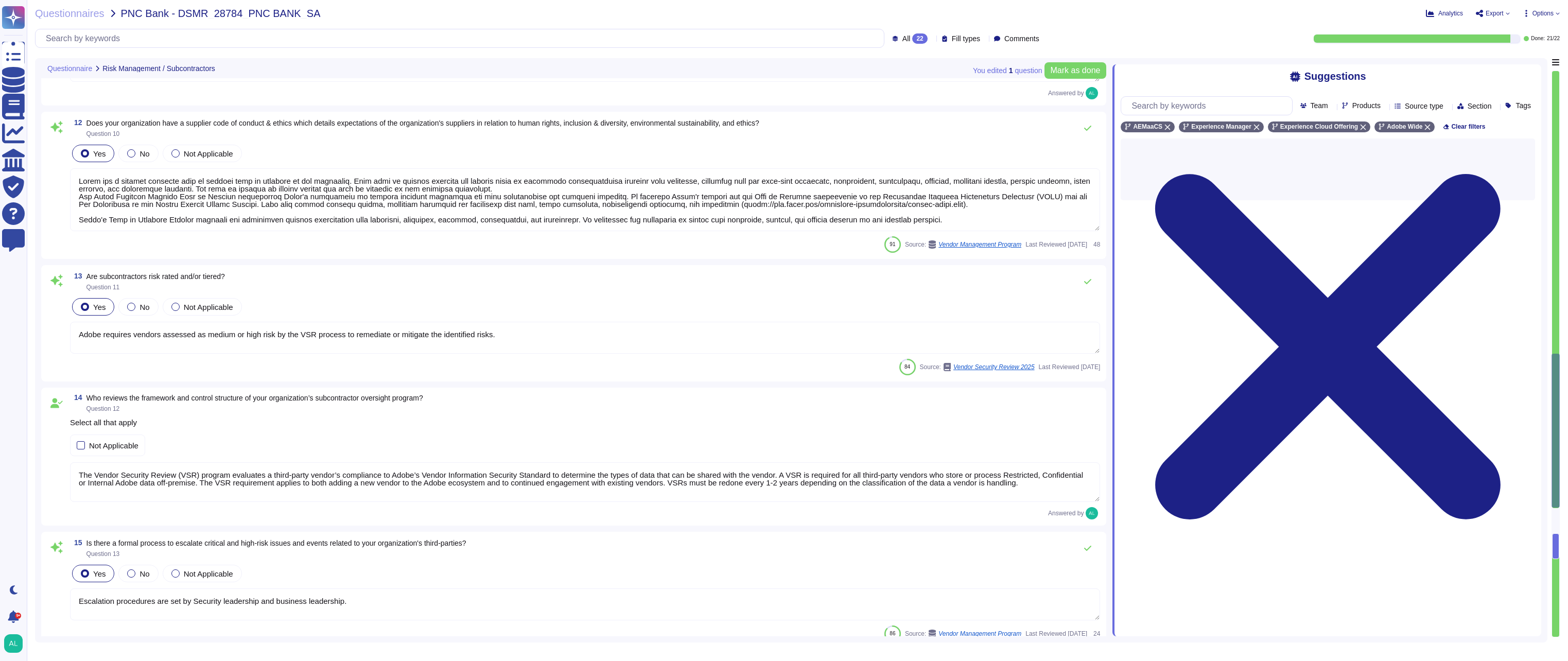
type textarea "Please refer to Adobe Sales Legal regarding contract terms."
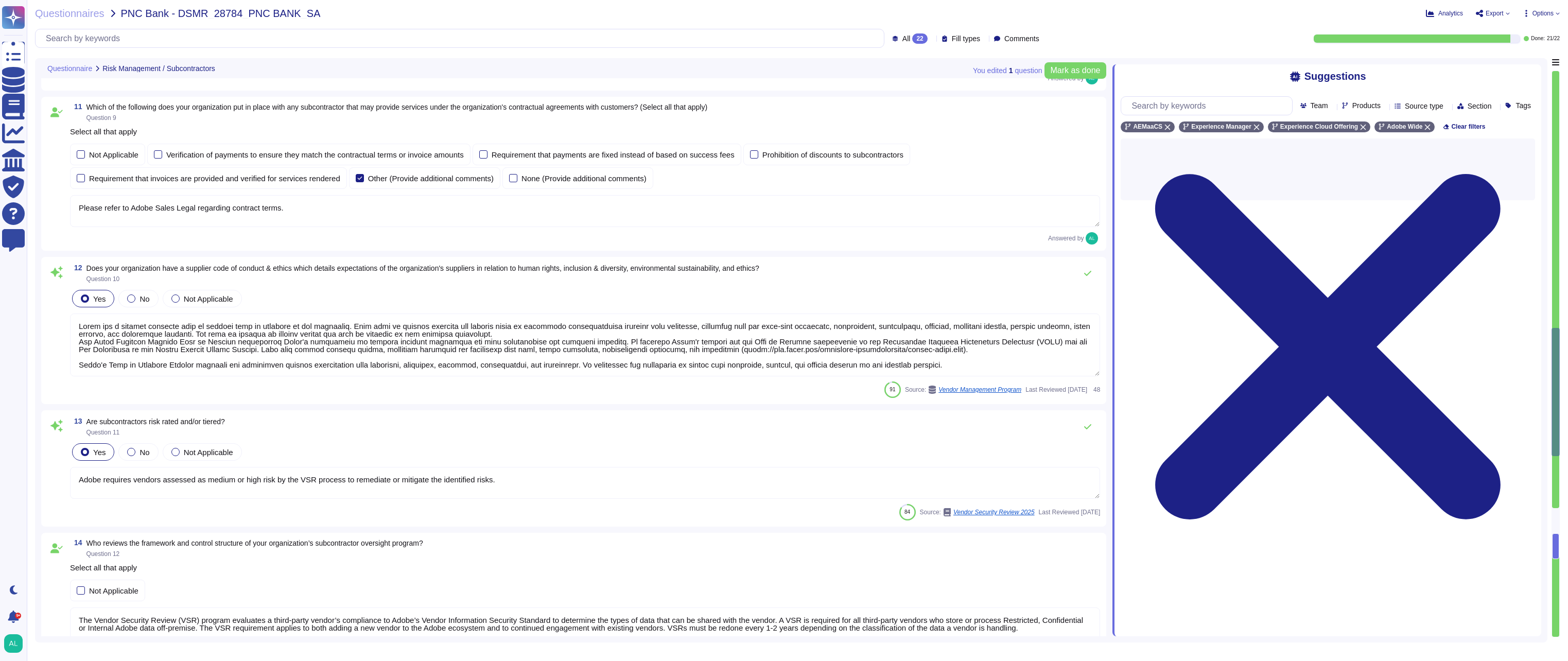
scroll to position [1078, 0]
type textarea "The Vendor Security Review (VSR) program evaluates a third-party vendor’s compl…"
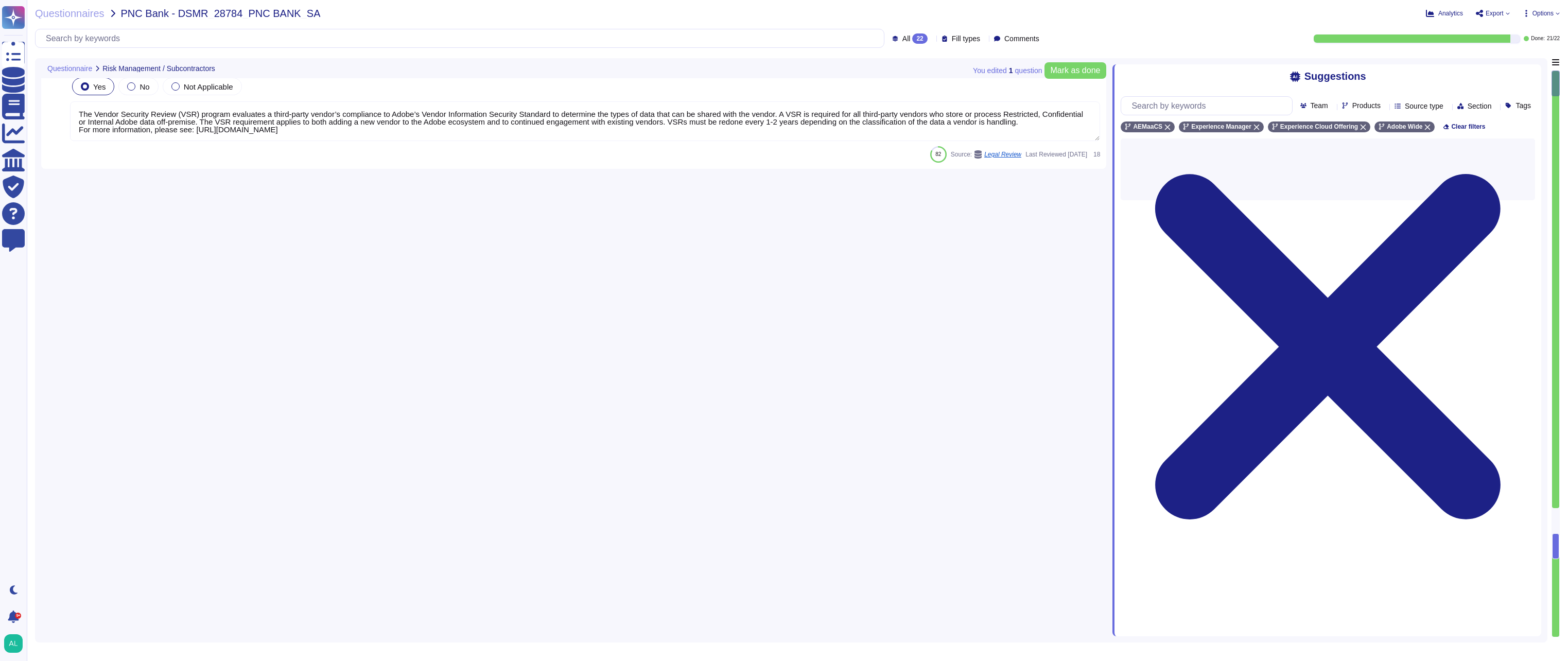
scroll to position [0, 0]
type textarea "Please see [URL][DOMAIN_NAME] for a current listing of sub-processors applicabl…"
type textarea "Public Cloud hosting providers store all customer data but do not have logical …"
type textarea "Adobe's Vendor Security Review program requires management reviews controls wit…"
type textarea "This is part of our vendor on-boarding and is a combination of Procurement proc…"
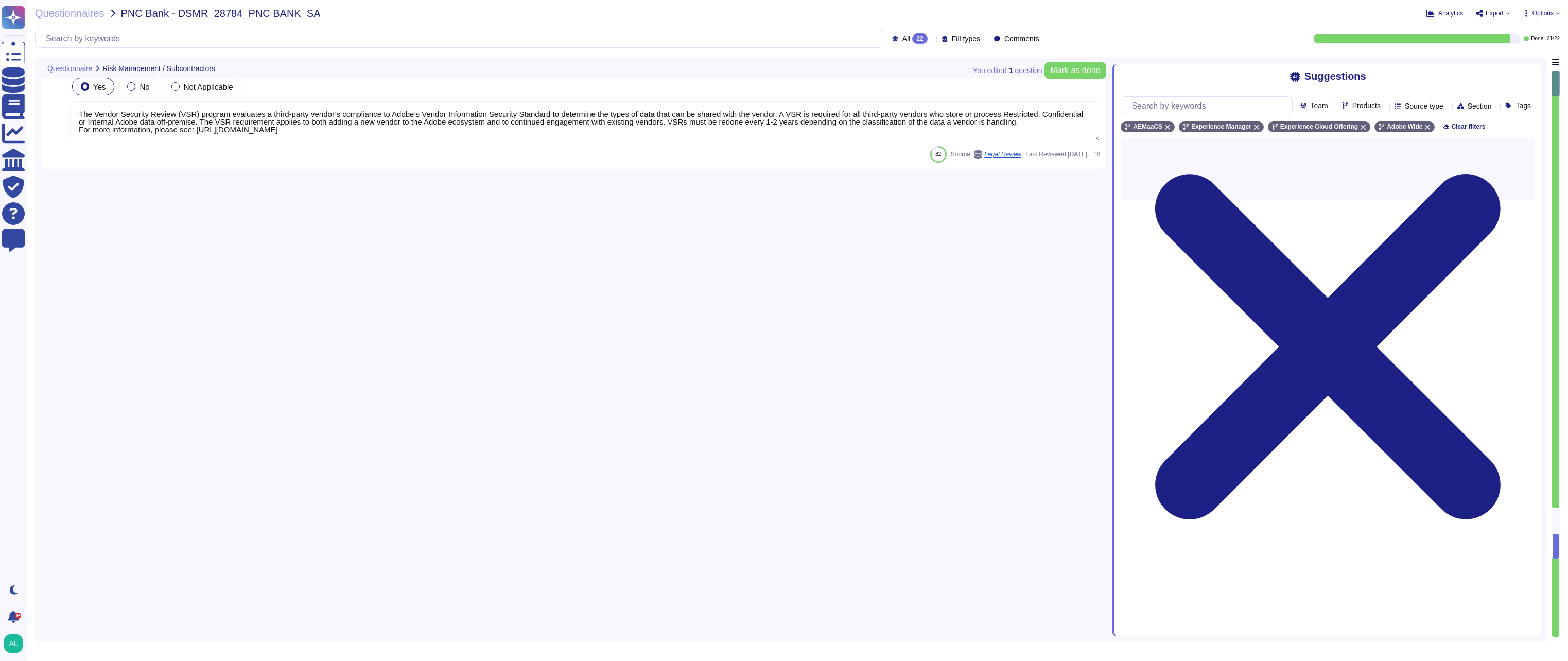
type textarea "Adobe maintains an inventory of all supply chain relationships."
type textarea "Adobe’s agreements set out its role and obligation as a Data Processor."
type textarea "Vendor risk is evaluated through the Vendor Security Review (VSR) process outli…"
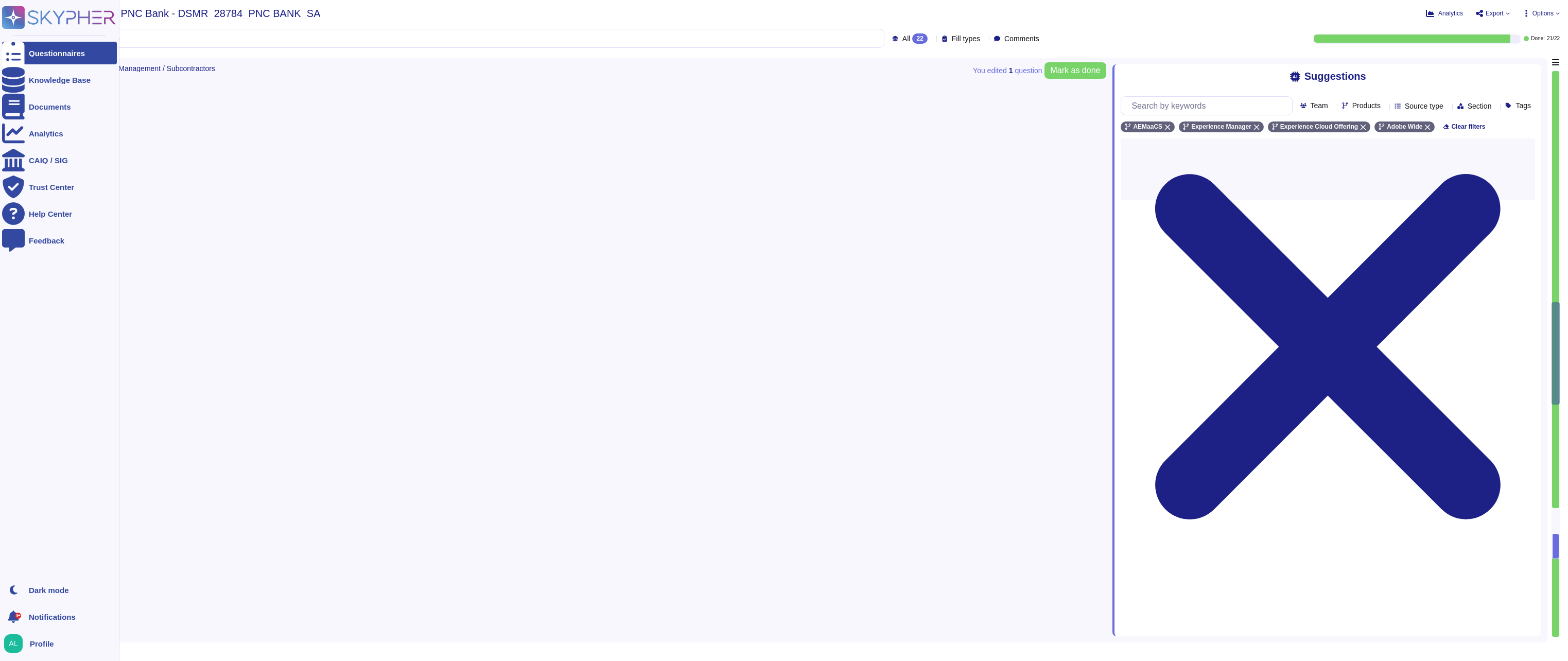
scroll to position [1133, 0]
type textarea "Adobe uses a third party for handling of credit card data. We can provide PCI C…"
type textarea "The Vendor Security Review (VSR) program evaluates a third-party vendor’s compl…"
type textarea "Please refer to Adobe Sales Legal regarding contract terms."
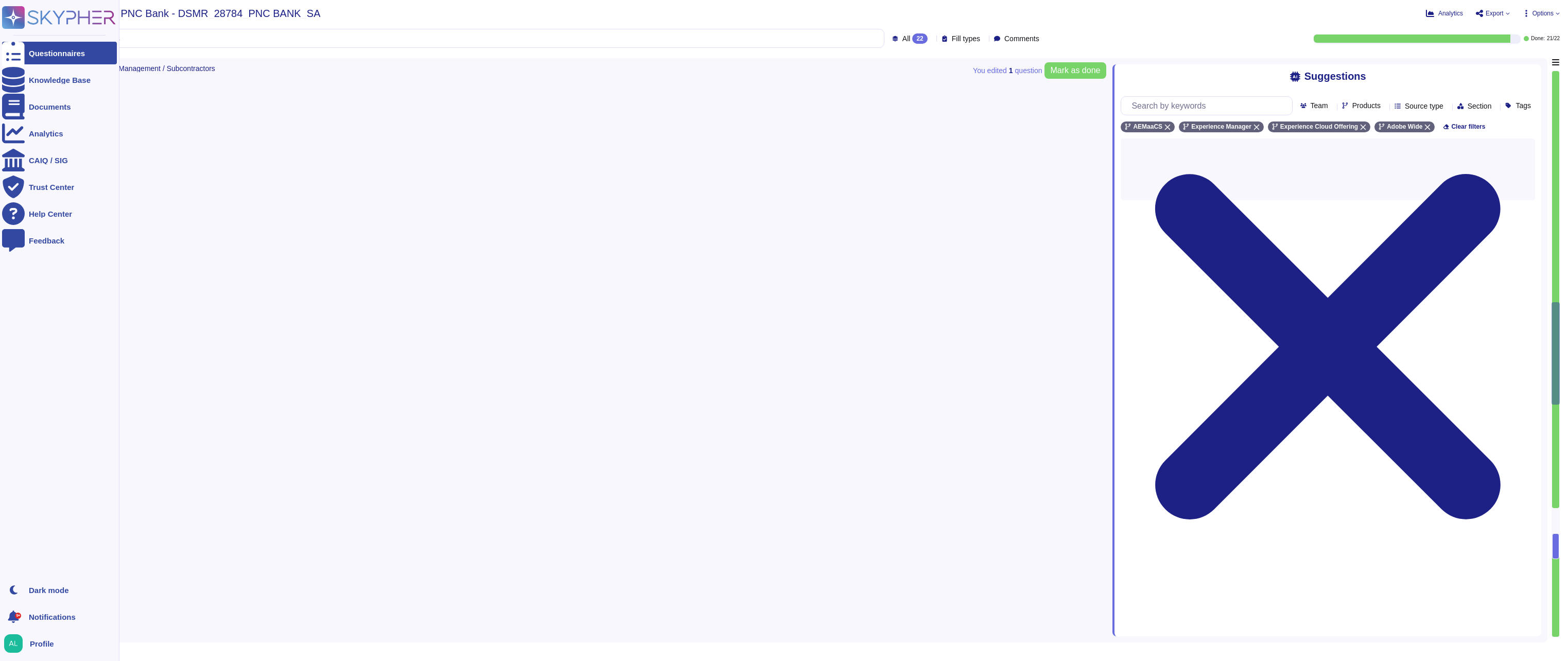
type textarea "Adobe has a defined supplier code of conduct that is required of all suppliers.…"
type textarea "Adobe requires vendors assessed as medium or high risk by the VSR process to re…"
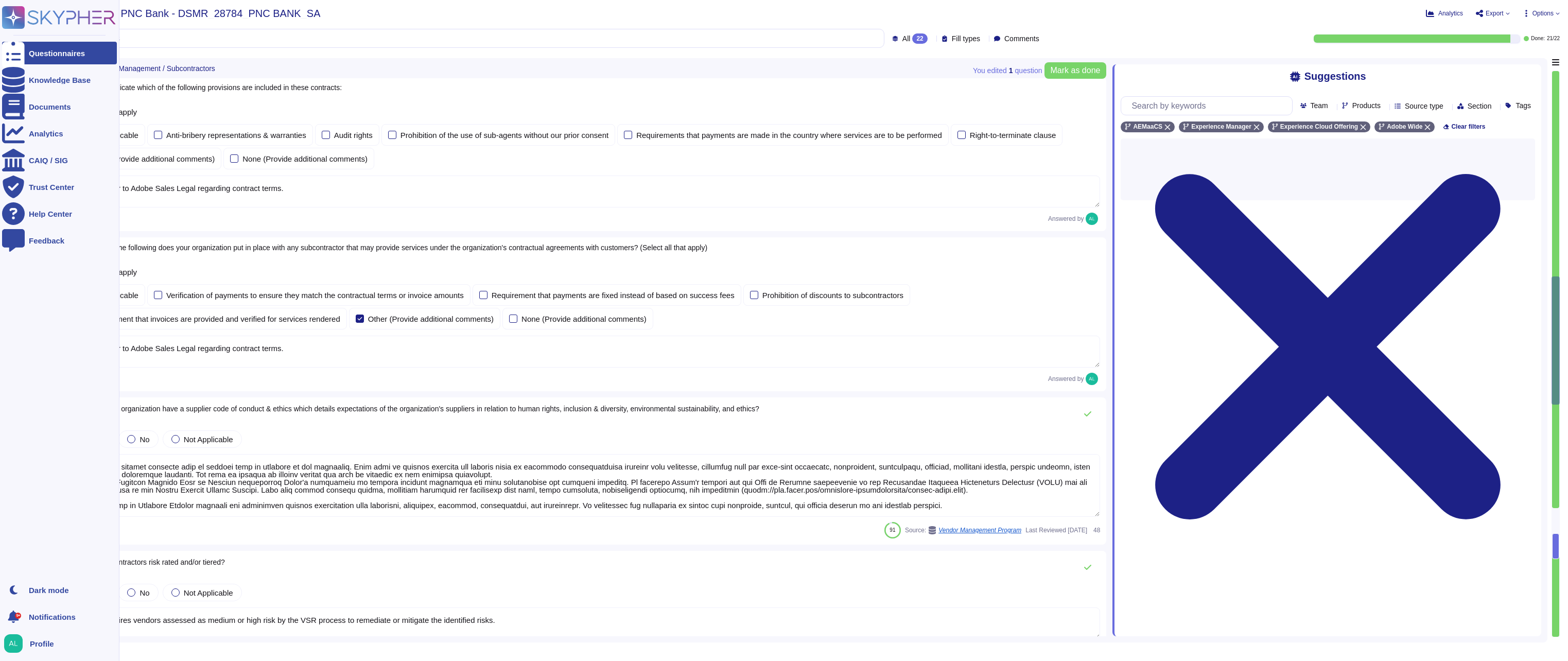
type textarea "The Vendor Security Review (VSR) program evaluates a third-party vendor’s compl…"
type textarea "Escalation procedures are set by Security leadership and business leadership."
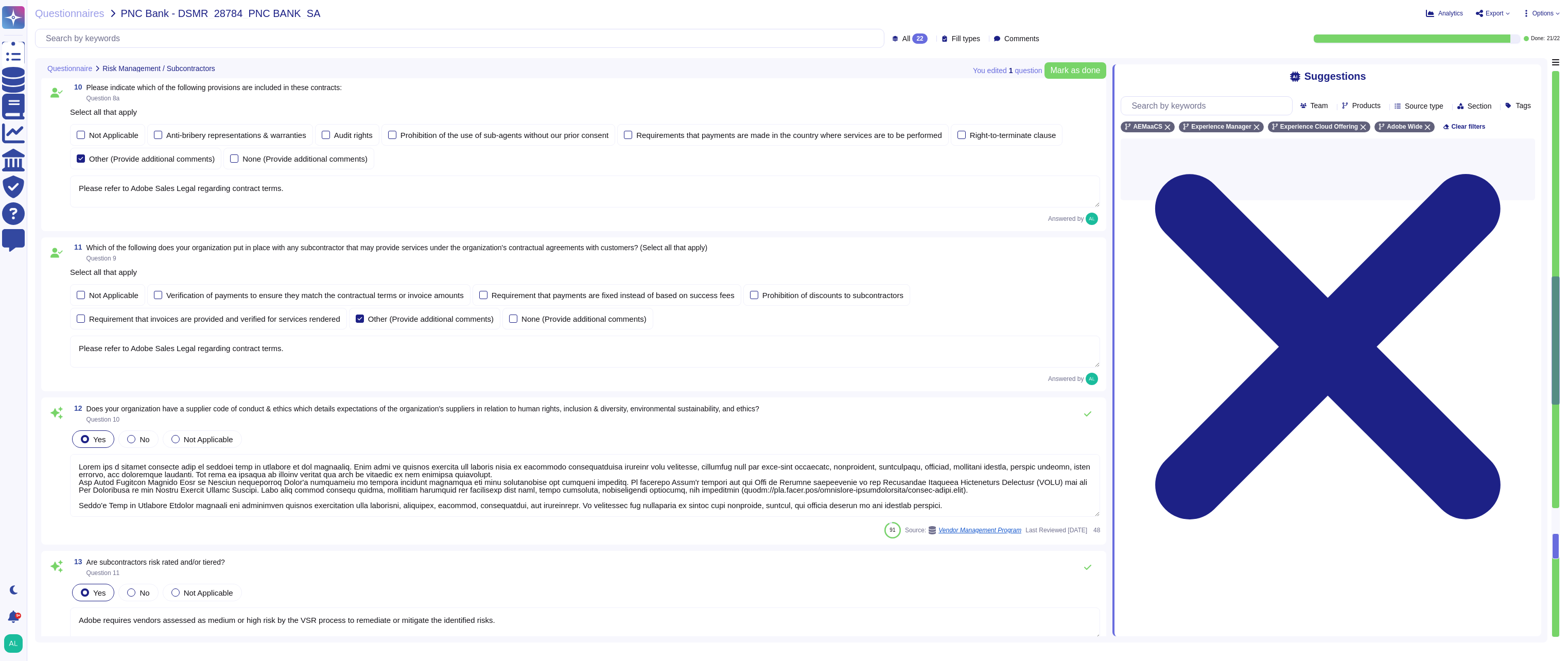
scroll to position [1, 0]
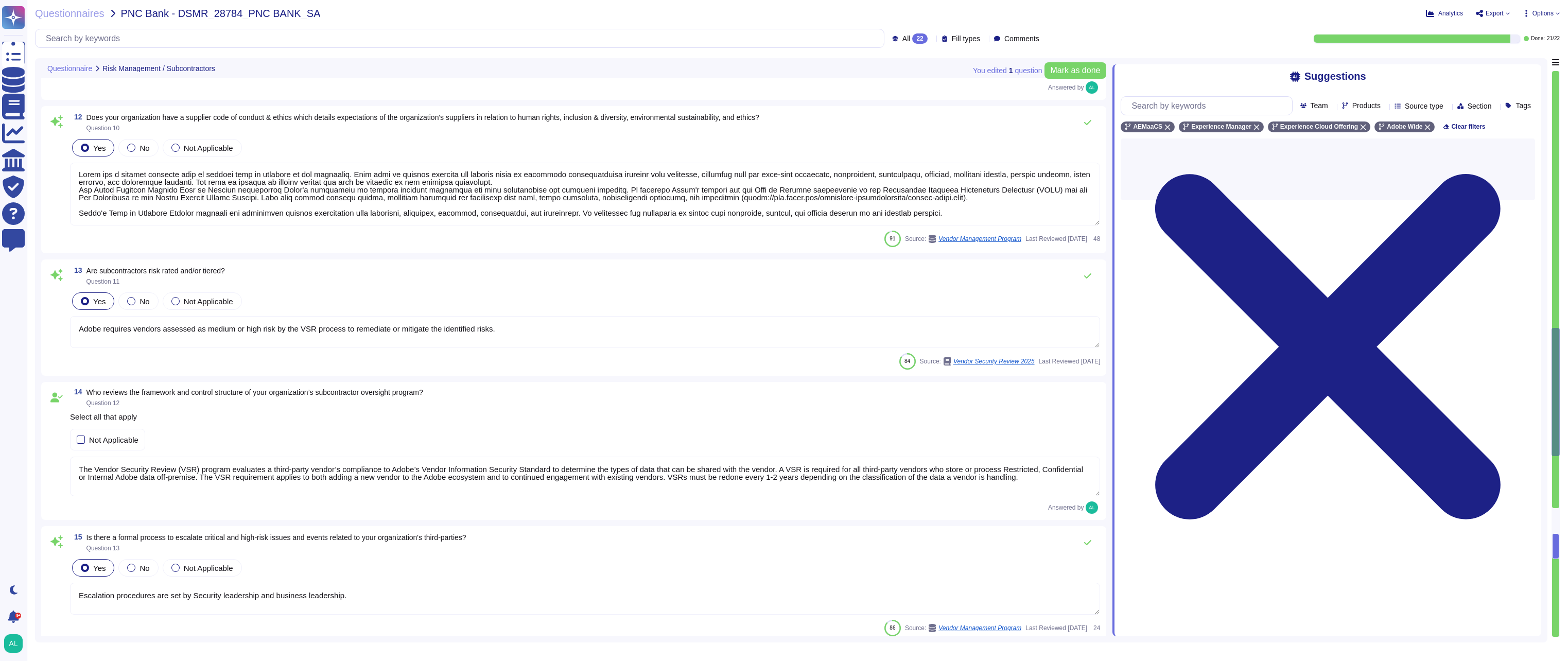
type textarea "The Chief Information Security Officer (CISO) issues a report at least annually…"
type textarea "Adobe has a documented third-party risk management program is outlined in the V…"
type textarea "The Vendor Security Review (VSR) program evaluates a third-party vendor’s compl…"
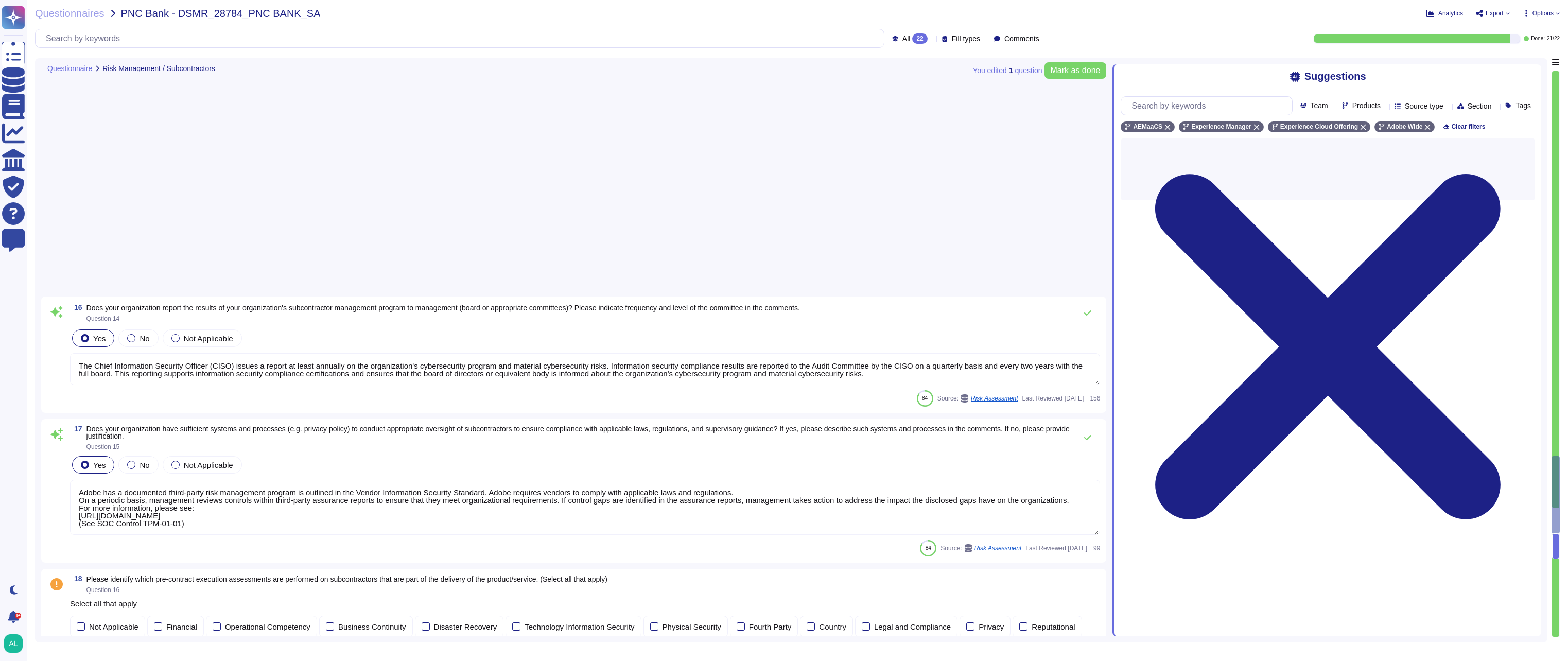
type textarea "Contracts with vendors (including subcontractors) must include requirements for…"
type textarea "All of our information, including current white papers, SOC2 reports, pen test …"
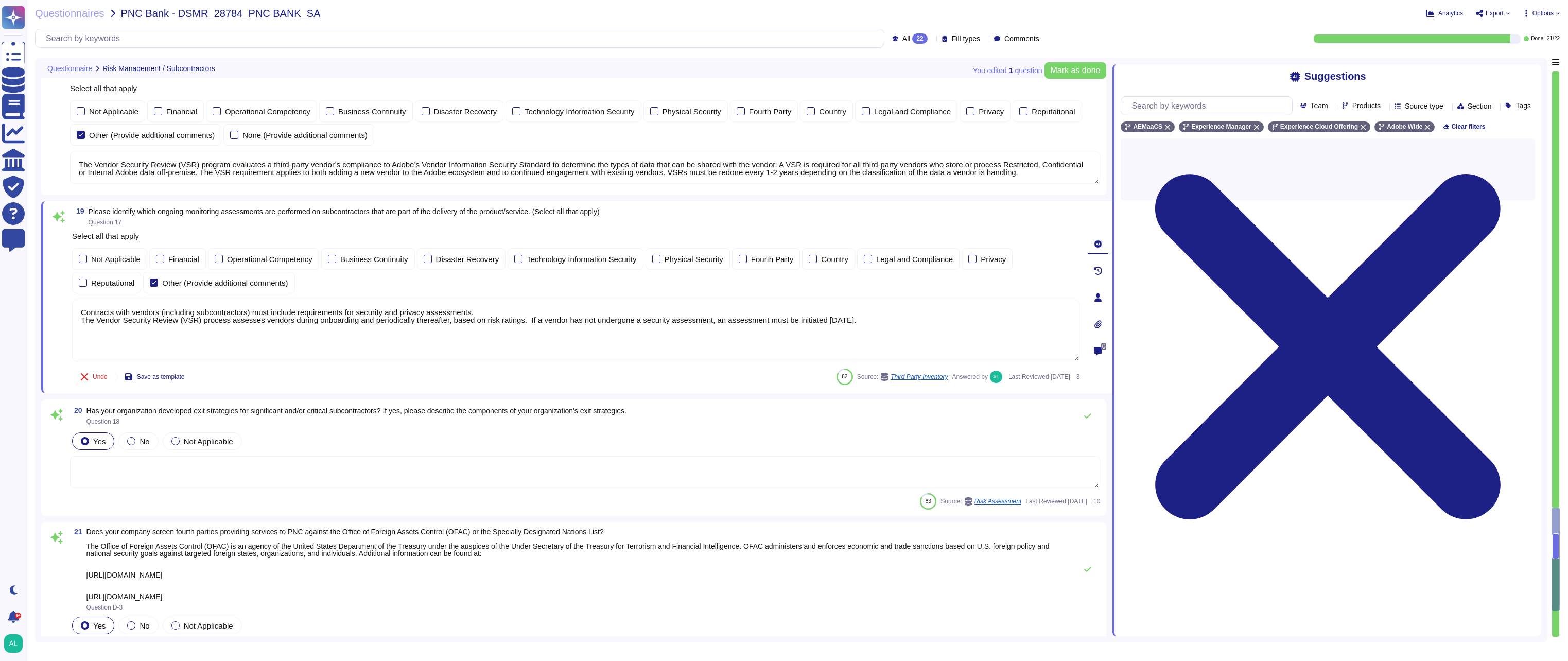
type textarea "The Chief Information Security Officer (CISO) issues a report at least annually…"
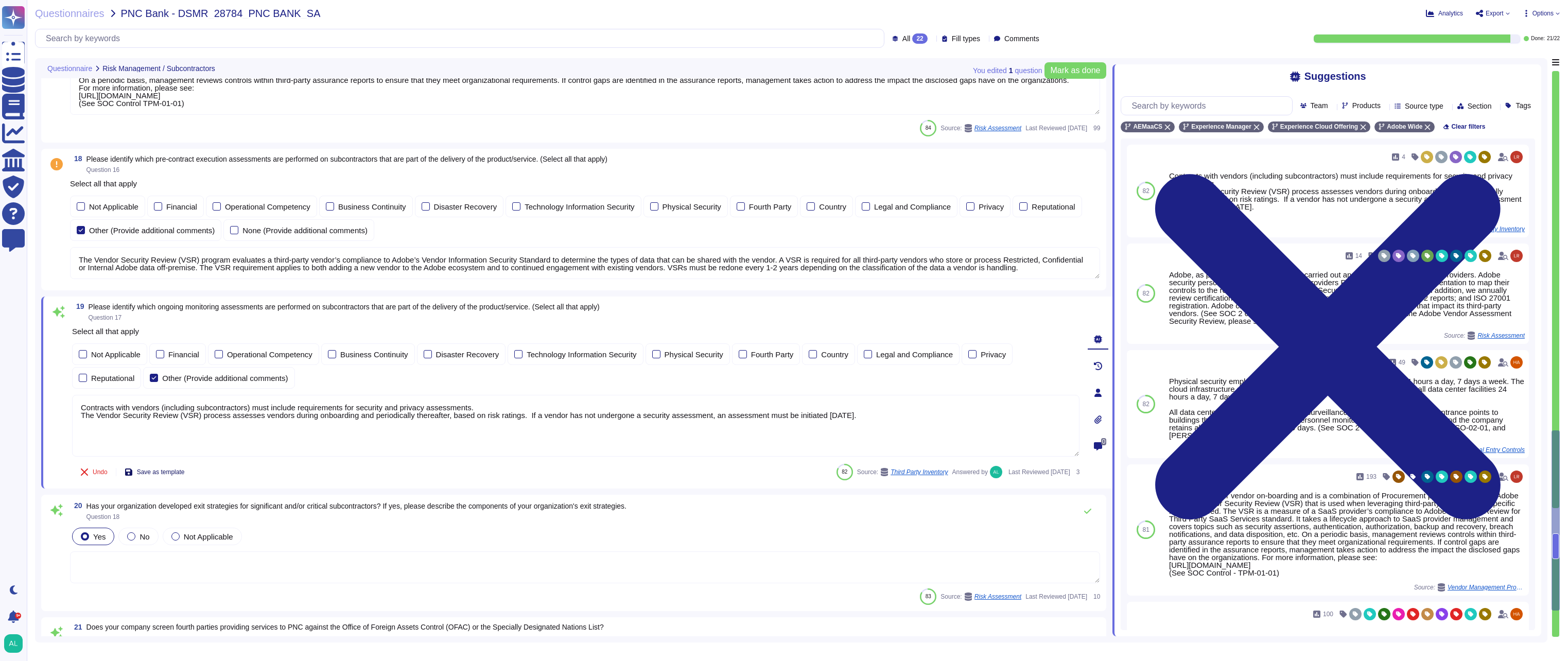
type textarea "Escalation procedures are set by Security leadership and business leadership."
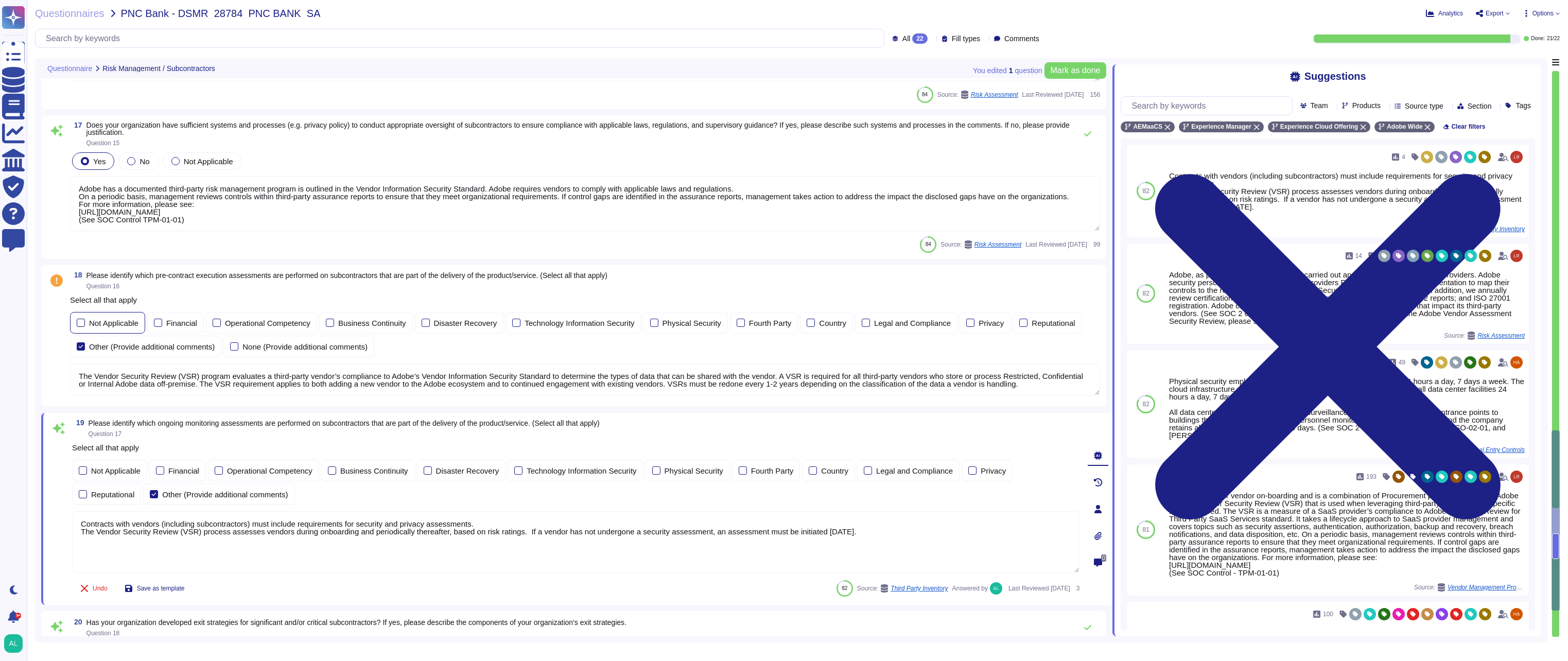
scroll to position [2036, 0]
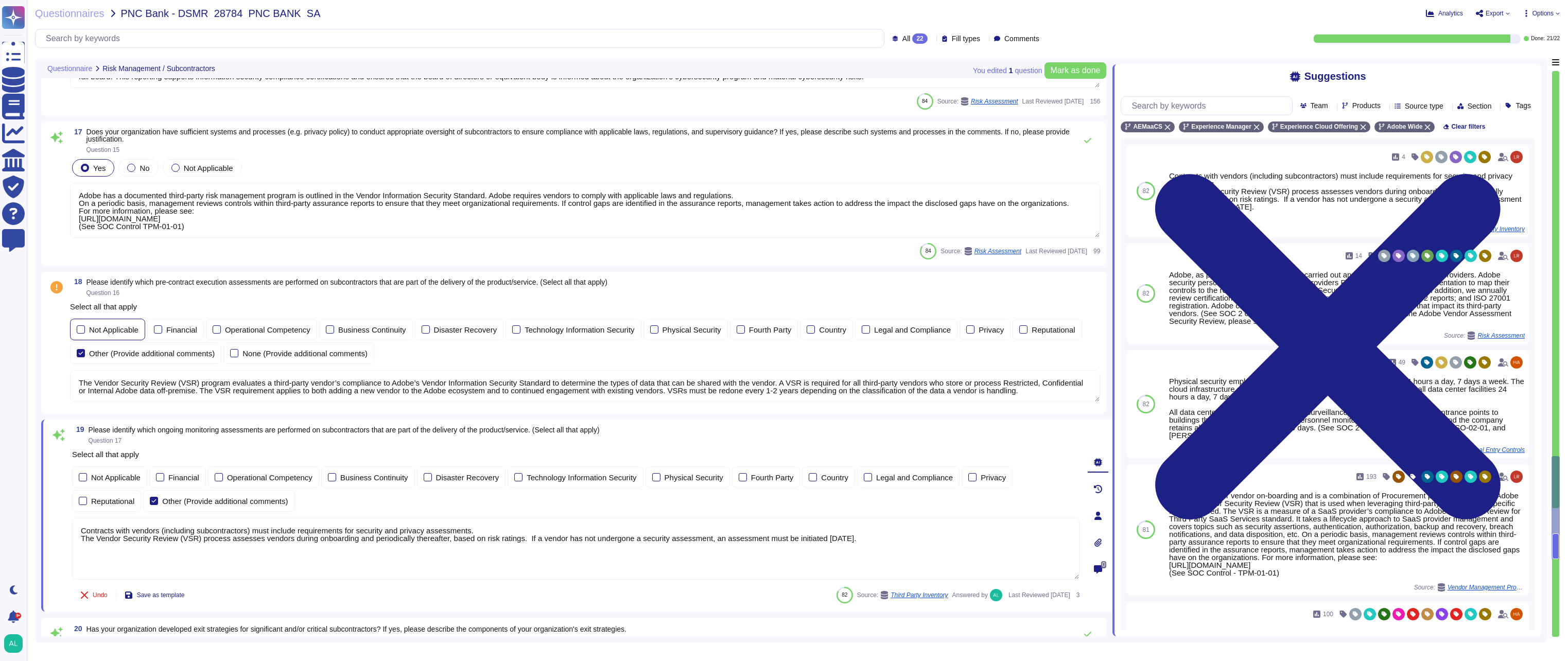
type textarea "The Vendor Security Review (VSR) program evaluates a third-party vendor’s compl…"
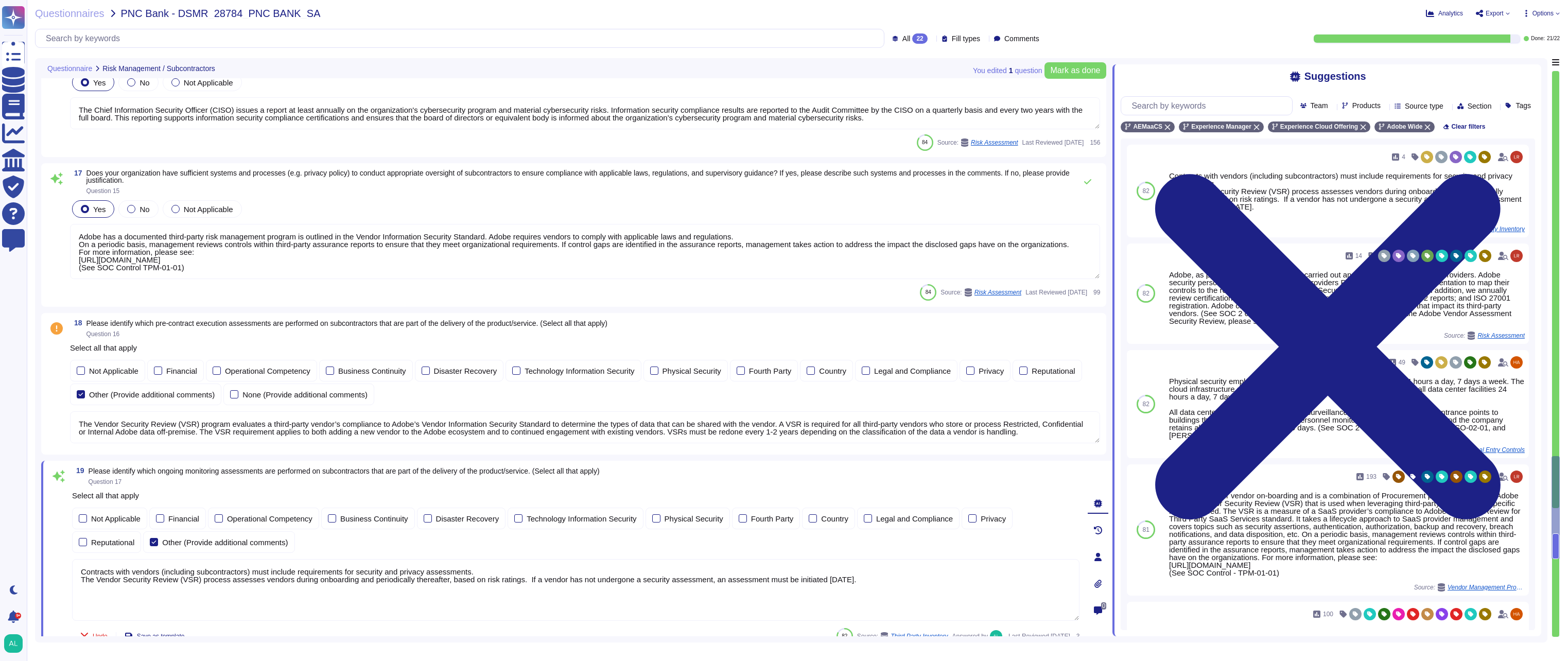
scroll to position [1984, 0]
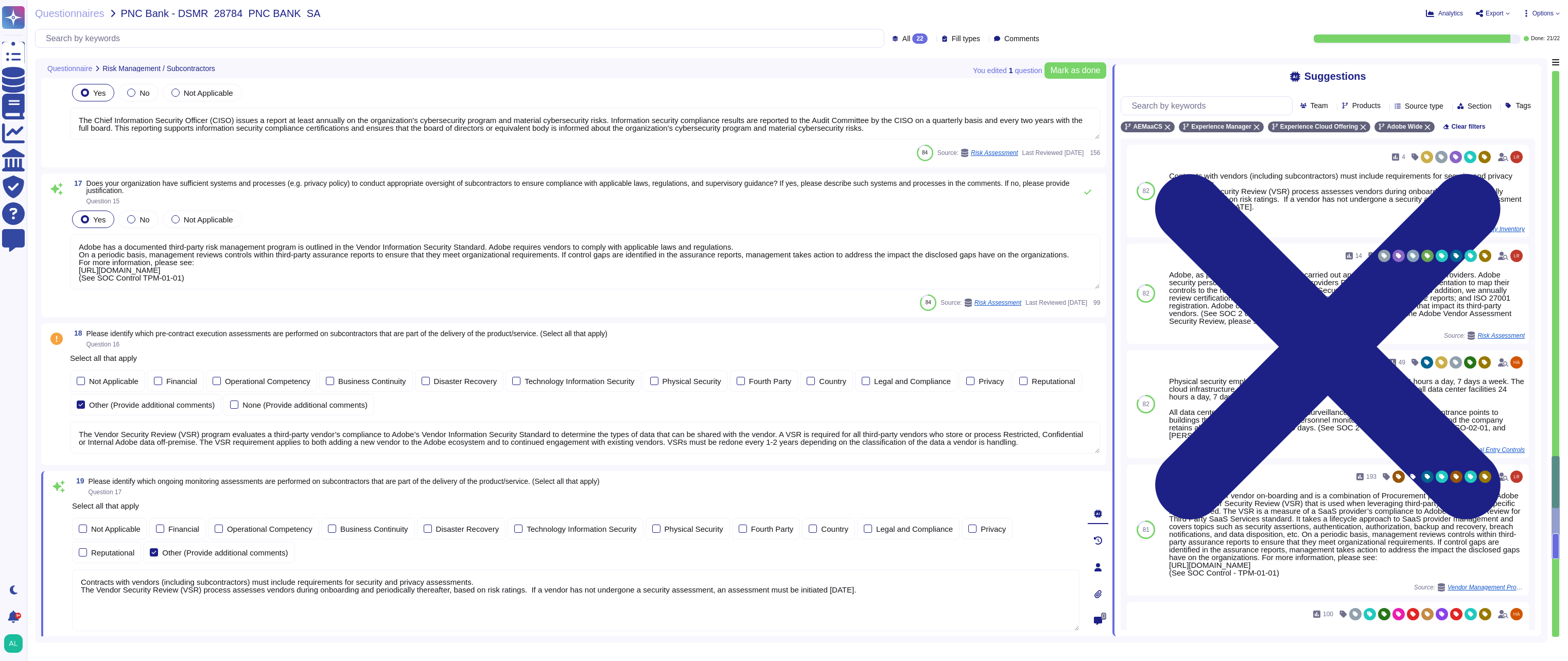
click at [45, 396] on div "18 Please identify which pre-contract execution assessments are performed on su…" at bounding box center [573, 394] width 1065 height 141
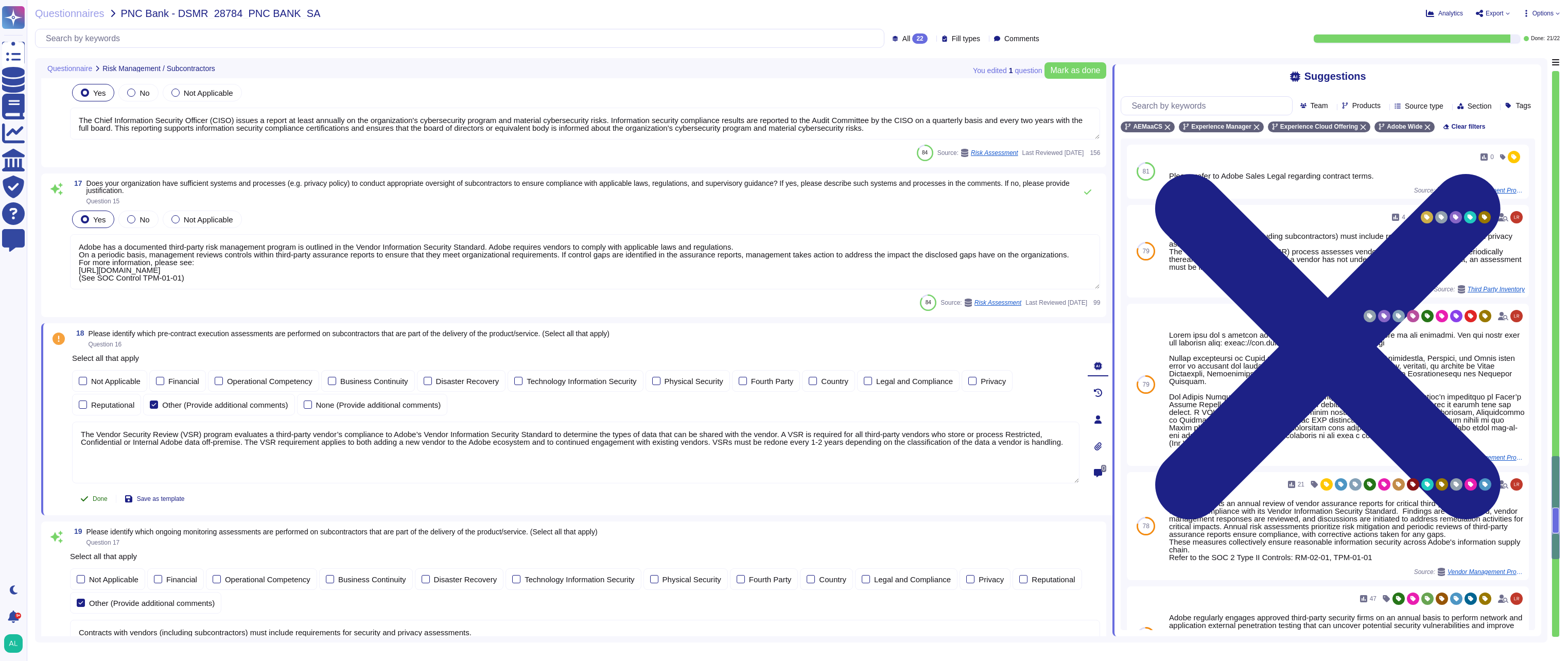
click at [94, 500] on span "Done" at bounding box center [100, 499] width 15 height 6
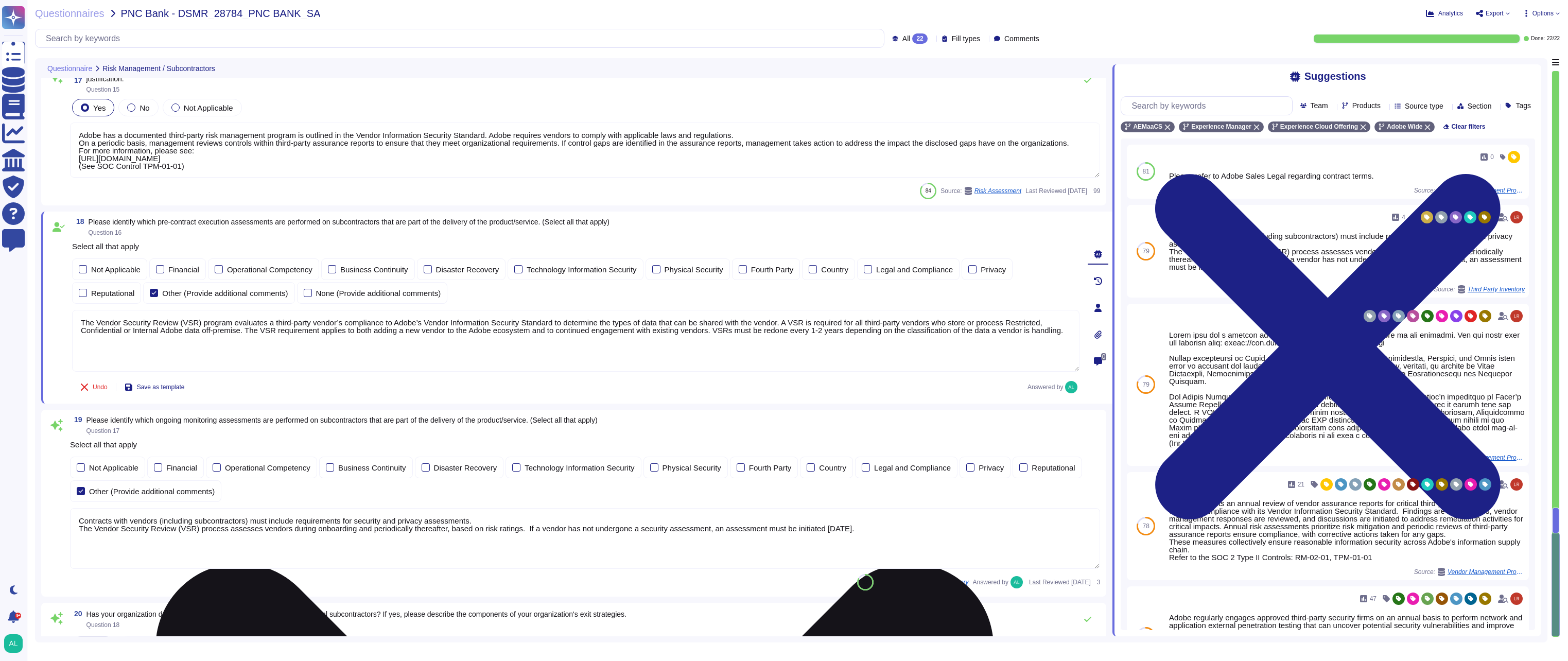
type textarea "Adobe has a documented third-party risk management program is outlined in the V…"
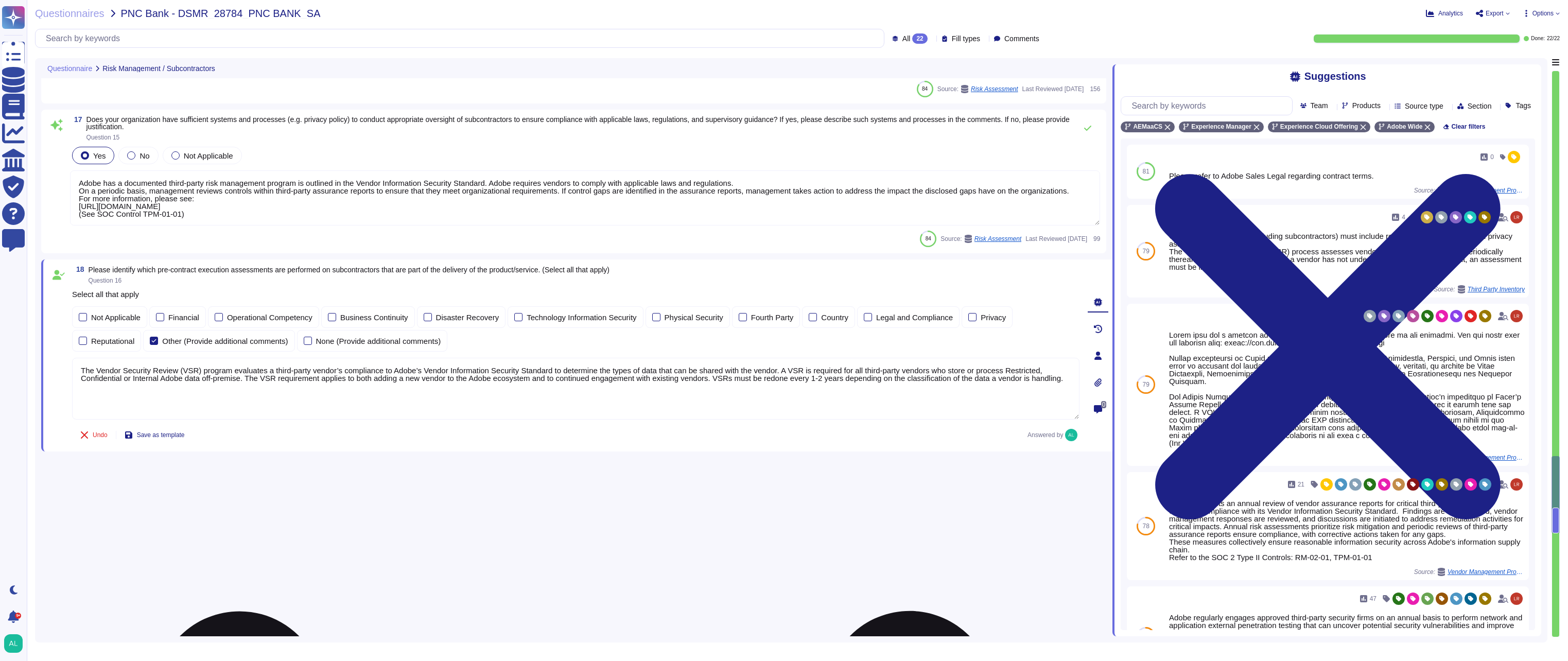
type textarea "Please refer to Adobe Sales Legal regarding contract terms."
type textarea "Adobe has a defined supplier code of conduct that is required of all suppliers.…"
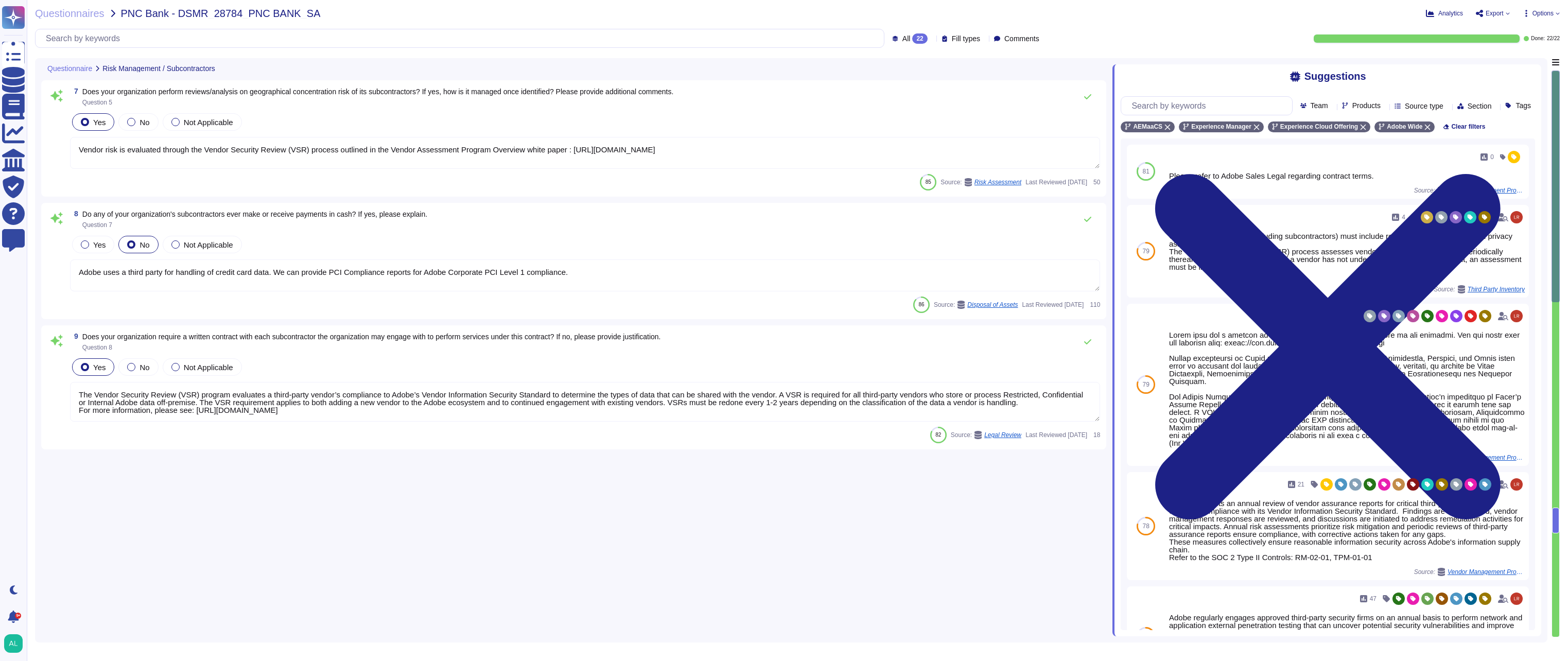
type textarea "Adobe maintains an inventory of all supply chain relationships."
type textarea "Adobe’s agreements set out its role and obligation as a Data Processor."
type textarea "Vendor risk is evaluated through the Vendor Security Review (VSR) process outli…"
type textarea "Adobe uses a third party for handling of credit card data. We can provide PCI C…"
type textarea "The Vendor Security Review (VSR) program evaluates a third-party vendor’s compl…"
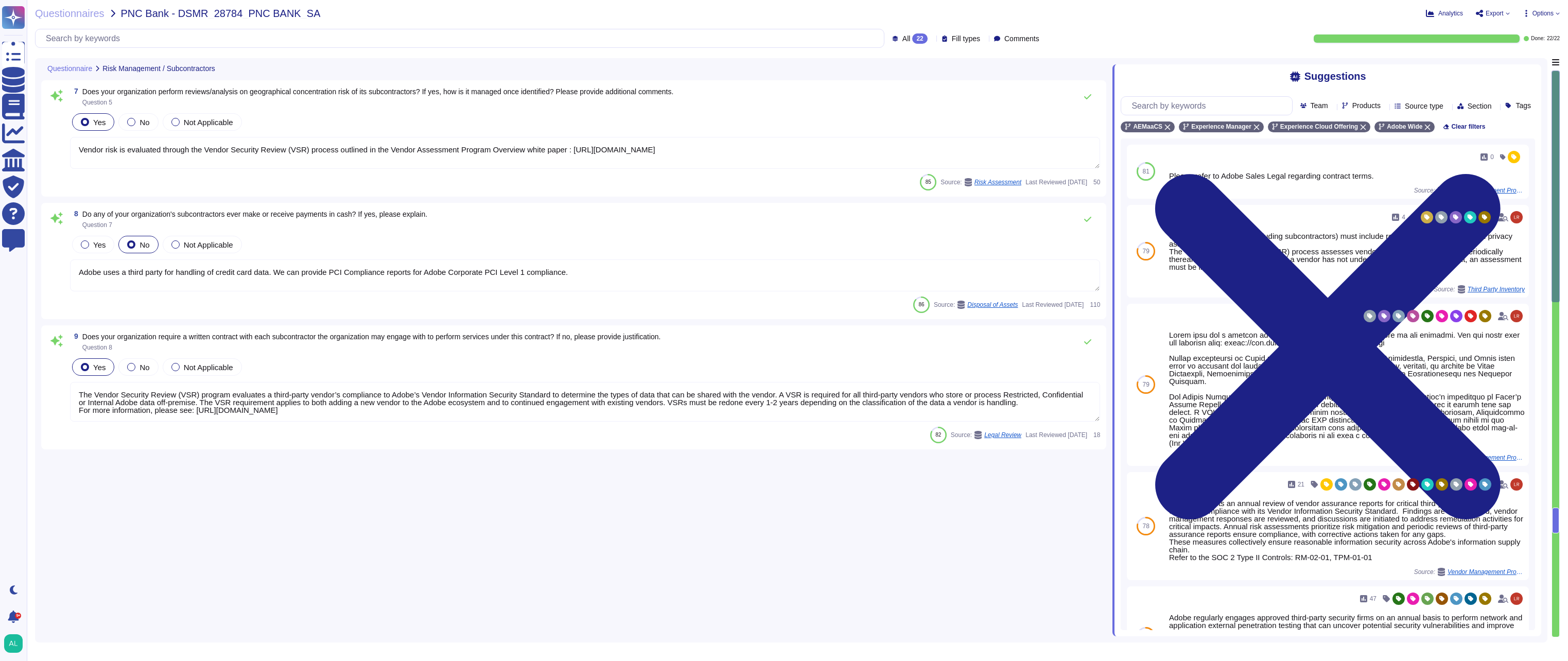
scroll to position [277, 0]
type textarea "Please see [URL][DOMAIN_NAME] for a current listing of sub-processors applicabl…"
type textarea "Public Cloud hosting providers store all customer data but do not have logical …"
type textarea "Adobe's Vendor Security Review program requires management reviews controls wit…"
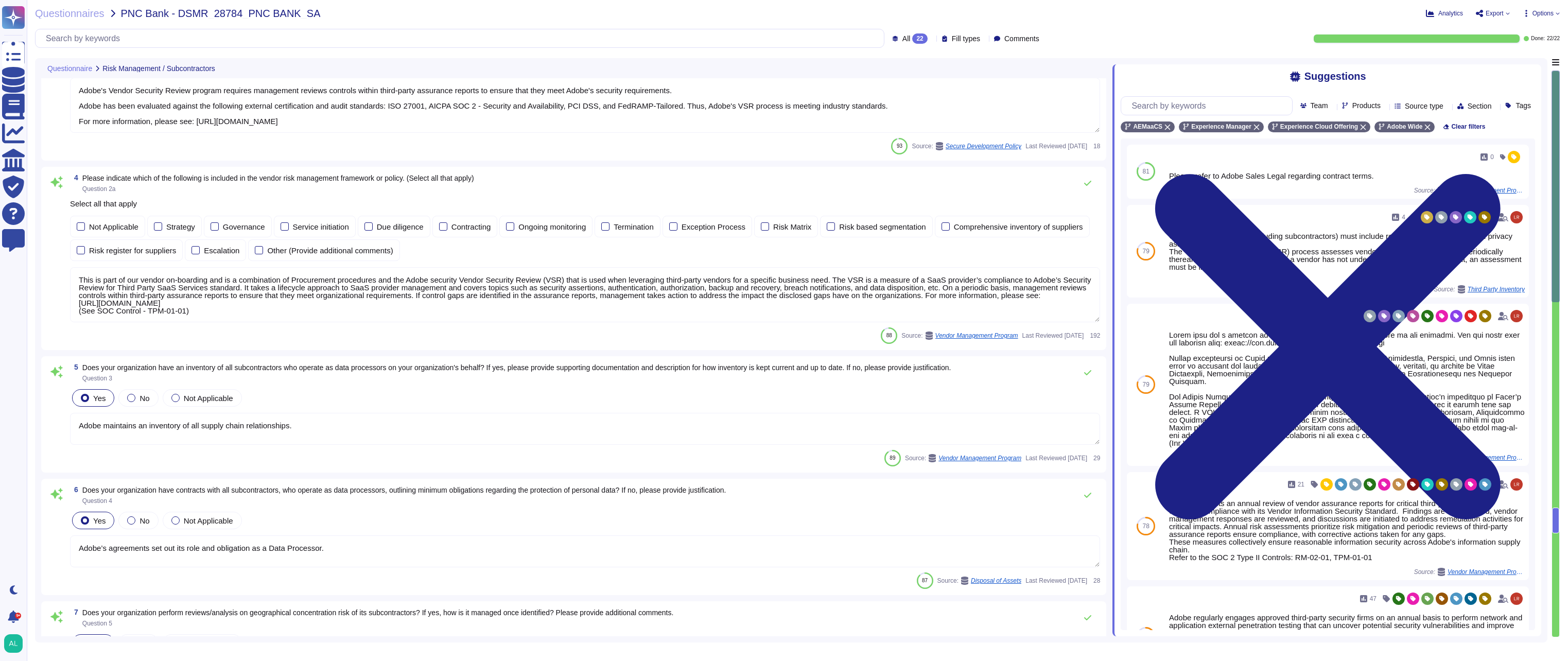
type textarea "This is part of our vendor on-boarding and is a combination of Procurement proc…"
